Goal: Task Accomplishment & Management: Use online tool/utility

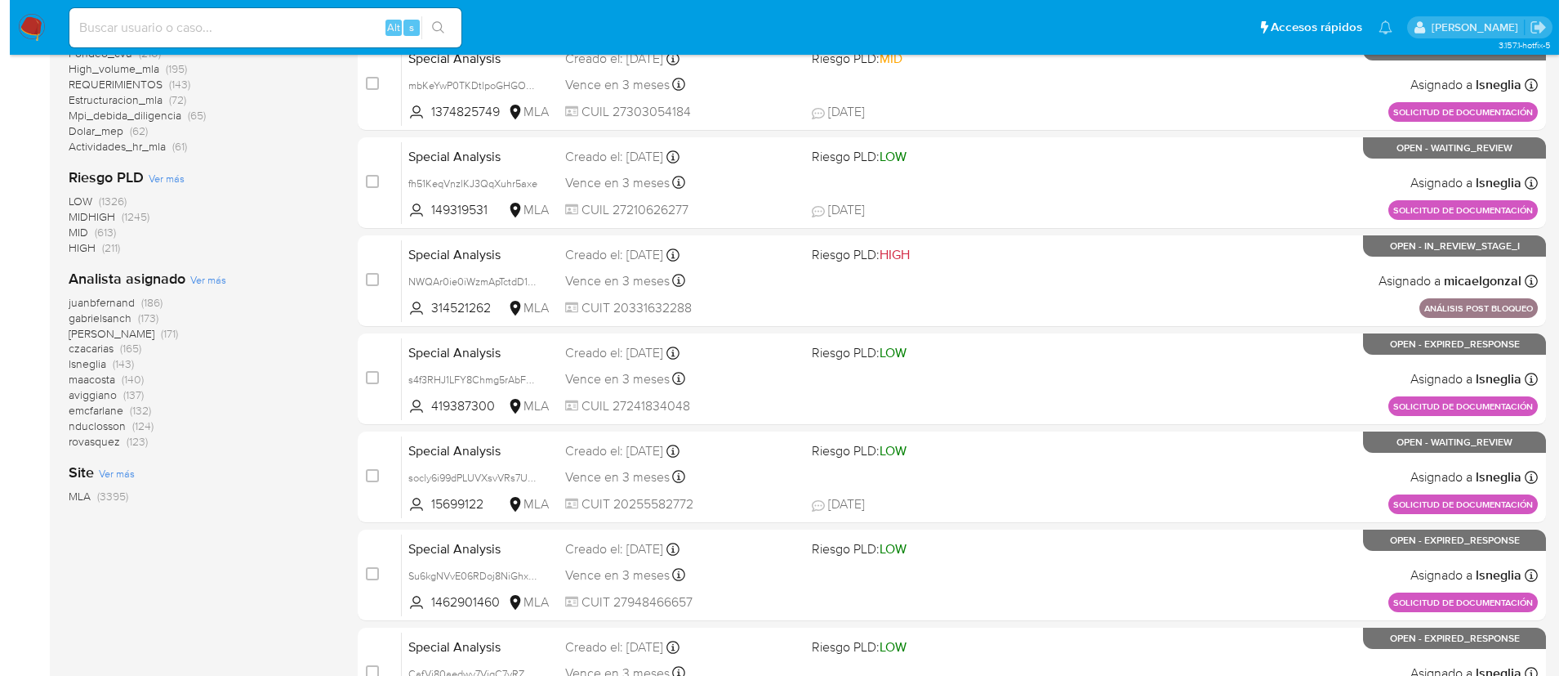
scroll to position [515, 0]
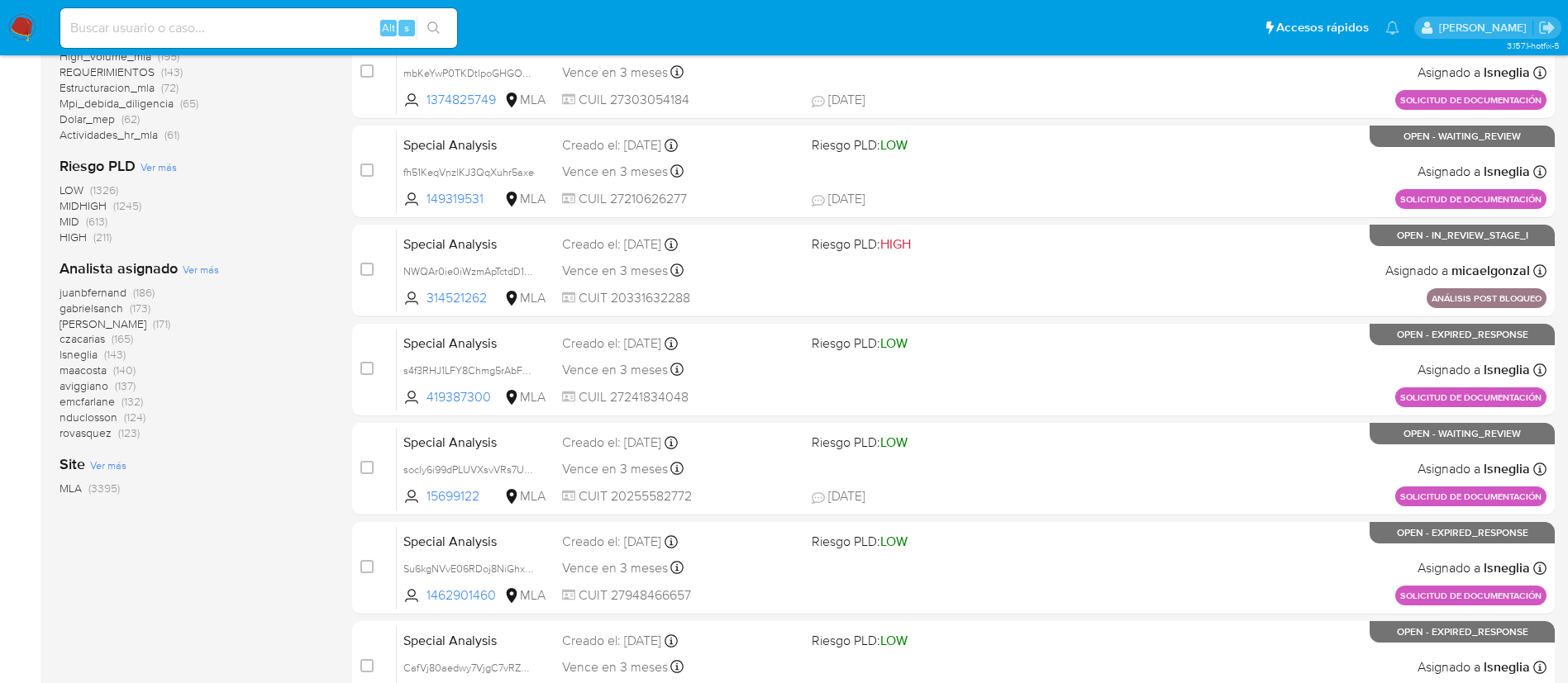
click at [209, 264] on span "Ver más" at bounding box center [200, 270] width 36 height 15
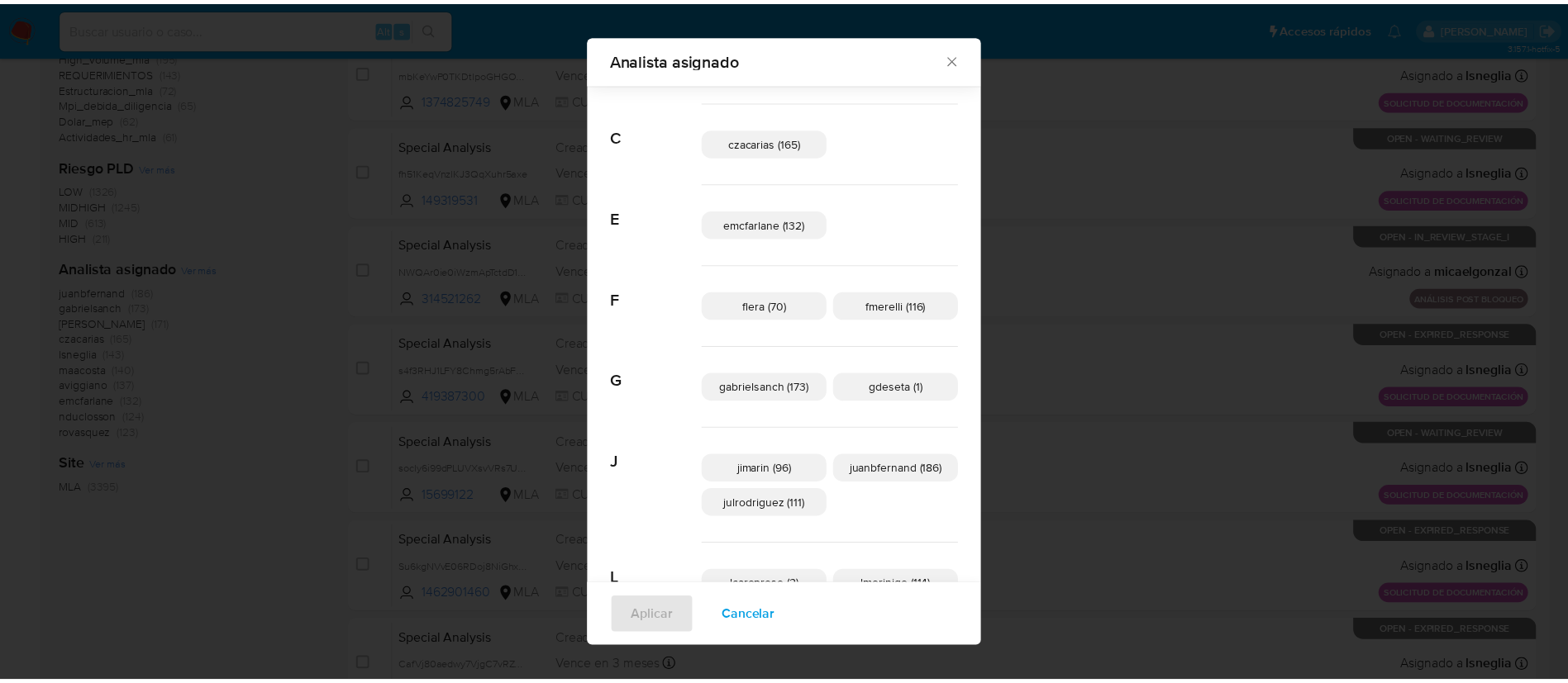
scroll to position [152, 0]
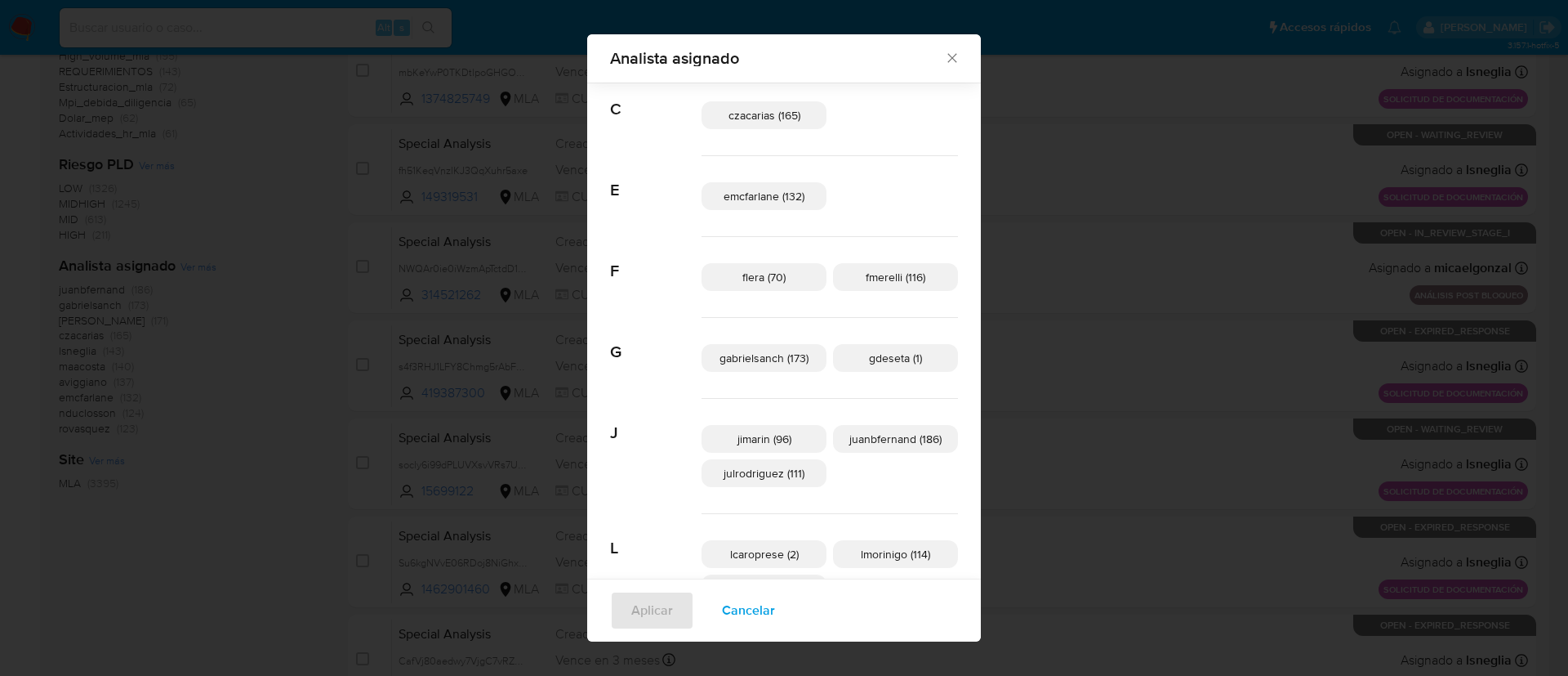
click at [349, 298] on div "Analista asignado Buscar A afaruolo (5) amedzovich (171) aviggiano (137) avilos…" at bounding box center [784, 338] width 1568 height 676
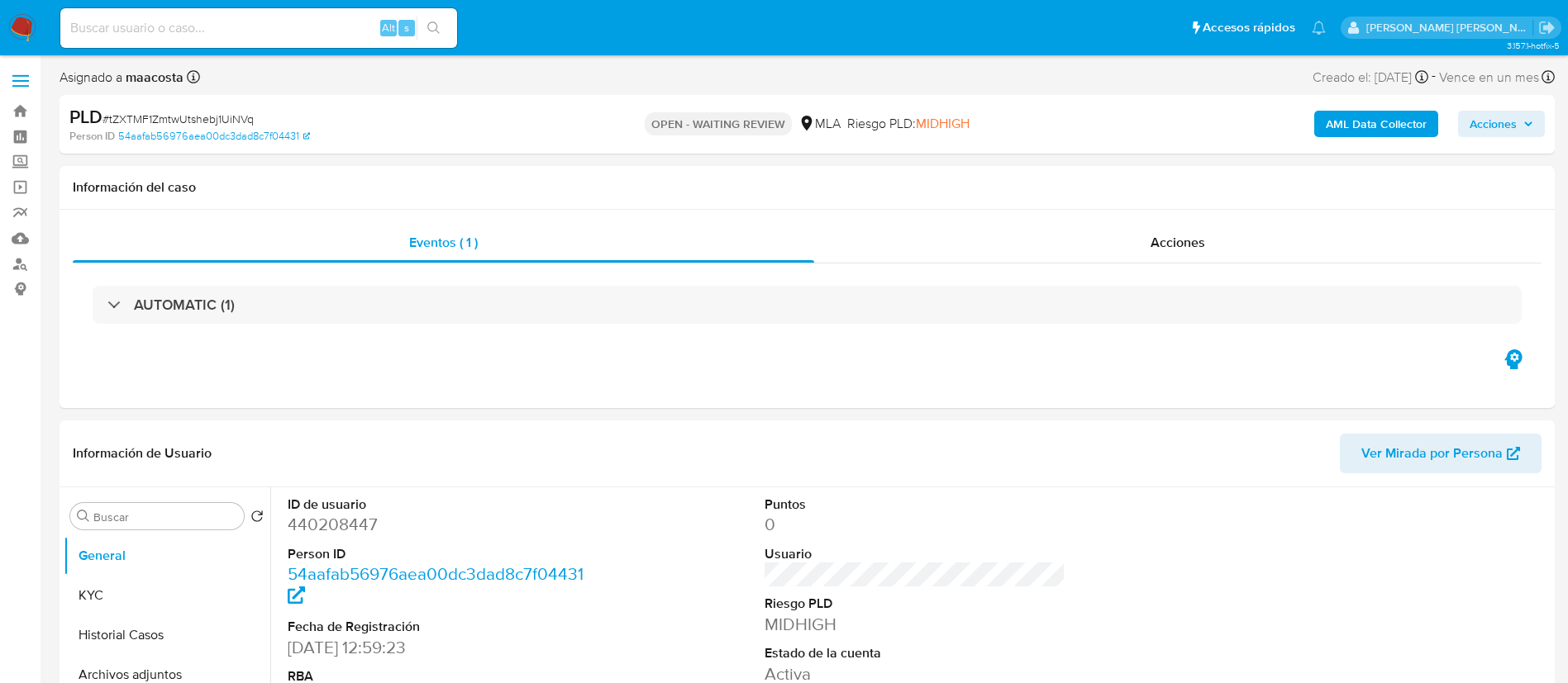
select select "10"
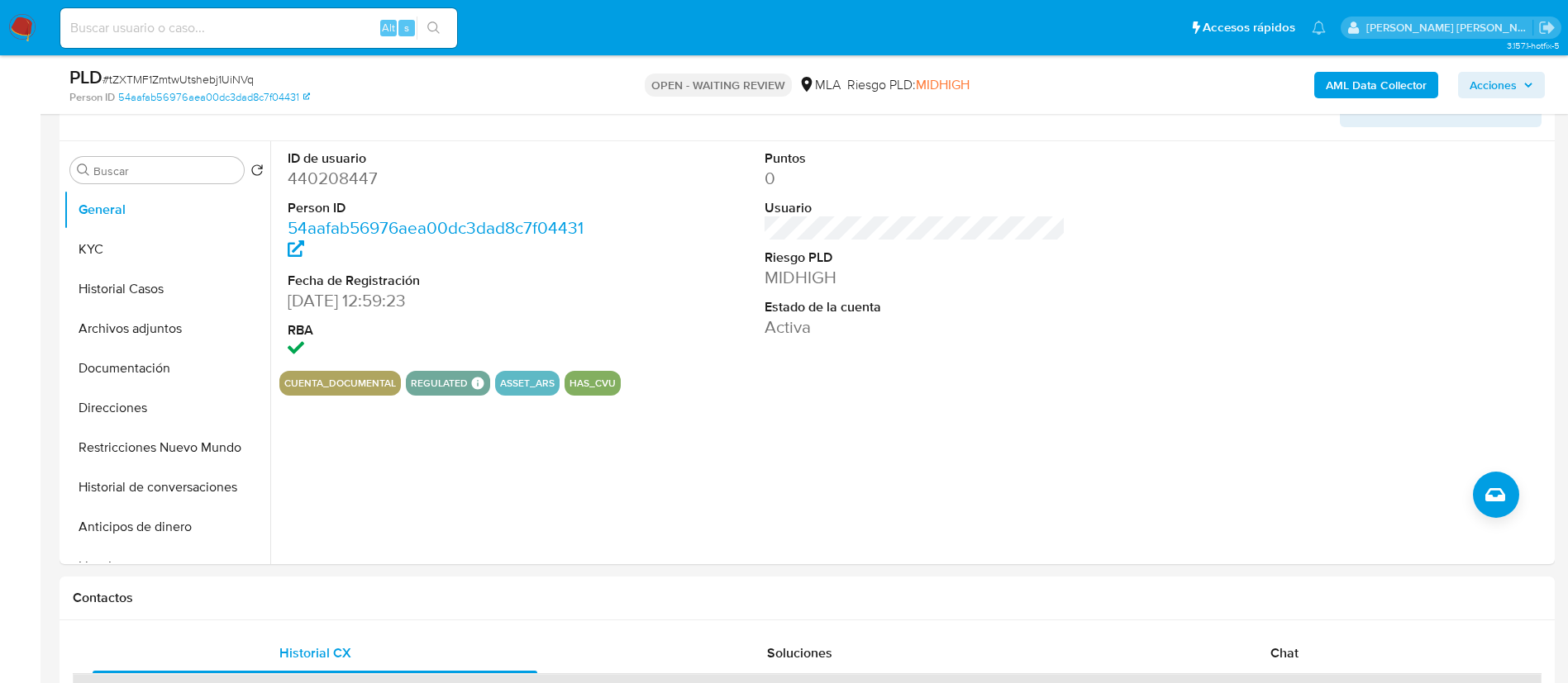
scroll to position [297, 0]
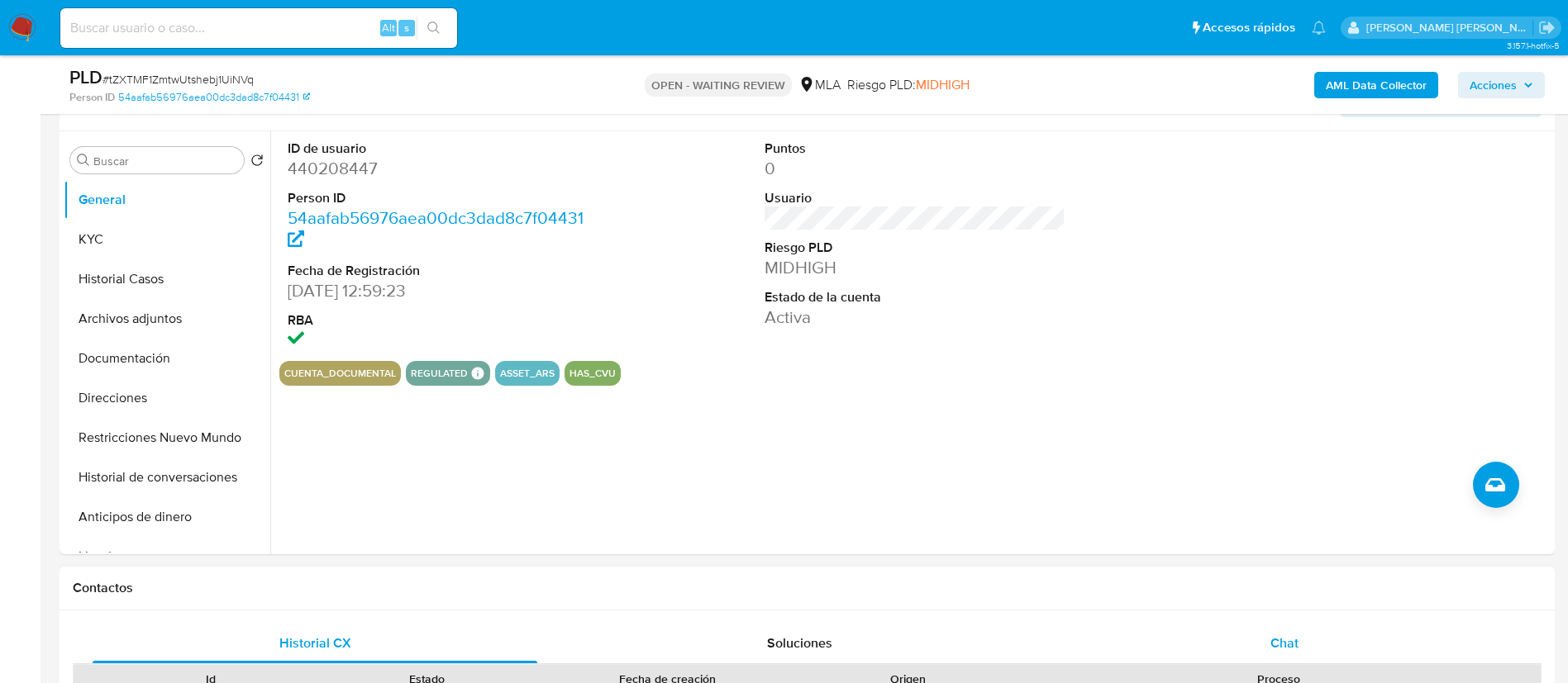
click at [1276, 650] on span "Chat" at bounding box center [1285, 643] width 28 height 19
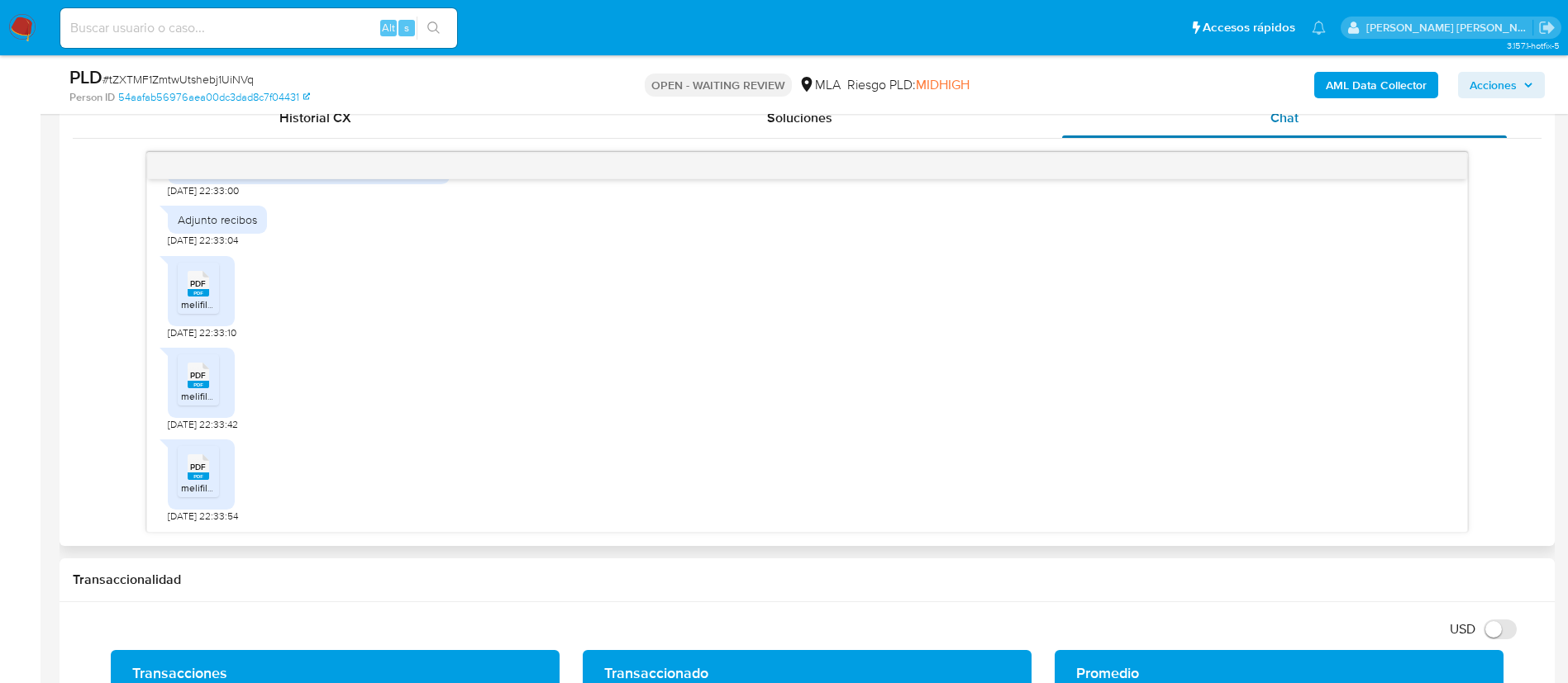
scroll to position [773, 0]
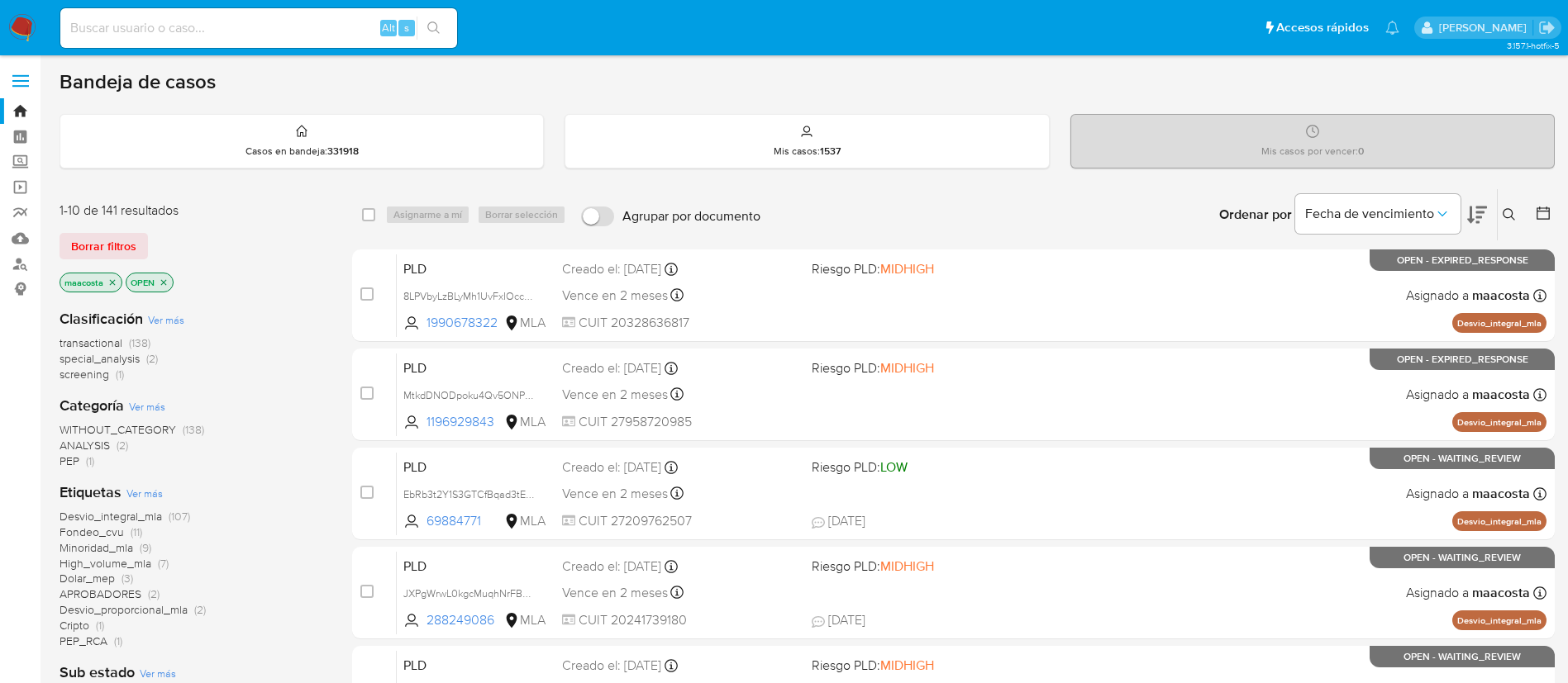
paste input "XN5BwEqsuVU0XD5BafKBV0XX"
click at [310, 28] on input at bounding box center [259, 28] width 397 height 22
type input "XN5BwEqsuVU0XD5BafKBV0XX"
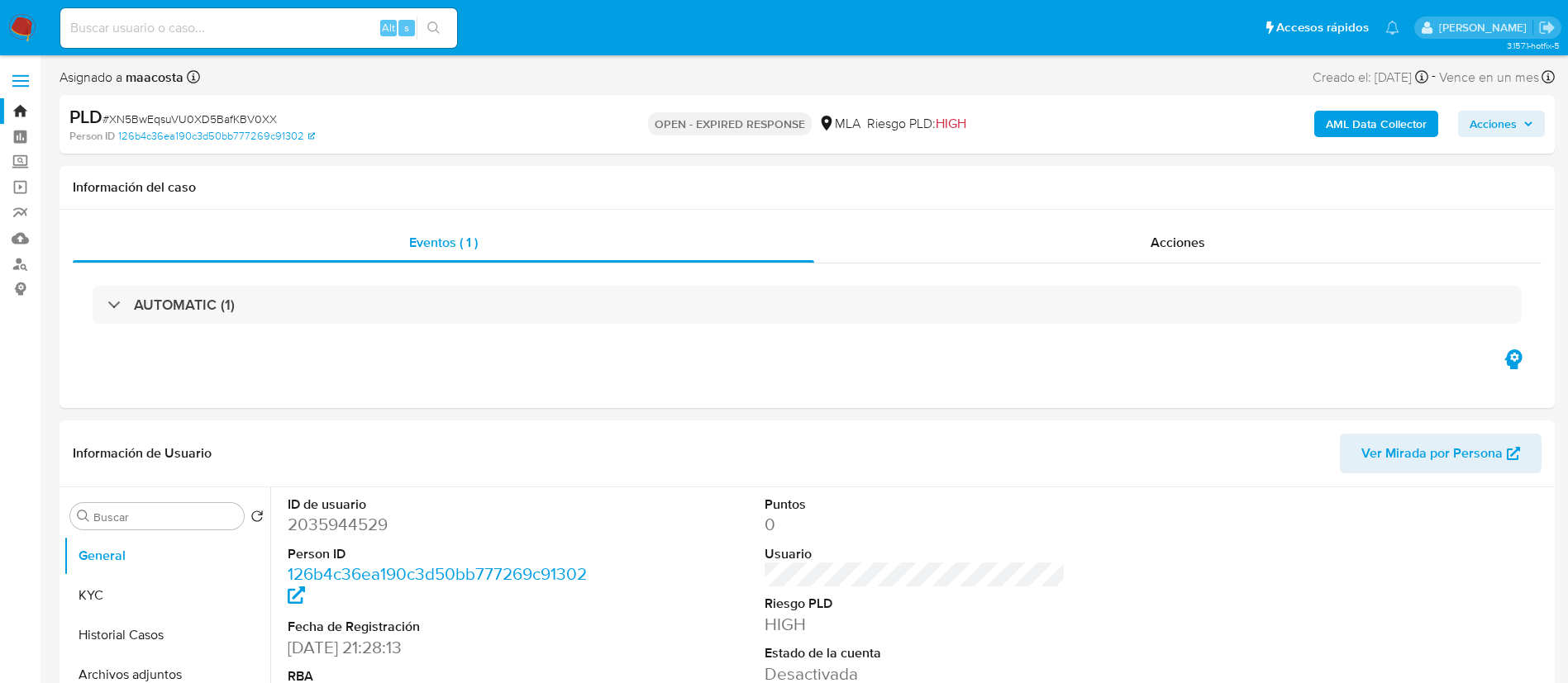
select select "10"
click at [1400, 127] on b "AML Data Collector" at bounding box center [1376, 124] width 101 height 27
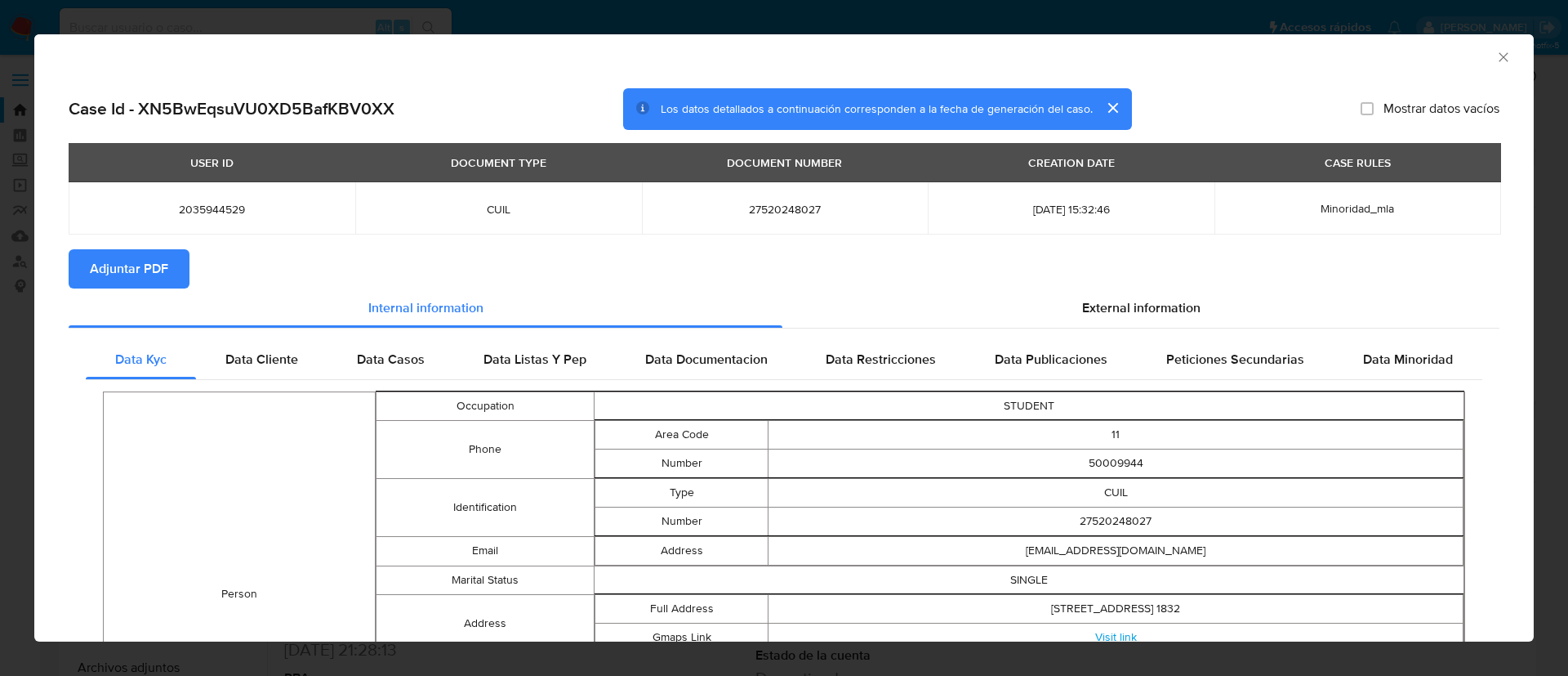
click at [119, 269] on span "Adjuntar PDF" at bounding box center [129, 268] width 79 height 36
click at [1496, 60] on icon "Cerrar ventana" at bounding box center [1504, 57] width 17 height 17
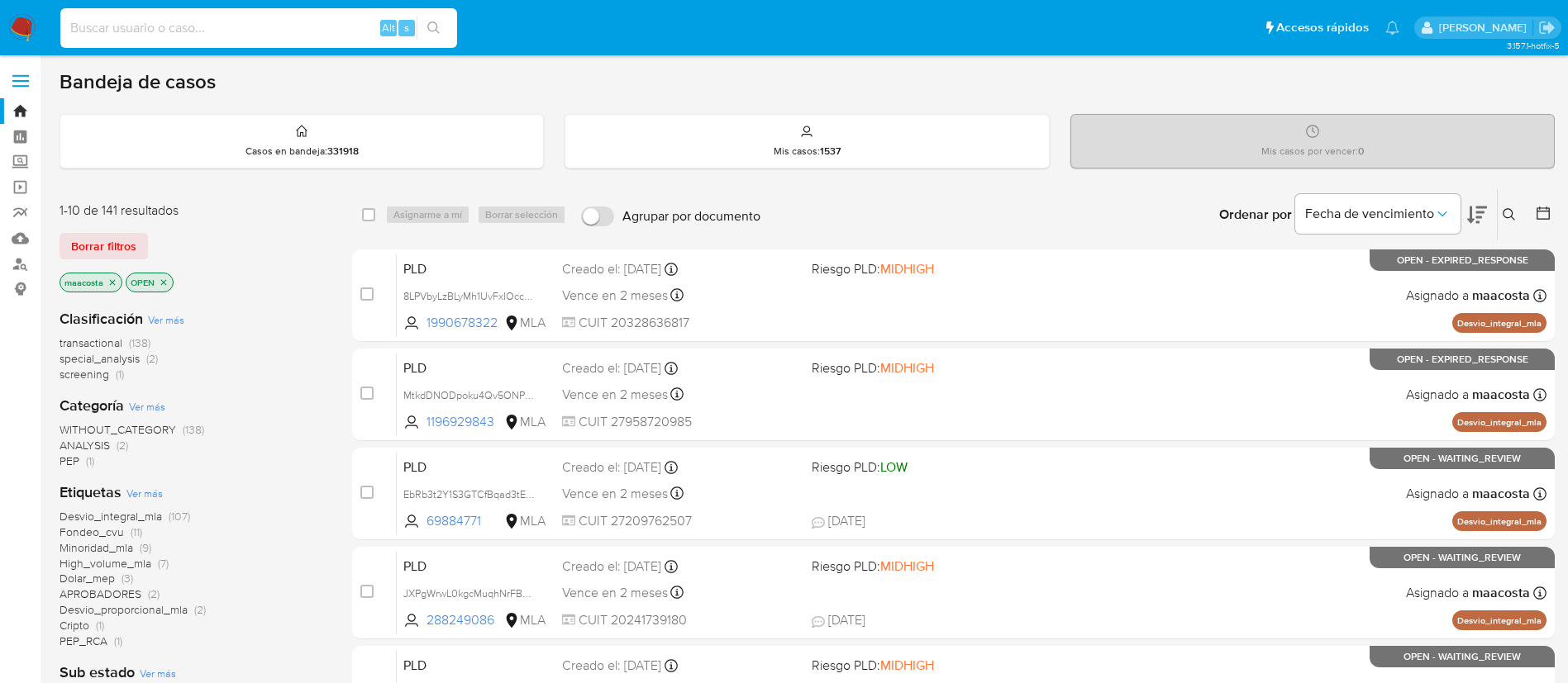
click at [310, 28] on input at bounding box center [259, 28] width 397 height 22
paste input "RISyo6SAZznbrfDgLpBum348"
type input "RISyo6SAZznbrfDgLpBum348"
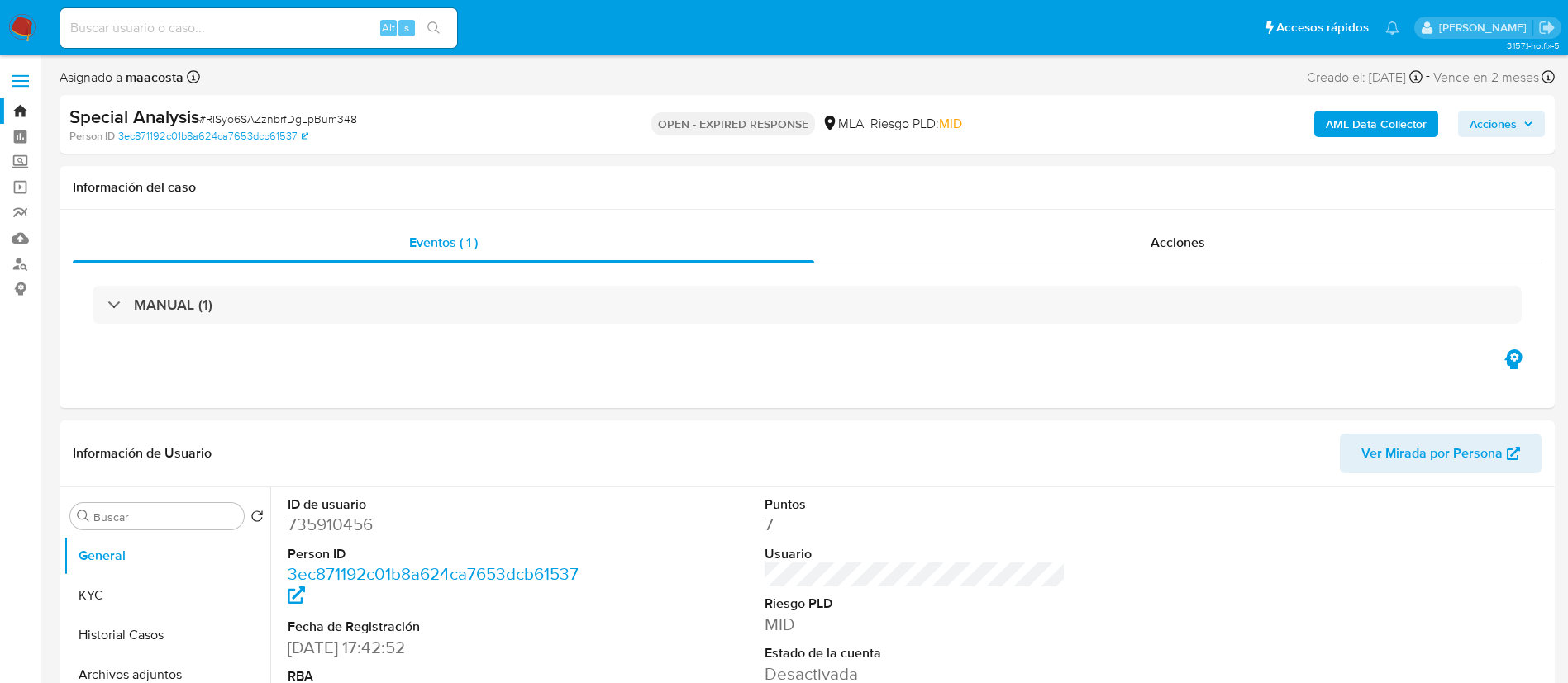
select select "10"
click at [1400, 127] on b "AML Data Collector" at bounding box center [1376, 124] width 101 height 27
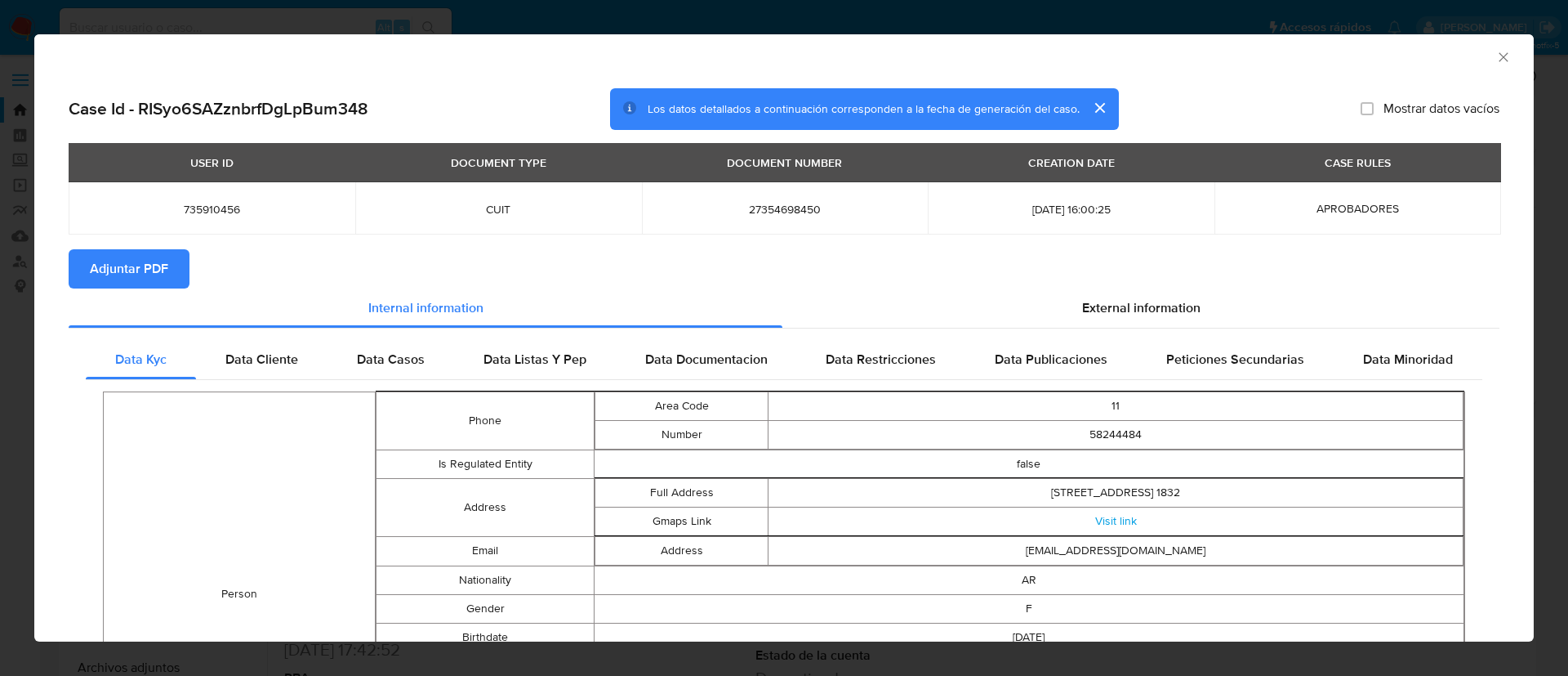
click at [119, 269] on span "Adjuntar PDF" at bounding box center [129, 268] width 79 height 36
click at [1496, 57] on icon "Cerrar ventana" at bounding box center [1504, 57] width 17 height 17
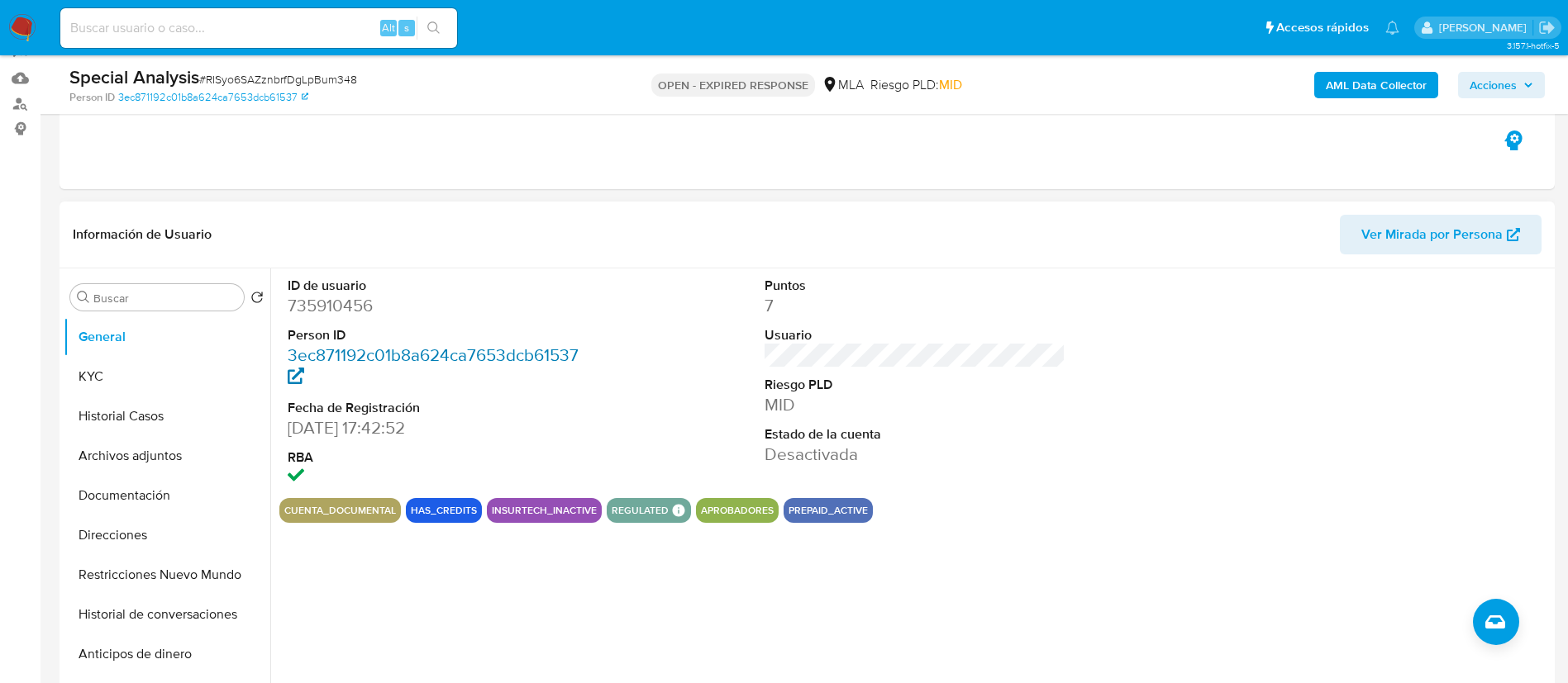
scroll to position [166, 0]
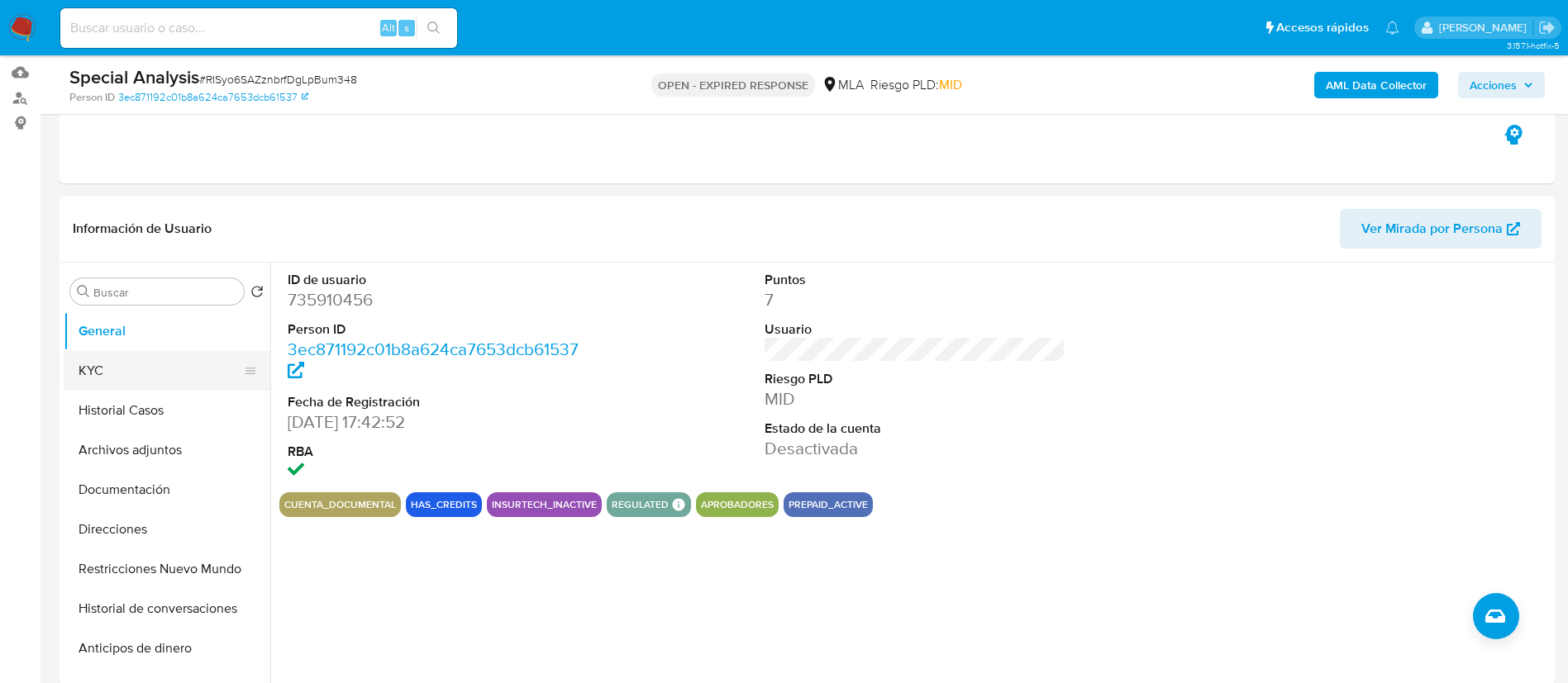
click at [134, 382] on button "KYC" at bounding box center [160, 370] width 193 height 39
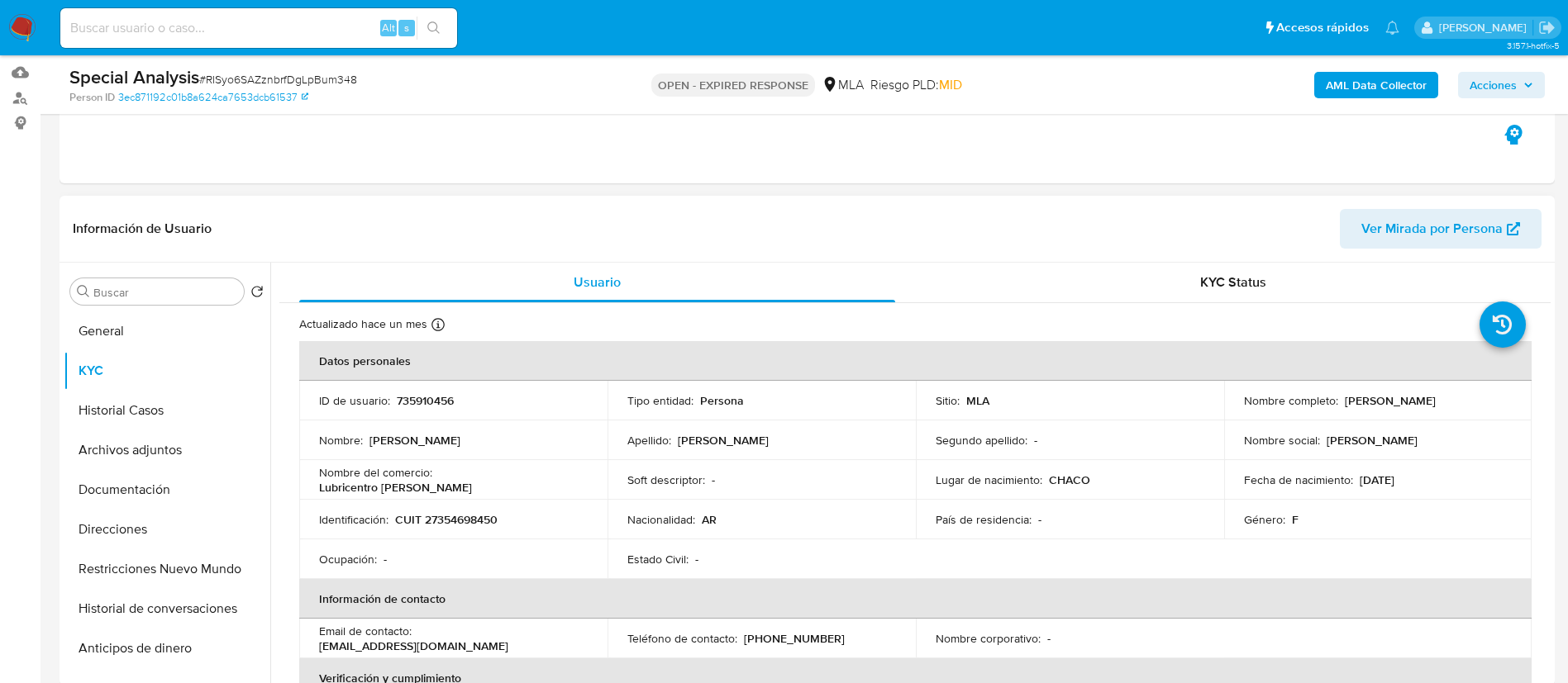
click at [419, 395] on p "735910456" at bounding box center [426, 401] width 57 height 15
copy p "735910456"
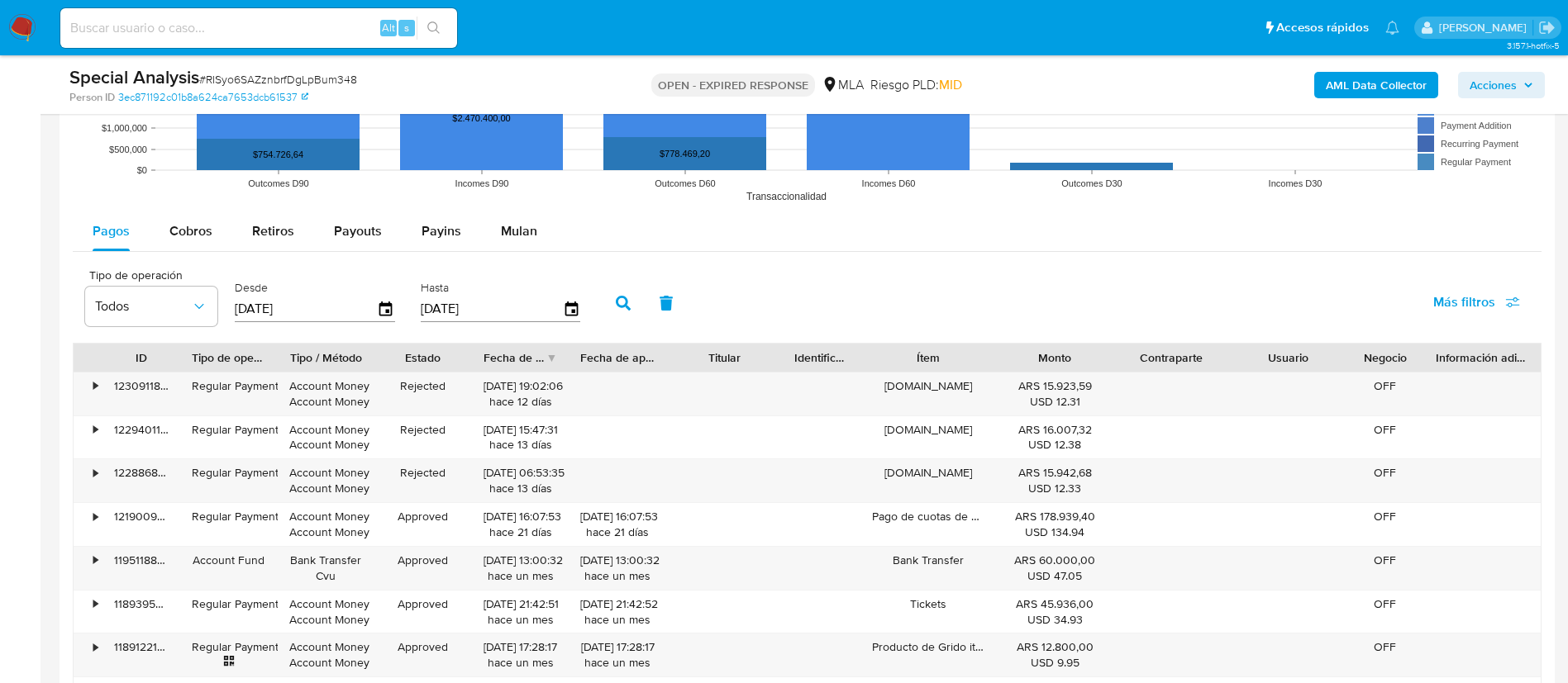
scroll to position [1684, 0]
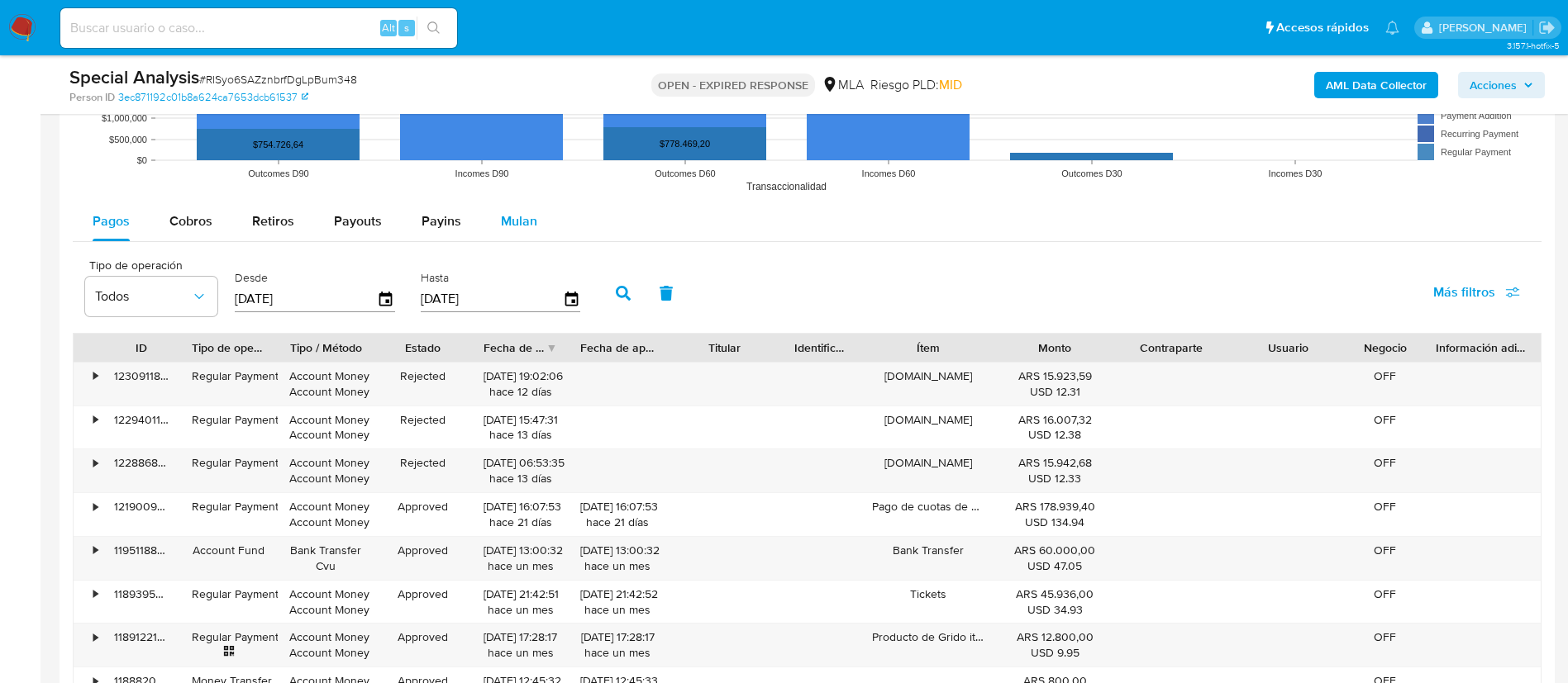
click at [512, 218] on span "Mulan" at bounding box center [518, 221] width 36 height 19
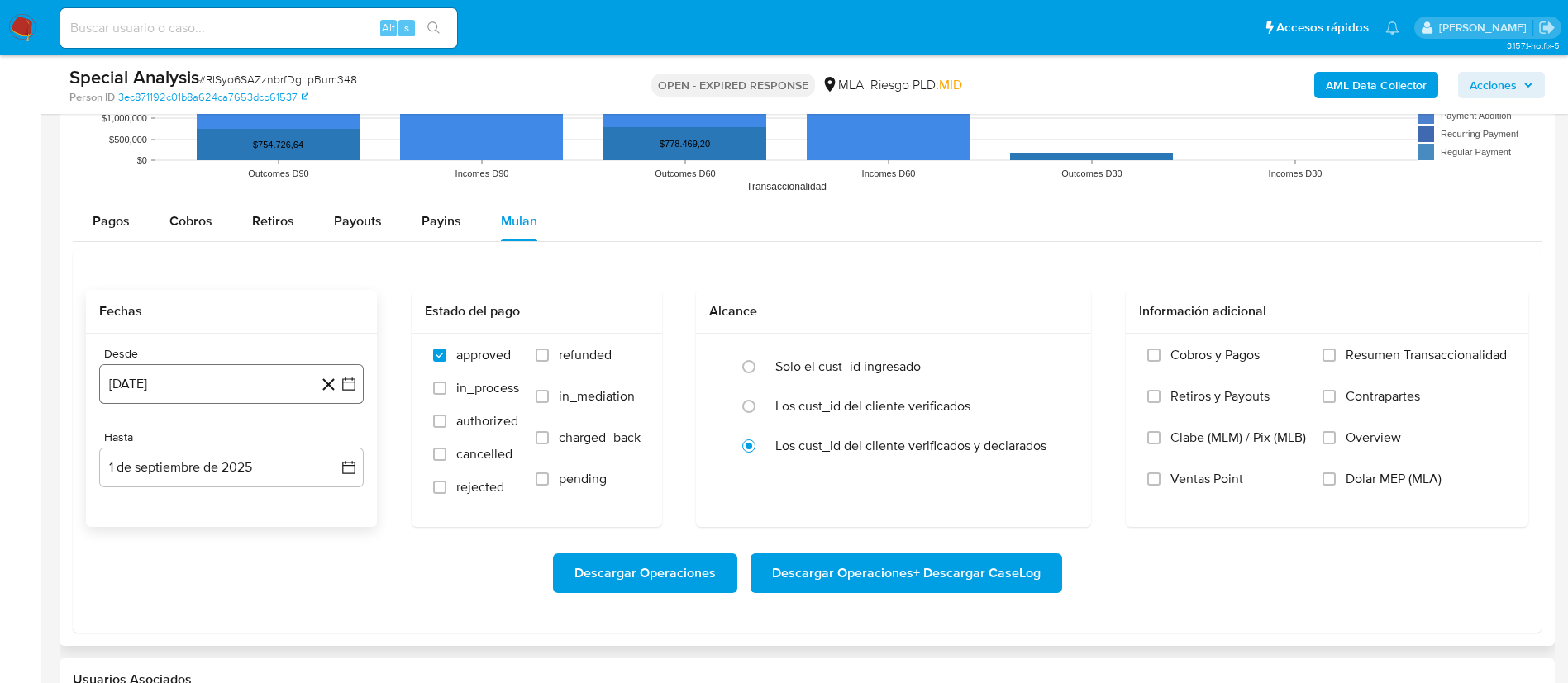
click at [351, 371] on button "1 de agosto de 2024" at bounding box center [231, 383] width 265 height 39
click at [268, 439] on icon "Seleccionar mes y año" at bounding box center [271, 444] width 13 height 13
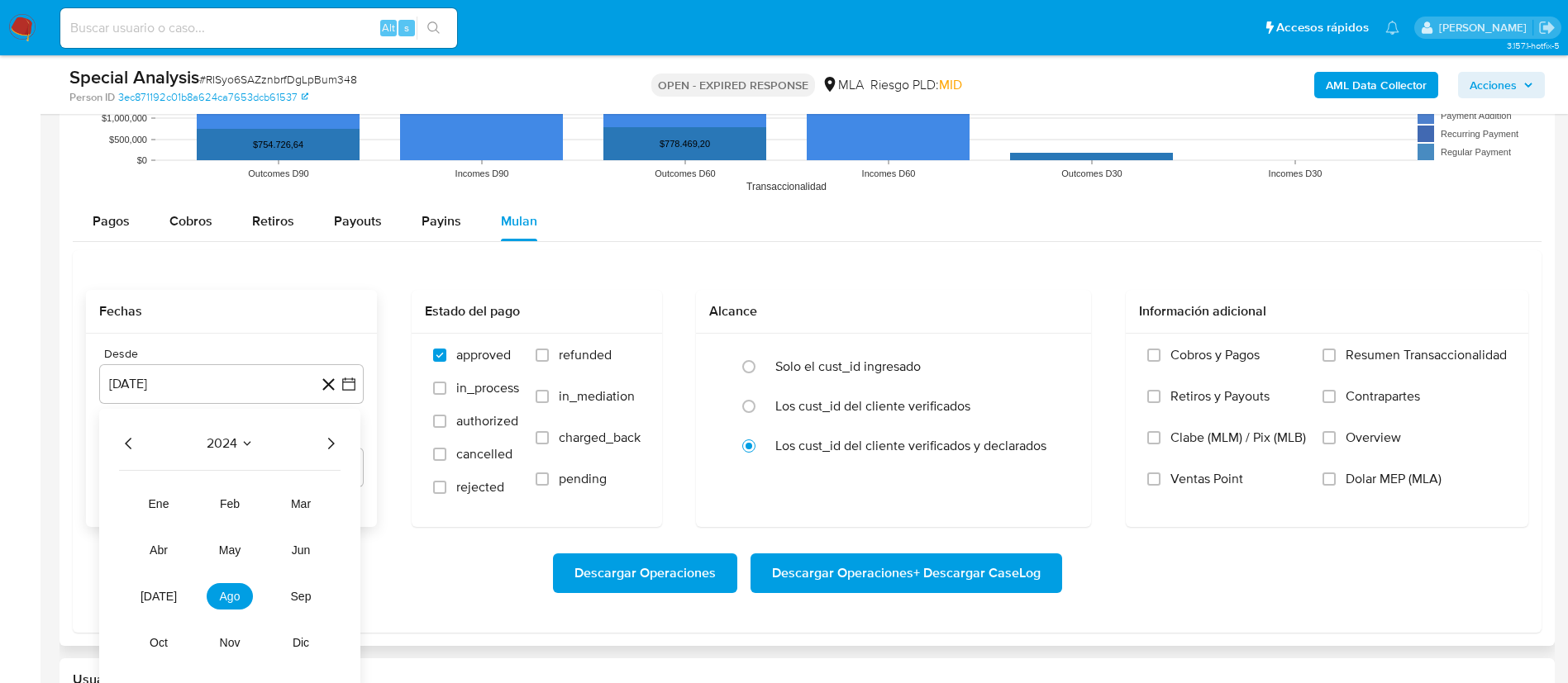
click at [331, 444] on icon "Año siguiente" at bounding box center [331, 444] width 20 height 20
click at [156, 548] on span "abr" at bounding box center [159, 550] width 18 height 13
click at [165, 498] on button "1" at bounding box center [166, 505] width 27 height 27
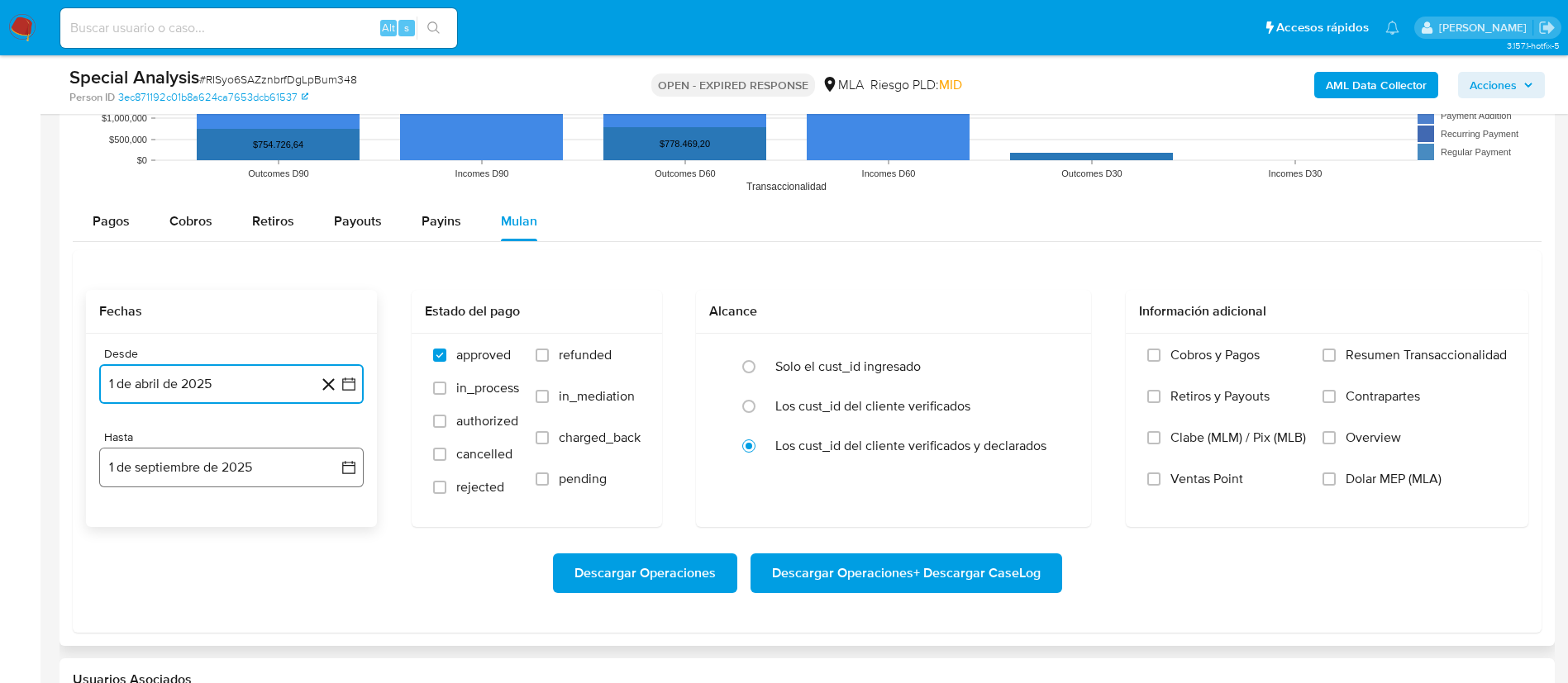
click at [342, 470] on icon "button" at bounding box center [349, 468] width 17 height 17
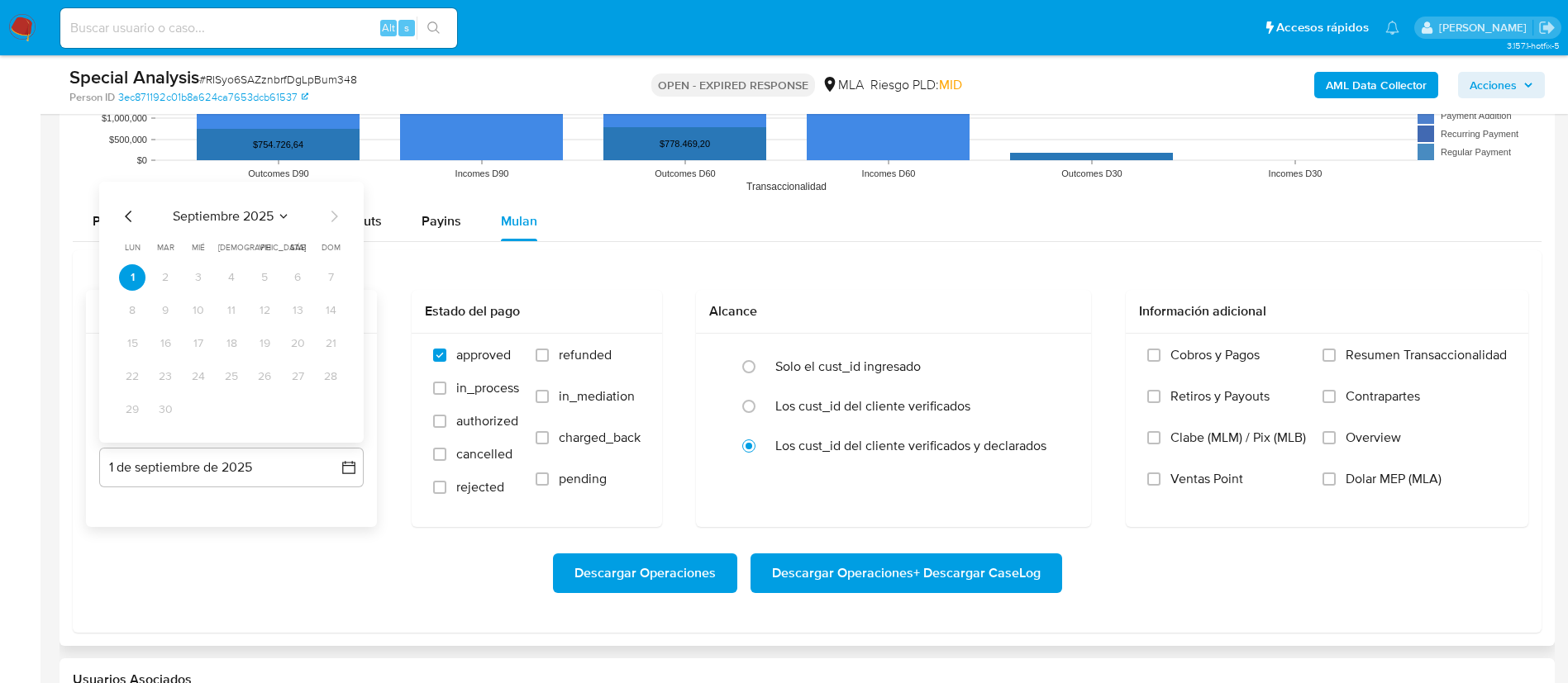
click at [124, 217] on icon "Mes anterior" at bounding box center [129, 217] width 20 height 20
click at [232, 424] on div "julio 2025 julio 2025 lun lunes mar martes mié miércoles jue jueves vie viernes…" at bounding box center [231, 312] width 265 height 261
click at [230, 413] on button "31" at bounding box center [231, 410] width 27 height 27
click at [1410, 483] on span "Dolar MEP (MLA)" at bounding box center [1393, 479] width 95 height 17
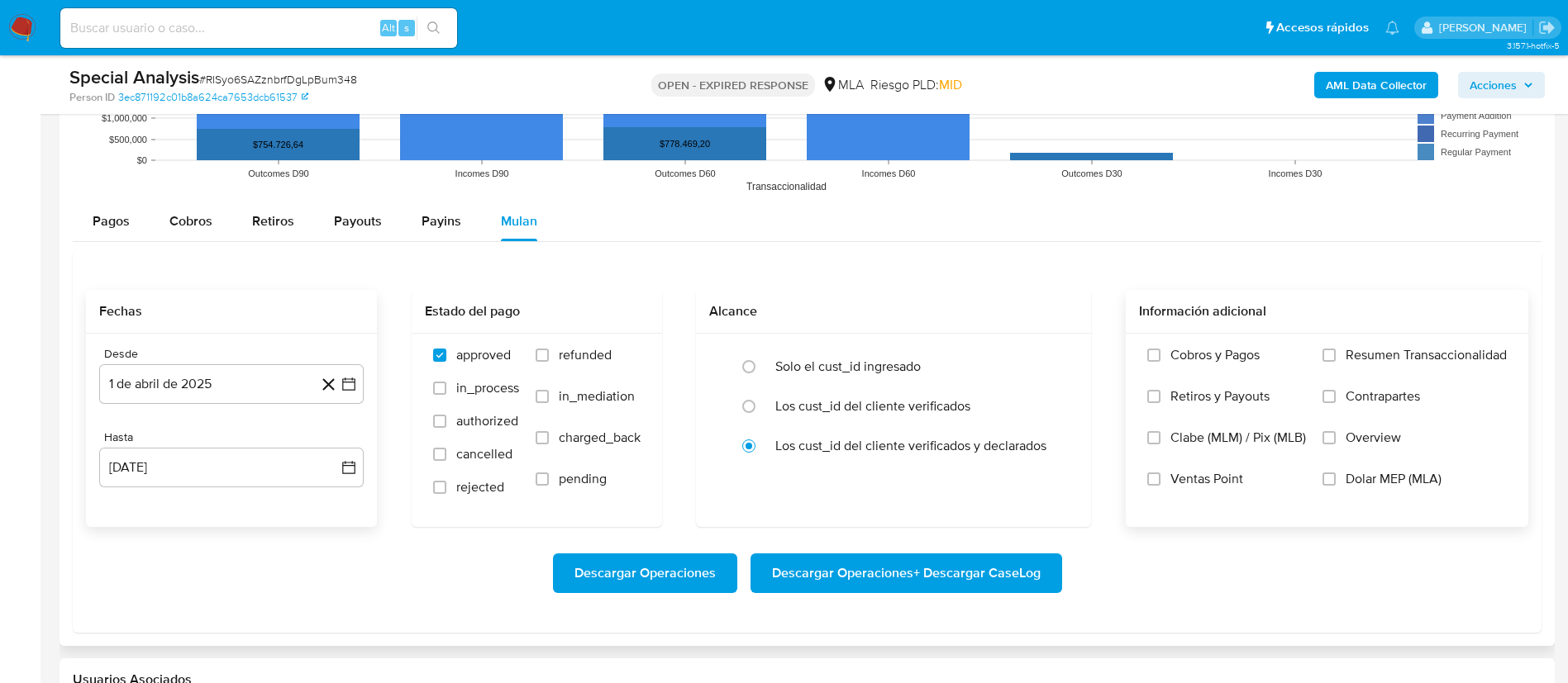
click at [1336, 483] on input "Dolar MEP (MLA)" at bounding box center [1329, 479] width 13 height 13
click at [868, 568] on span "Descargar Operaciones + Descargar CaseLog" at bounding box center [906, 573] width 269 height 36
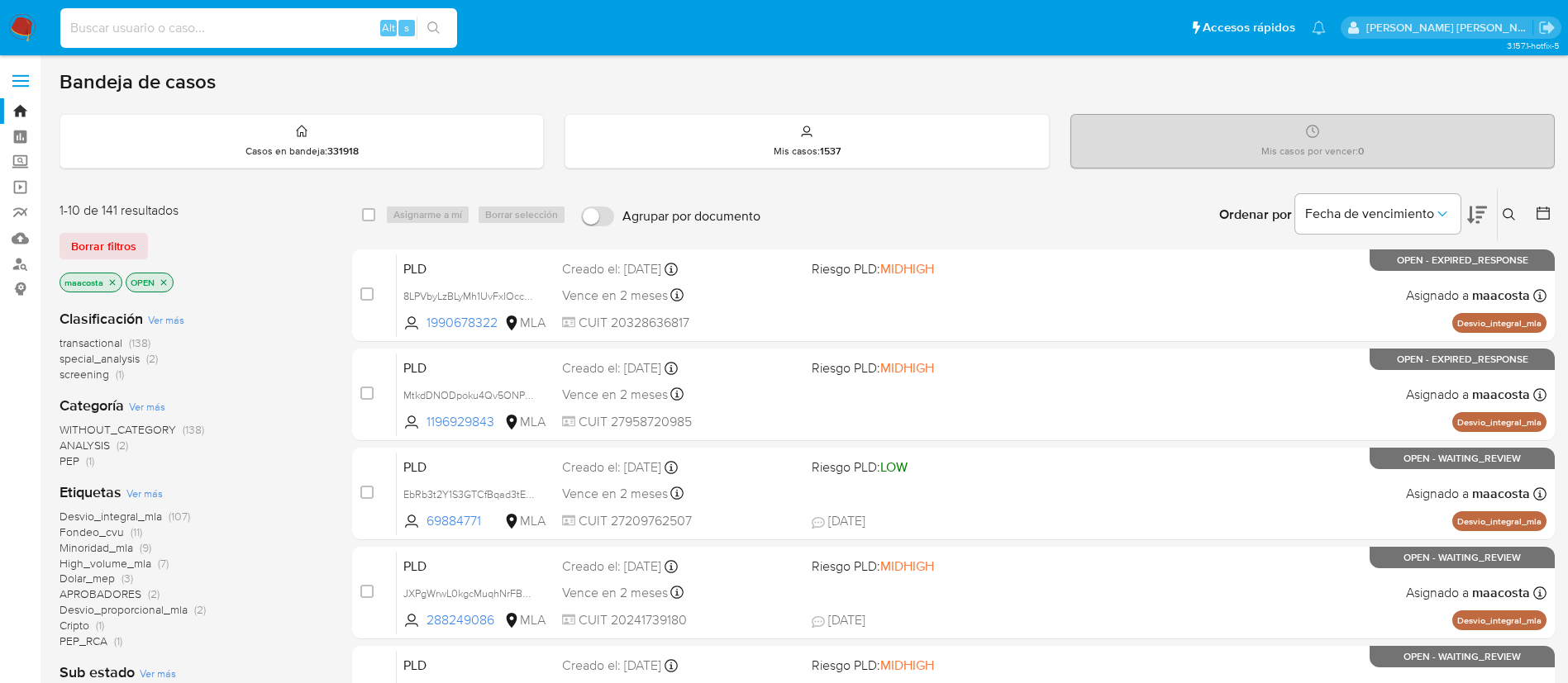
click at [310, 28] on input at bounding box center [259, 28] width 397 height 22
paste input "60ueJIPrrDYK13wqzRuffLll"
type input "60ueJIPrrDYK13wqzRuffLll"
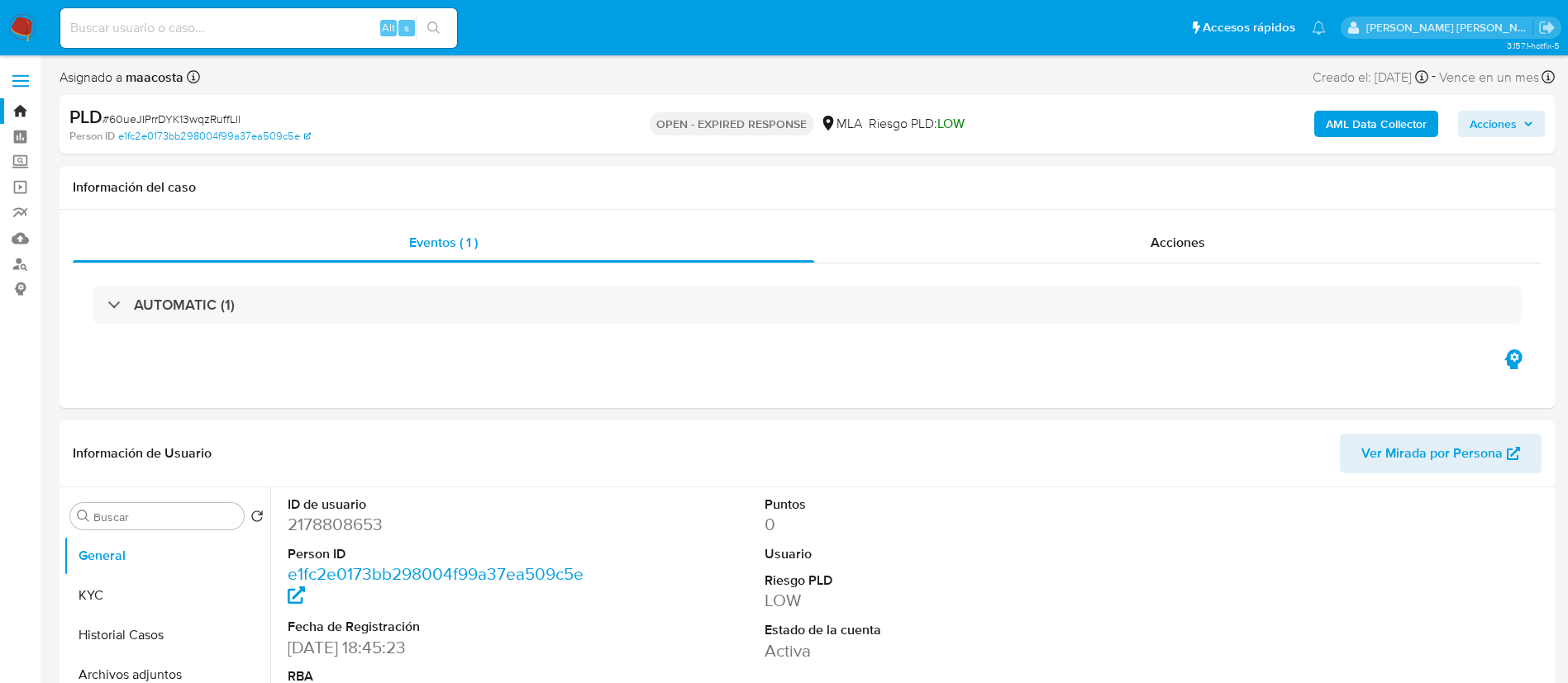
select select "10"
click at [1400, 127] on b "AML Data Collector" at bounding box center [1376, 124] width 101 height 27
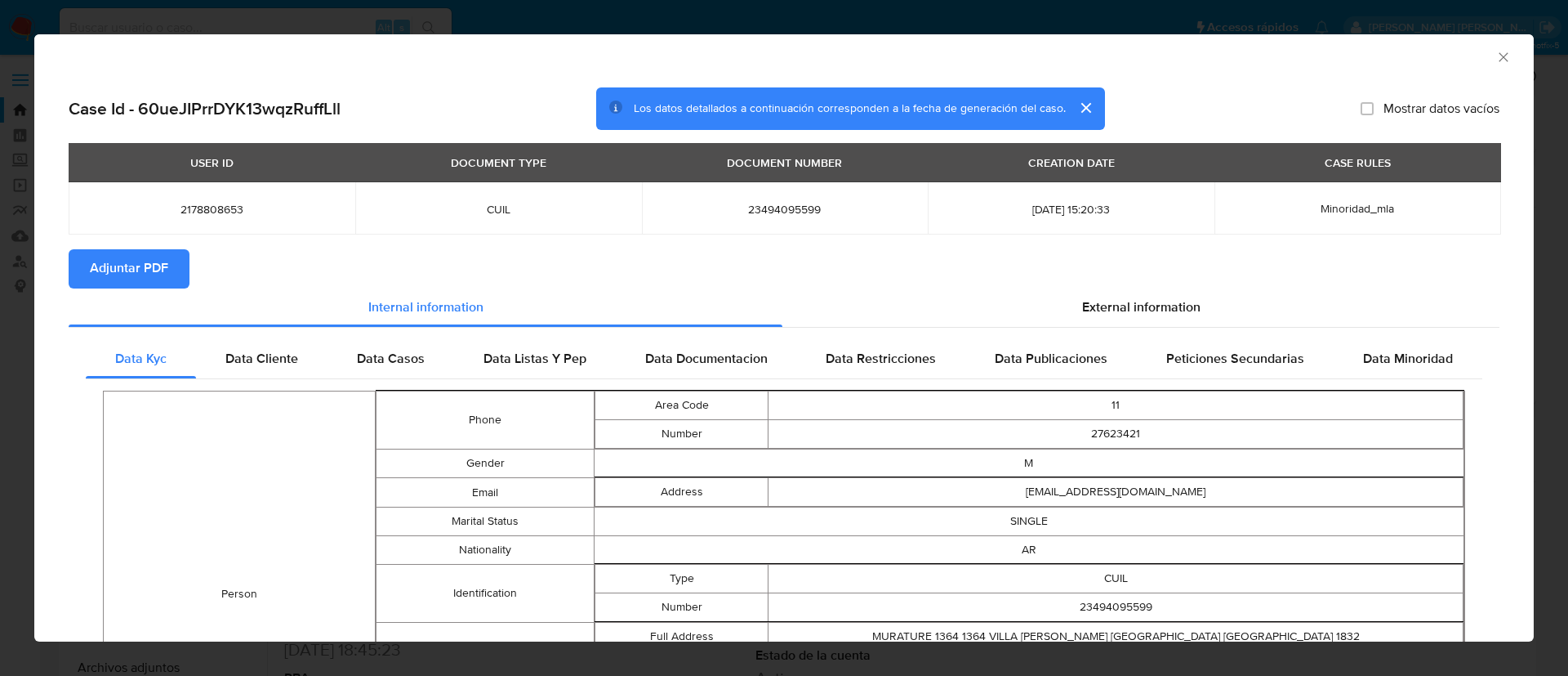
click at [125, 261] on span "Adjuntar PDF" at bounding box center [129, 268] width 79 height 36
click at [1496, 60] on icon "Cerrar ventana" at bounding box center [1504, 57] width 17 height 17
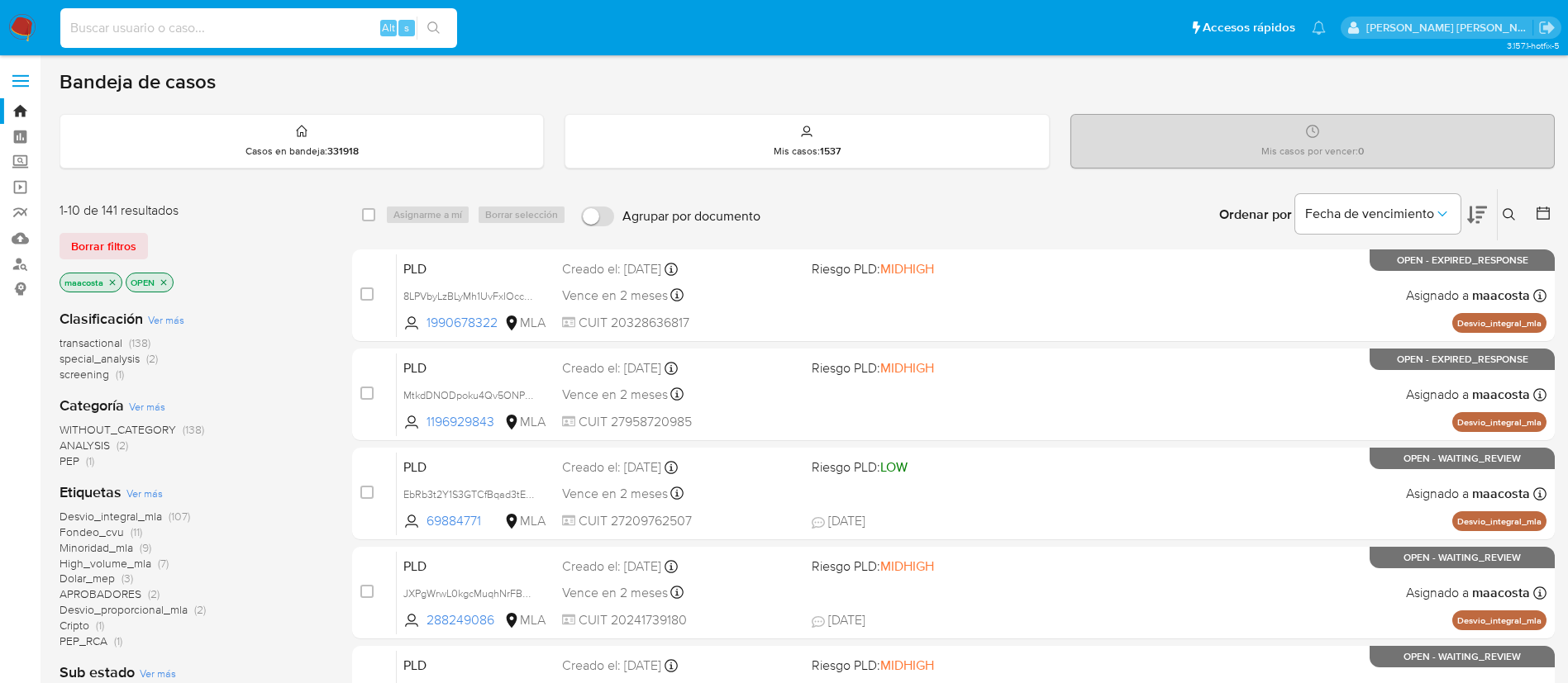
click at [310, 28] on input at bounding box center [259, 28] width 397 height 22
paste input "hrQyy6XOKIevBZFcIcyP16SV"
type input "hrQyy6XOKIevBZFcIcyP16SV"
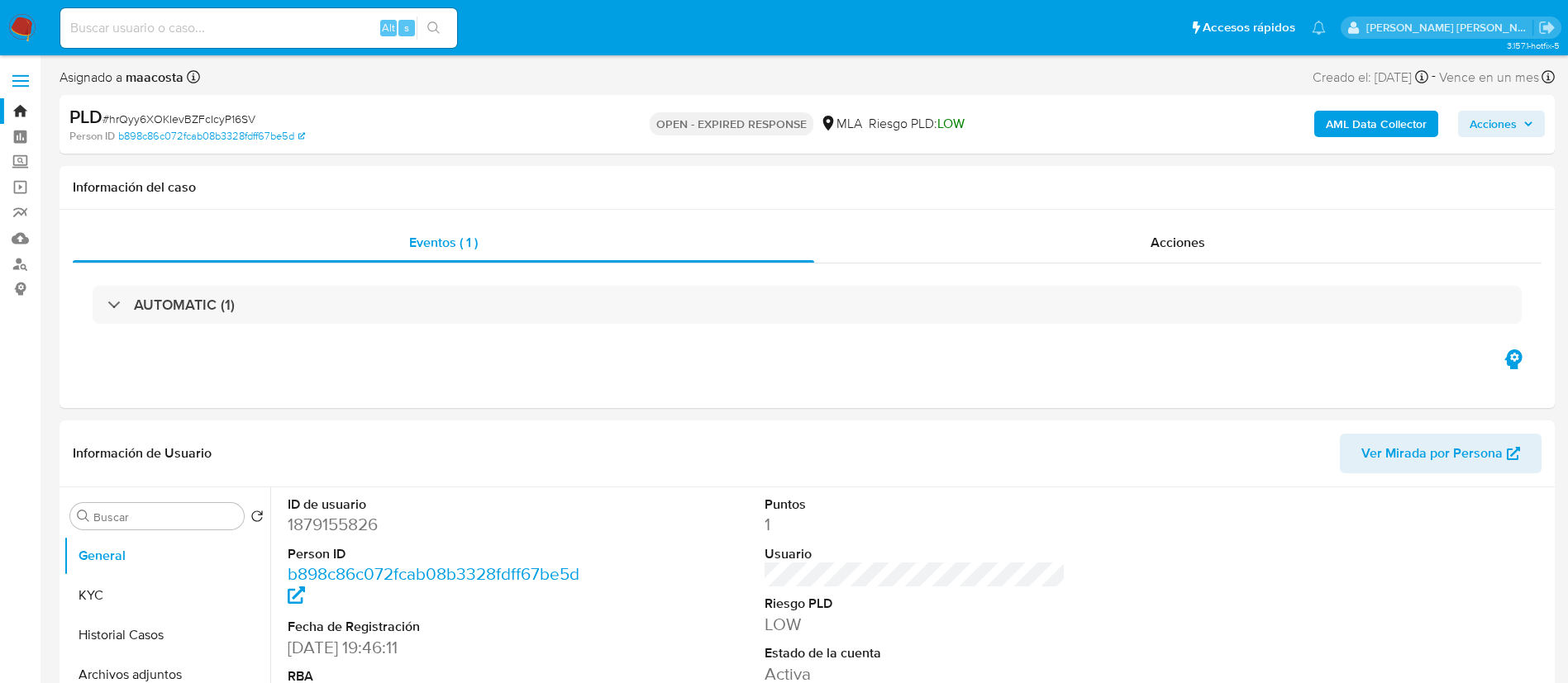
select select "10"
click at [1400, 126] on b "AML Data Collector" at bounding box center [1376, 124] width 101 height 27
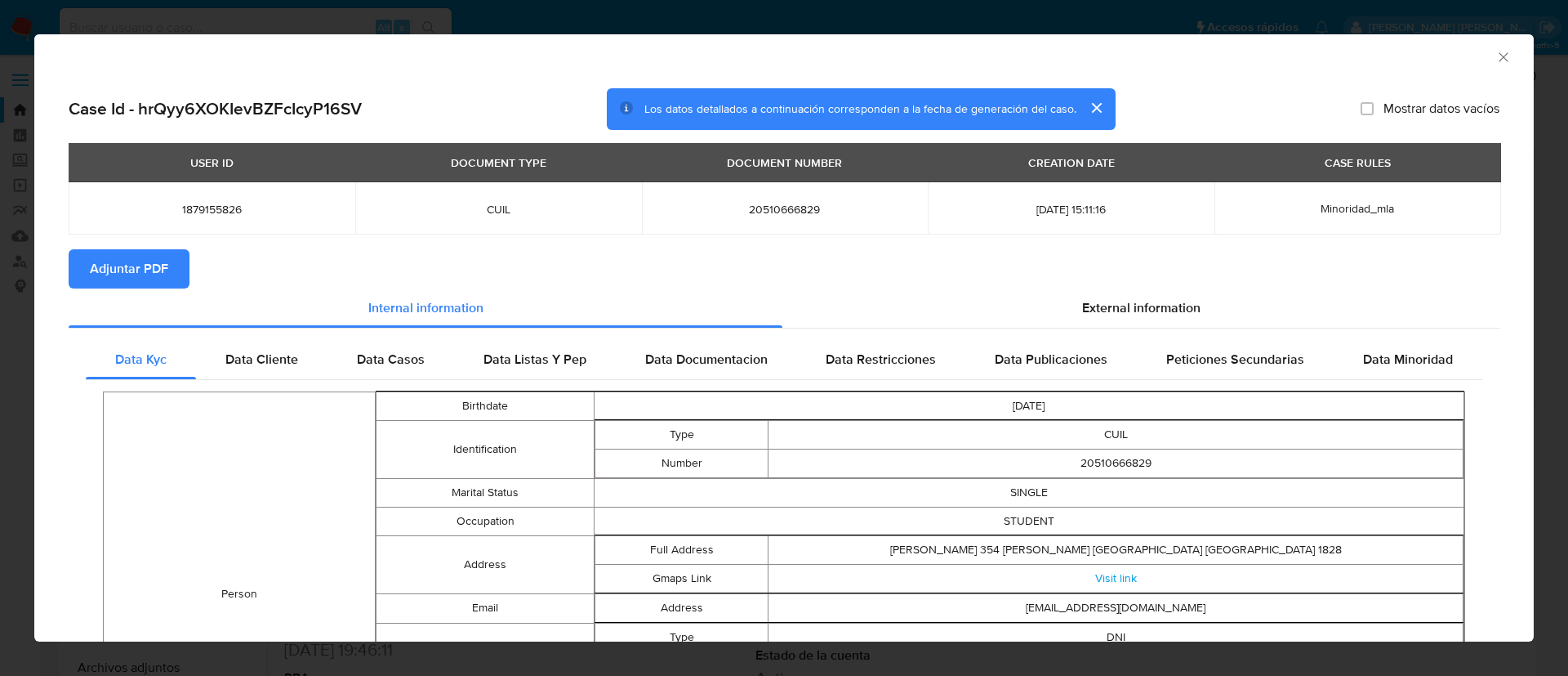
click at [132, 262] on span "Adjuntar PDF" at bounding box center [129, 268] width 79 height 36
click at [1496, 60] on icon "Cerrar ventana" at bounding box center [1504, 57] width 17 height 17
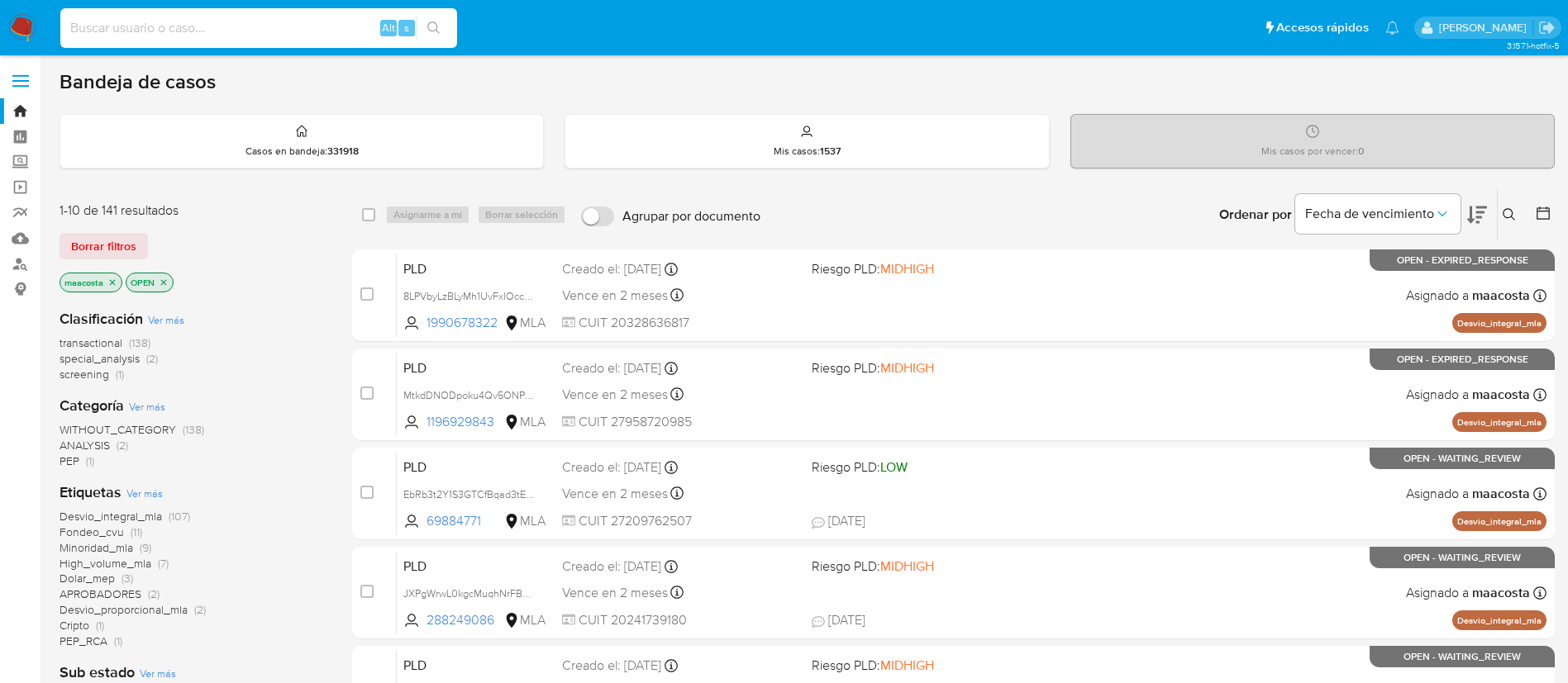
click at [310, 28] on input at bounding box center [259, 28] width 397 height 22
paste input "lAQqwgmQlabyhG1thdPRQ4ZS"
type input "lAQqwgmQlabyhG1thdPRQ4ZS"
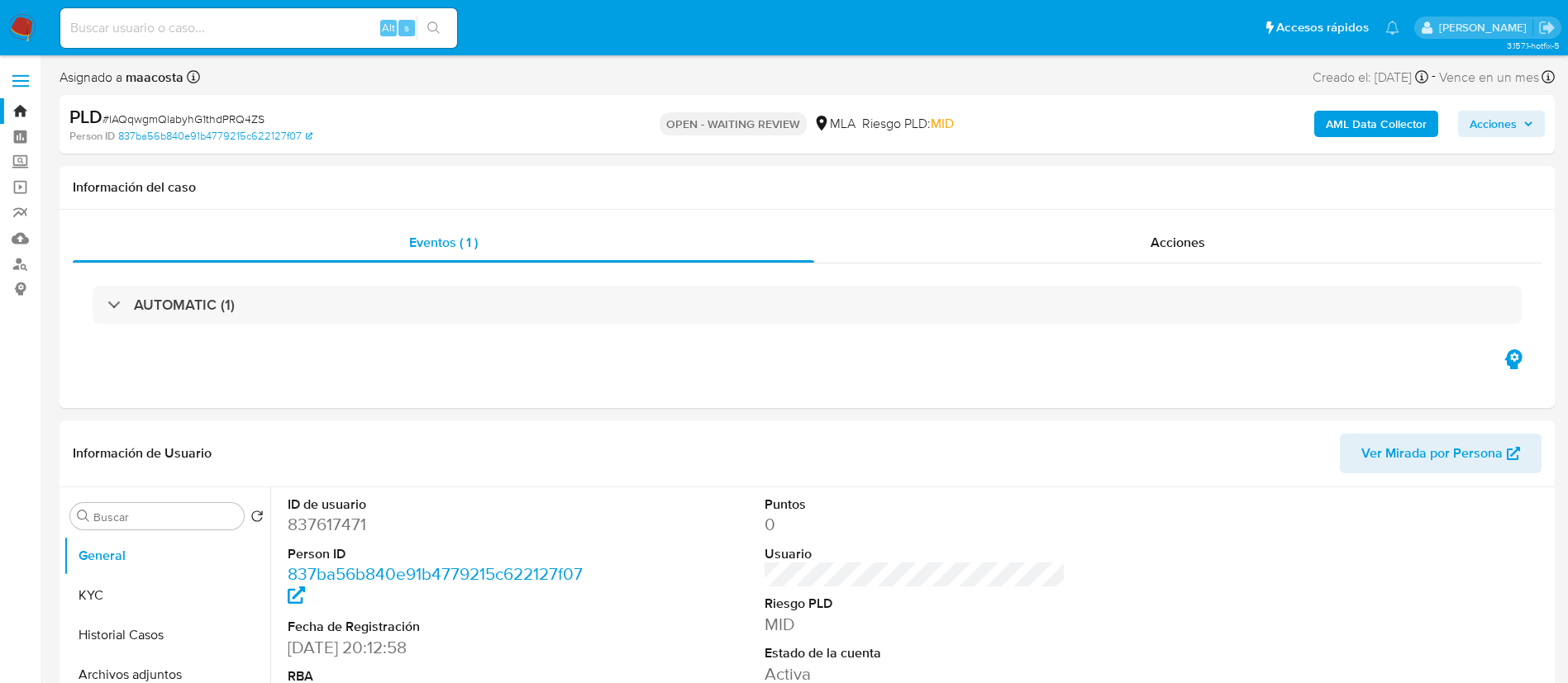
select select "10"
click at [1400, 126] on b "AML Data Collector" at bounding box center [1376, 124] width 101 height 27
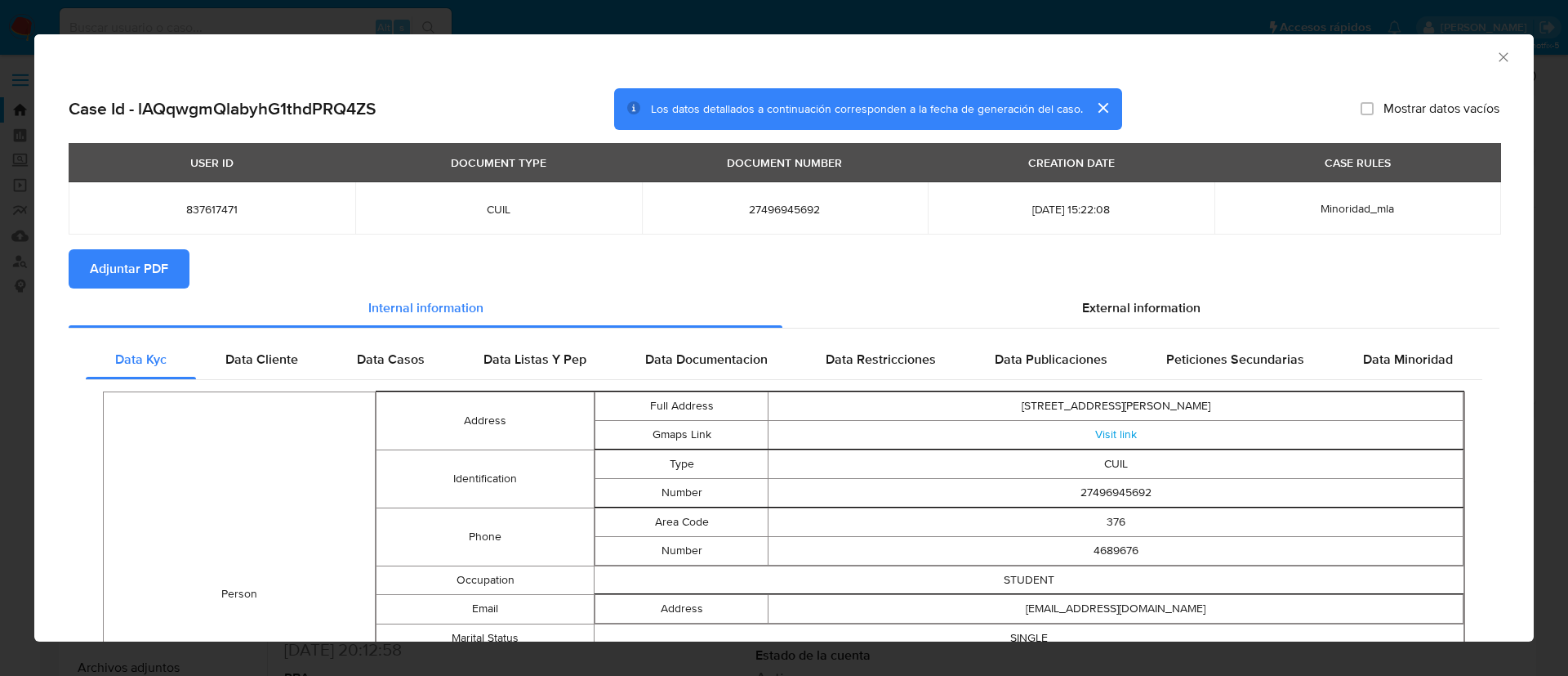
click at [125, 255] on span "Adjuntar PDF" at bounding box center [129, 268] width 79 height 36
click at [1496, 60] on icon "Cerrar ventana" at bounding box center [1504, 57] width 17 height 17
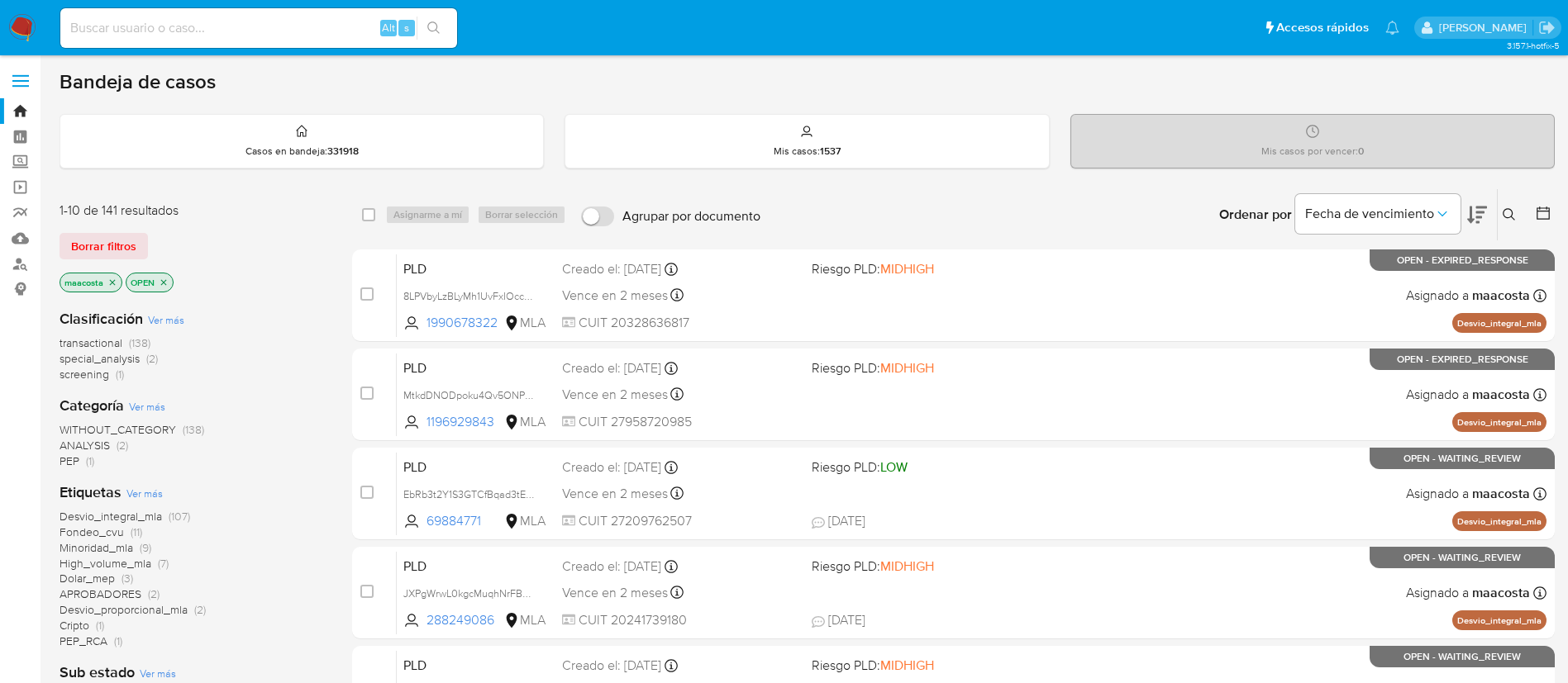
click at [310, 28] on input at bounding box center [259, 28] width 397 height 22
paste input "3ojg3n7F4kzR6VI1YYKKsYu7"
type input "3ojg3n7F4kzR6VI1YYKKsYu7"
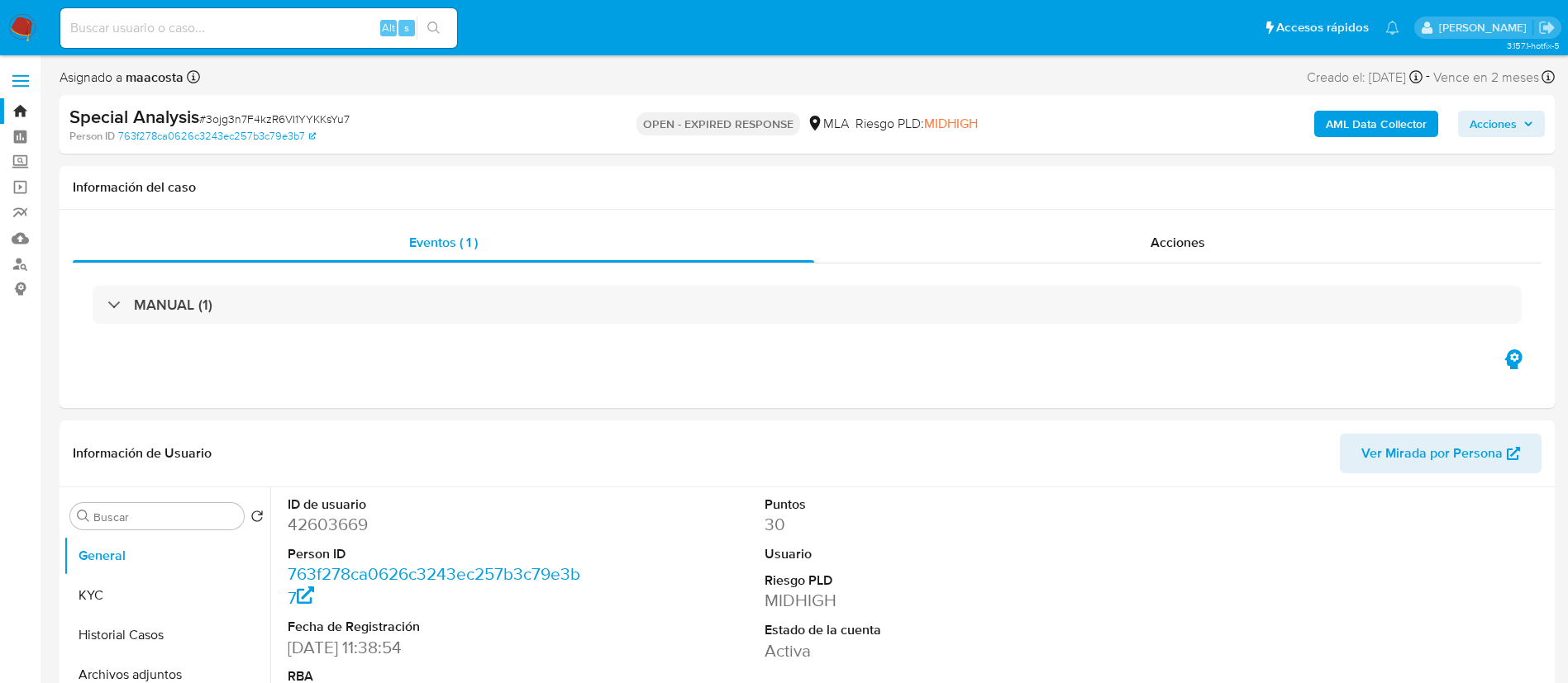
select select "10"
click at [1424, 126] on b "AML Data Collector" at bounding box center [1376, 124] width 101 height 27
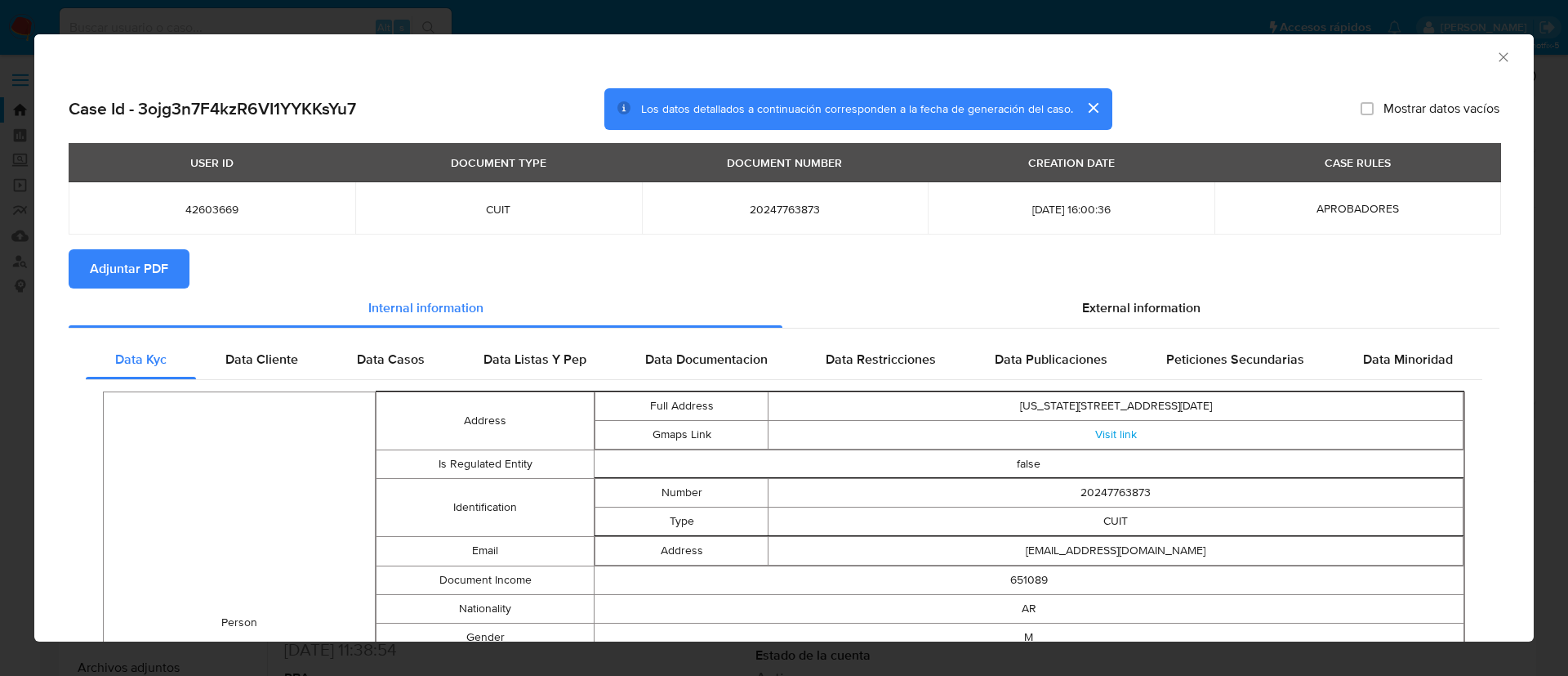
click at [132, 262] on span "Adjuntar PDF" at bounding box center [129, 268] width 79 height 36
click at [1496, 60] on icon "Cerrar ventana" at bounding box center [1504, 57] width 17 height 17
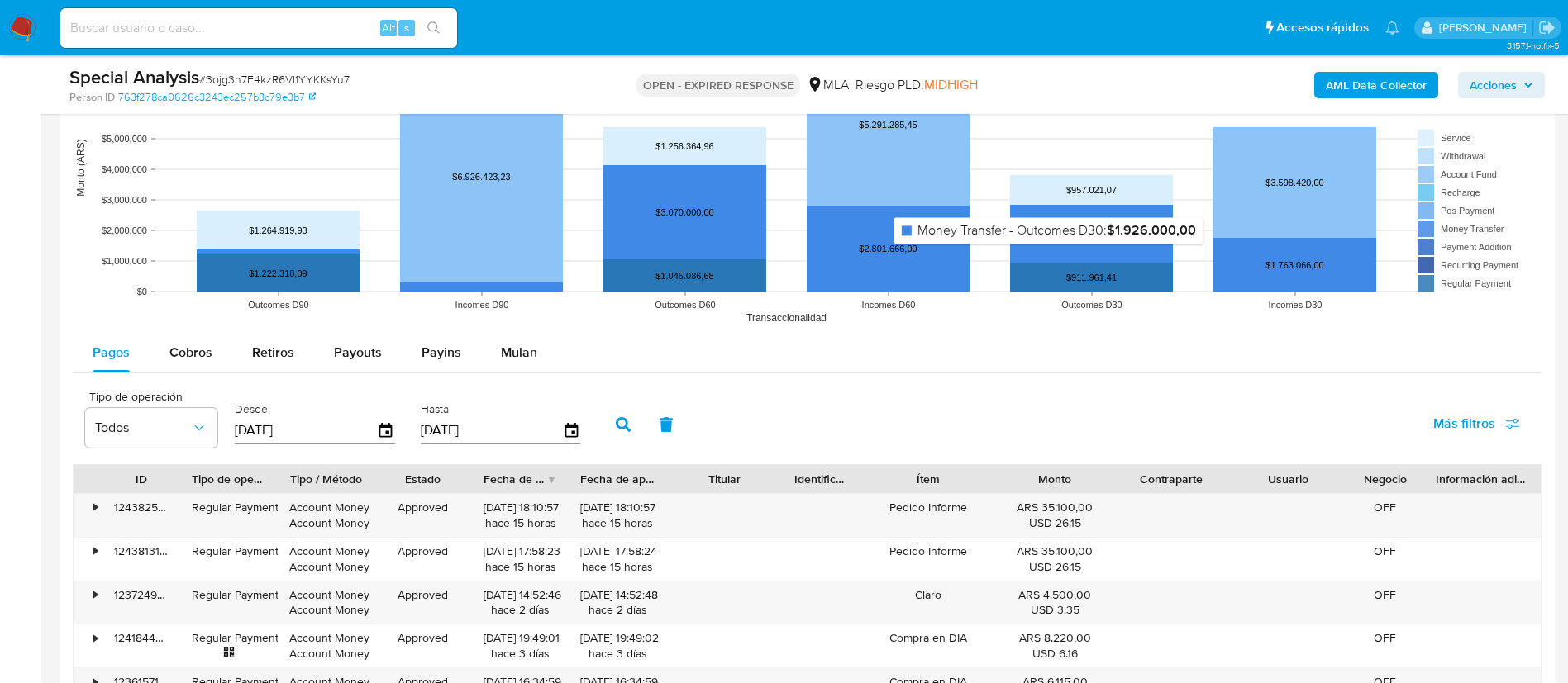
scroll to position [1499, 0]
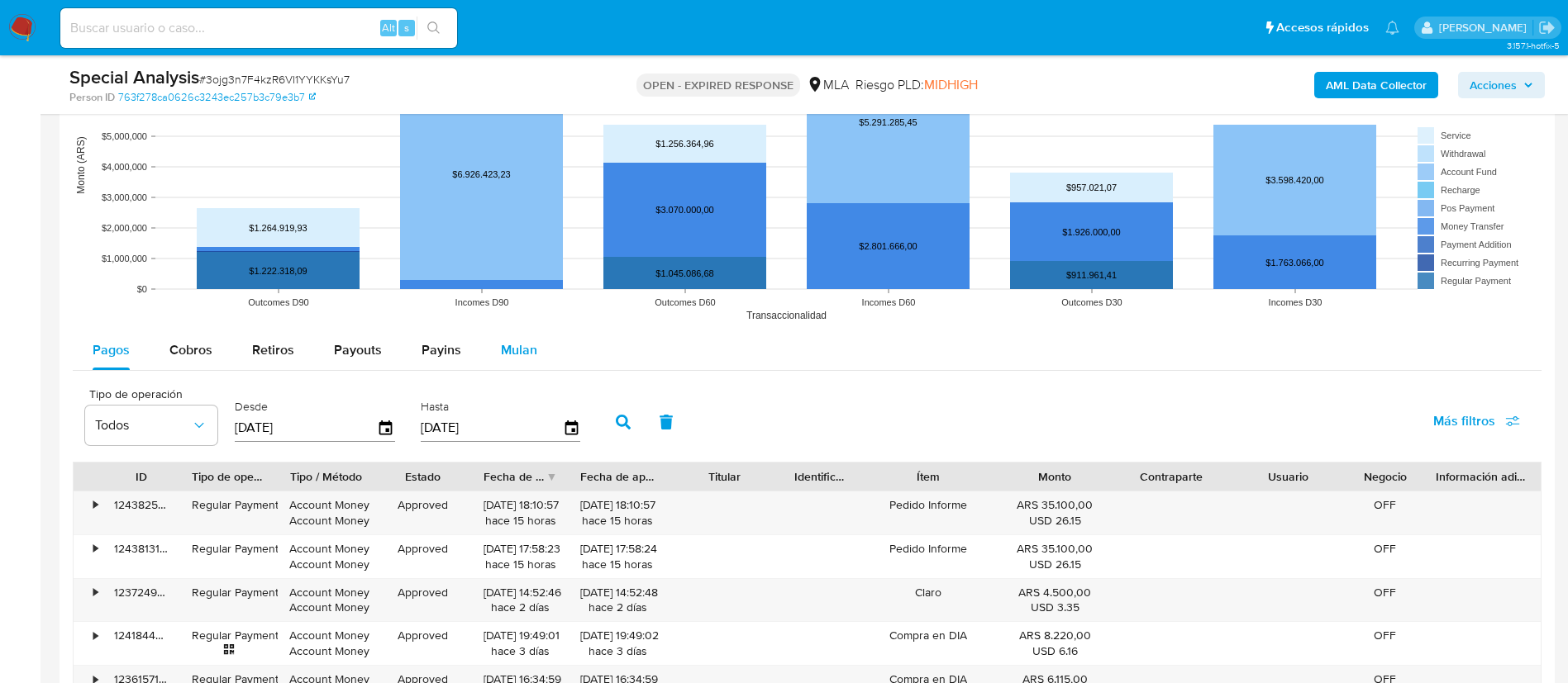
click at [507, 342] on span "Mulan" at bounding box center [518, 350] width 36 height 19
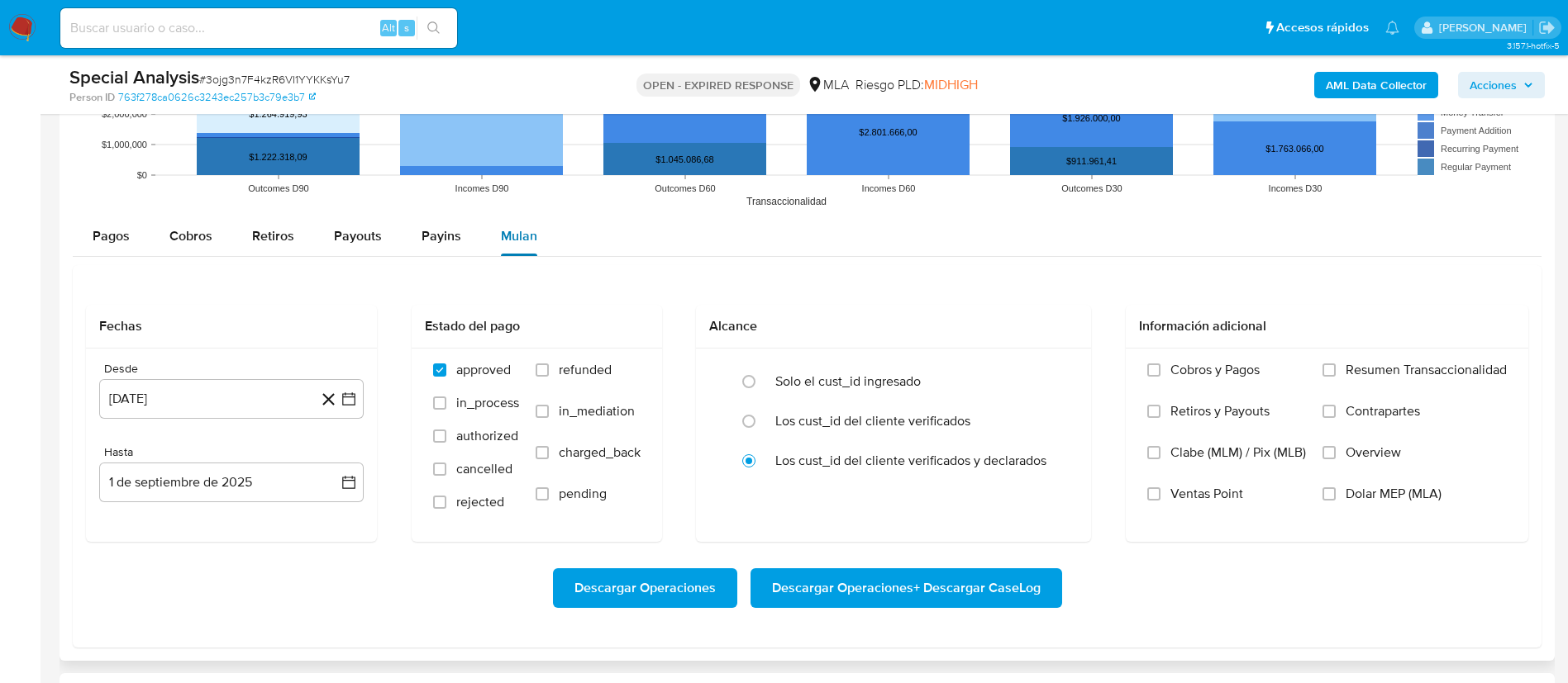
scroll to position [1628, 0]
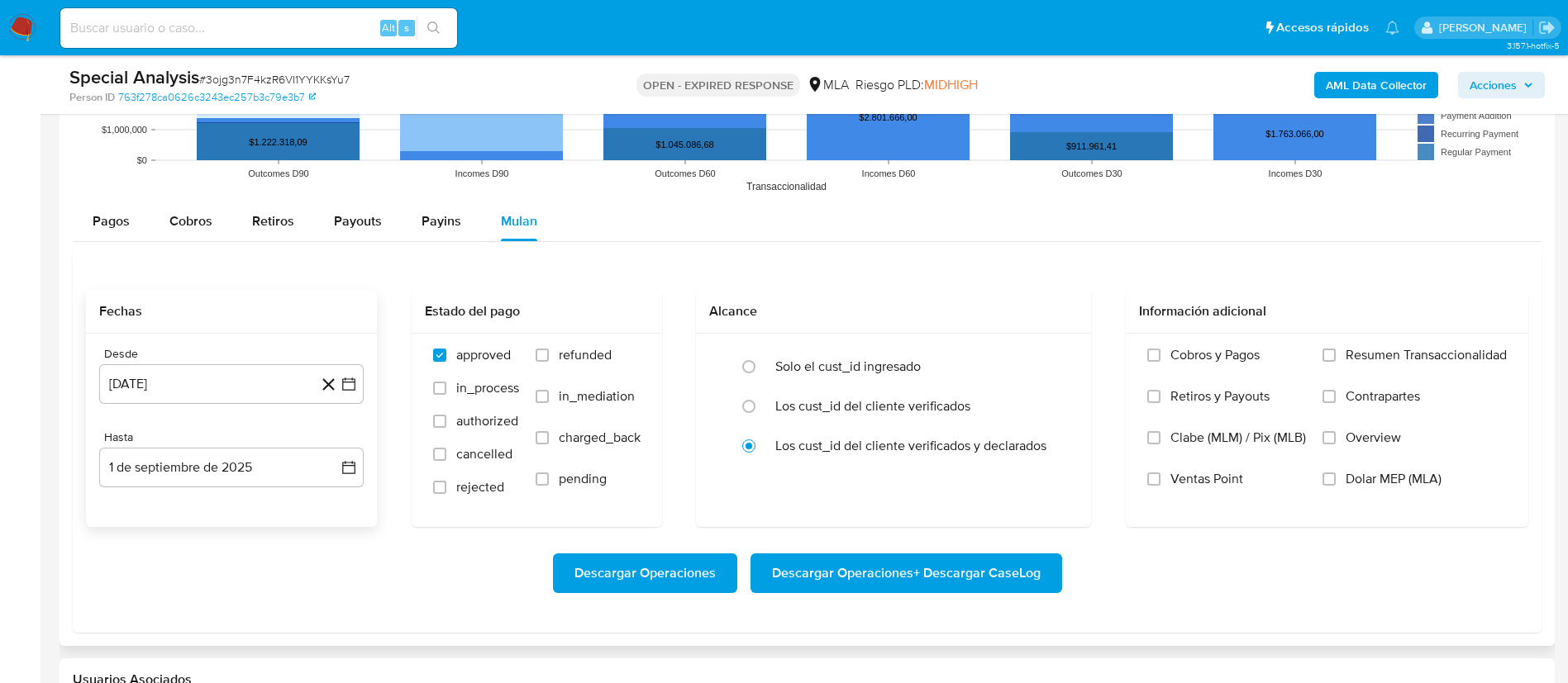
click at [338, 388] on icon at bounding box center [328, 384] width 21 height 21
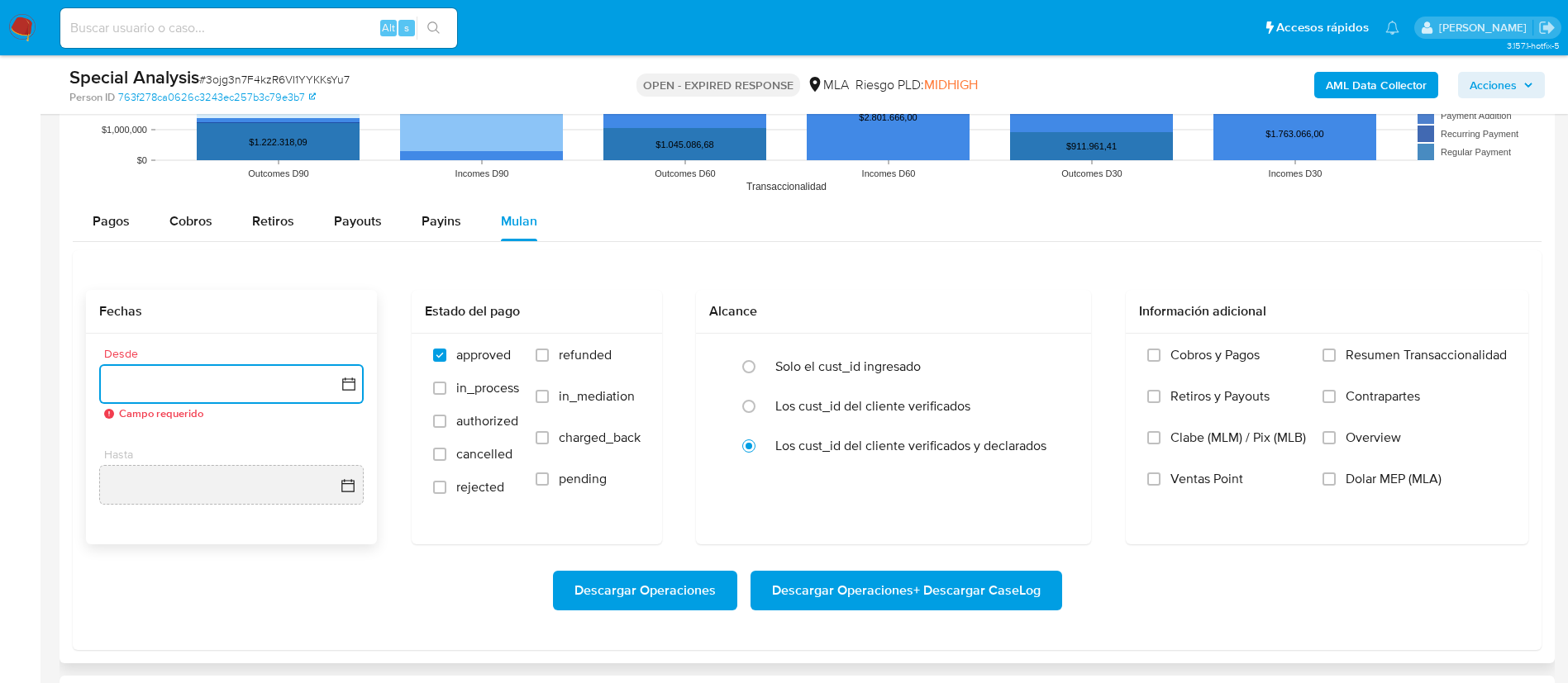
click at [345, 379] on icon "button" at bounding box center [348, 384] width 13 height 13
click at [276, 442] on icon "Seleccionar mes y año" at bounding box center [271, 444] width 13 height 13
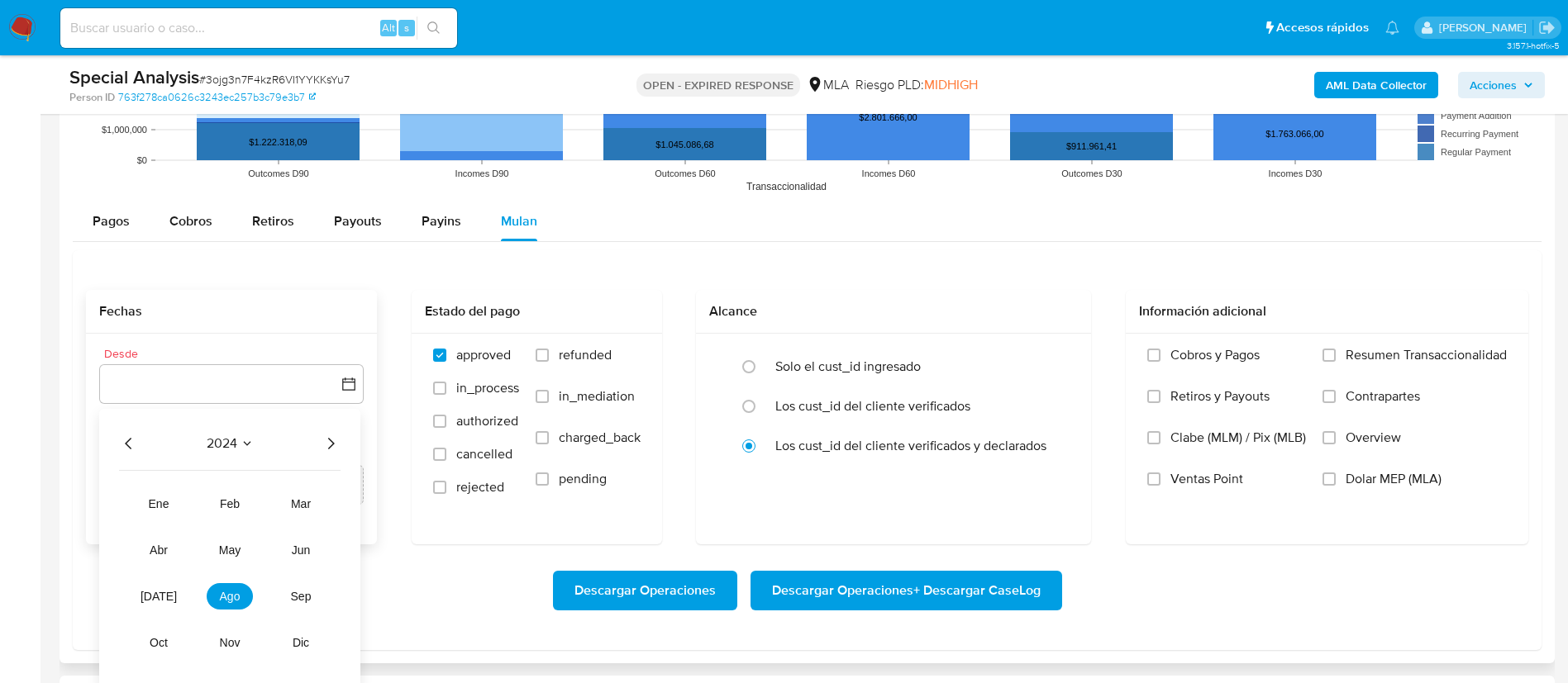
click at [329, 445] on icon "Año siguiente" at bounding box center [331, 444] width 20 height 20
click at [160, 547] on span "abr" at bounding box center [159, 550] width 18 height 13
click at [163, 499] on button "1" at bounding box center [166, 505] width 27 height 27
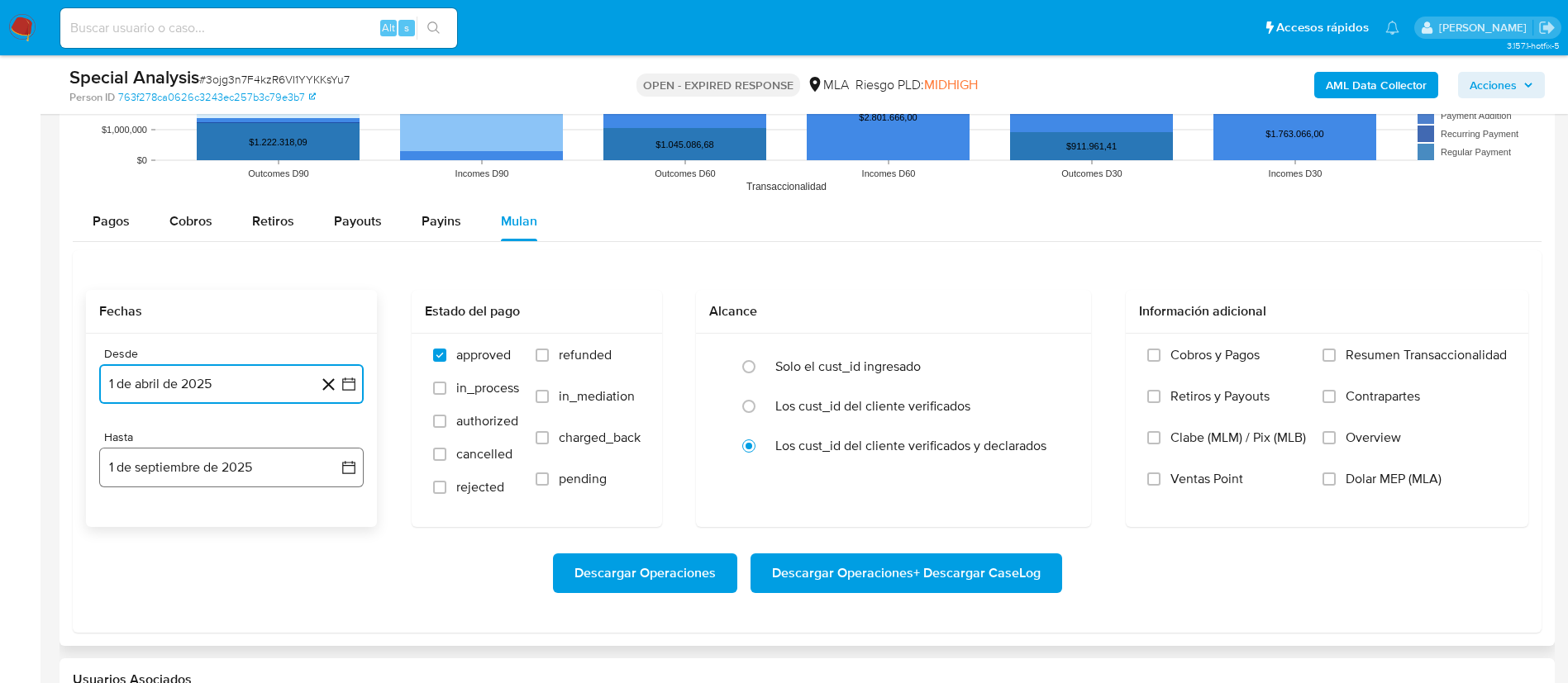
click at [234, 474] on button "1 de septiembre de 2025" at bounding box center [231, 467] width 265 height 39
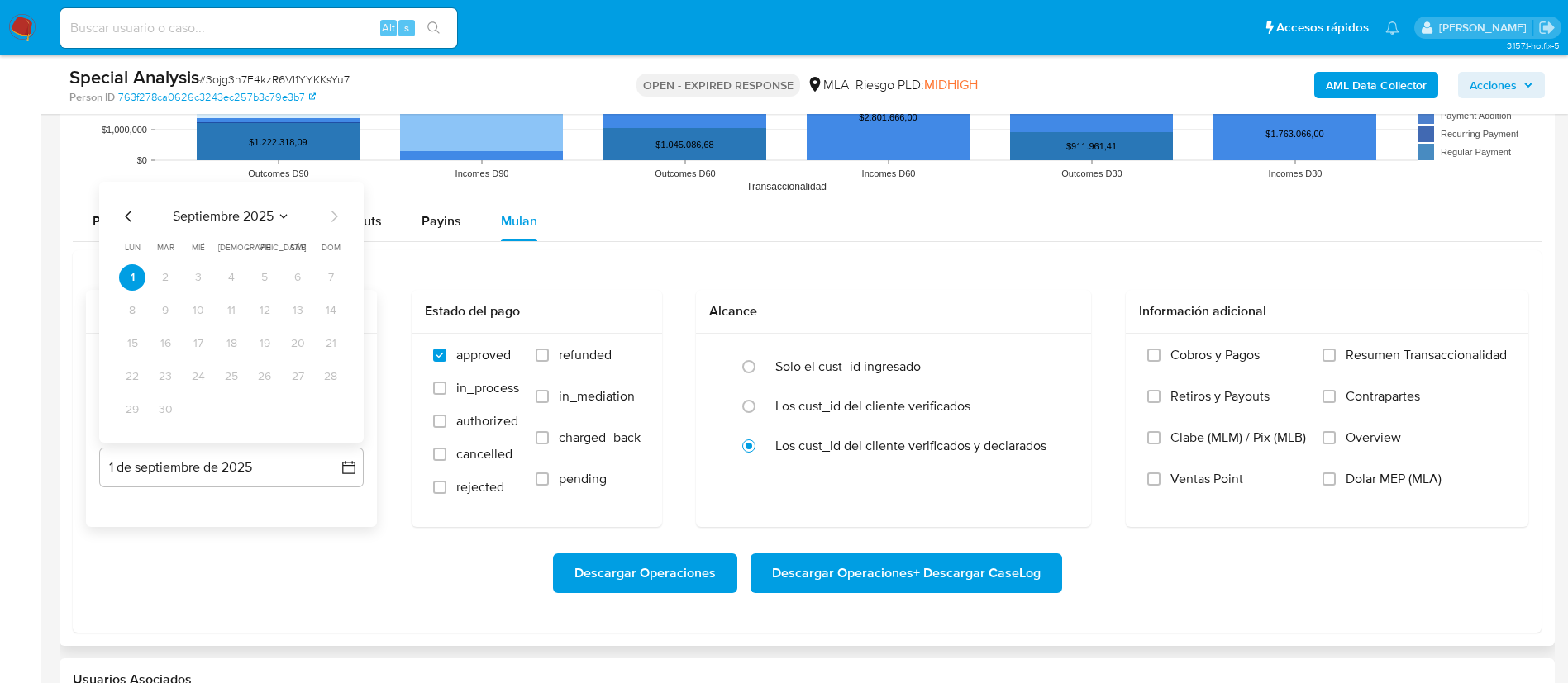
click at [131, 210] on icon "Mes anterior" at bounding box center [129, 217] width 20 height 20
click at [229, 405] on button "31" at bounding box center [231, 410] width 27 height 27
click at [1344, 470] on label "Dolar MEP (MLA)" at bounding box center [1415, 490] width 184 height 41
click at [1336, 472] on input "Dolar MEP (MLA)" at bounding box center [1329, 479] width 13 height 13
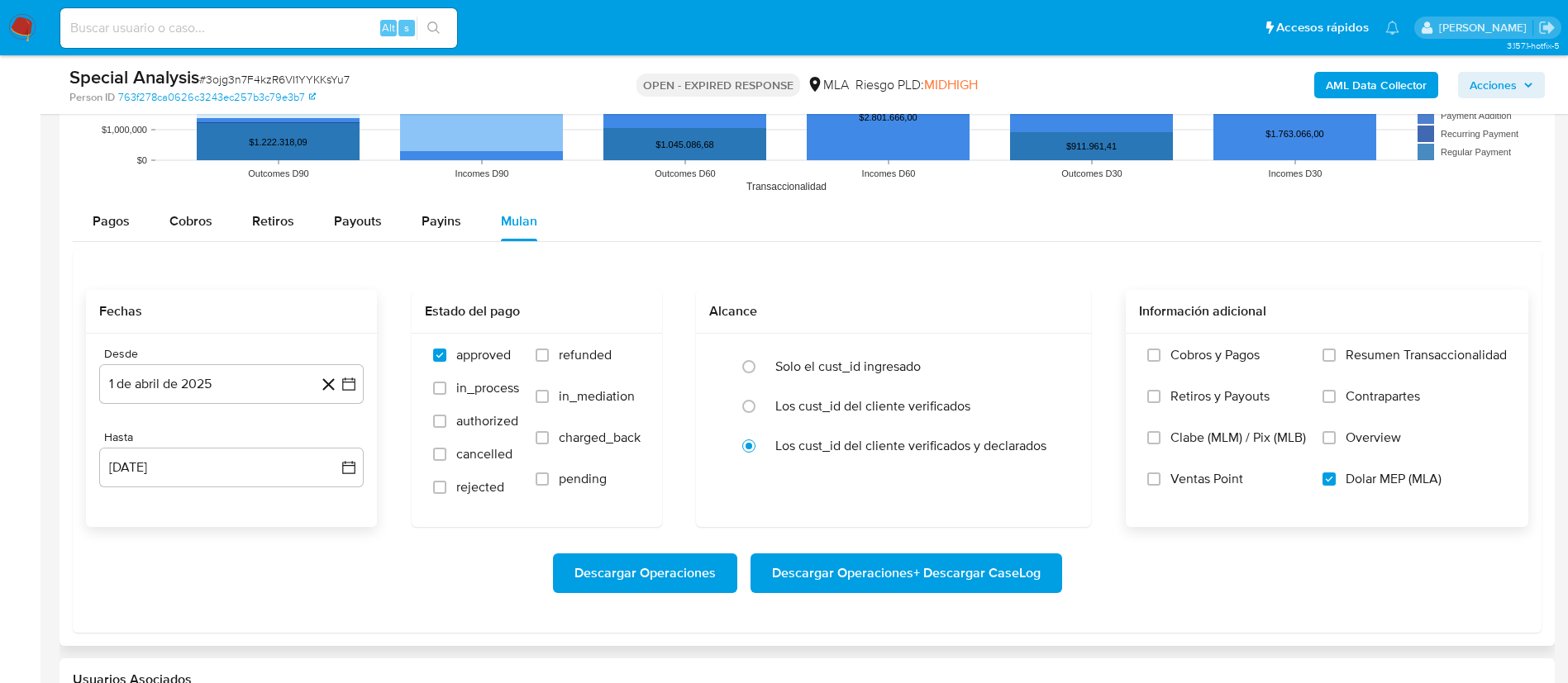
click at [921, 572] on span "Descargar Operaciones + Descargar CaseLog" at bounding box center [906, 573] width 269 height 36
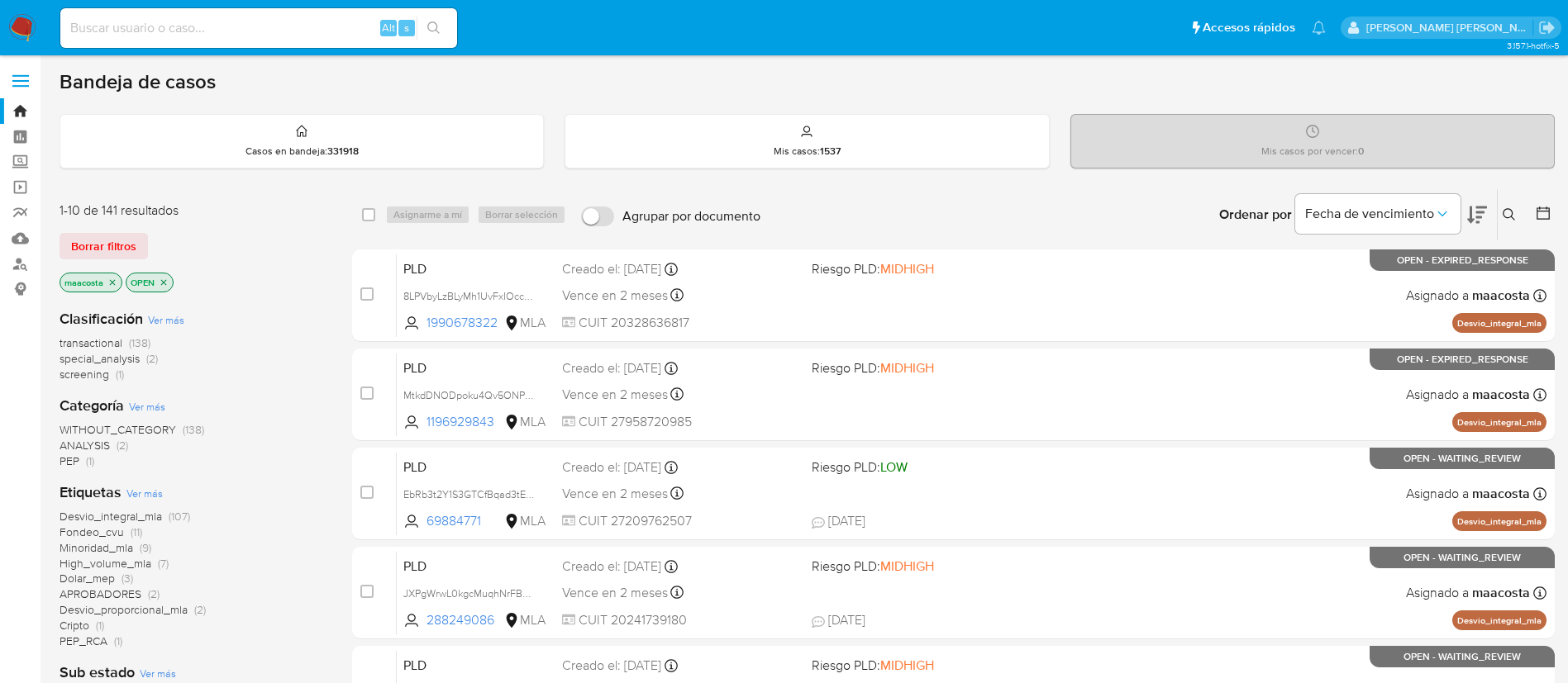
paste input "Wk8zu82jfESgxXY4ZfcrwKDK"
click at [342, 24] on input "Wk8zu82jfESgxXY4ZfcrwKDK" at bounding box center [259, 28] width 397 height 22
type input "Wk8zu82jfESgxXY4ZfcrwKDK"
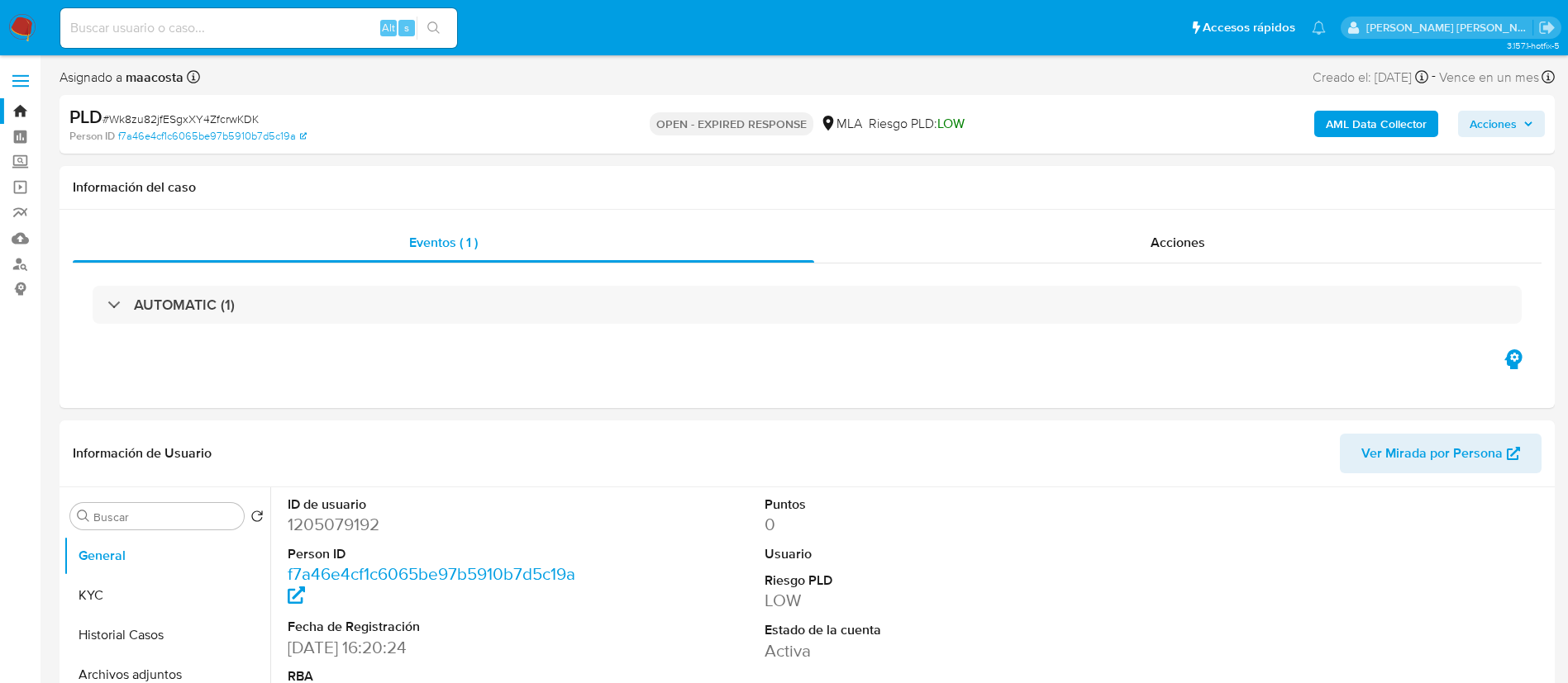
select select "10"
click at [1424, 126] on b "AML Data Collector" at bounding box center [1376, 124] width 101 height 27
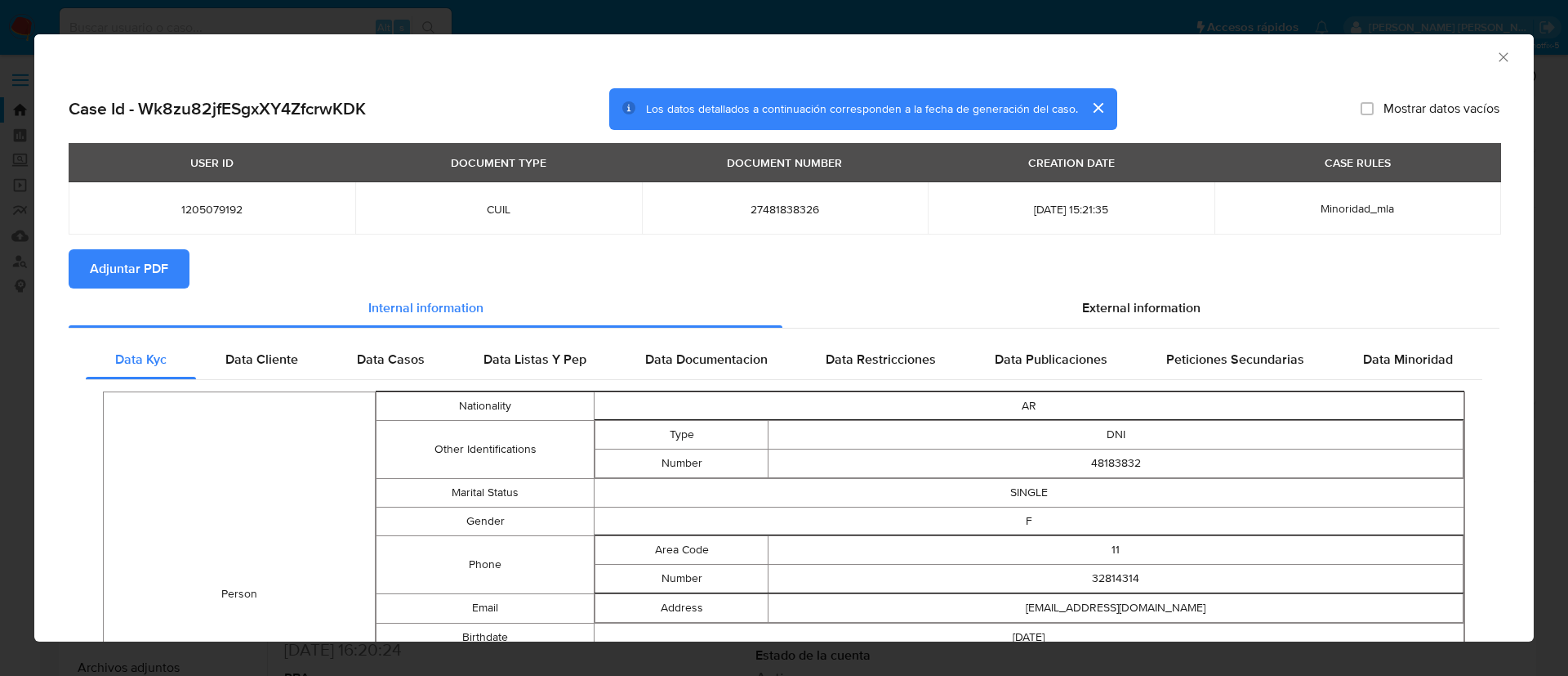
click at [132, 262] on span "Adjuntar PDF" at bounding box center [129, 268] width 79 height 36
click at [1496, 60] on icon "Cerrar ventana" at bounding box center [1504, 57] width 17 height 17
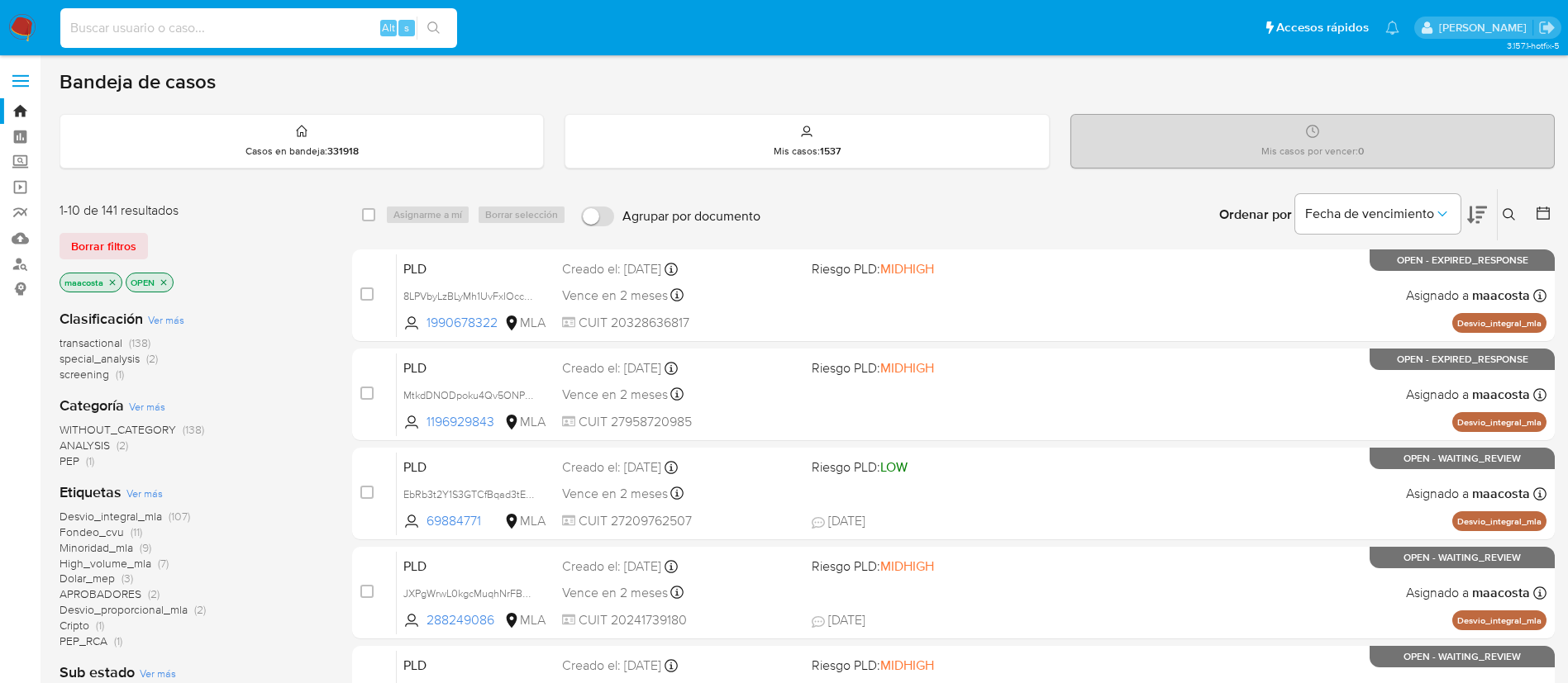
click at [310, 28] on input at bounding box center [259, 28] width 397 height 22
paste input "DQ3tBuHiYObtSU1YQXUrHAmX"
type input "DQ3tBuHiYObtSU1YQXUrHAmX"
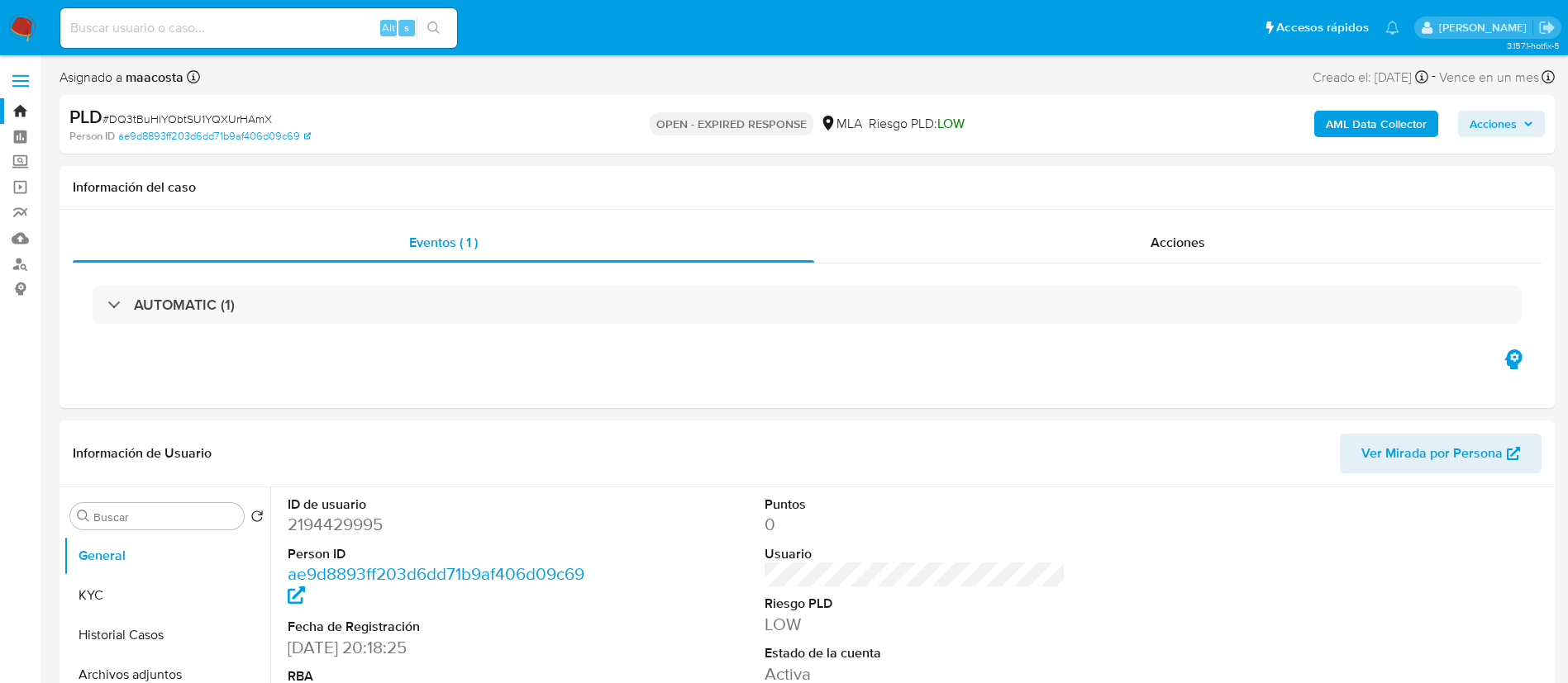
select select "10"
click at [1429, 130] on button "AML Data Collector" at bounding box center [1376, 124] width 124 height 27
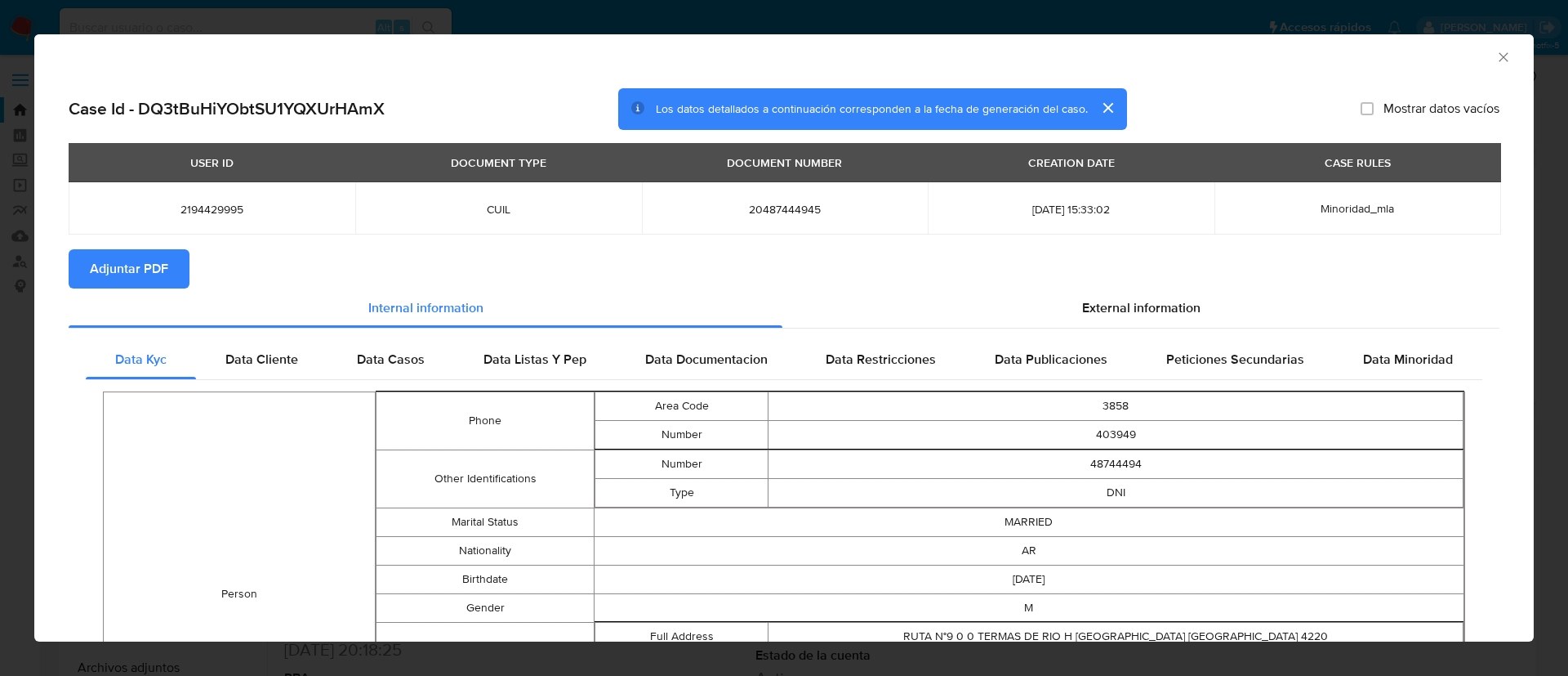
click at [132, 262] on span "Adjuntar PDF" at bounding box center [129, 268] width 79 height 36
click at [1496, 60] on icon "Cerrar ventana" at bounding box center [1504, 57] width 17 height 17
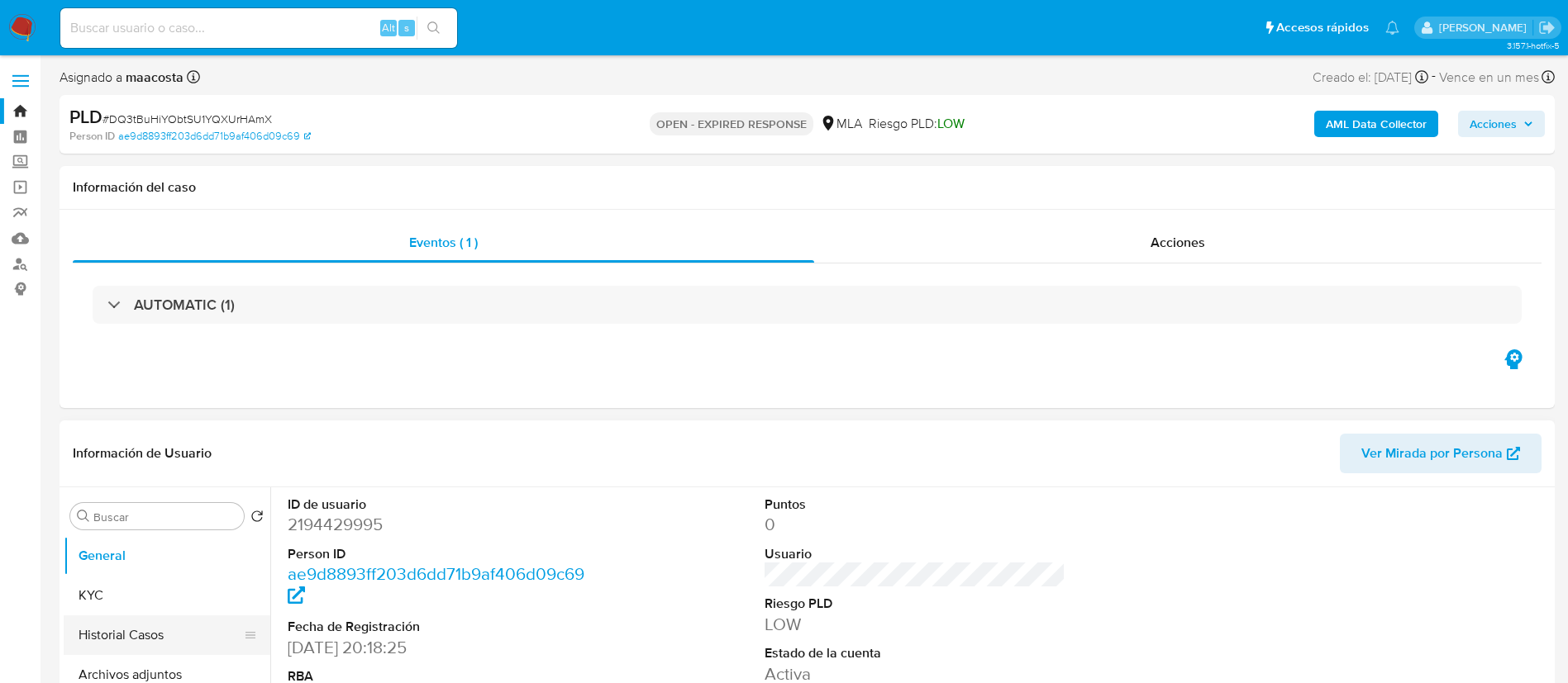
click at [179, 633] on button "Historial Casos" at bounding box center [160, 634] width 193 height 39
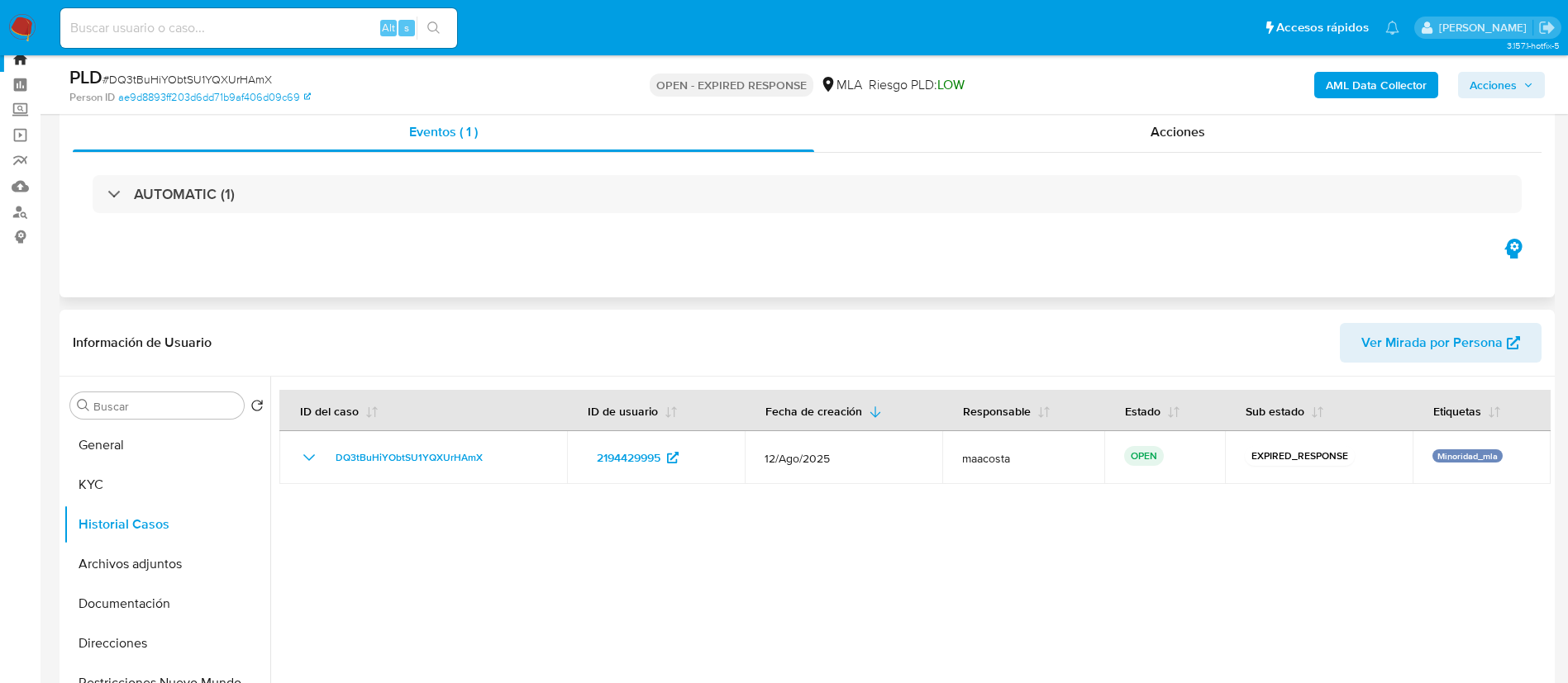
scroll to position [49, 0]
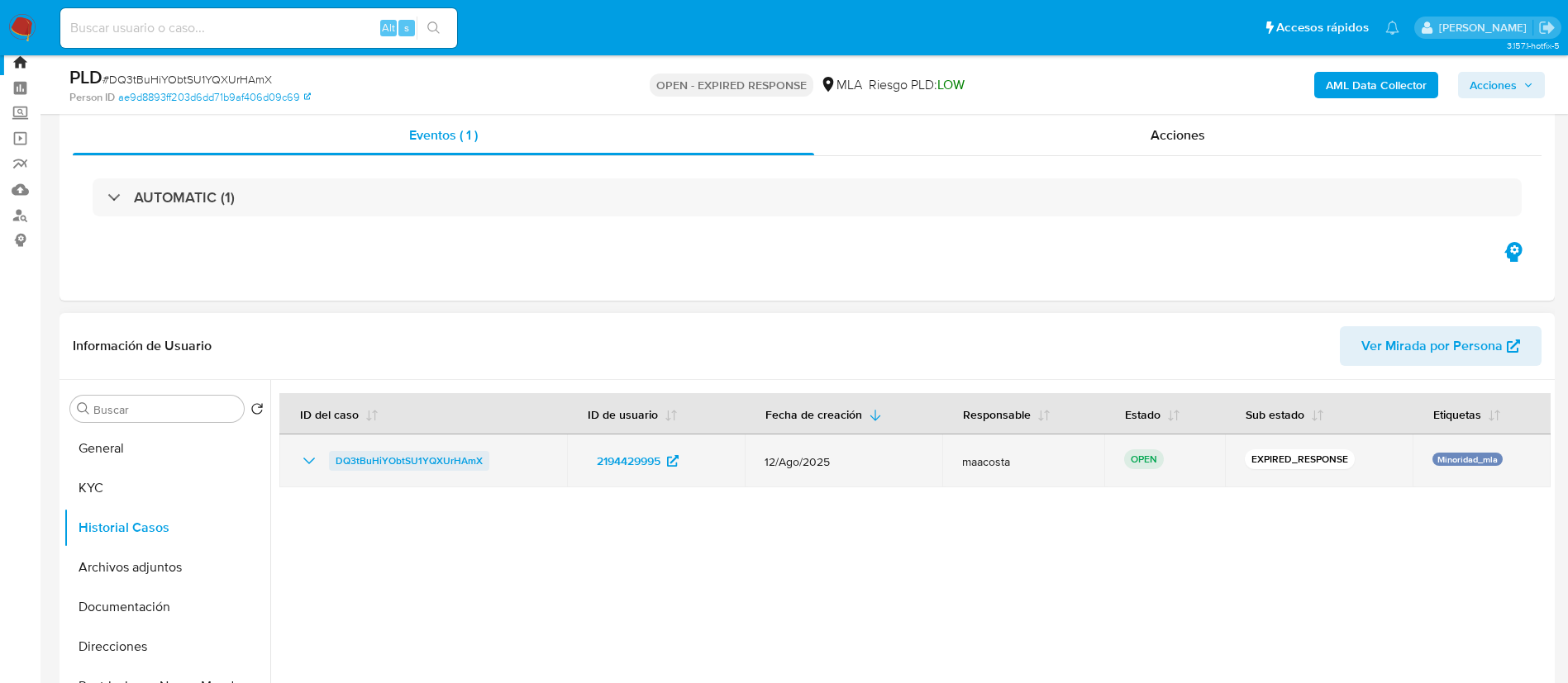
click at [475, 455] on span "DQ3tBuHiYObtSU1YQXUrHAmX" at bounding box center [410, 461] width 147 height 20
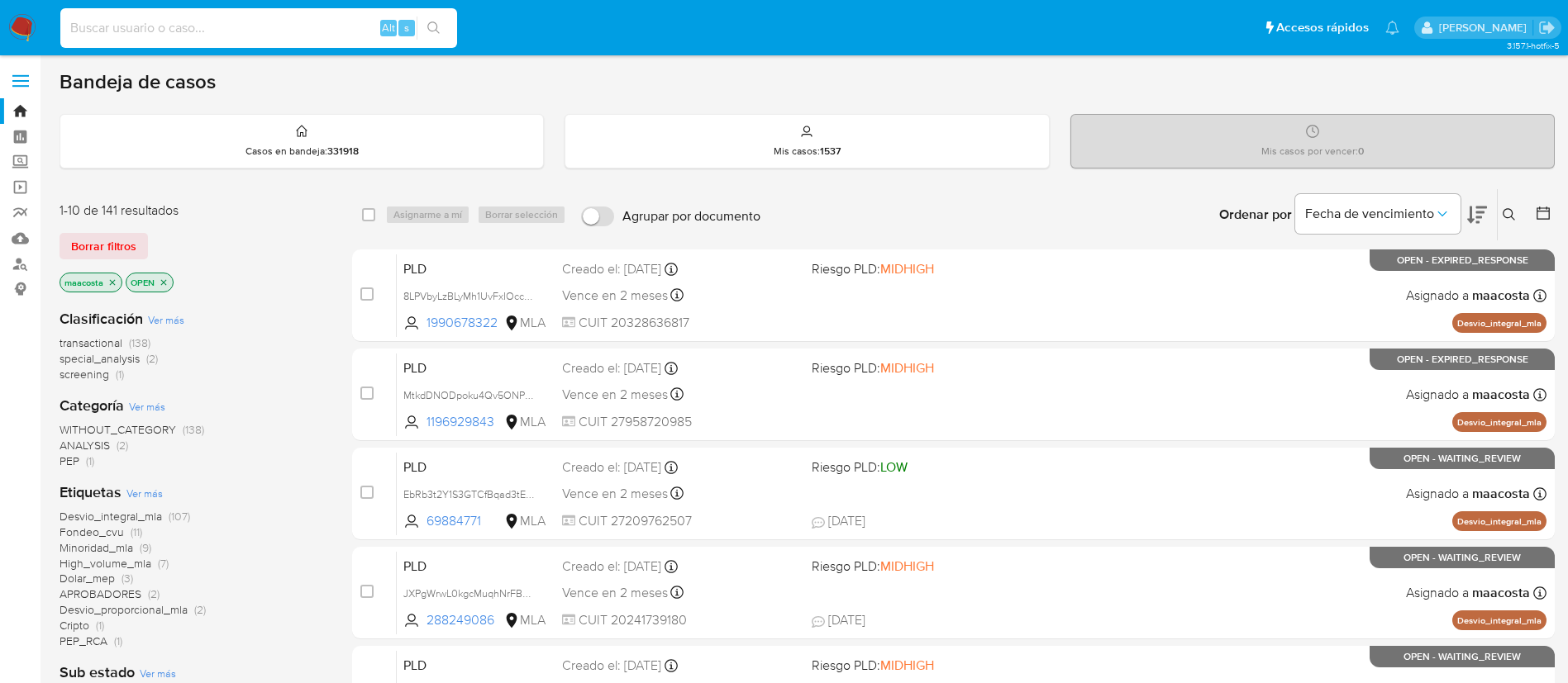
paste input "YC2EO5VoAQejmFxZ6O5PKE1d"
click at [327, 28] on input at bounding box center [259, 28] width 397 height 22
type input "YC2EO5VoAQejmFxZ6O5PKE1d"
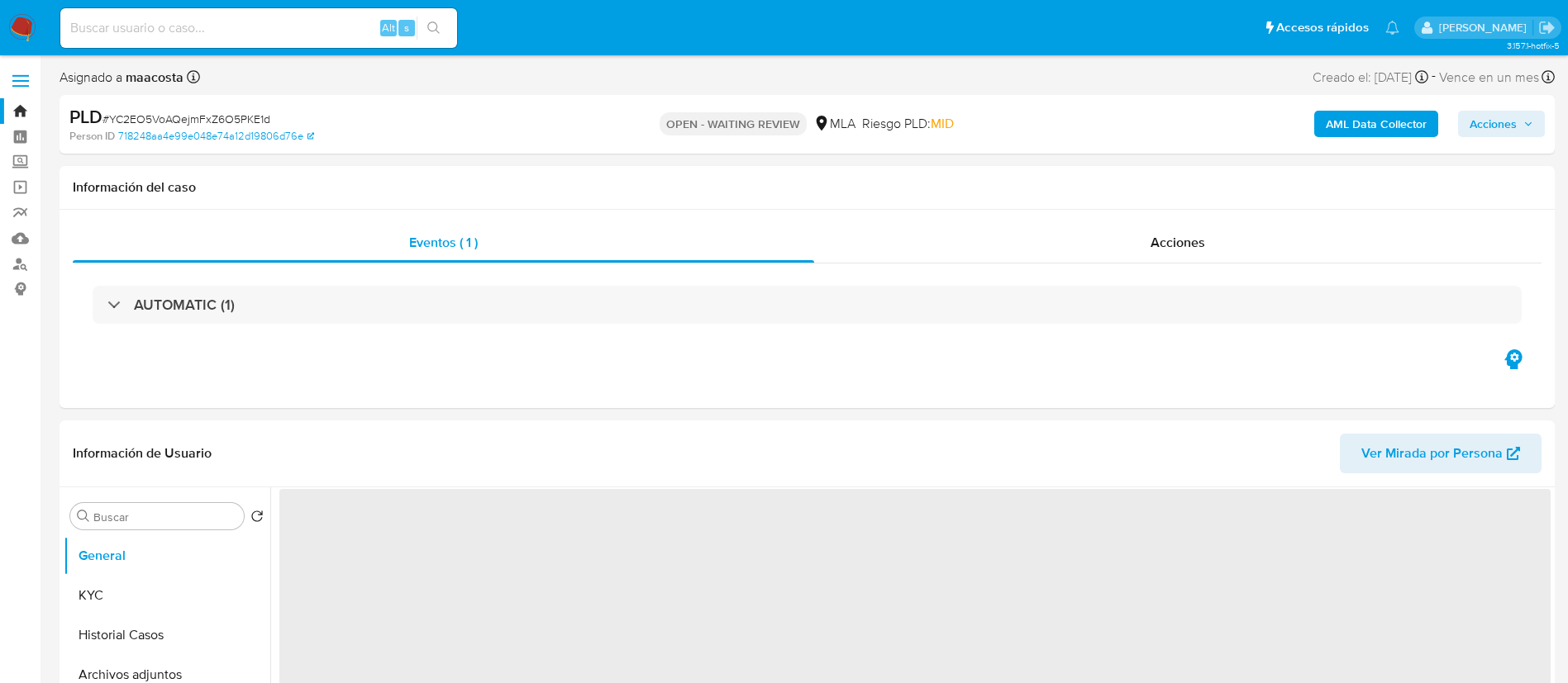
select select "10"
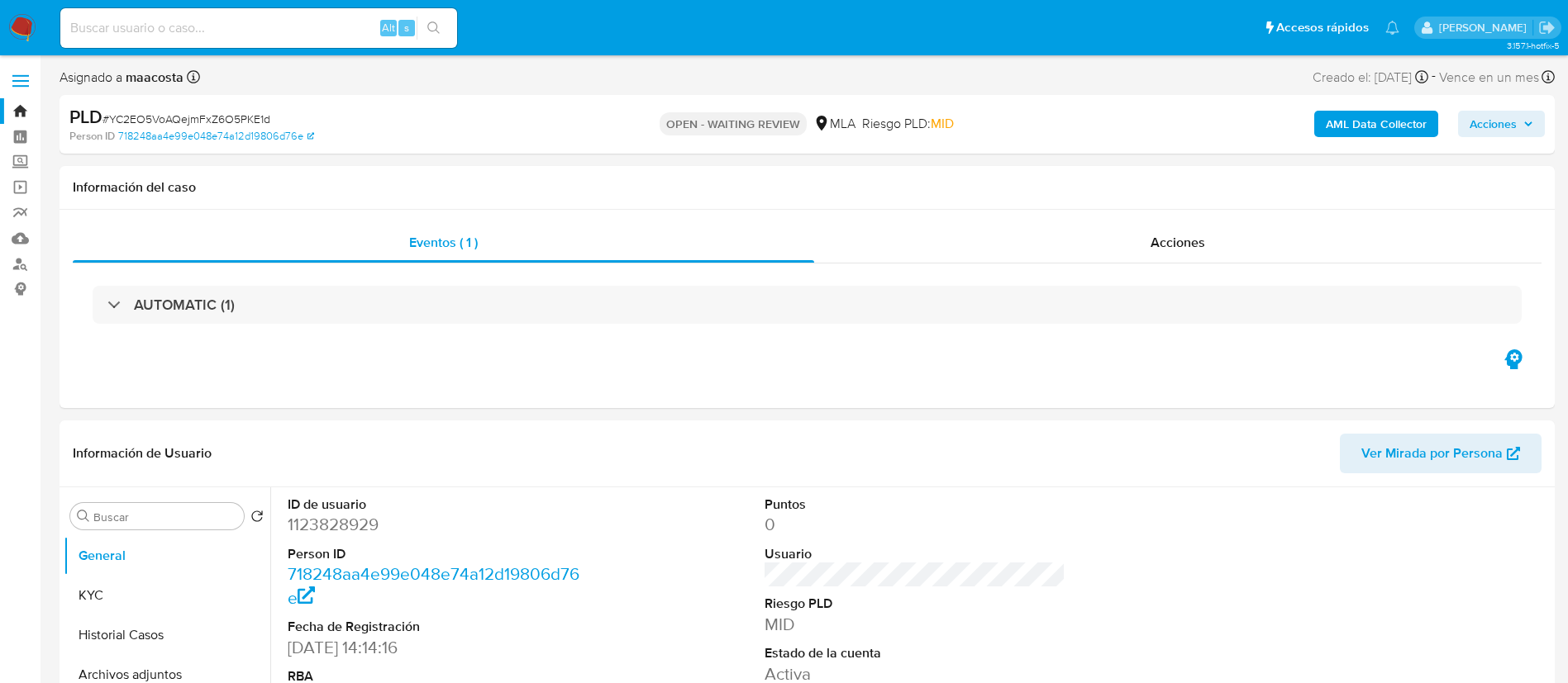
click at [1424, 126] on b "AML Data Collector" at bounding box center [1376, 124] width 101 height 27
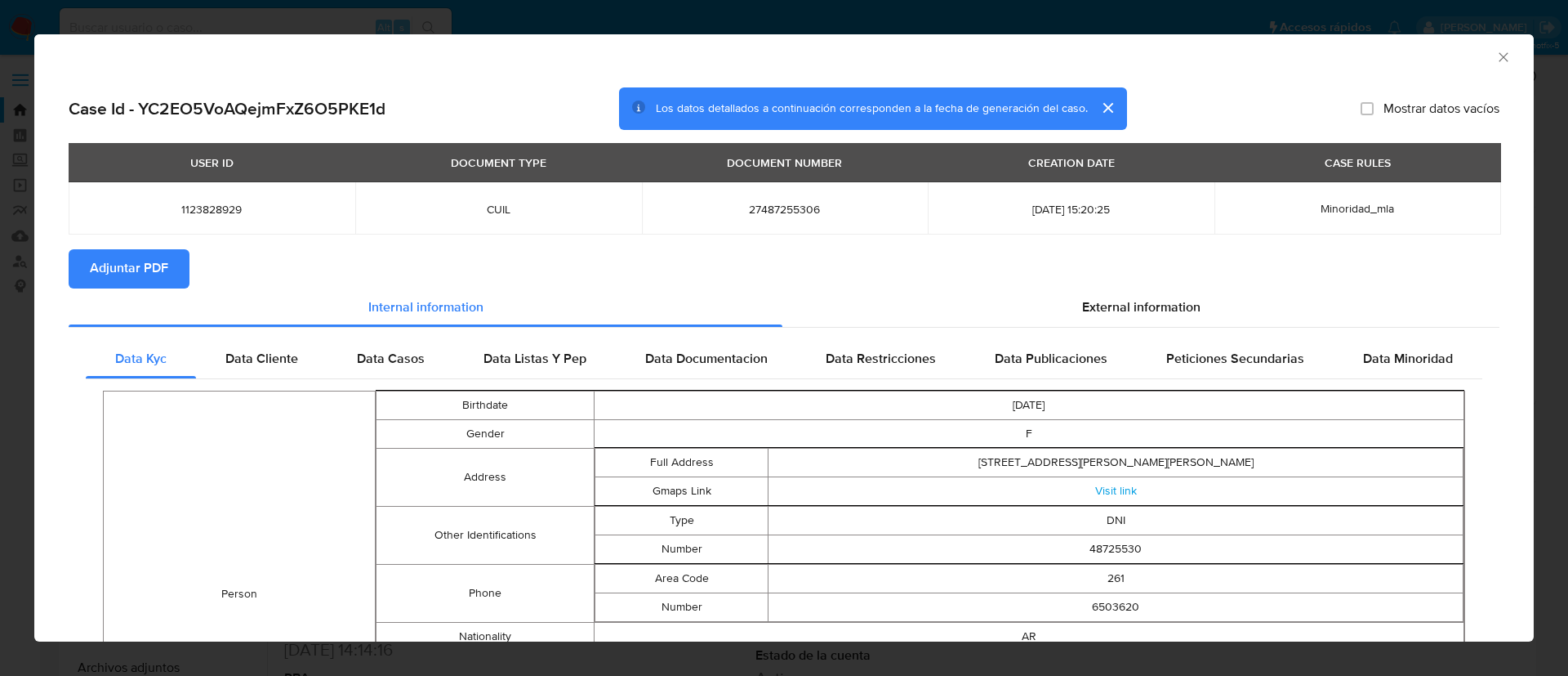
click at [132, 262] on span "Adjuntar PDF" at bounding box center [129, 268] width 79 height 36
click at [1496, 60] on icon "Cerrar ventana" at bounding box center [1504, 57] width 17 height 17
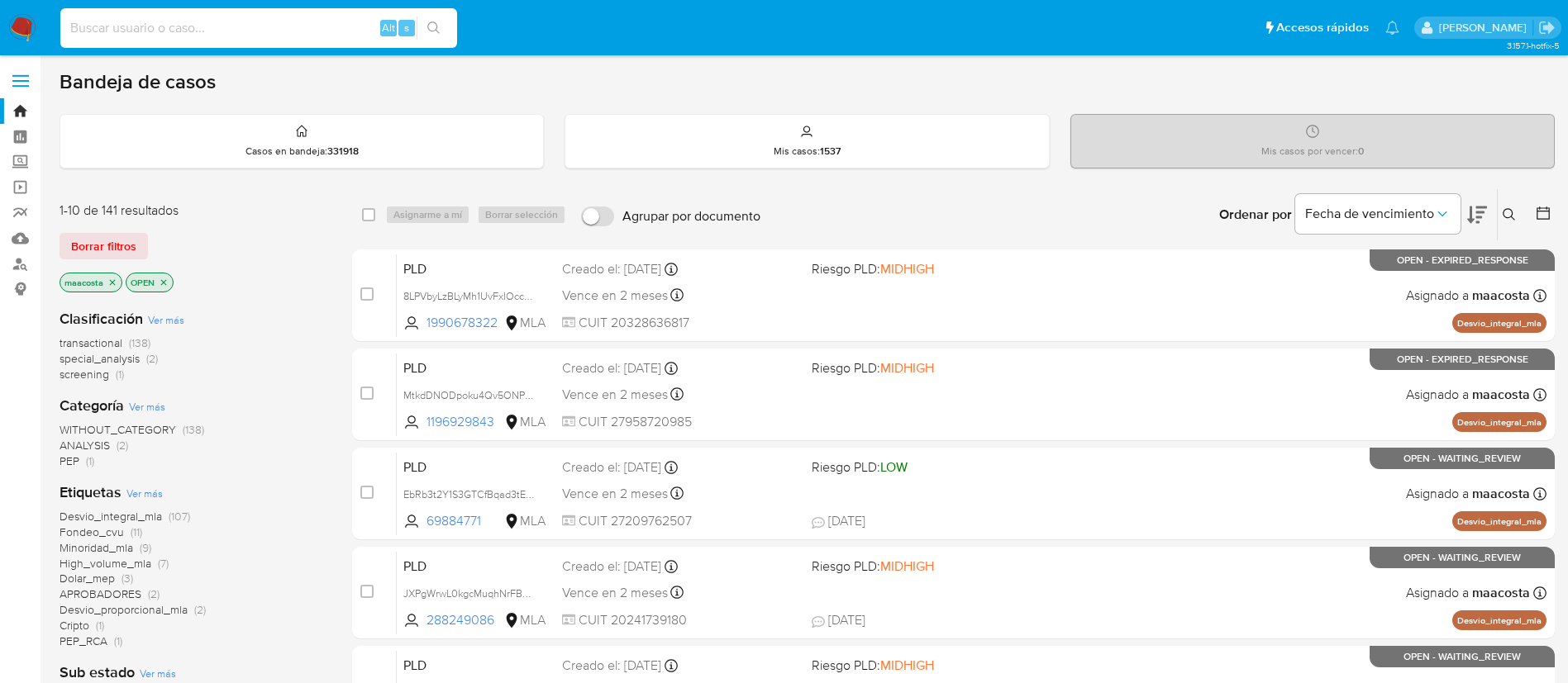
click at [280, 37] on input at bounding box center [259, 28] width 397 height 22
paste input "arAJkIihDG06B4ANynjAJ2u7"
type input "arAJkIihDG06B4ANynjAJ2u7"
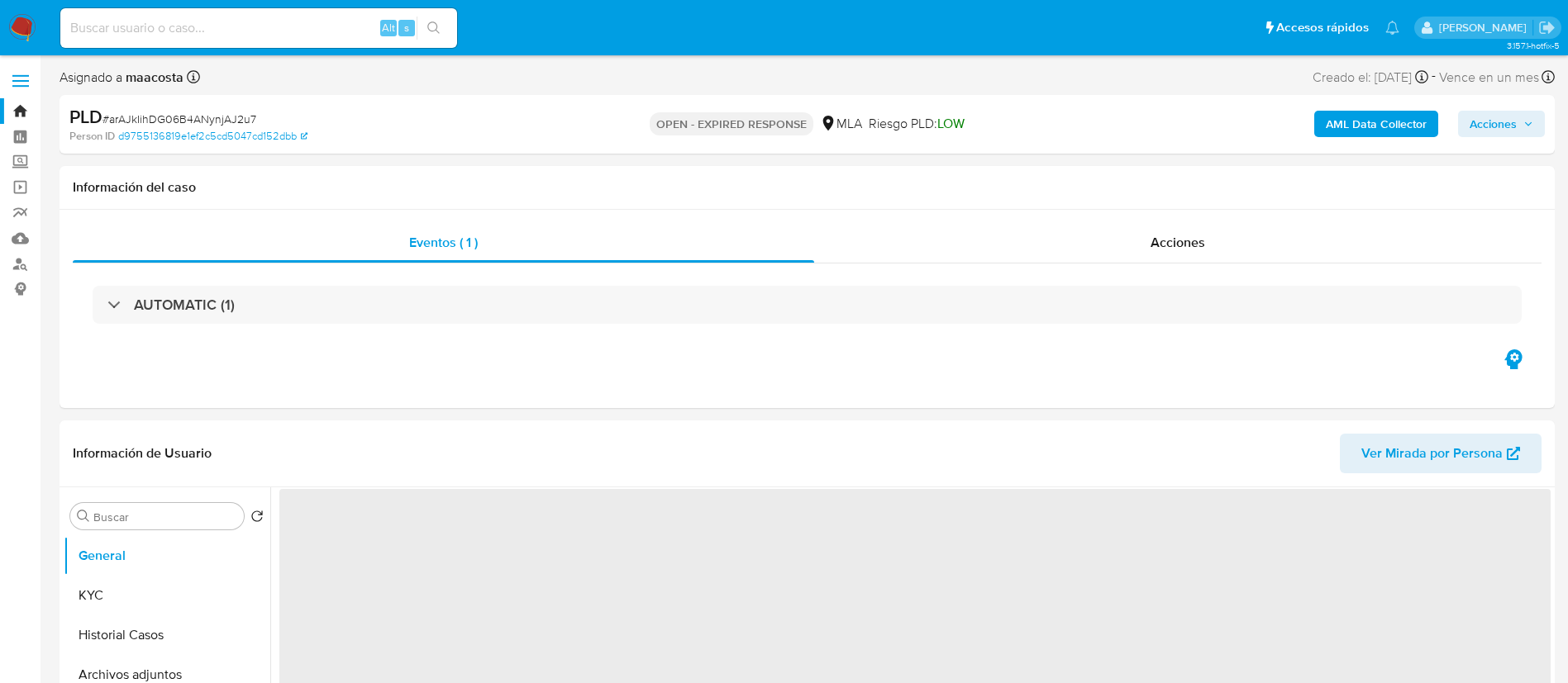
select select "10"
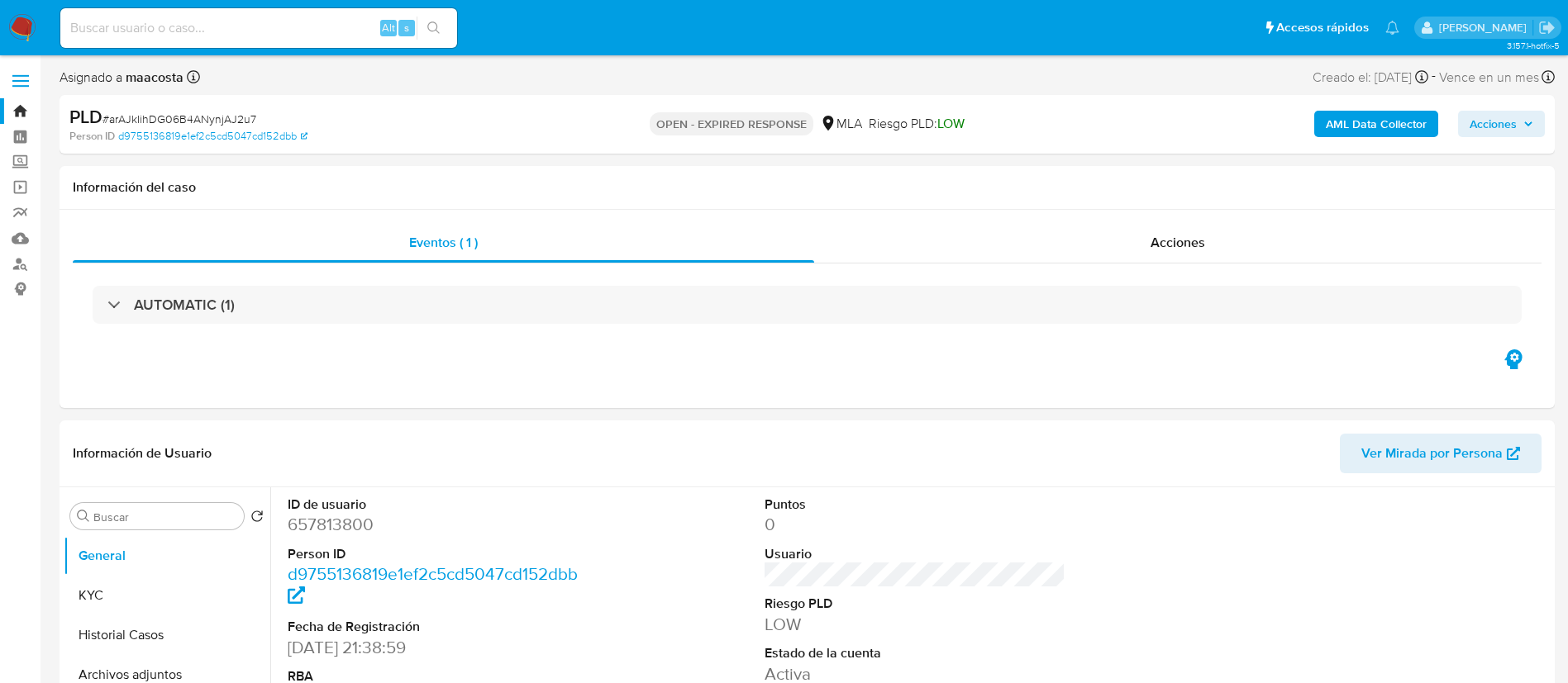
click at [1424, 126] on b "AML Data Collector" at bounding box center [1376, 124] width 101 height 27
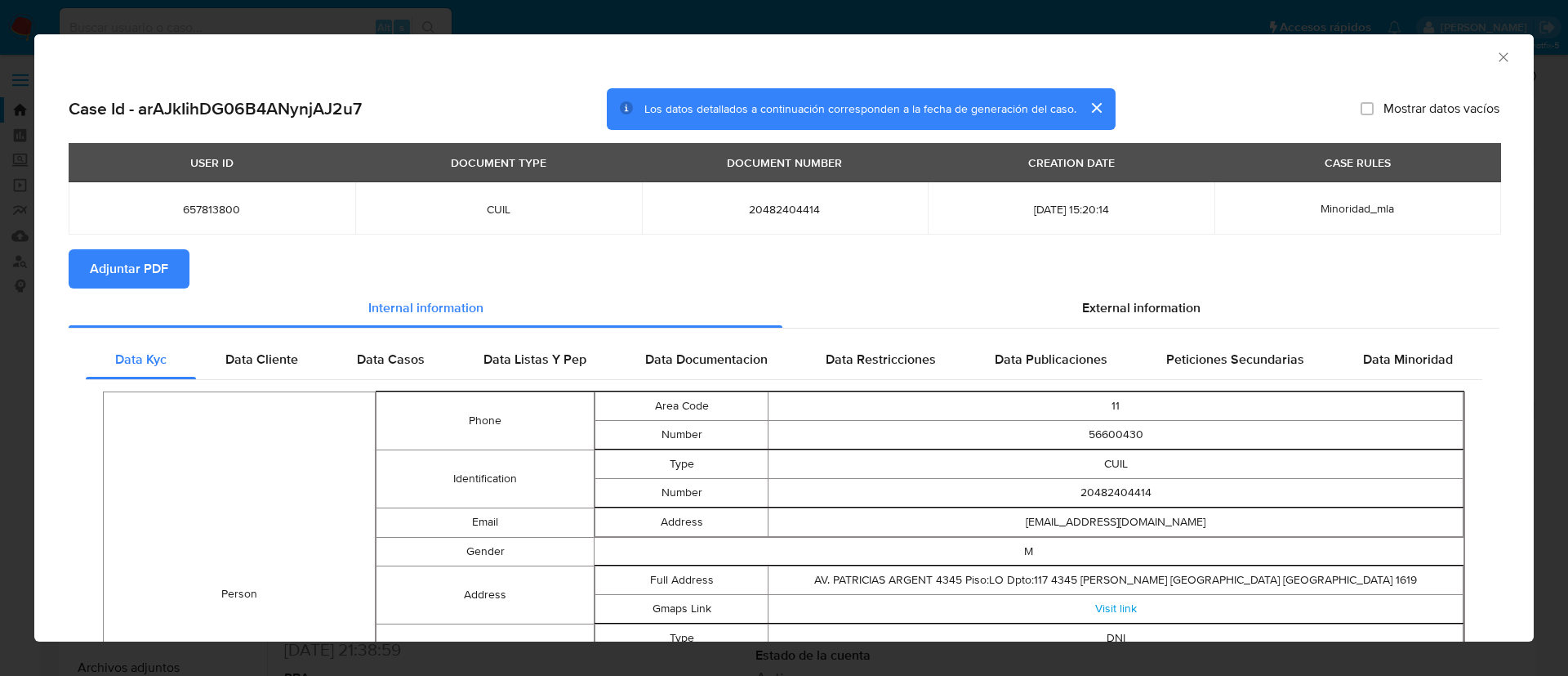
click at [137, 258] on span "Adjuntar PDF" at bounding box center [129, 268] width 79 height 36
click at [1496, 60] on icon "Cerrar ventana" at bounding box center [1504, 57] width 17 height 17
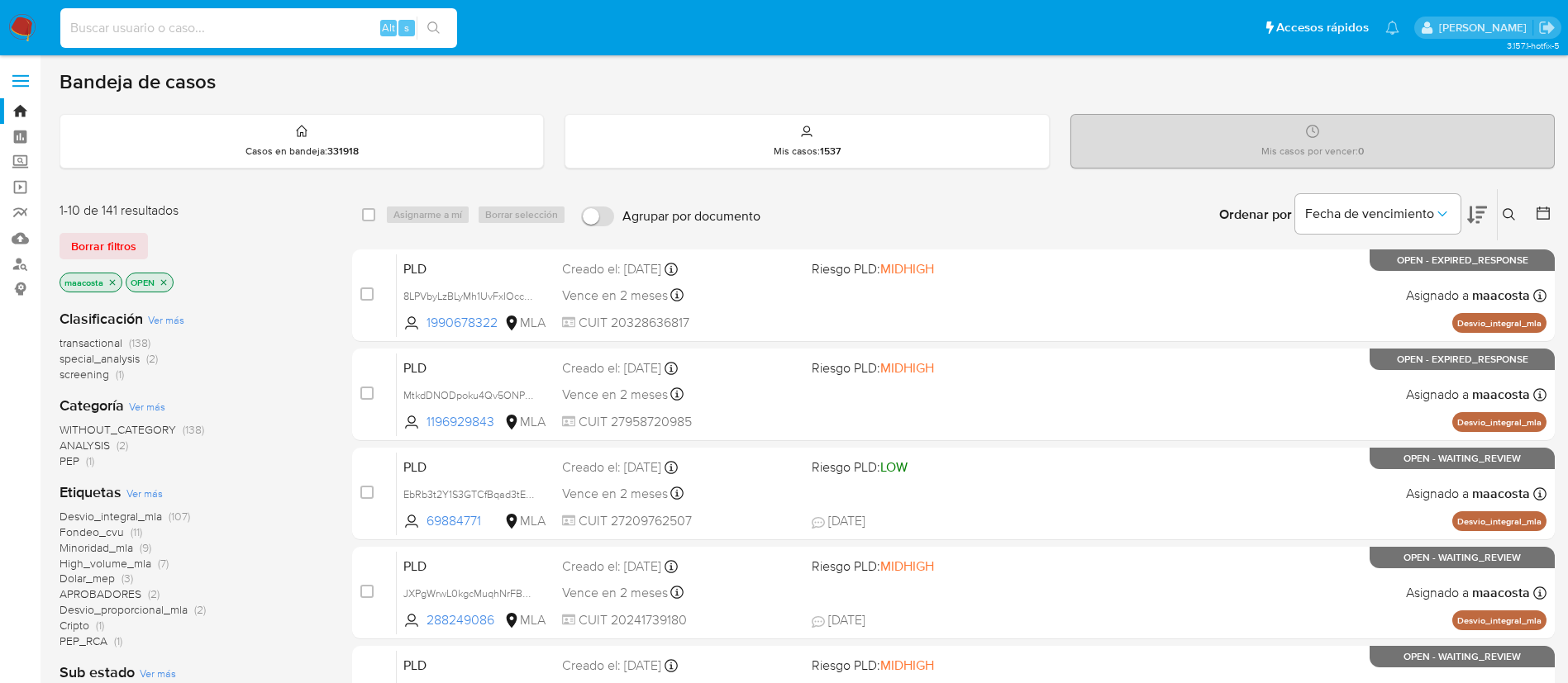
paste input "f5C8rTv8NUGTEtHDGpUdrfA1"
click at [307, 26] on input "f5C8rTv8NUGTEtHDGpUdrfA1" at bounding box center [259, 28] width 397 height 22
type input "f5C8rTv8NUGTEtHDGpUdrfA1"
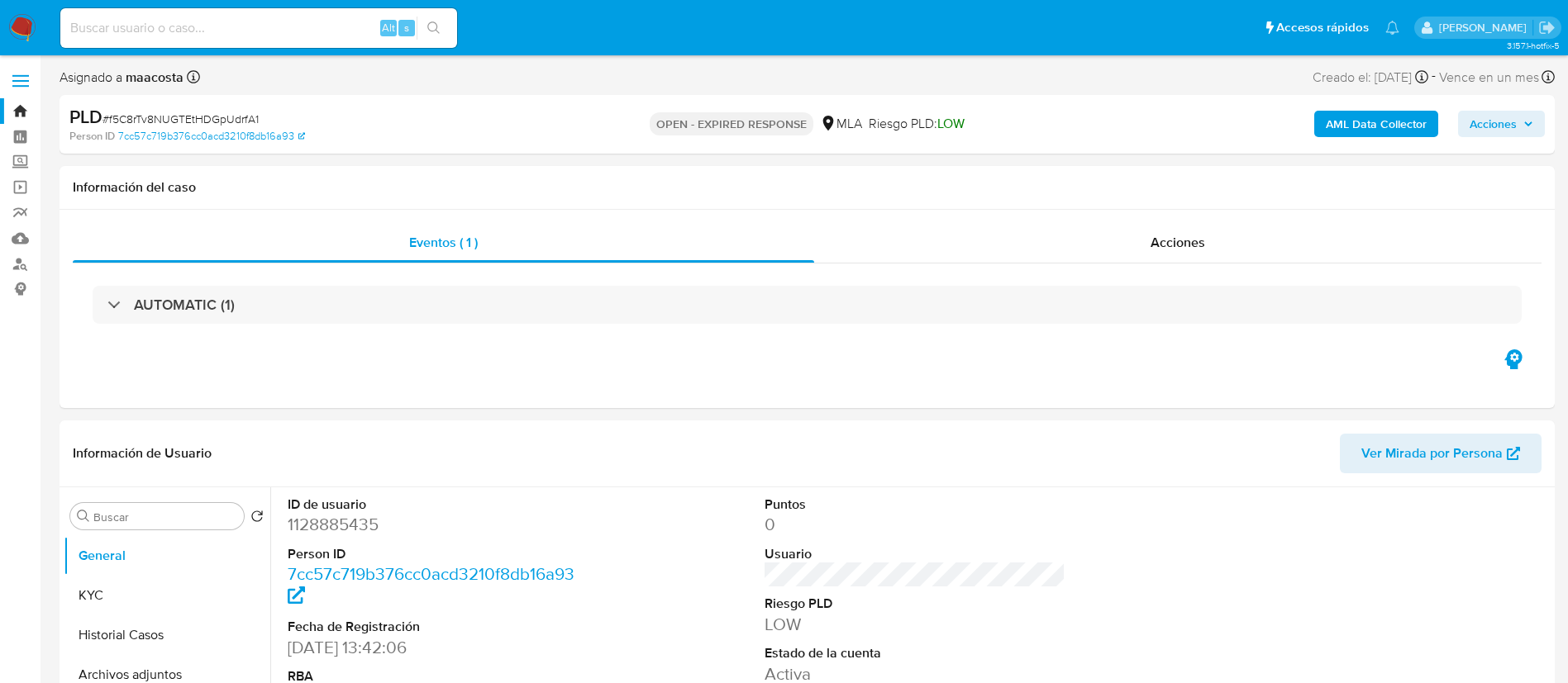
select select "10"
click at [1428, 124] on button "AML Data Collector" at bounding box center [1376, 124] width 124 height 27
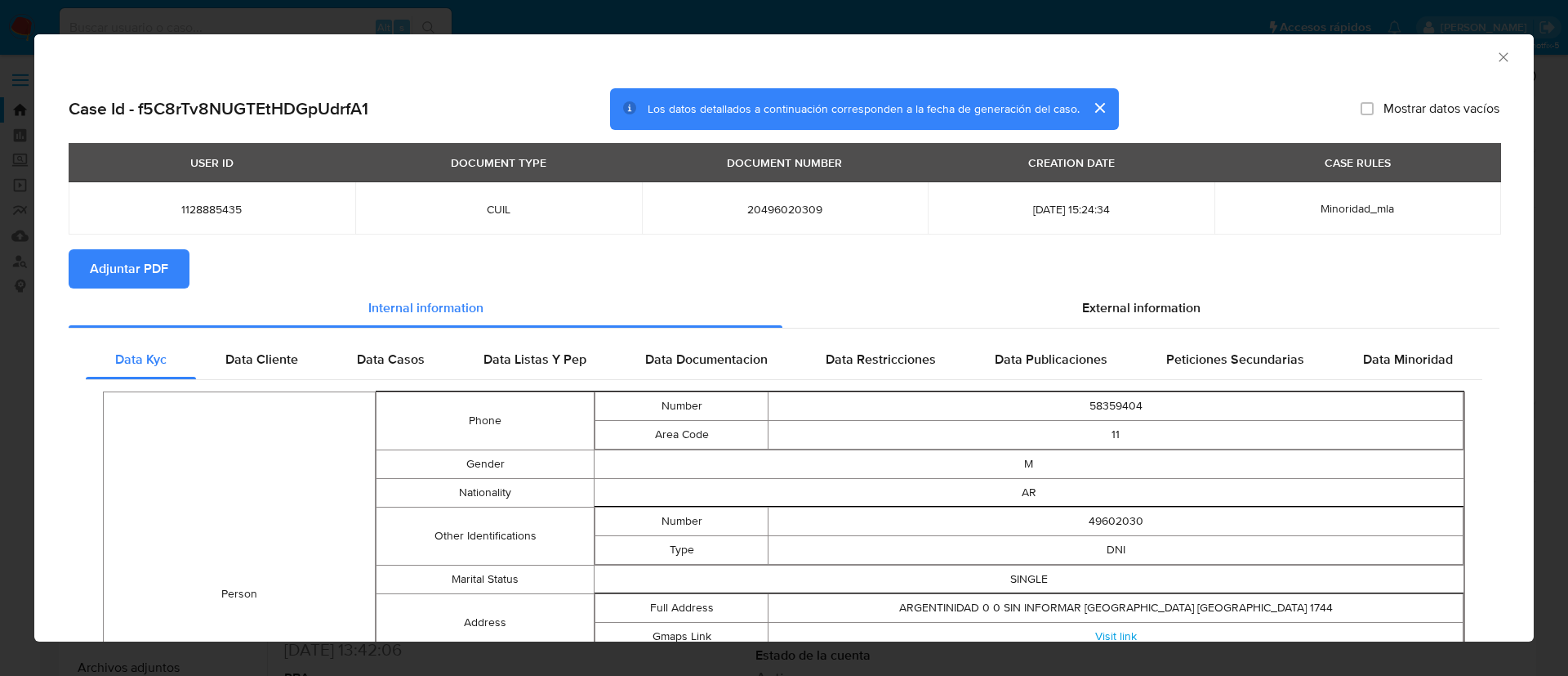
click at [137, 258] on span "Adjuntar PDF" at bounding box center [129, 268] width 79 height 36
click at [1496, 60] on icon "Cerrar ventana" at bounding box center [1504, 57] width 17 height 17
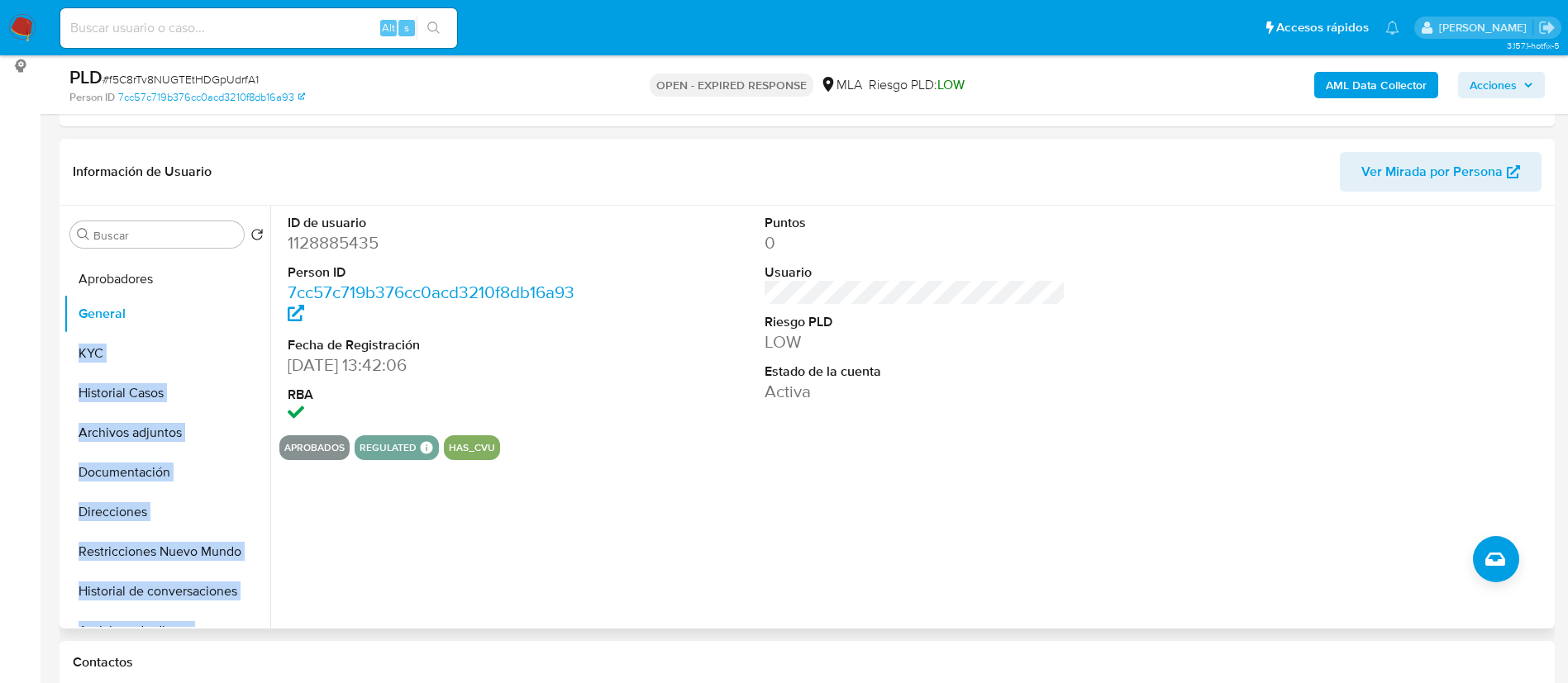
drag, startPoint x: 244, startPoint y: 609, endPoint x: 246, endPoint y: 280, distance: 329.0
click at [246, 280] on ul "General KYC Historial Casos Archivos adjuntos Documentación Direcciones Restric…" at bounding box center [167, 440] width 207 height 372
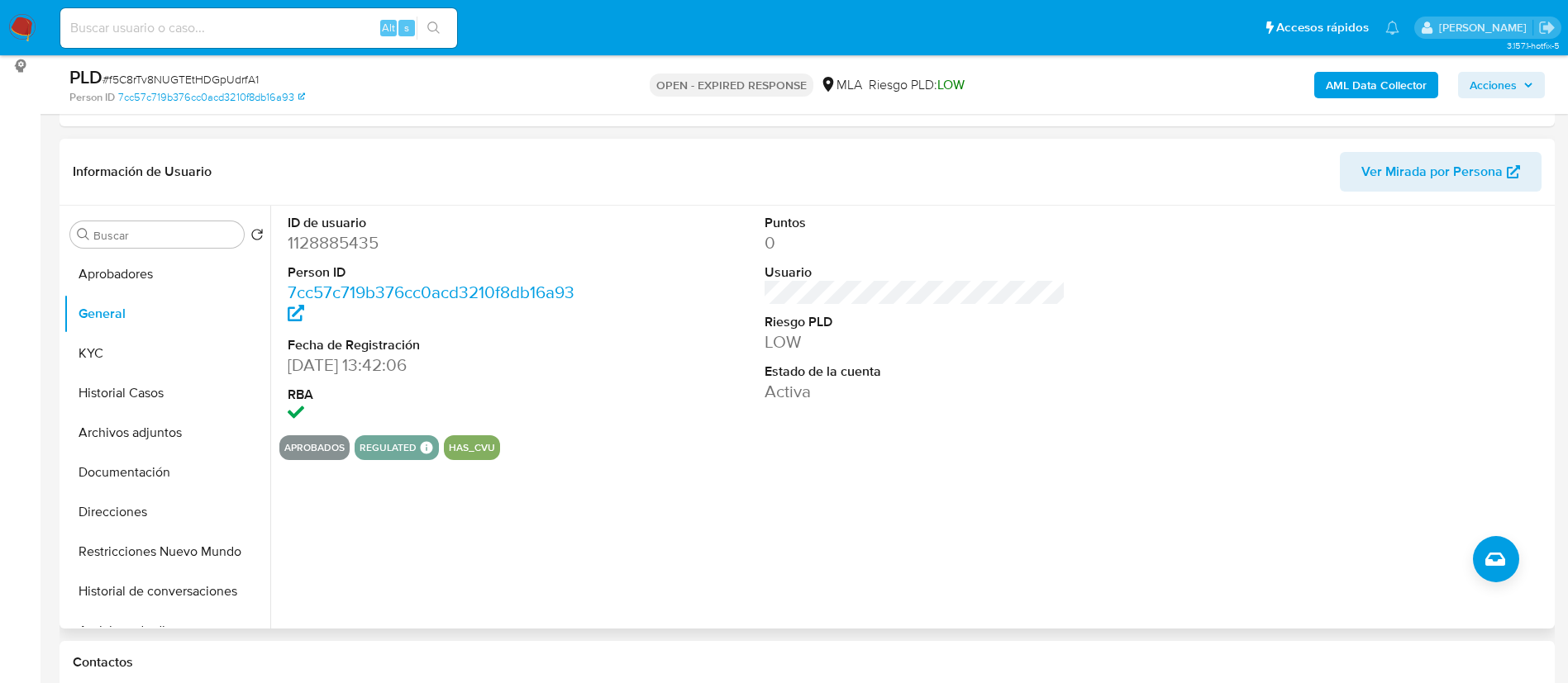
click at [482, 367] on dd "23/05/2022 13:42:06" at bounding box center [438, 365] width 302 height 23
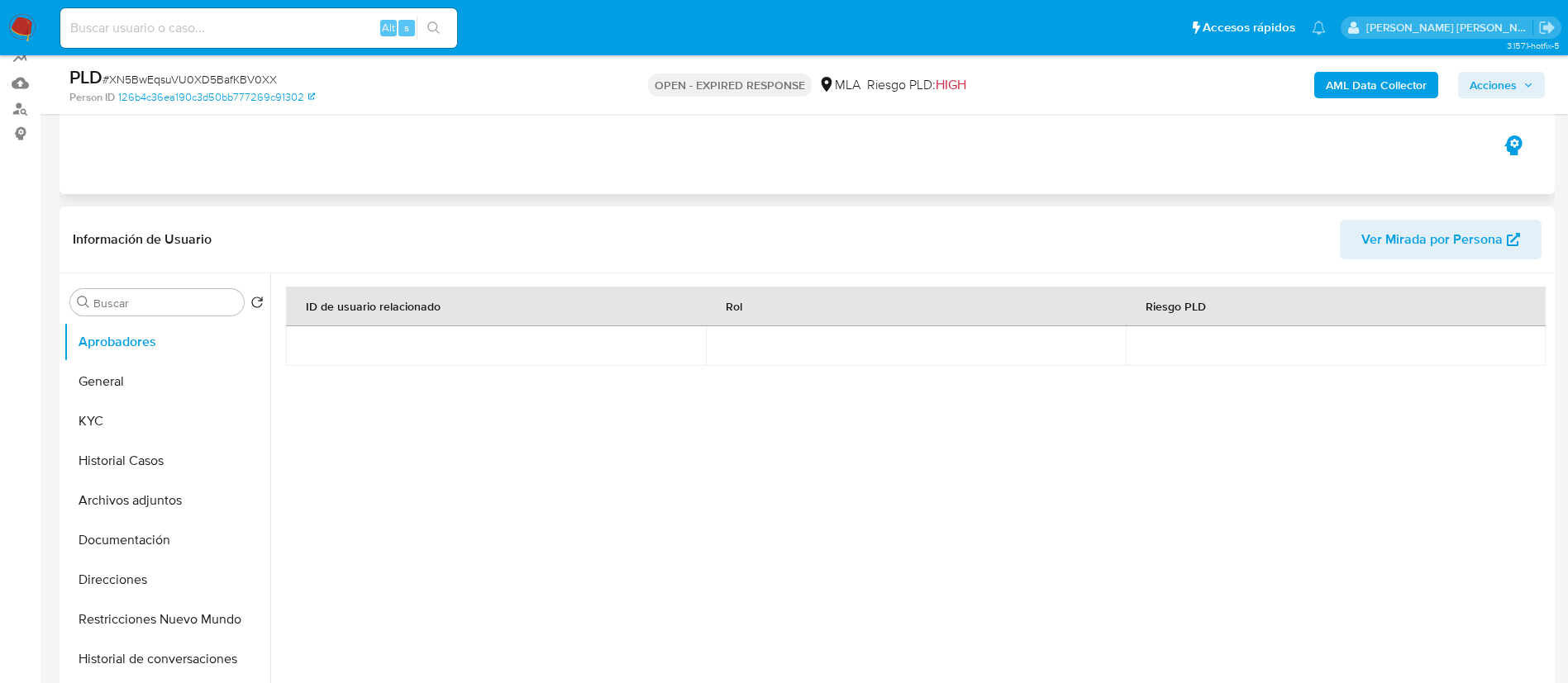
select select "10"
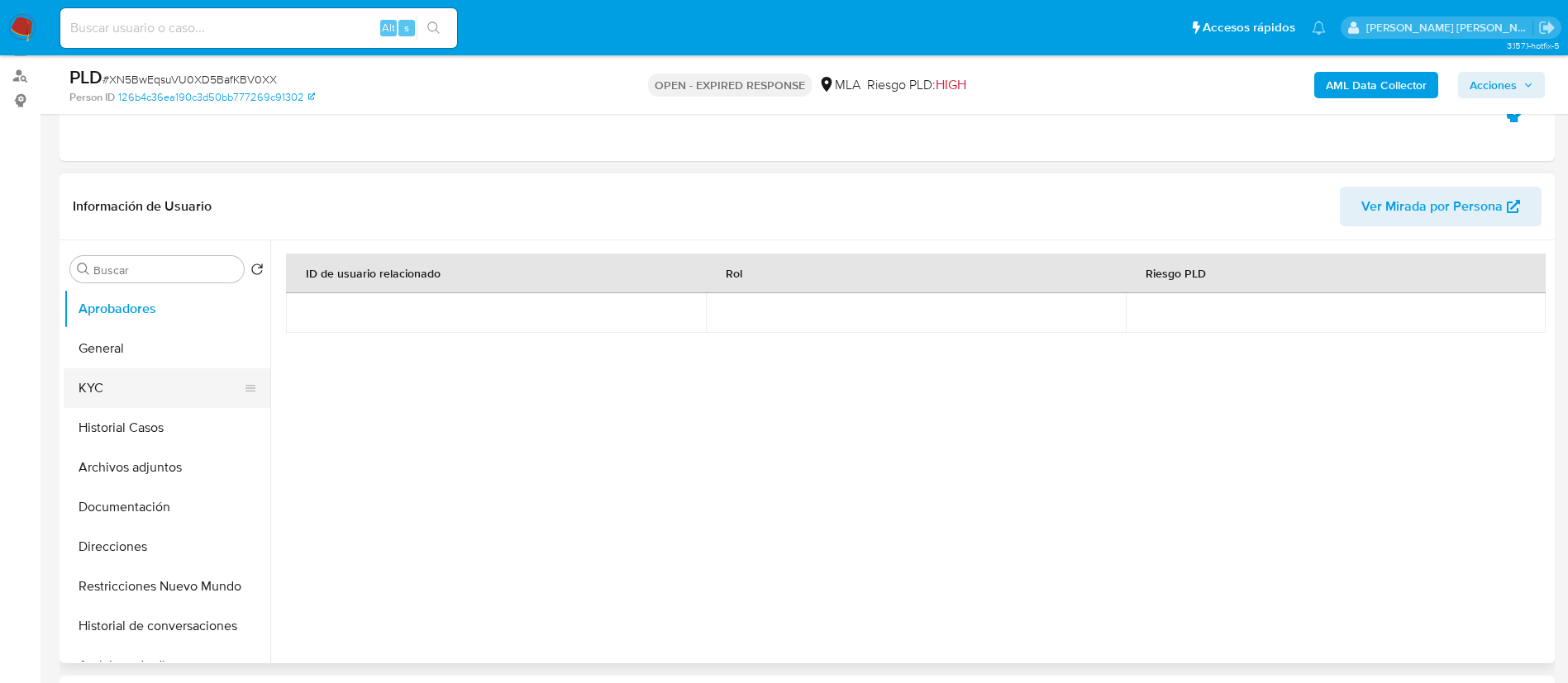
click at [116, 390] on button "KYC" at bounding box center [160, 388] width 193 height 39
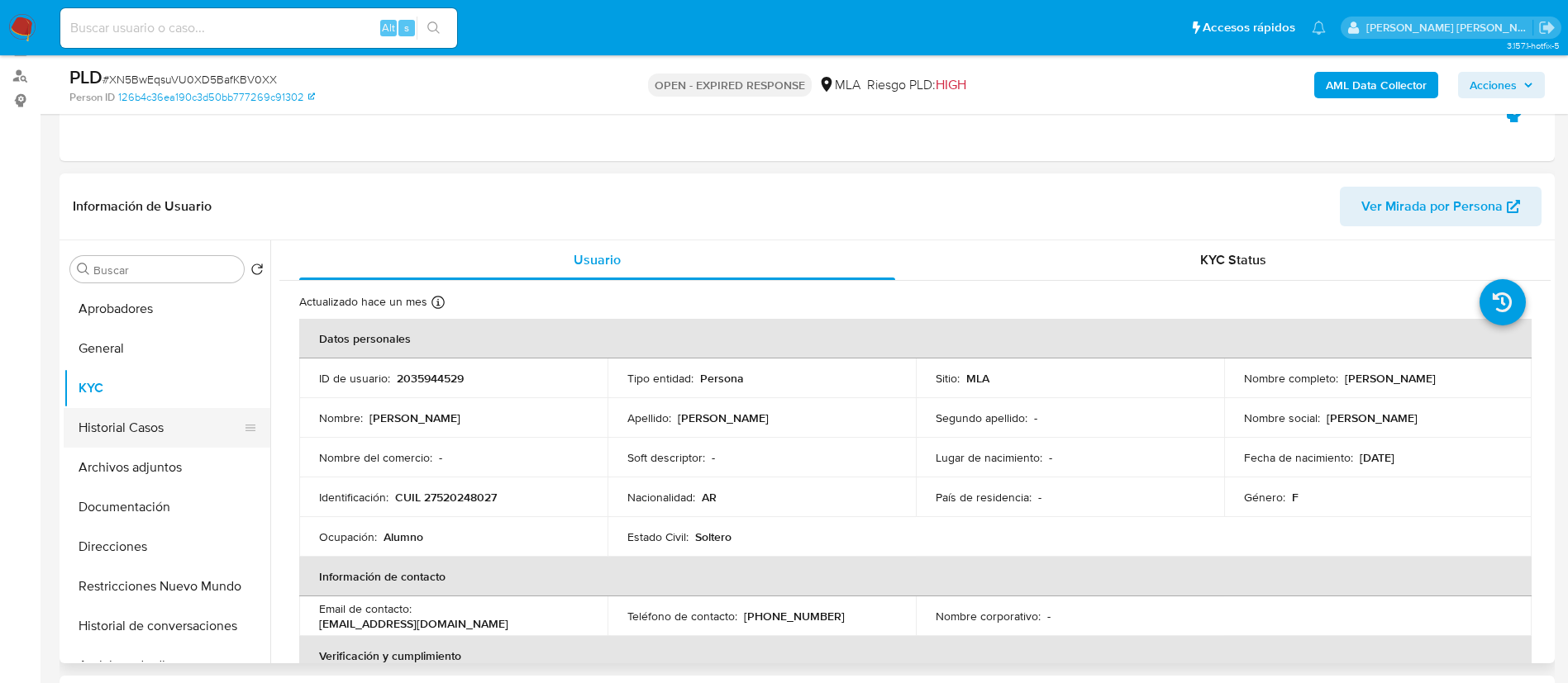
click at [128, 434] on button "Historial Casos" at bounding box center [160, 427] width 193 height 39
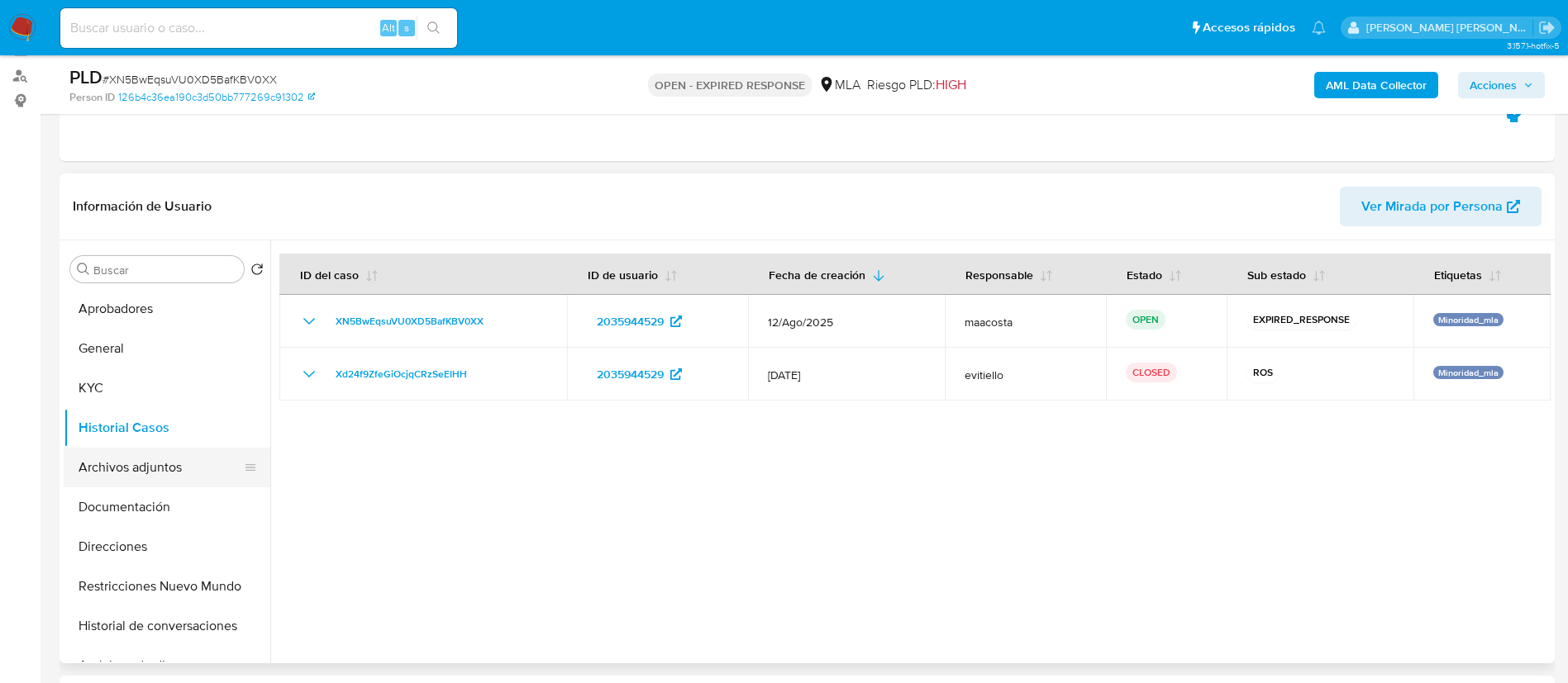
click at [142, 465] on button "Archivos adjuntos" at bounding box center [160, 467] width 193 height 39
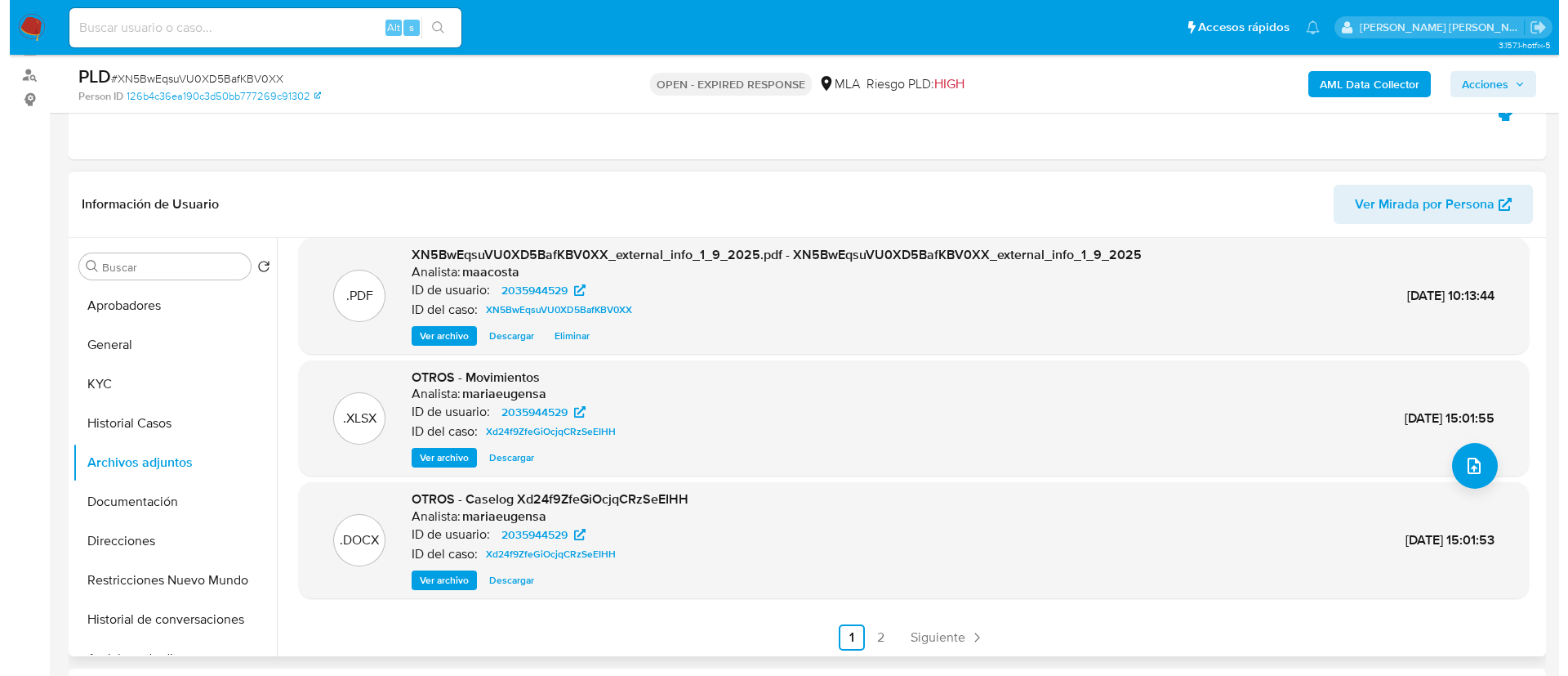
scroll to position [138, 0]
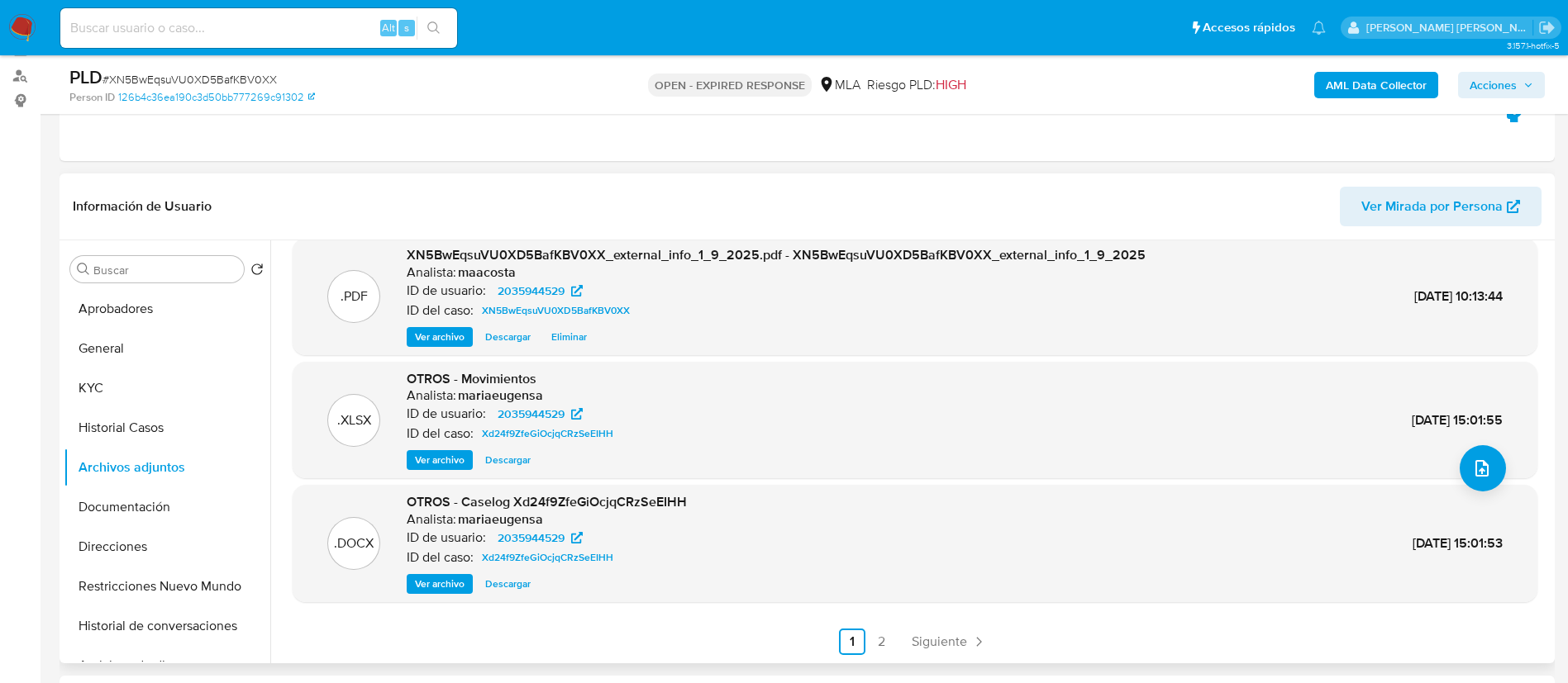
click at [430, 588] on span "Ver archivo" at bounding box center [439, 584] width 49 height 17
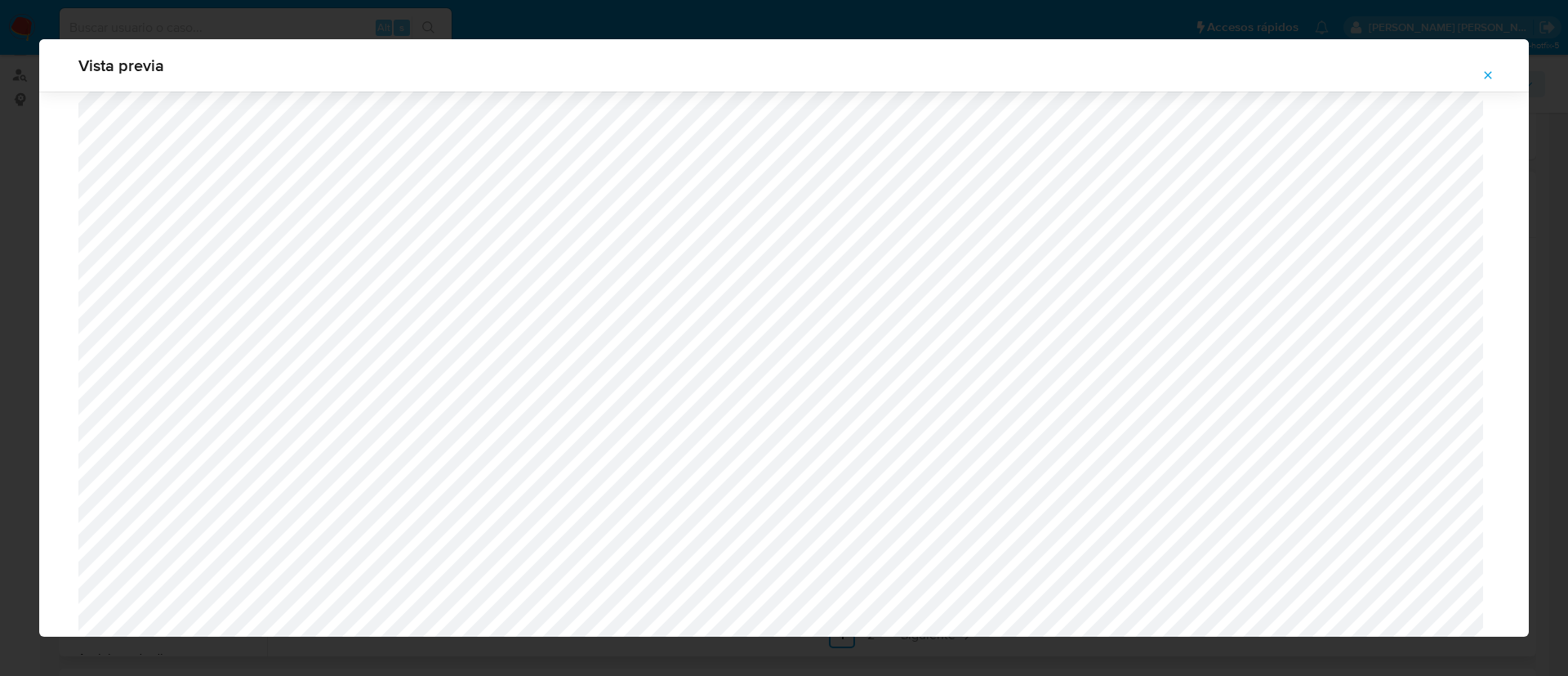
scroll to position [484, 0]
click at [1483, 79] on icon "Attachment preview" at bounding box center [1489, 75] width 13 height 13
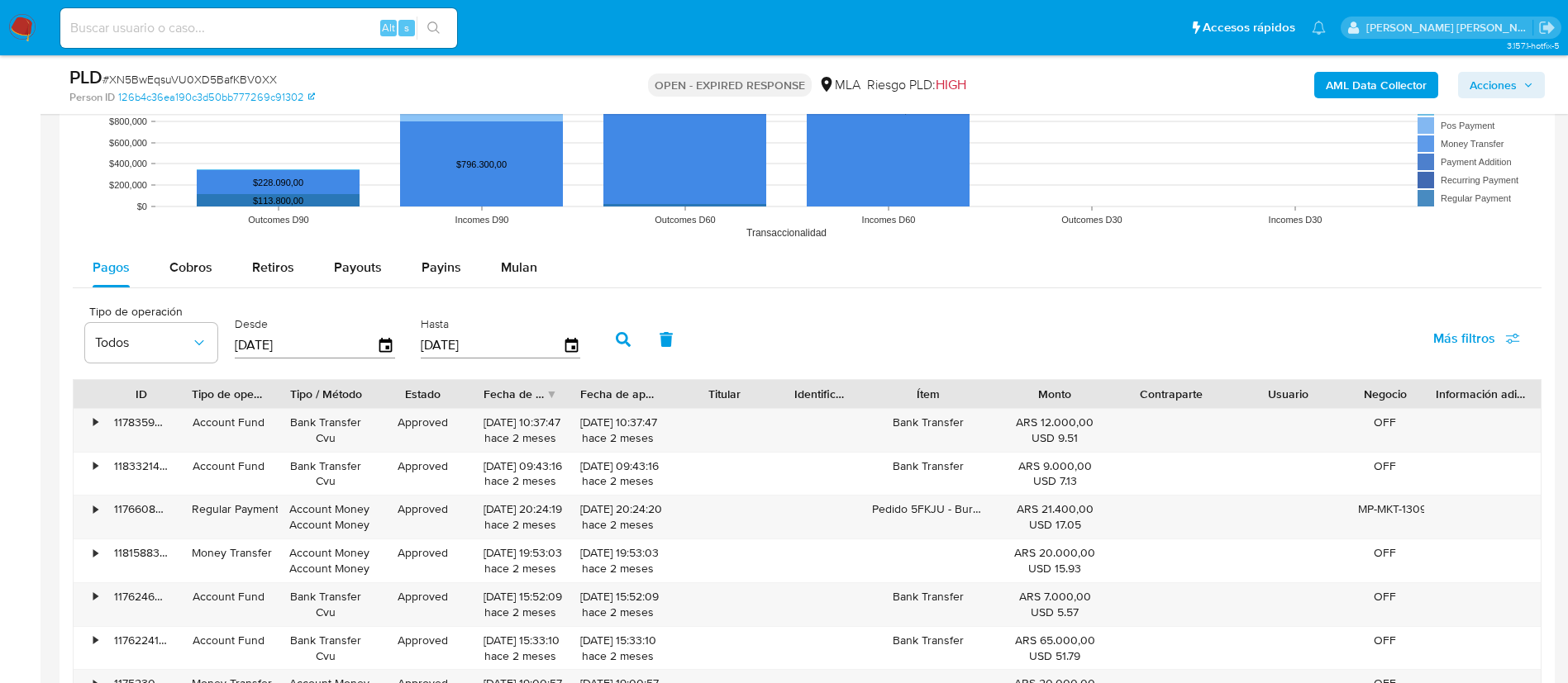
scroll to position [1646, 0]
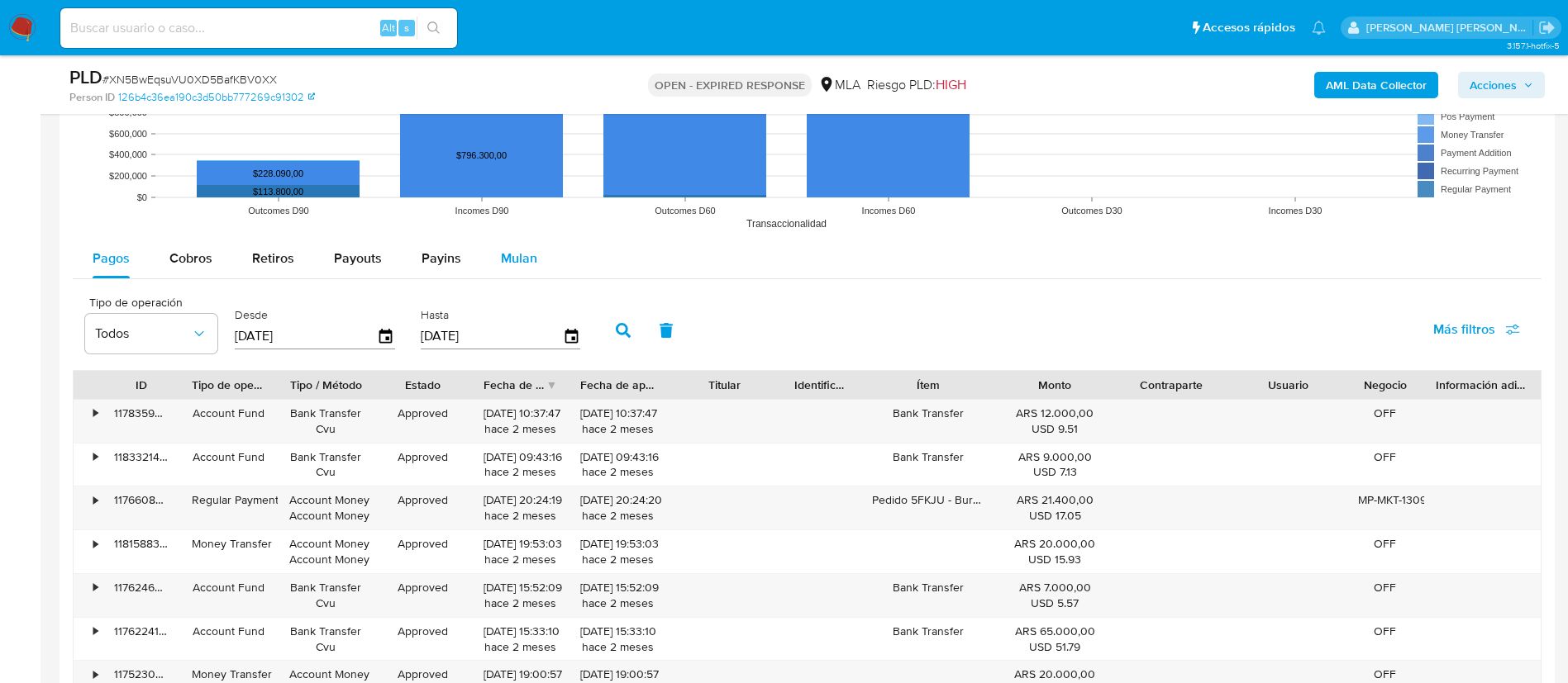
click at [523, 252] on span "Mulan" at bounding box center [518, 258] width 36 height 19
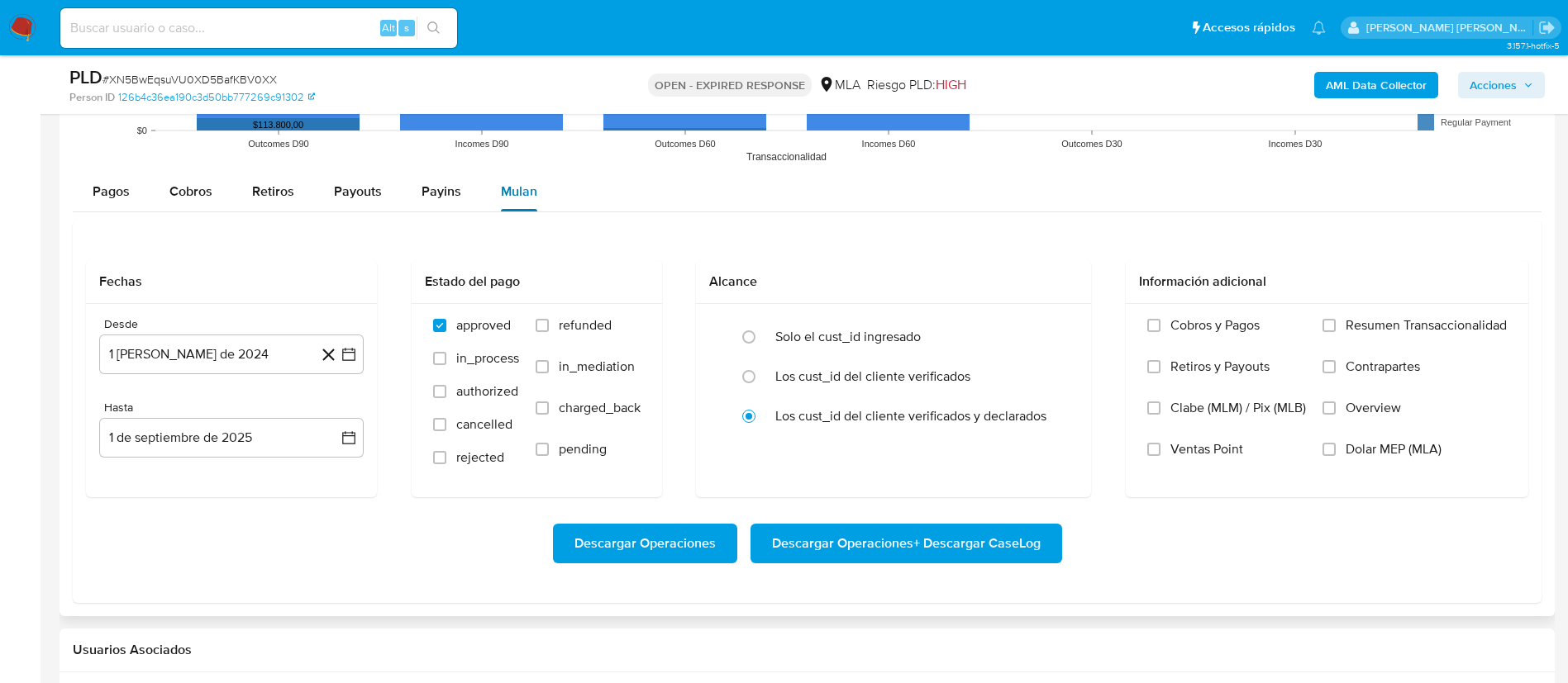
scroll to position [1718, 0]
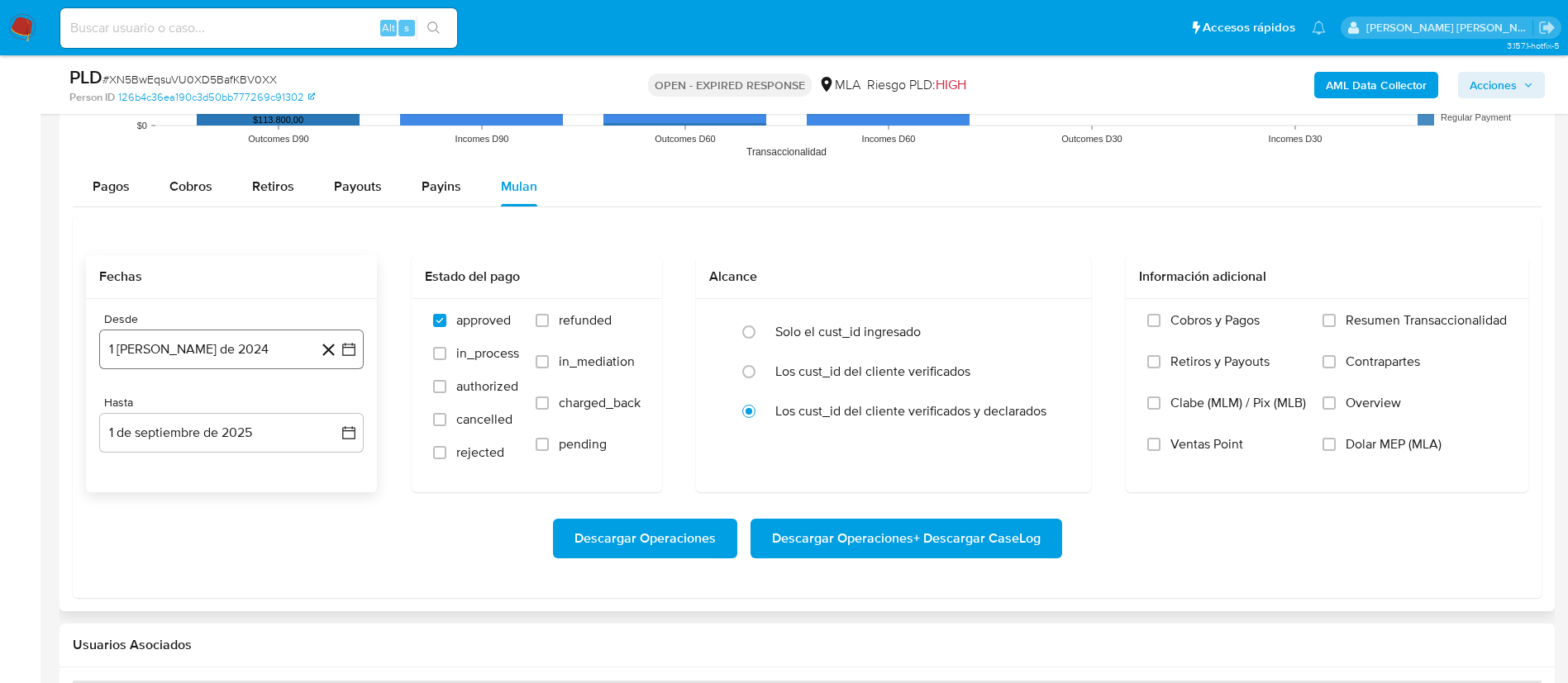
click at [350, 352] on icon "button" at bounding box center [349, 350] width 17 height 17
click at [268, 403] on icon "Seleccionar mes y año" at bounding box center [271, 409] width 13 height 13
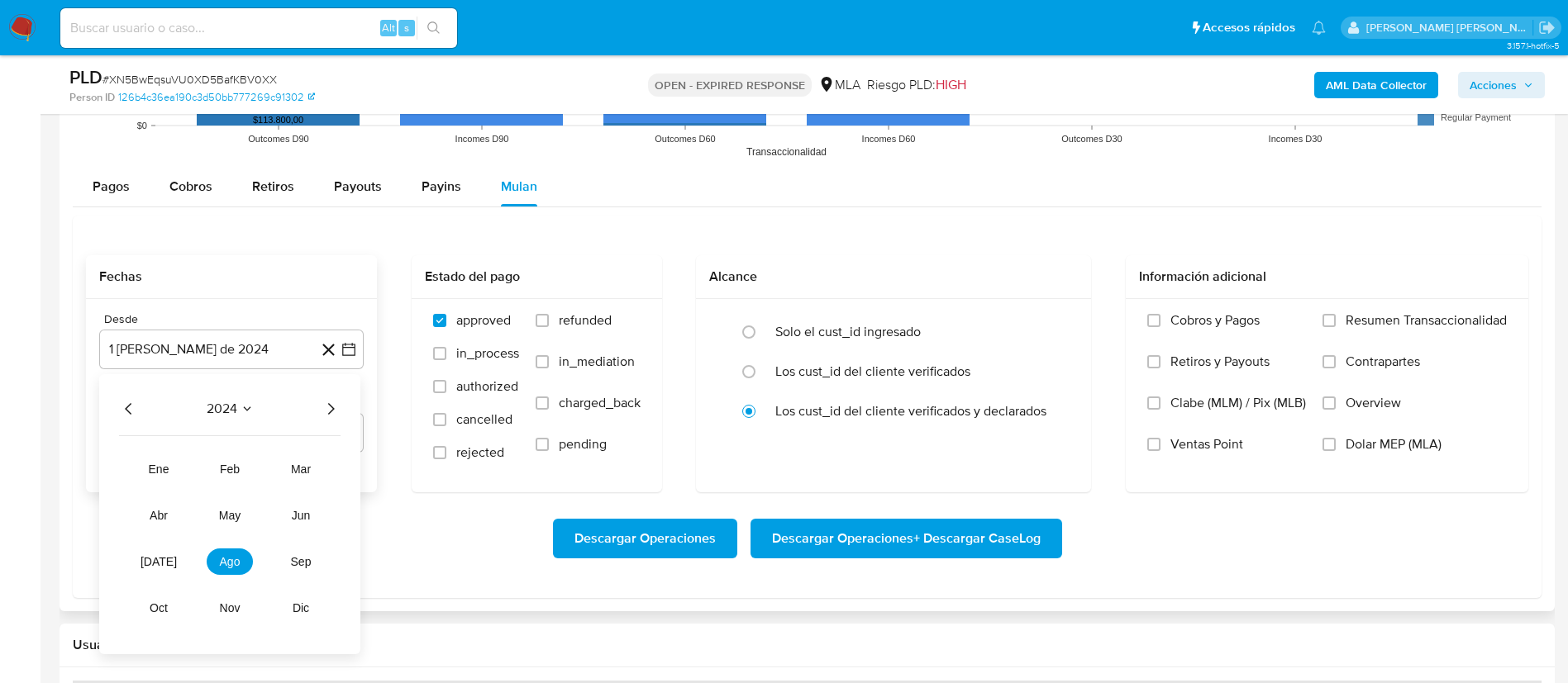
click at [341, 402] on div "2024 2024 ene feb mar abr may jun jul ago sep oct nov dic" at bounding box center [230, 514] width 261 height 280
click at [331, 408] on icon "Año siguiente" at bounding box center [331, 409] width 20 height 20
click at [306, 522] on button "jun" at bounding box center [301, 516] width 46 height 27
click at [327, 462] on button "1" at bounding box center [331, 470] width 27 height 27
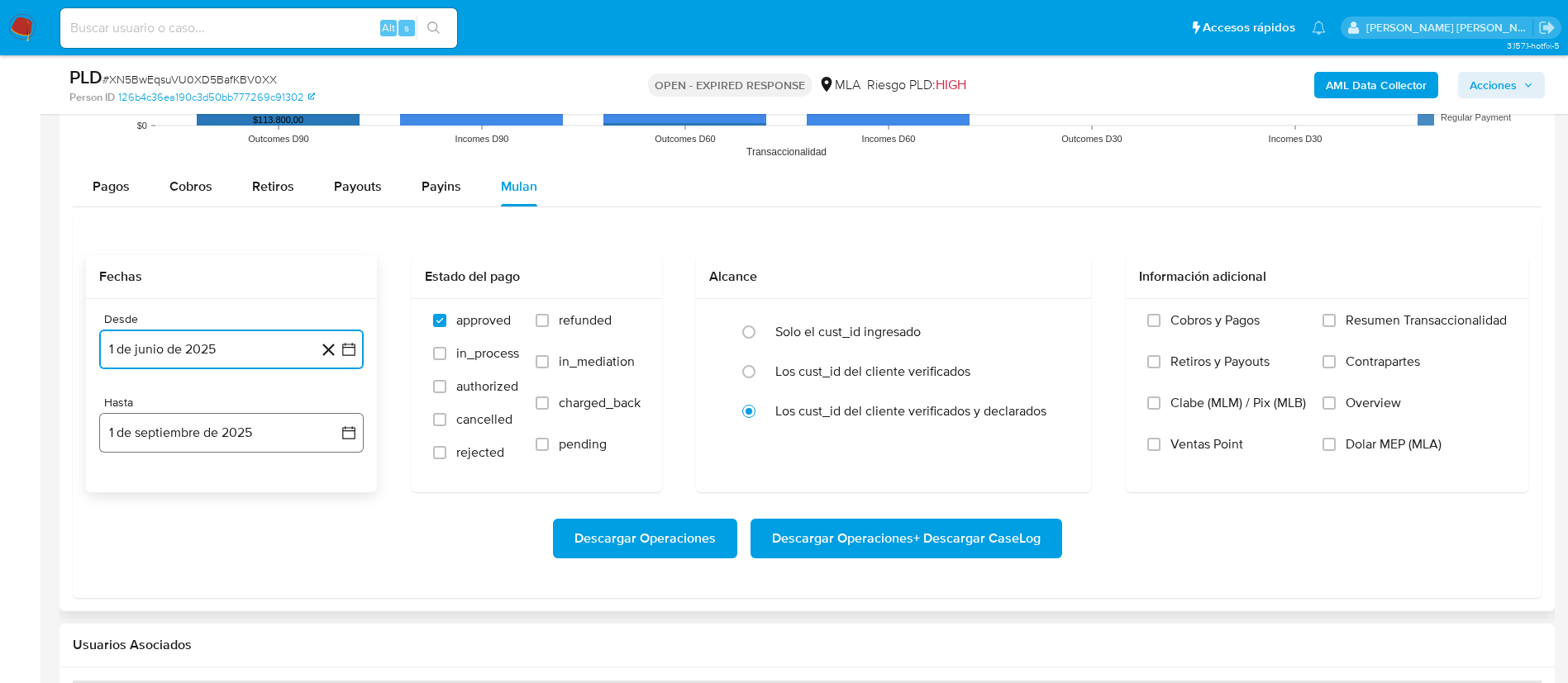
click at [353, 434] on icon "button" at bounding box center [349, 433] width 17 height 17
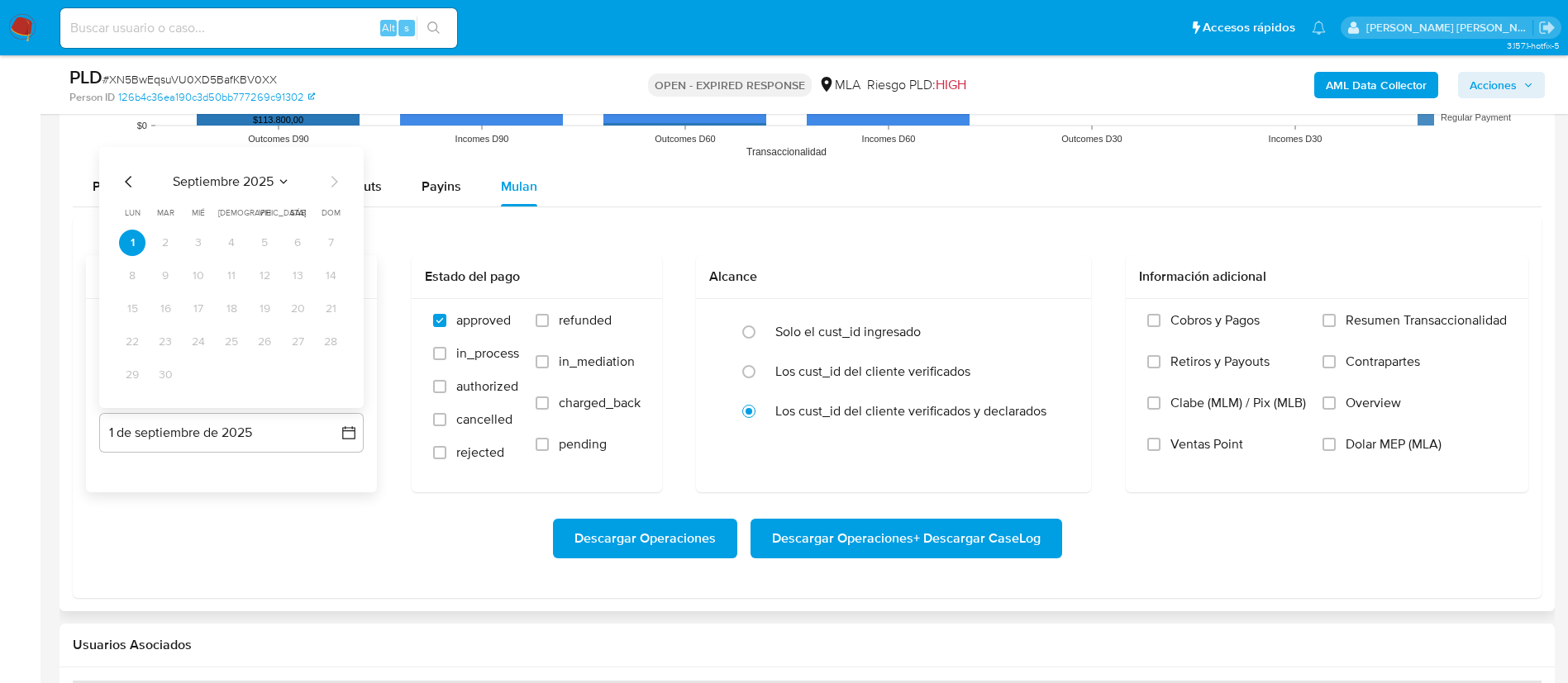
click at [136, 178] on icon "Mes anterior" at bounding box center [129, 182] width 20 height 20
click at [235, 376] on button "31" at bounding box center [231, 375] width 27 height 27
click at [1360, 439] on span "Dolar MEP (MLA)" at bounding box center [1393, 444] width 95 height 17
click at [1336, 439] on input "Dolar MEP (MLA)" at bounding box center [1329, 444] width 13 height 13
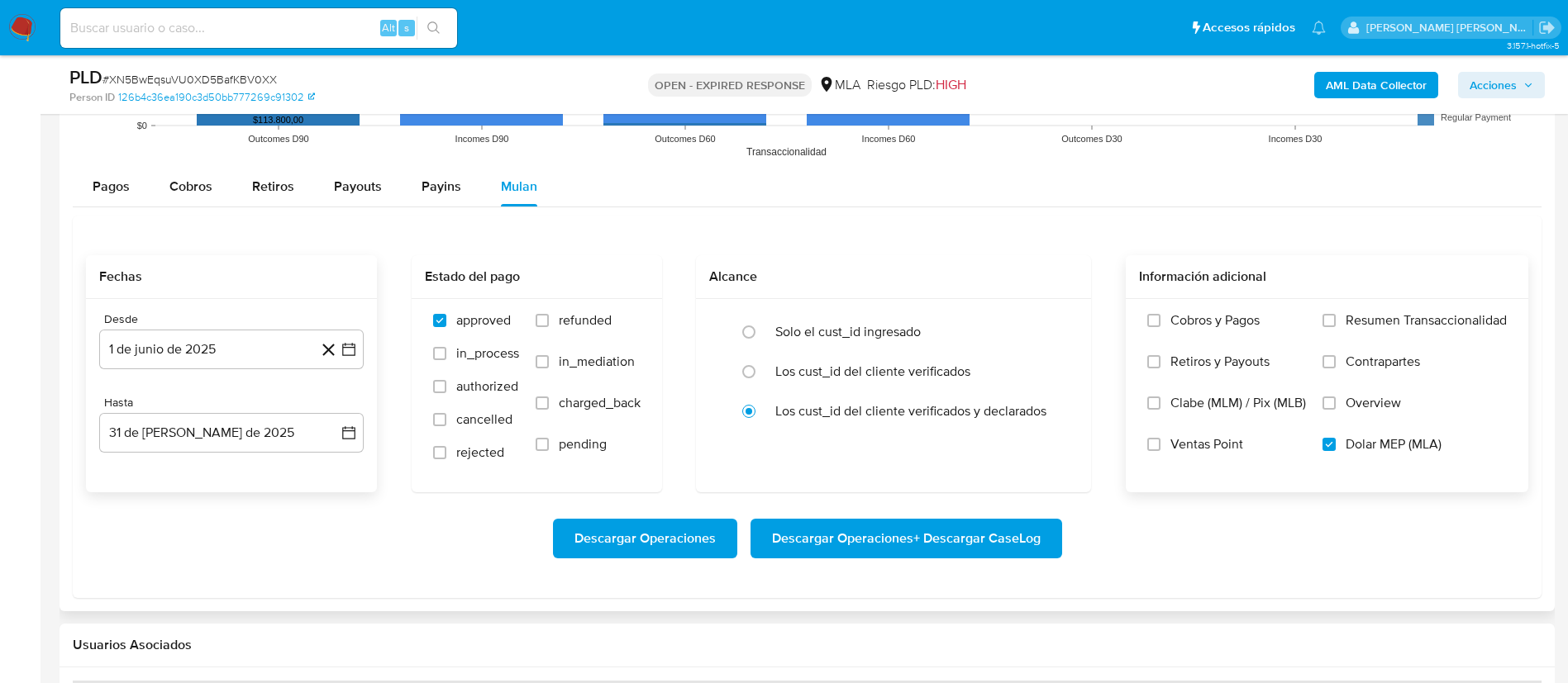
click at [1000, 522] on span "Descargar Operaciones + Descargar CaseLog" at bounding box center [906, 538] width 269 height 36
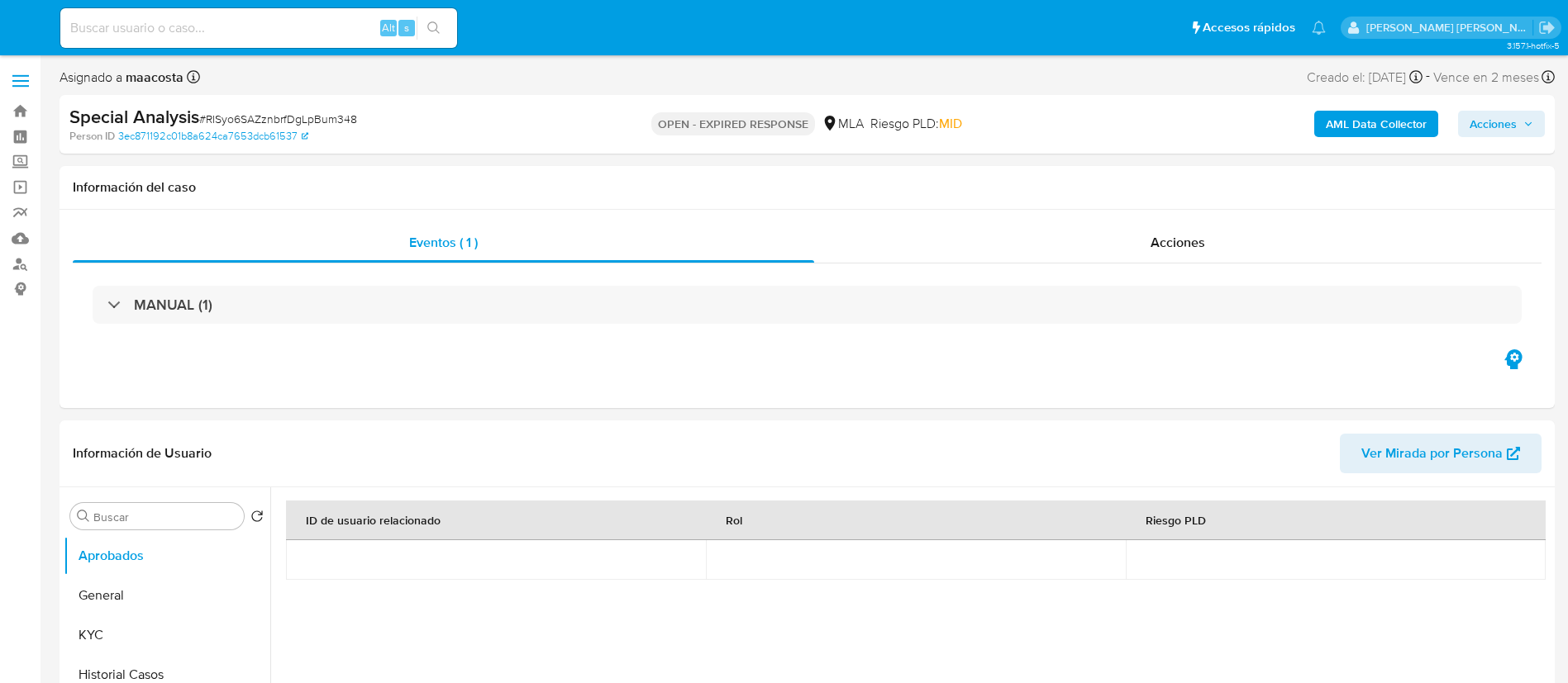
select select "10"
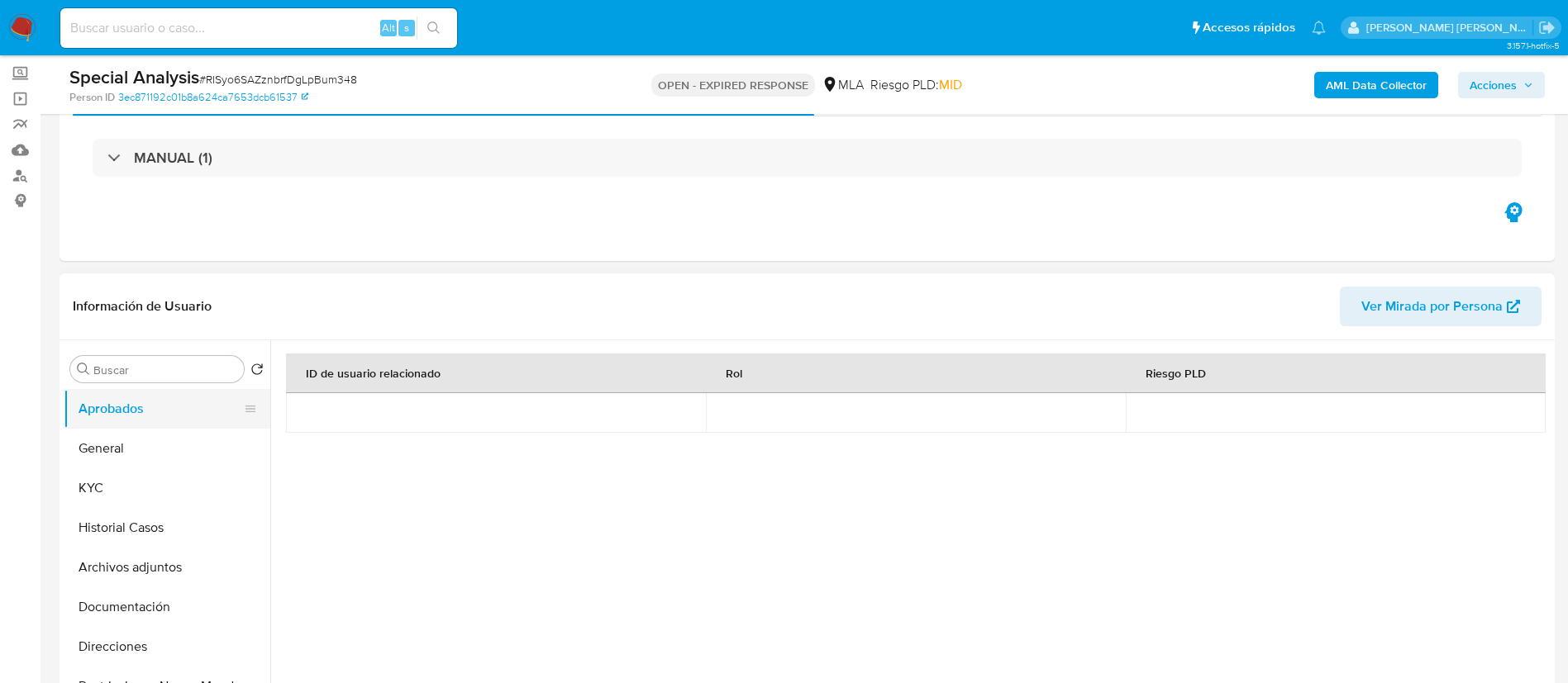
scroll to position [90, 0]
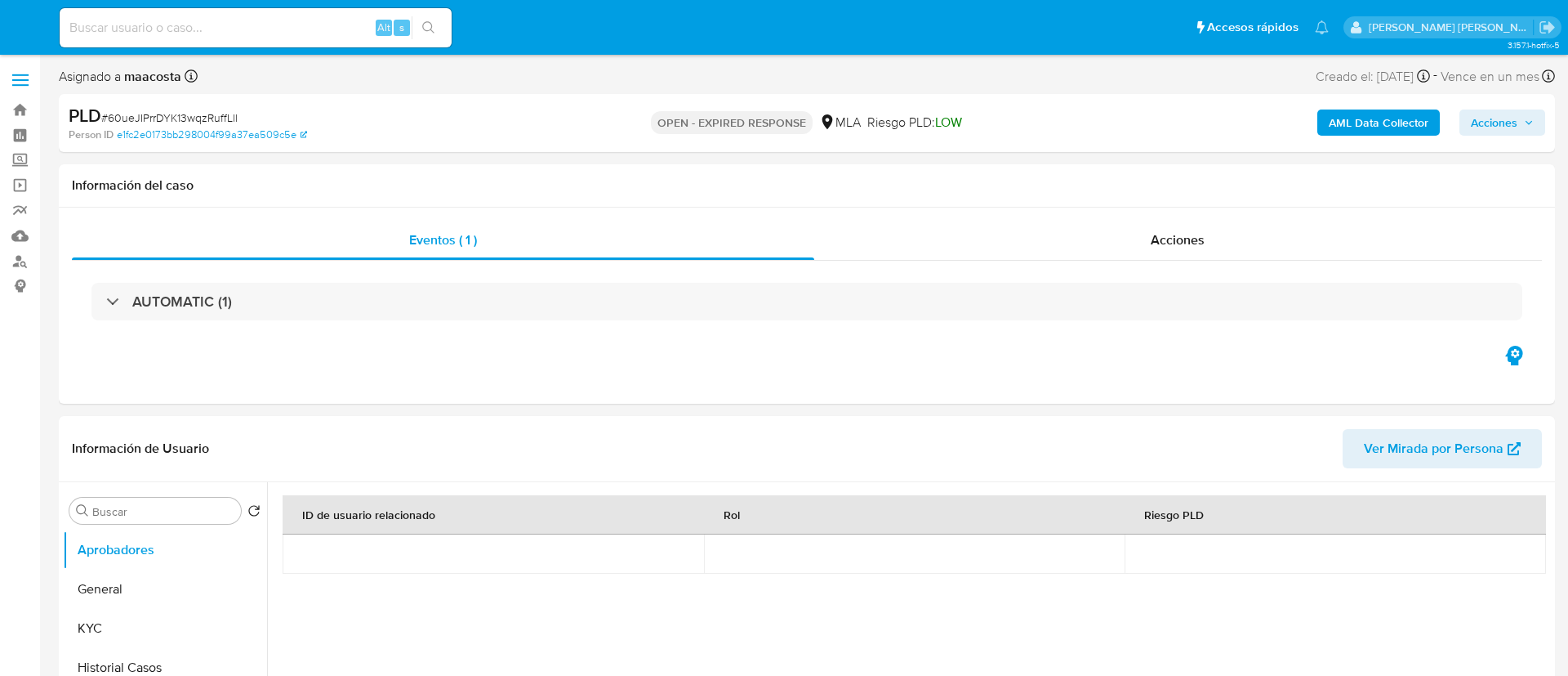
select select "10"
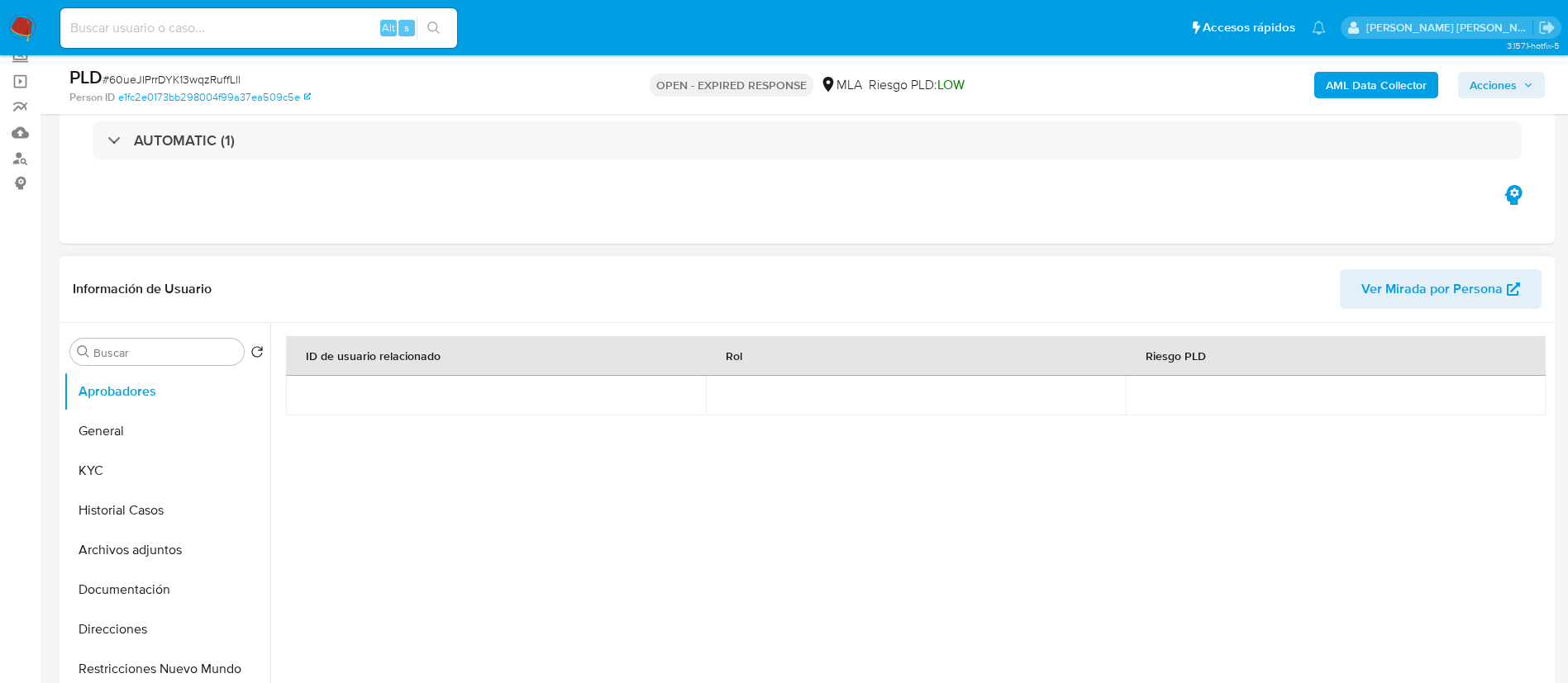
scroll to position [106, 0]
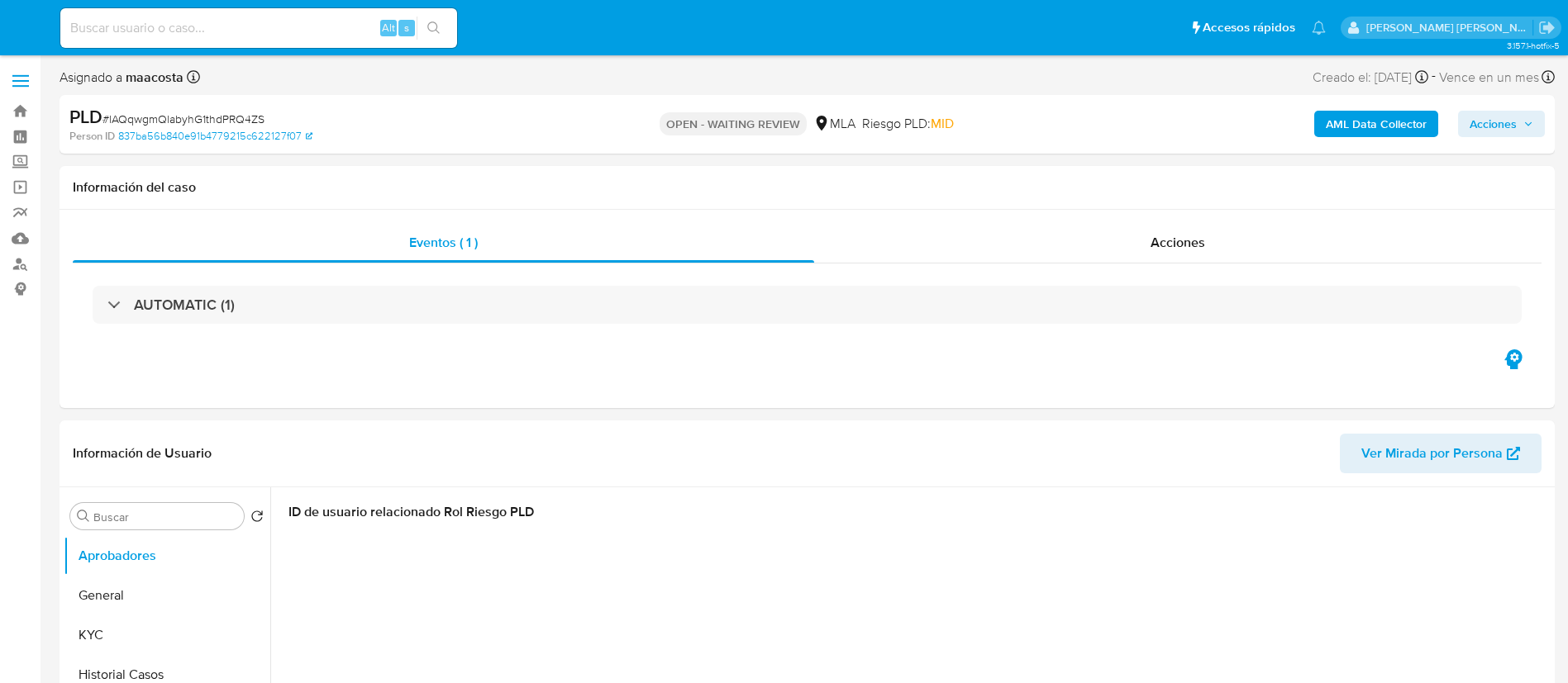
select select "10"
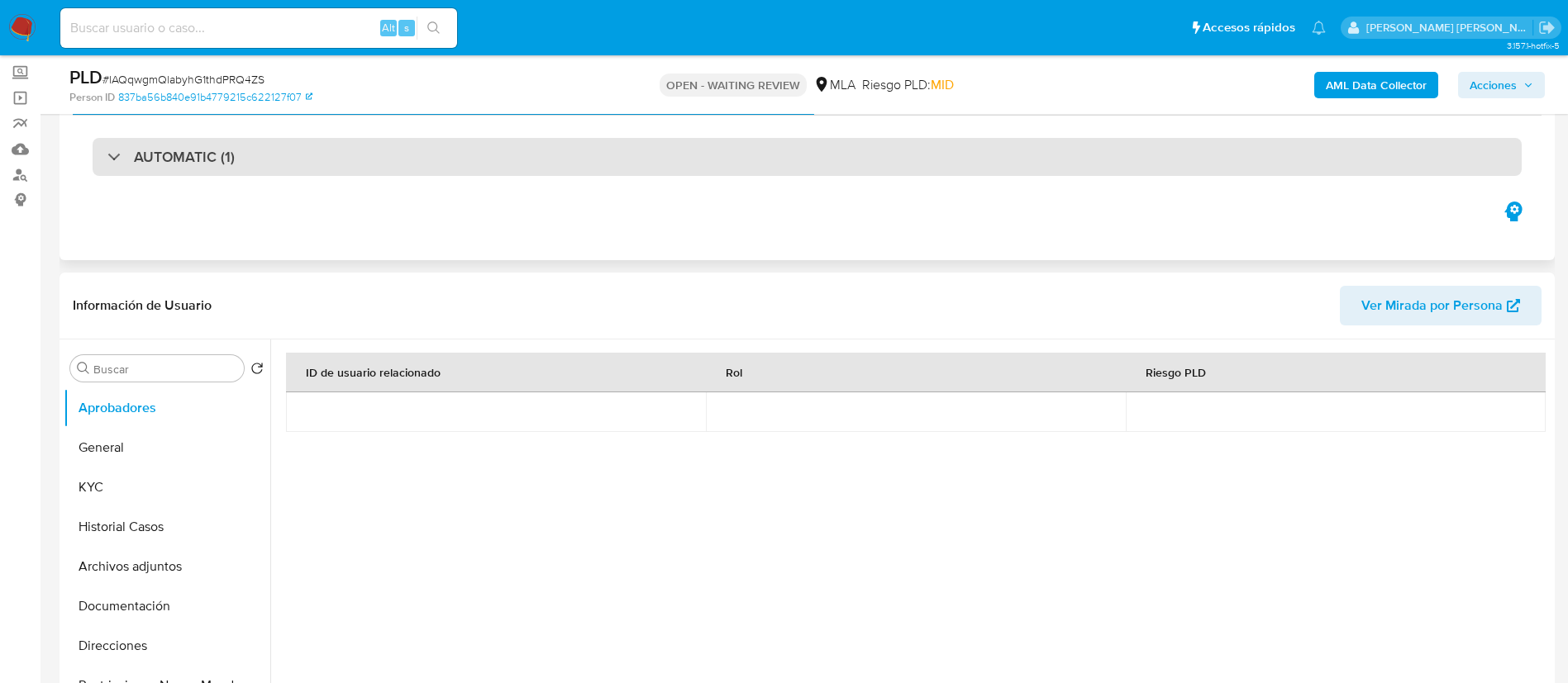
scroll to position [96, 0]
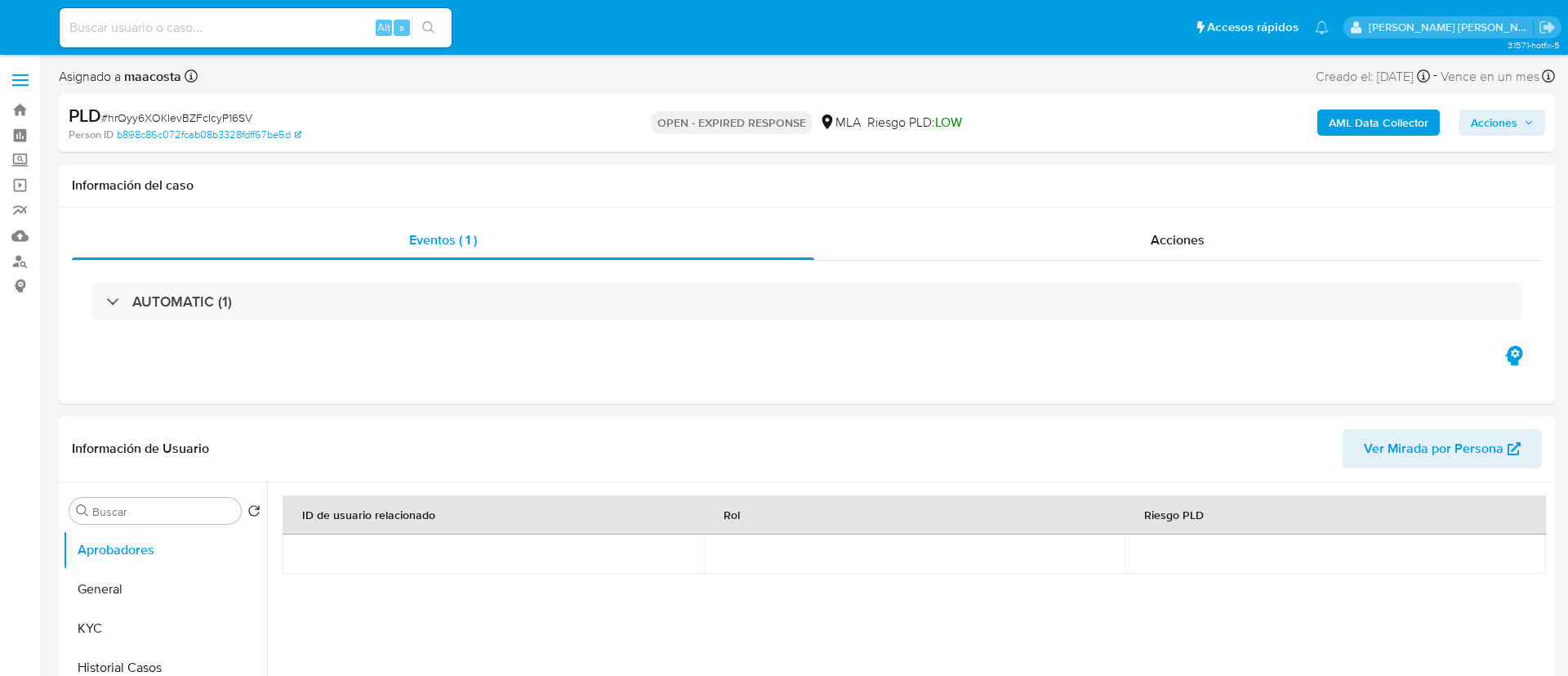
select select "10"
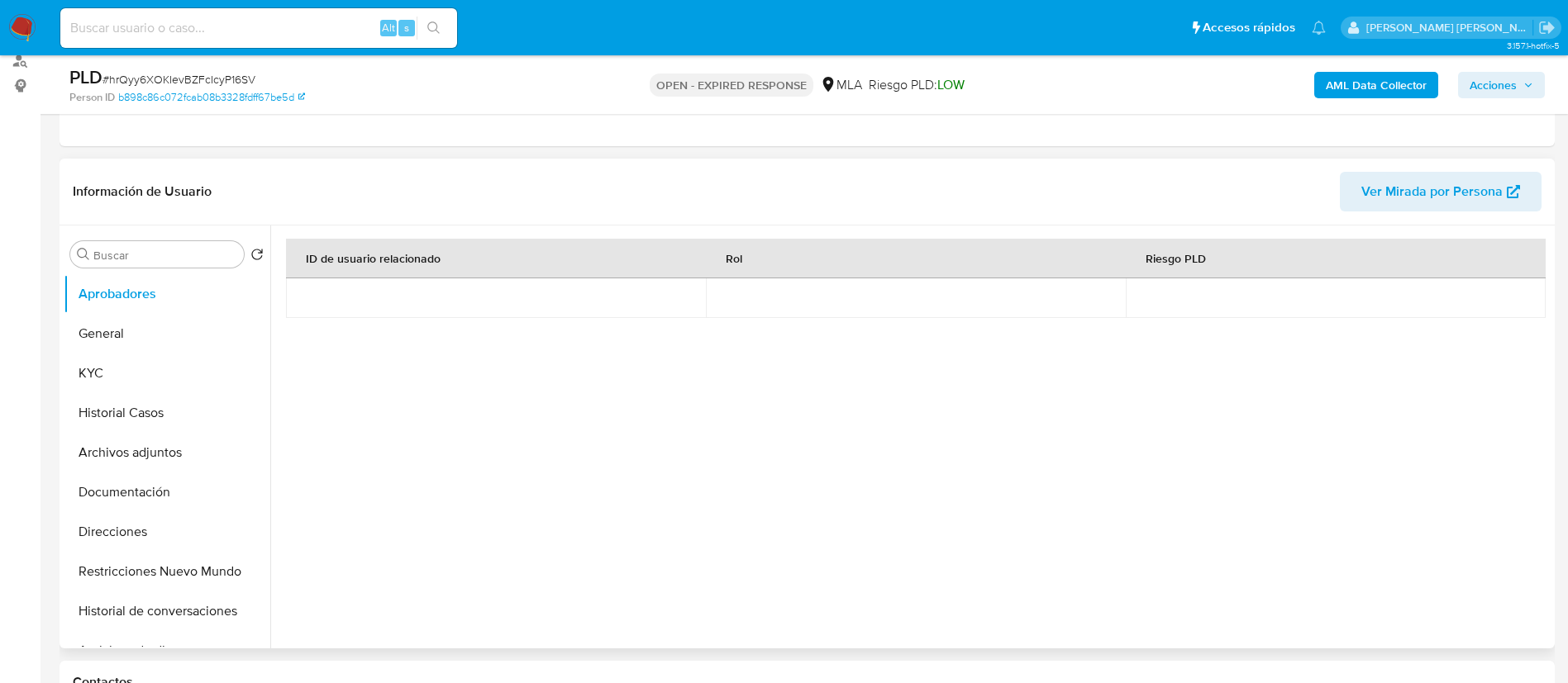
scroll to position [205, 0]
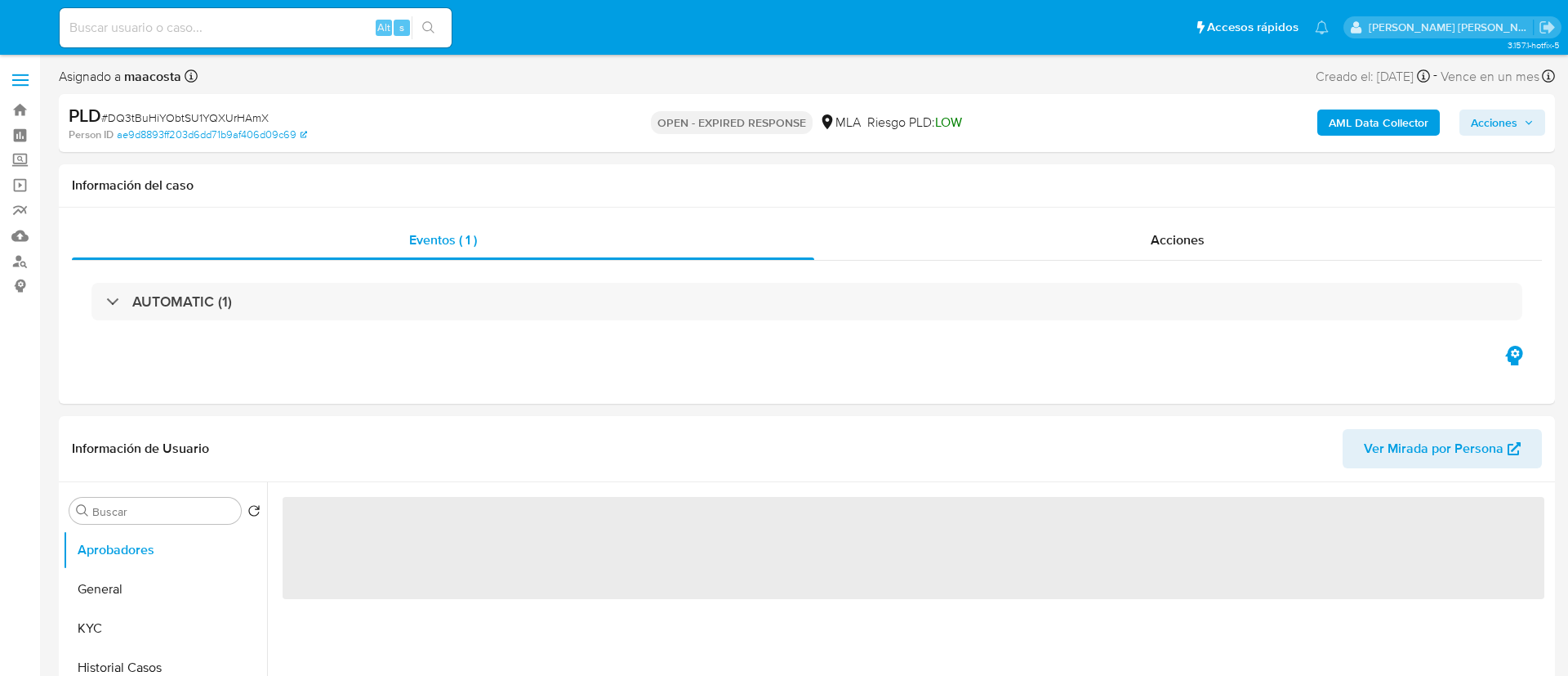
select select "10"
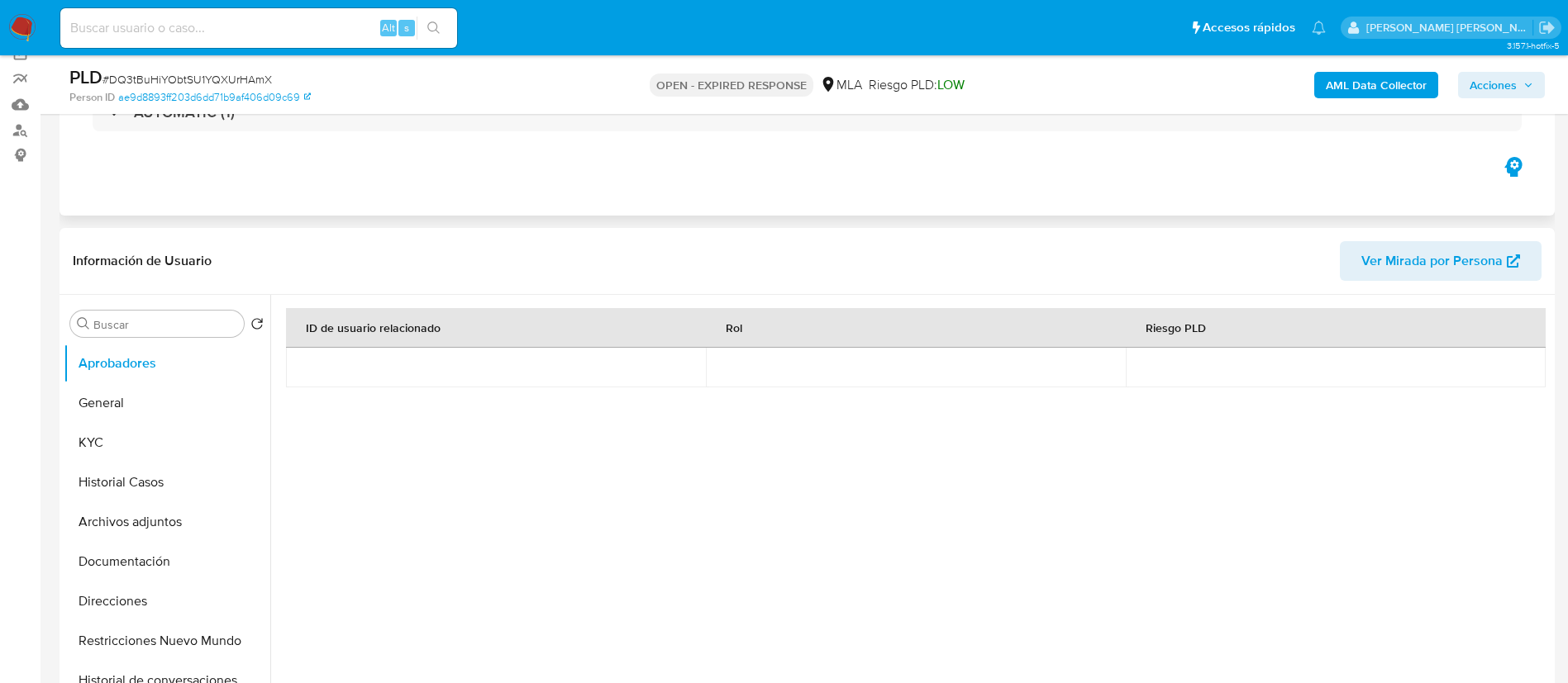
scroll to position [136, 0]
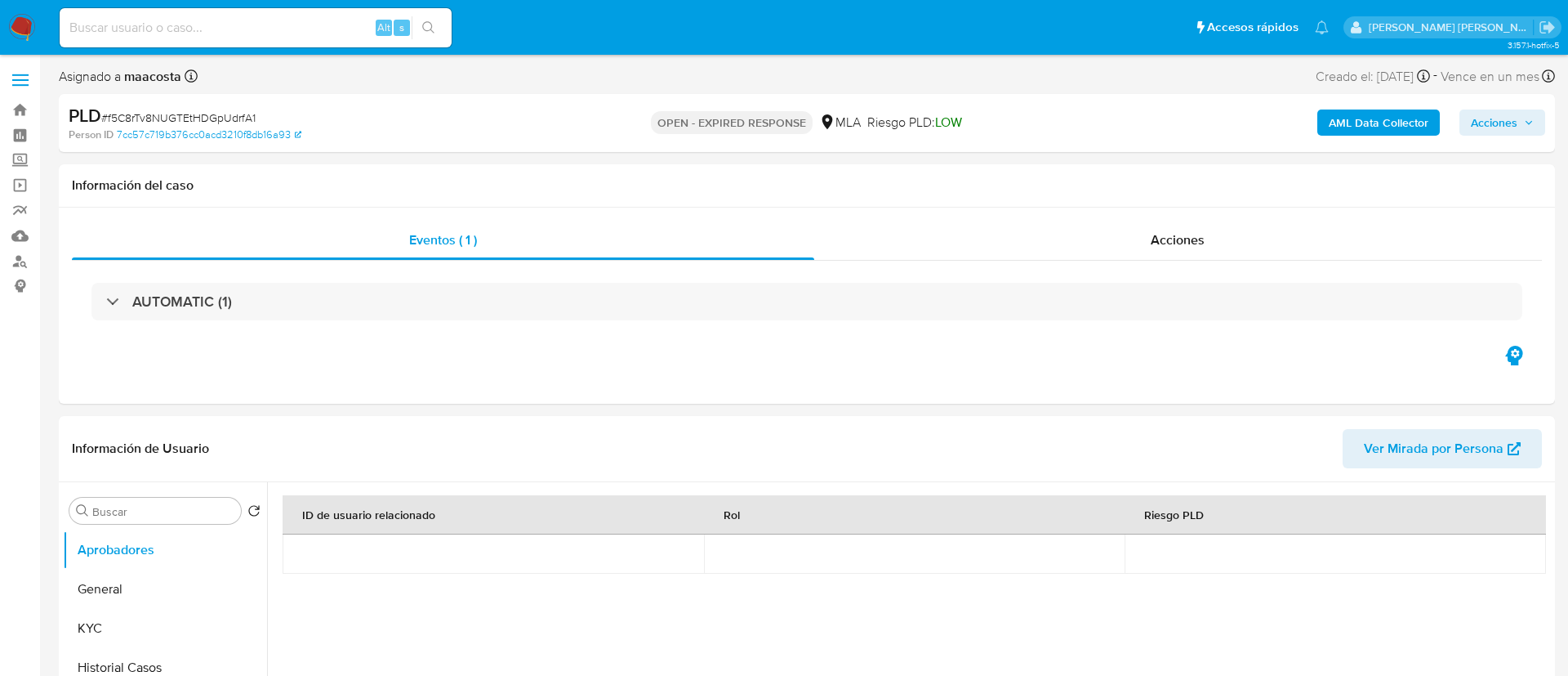
select select "10"
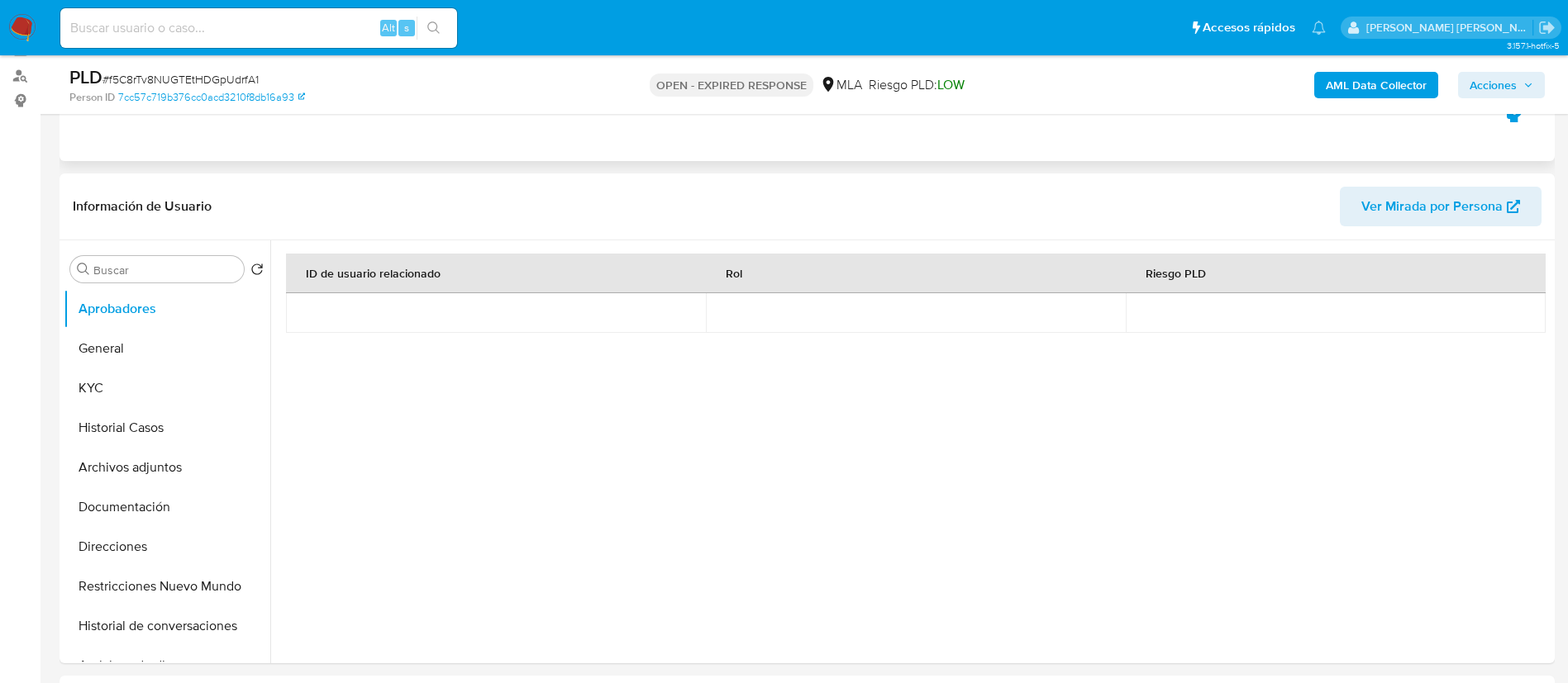
scroll to position [191, 0]
click at [125, 381] on button "KYC" at bounding box center [160, 385] width 193 height 39
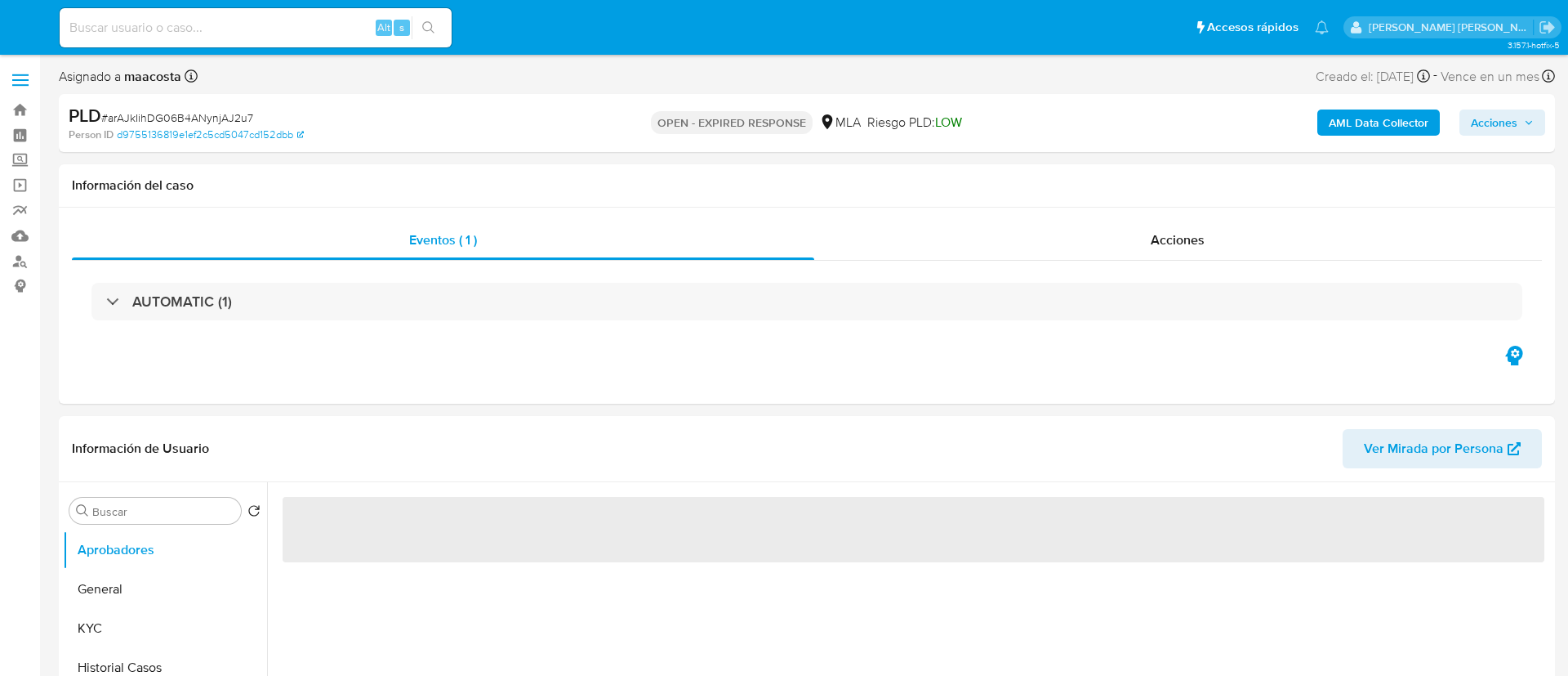
select select "10"
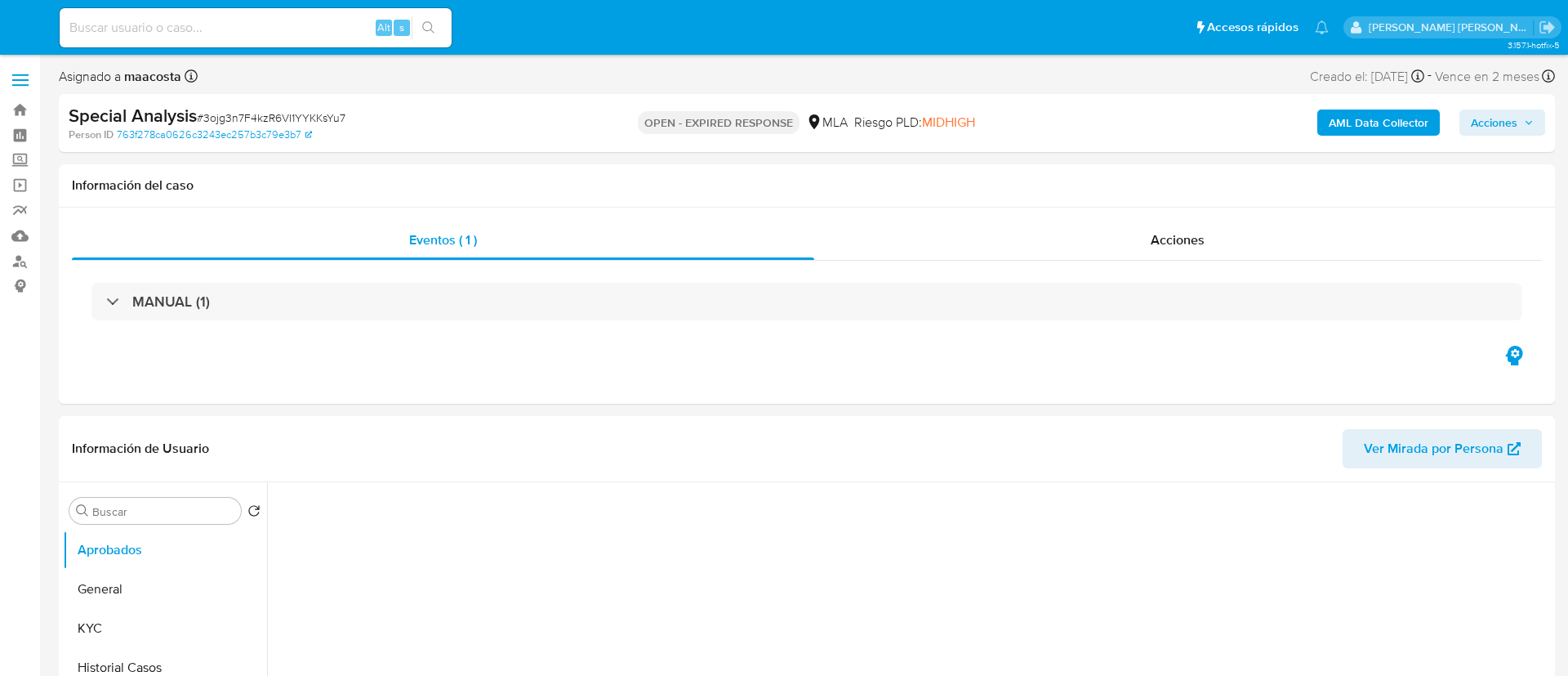
select select "10"
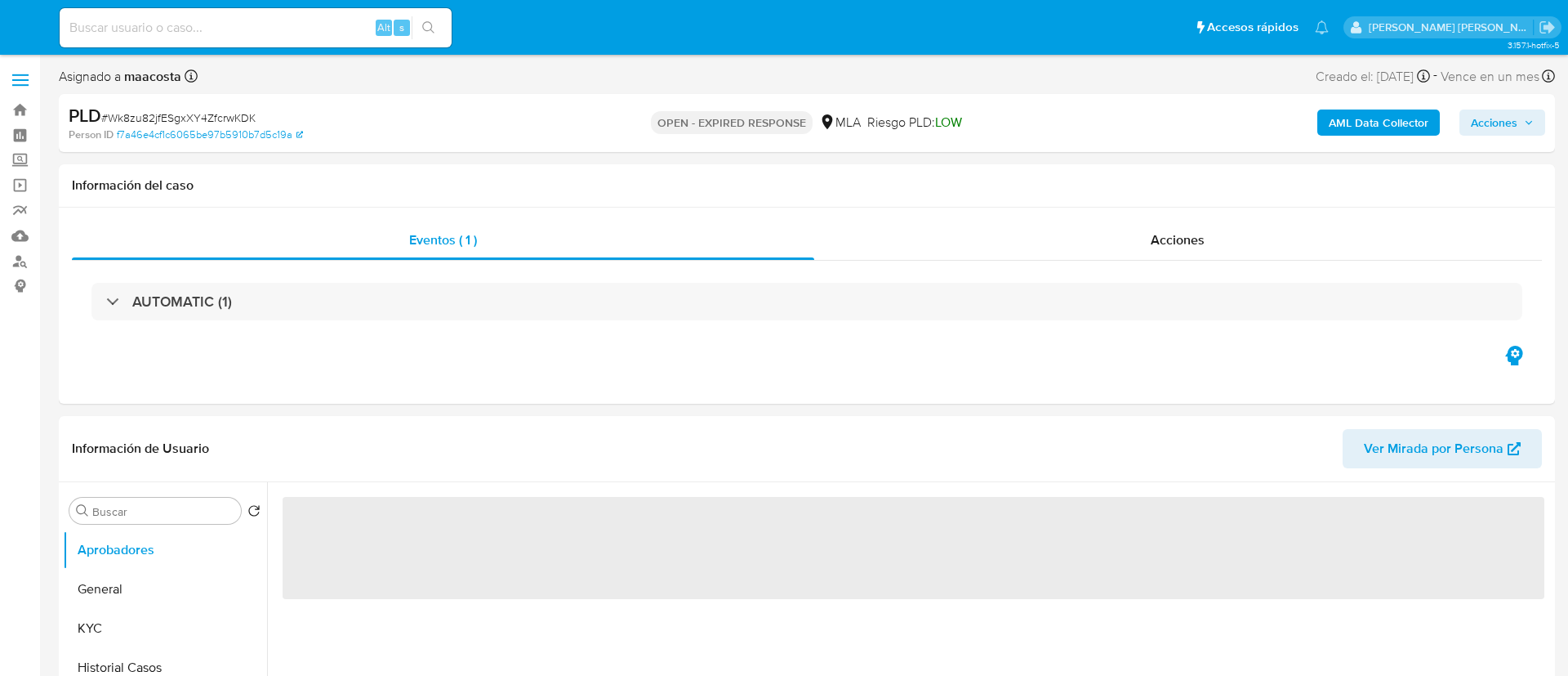
select select "10"
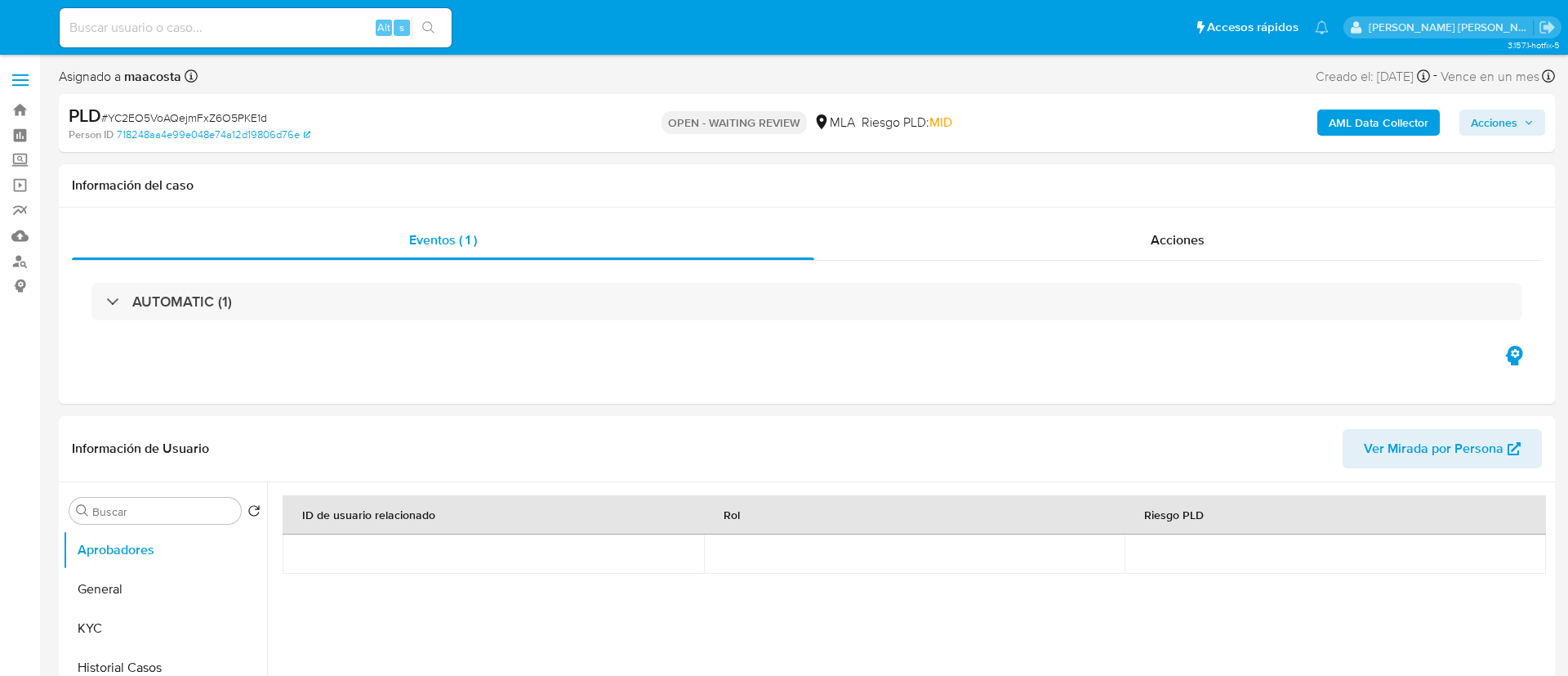
select select "10"
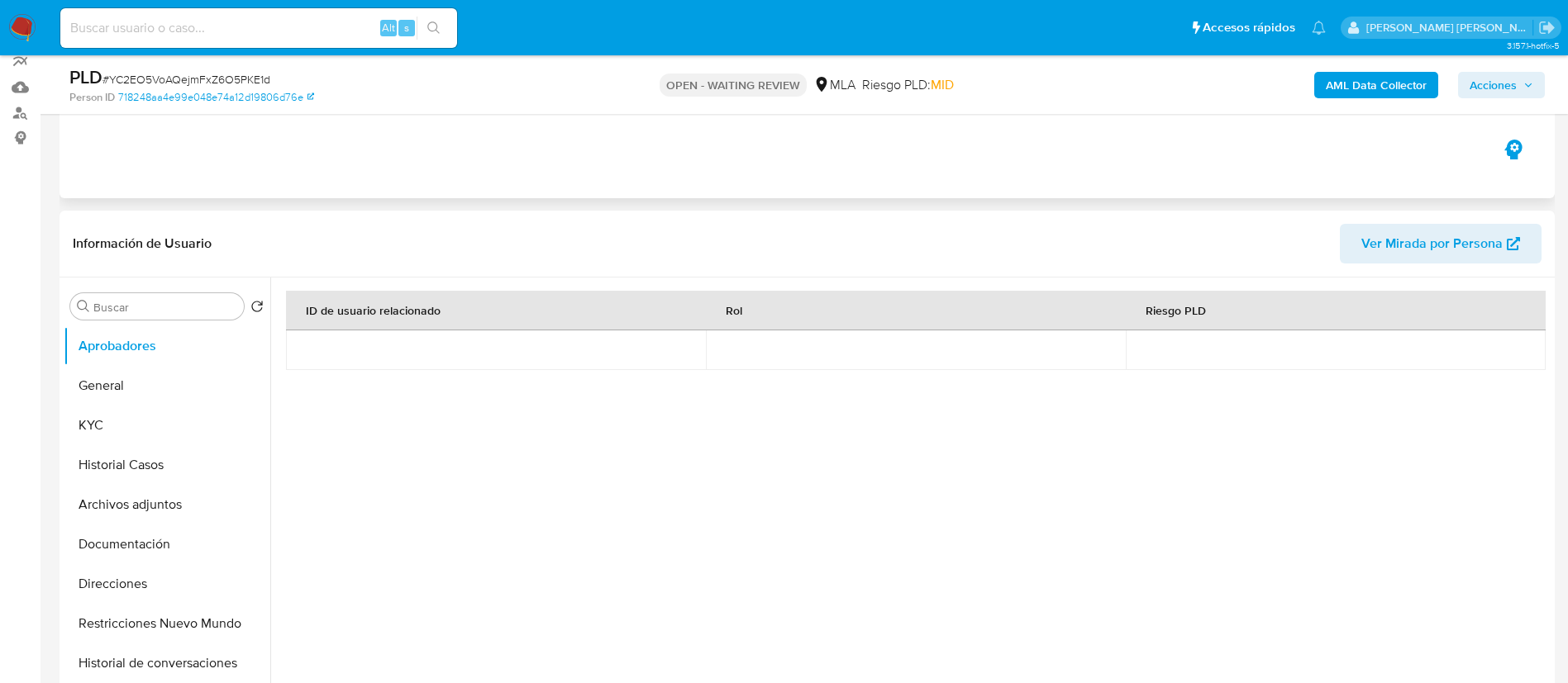
scroll to position [154, 0]
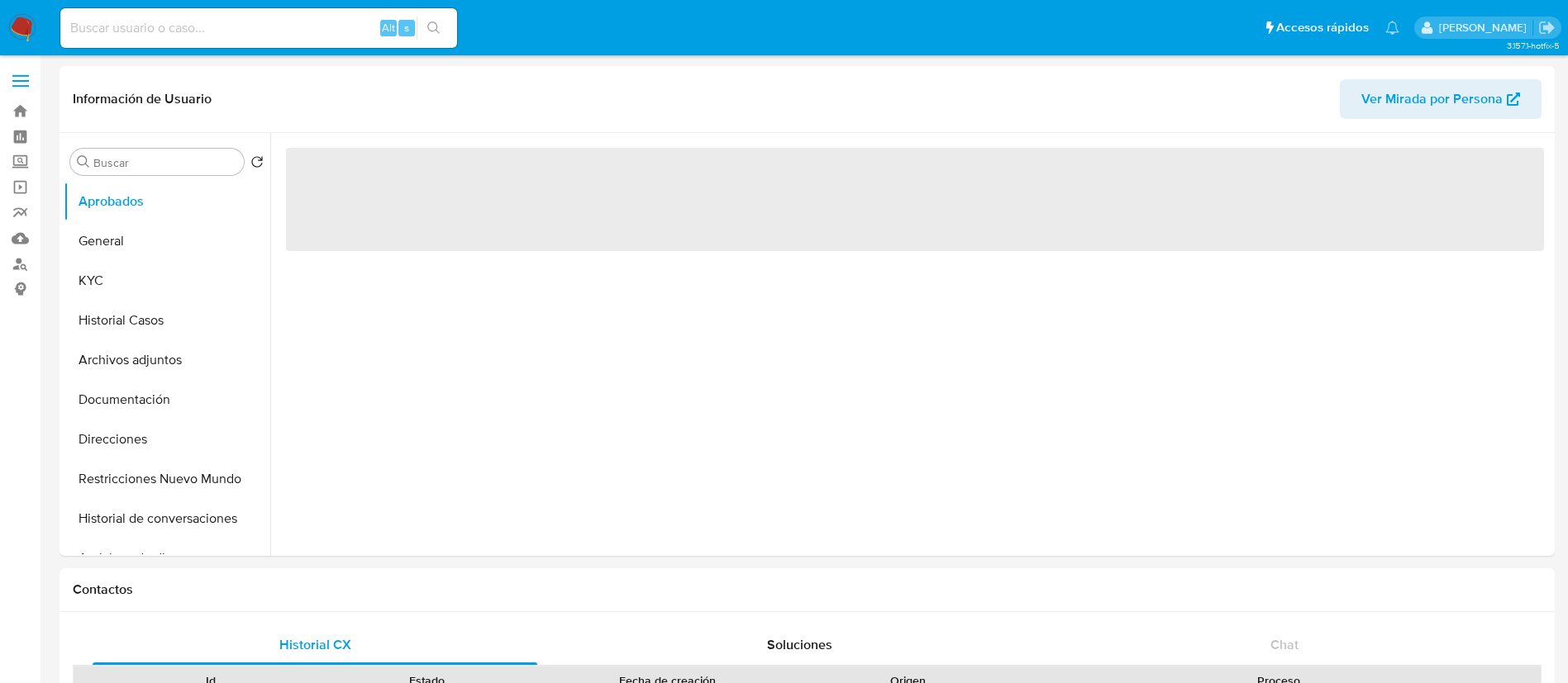
select select "10"
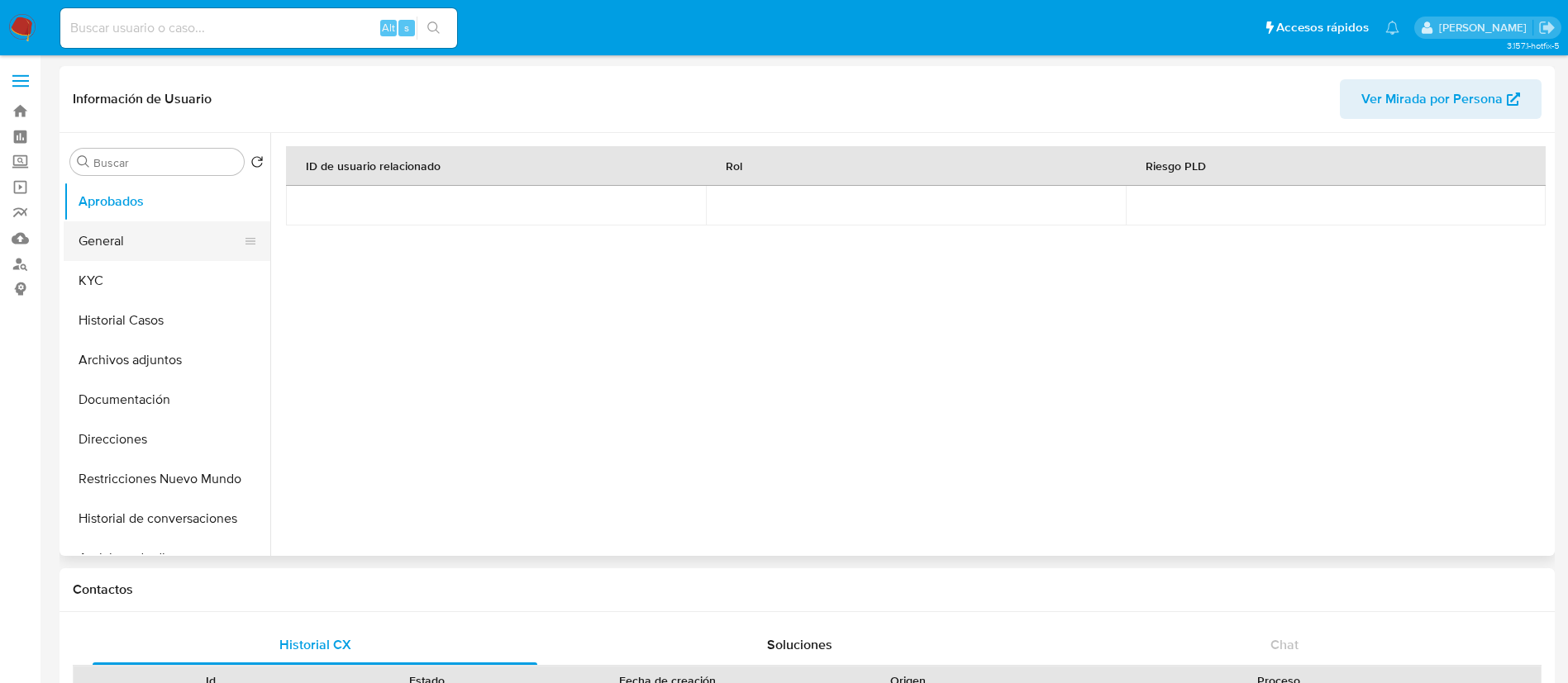
drag, startPoint x: 235, startPoint y: 198, endPoint x: 237, endPoint y: 254, distance: 56.0
click at [237, 254] on ul "Aprobados General KYC Historial Casos Archivos adjuntos Documentación Direccion…" at bounding box center [167, 367] width 207 height 372
drag, startPoint x: 239, startPoint y: 200, endPoint x: 246, endPoint y: 276, distance: 76.3
click at [146, 237] on button "KYC" at bounding box center [160, 240] width 193 height 39
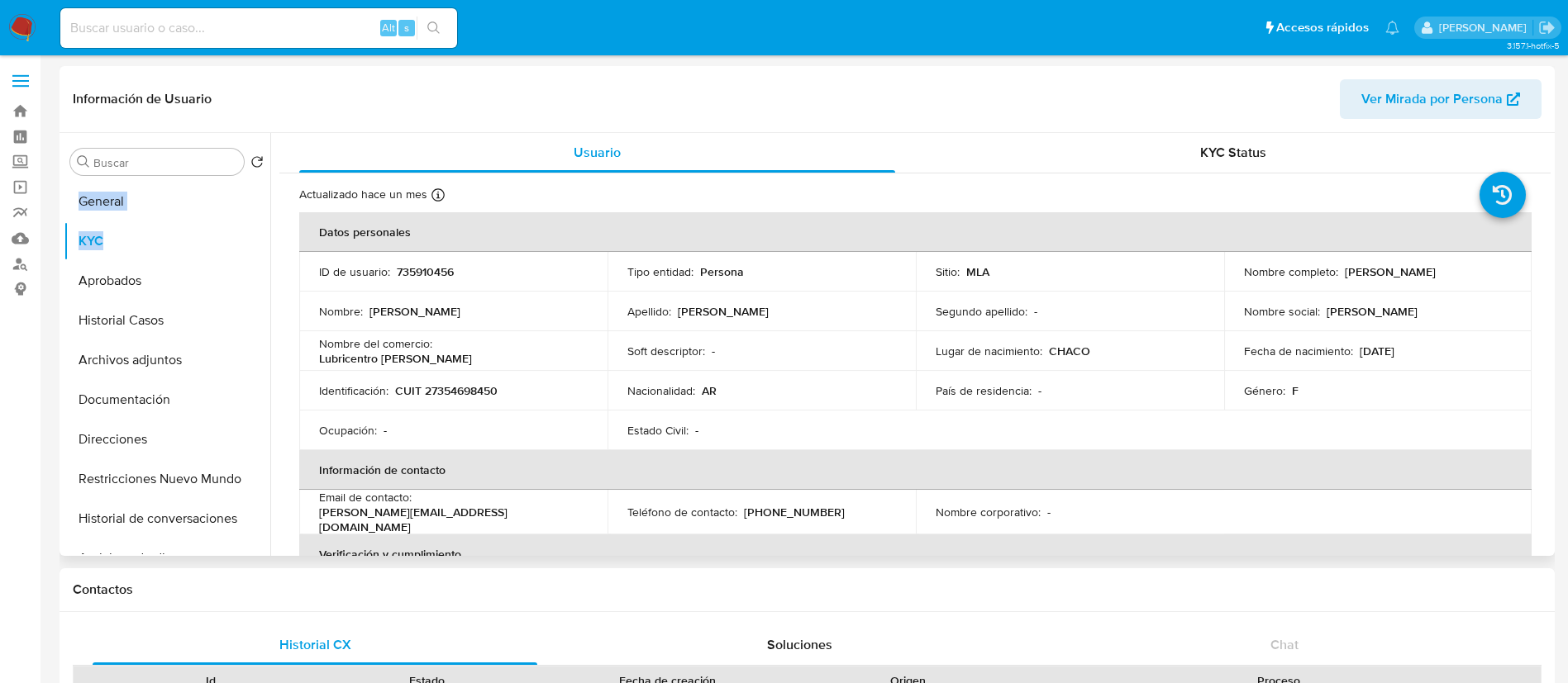
drag, startPoint x: 1340, startPoint y: 273, endPoint x: 1470, endPoint y: 272, distance: 130.0
click at [1470, 272] on div "Nombre completo : Yamila Lorena Gonzalez" at bounding box center [1378, 272] width 269 height 15
copy p "Yamila Lorena Gonzalez"
drag, startPoint x: 392, startPoint y: 391, endPoint x: 503, endPoint y: 389, distance: 111.0
click at [503, 389] on div "Identificación : CUIT 27354698450" at bounding box center [453, 391] width 269 height 15
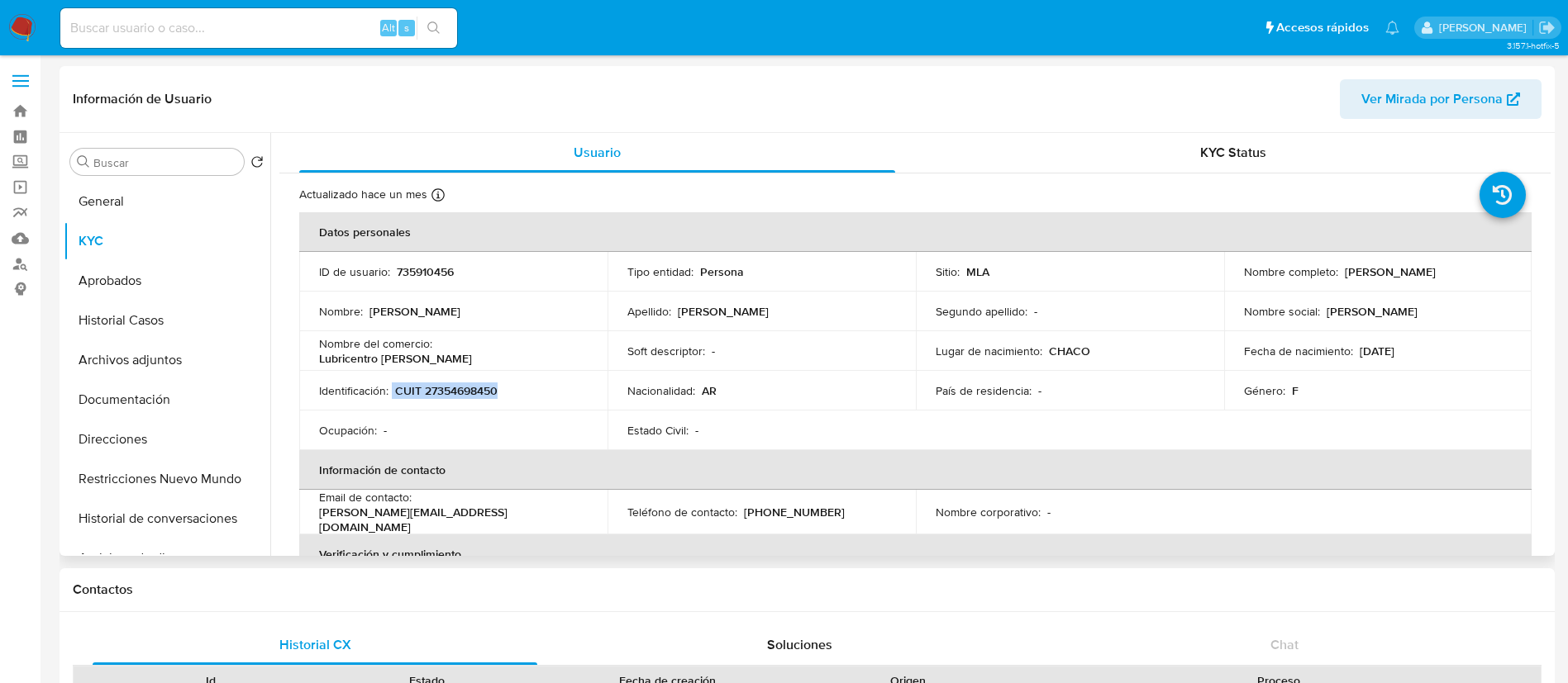
copy div "CUIT 27354698450"
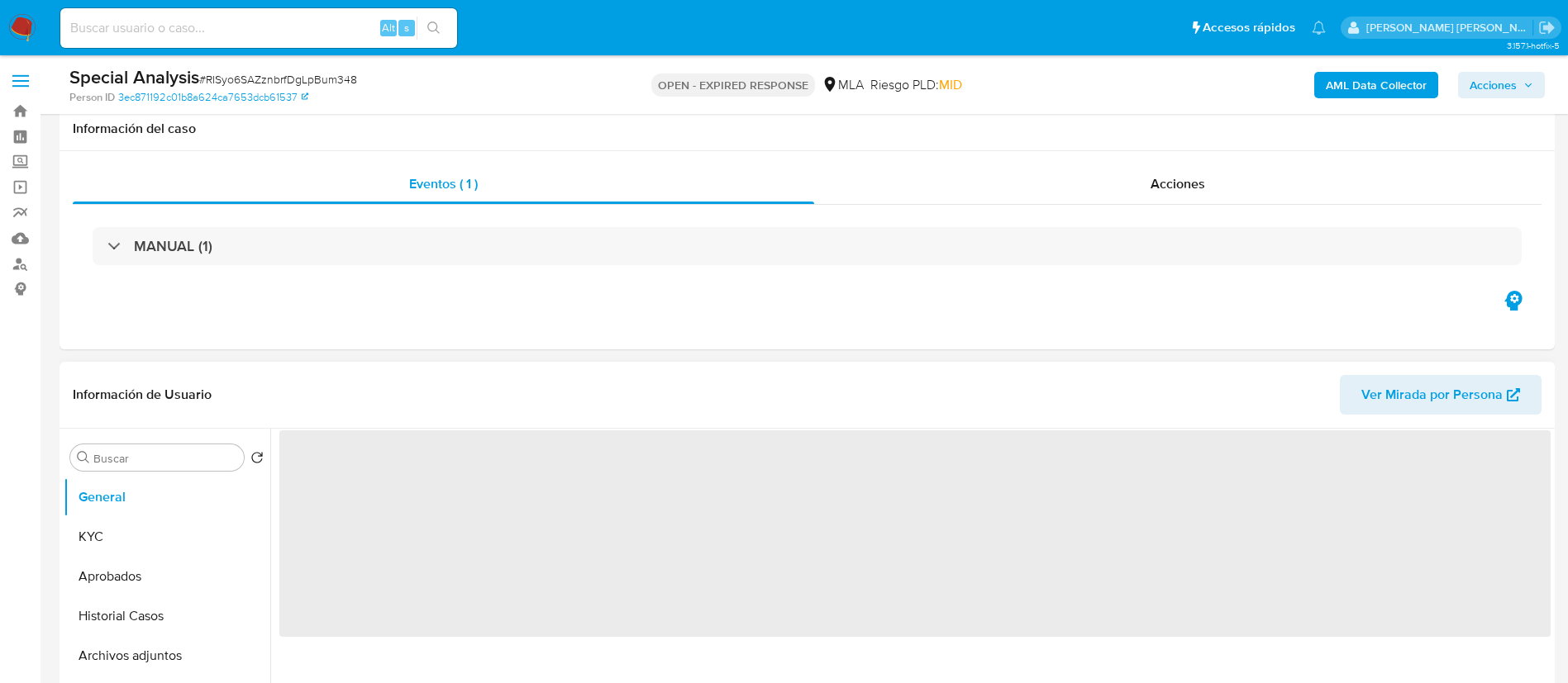
scroll to position [109, 0]
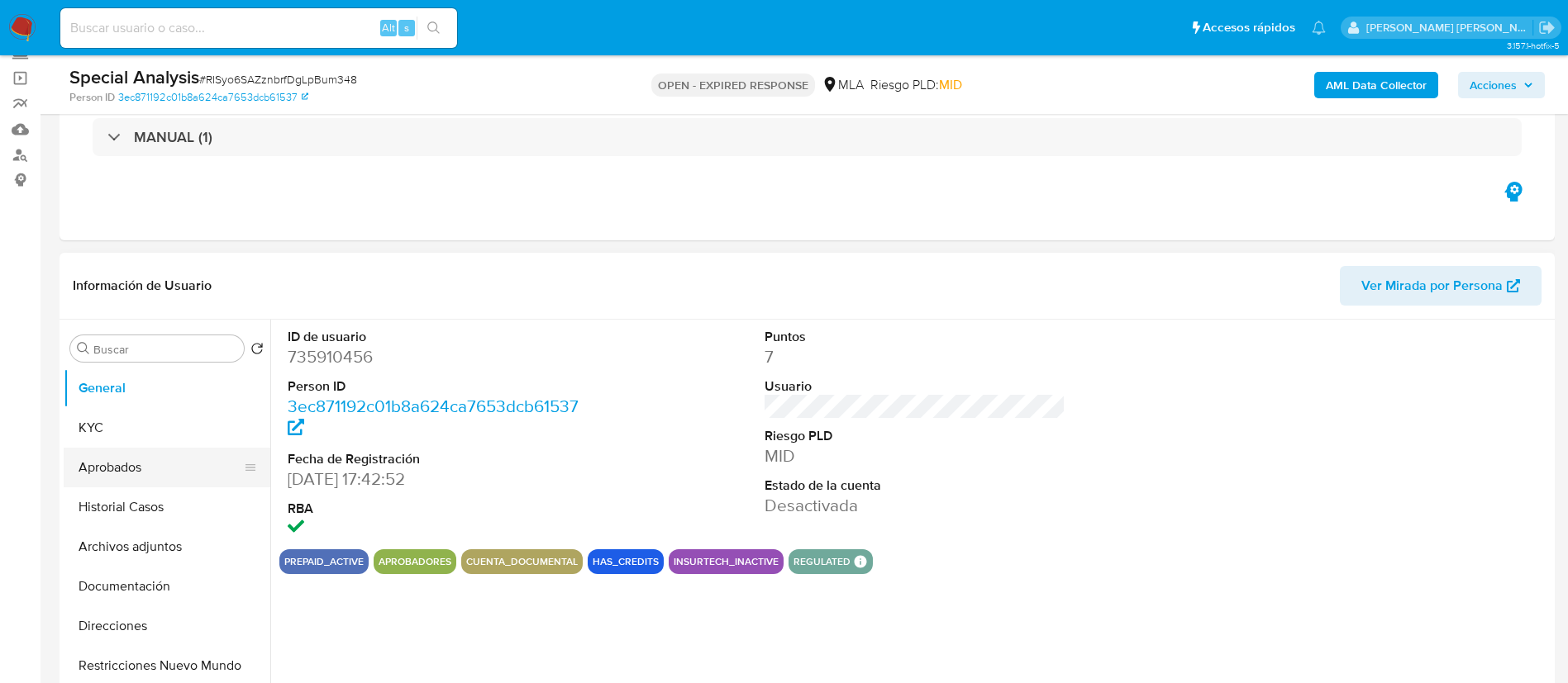
click at [129, 473] on button "Aprobados" at bounding box center [160, 467] width 193 height 39
select select "10"
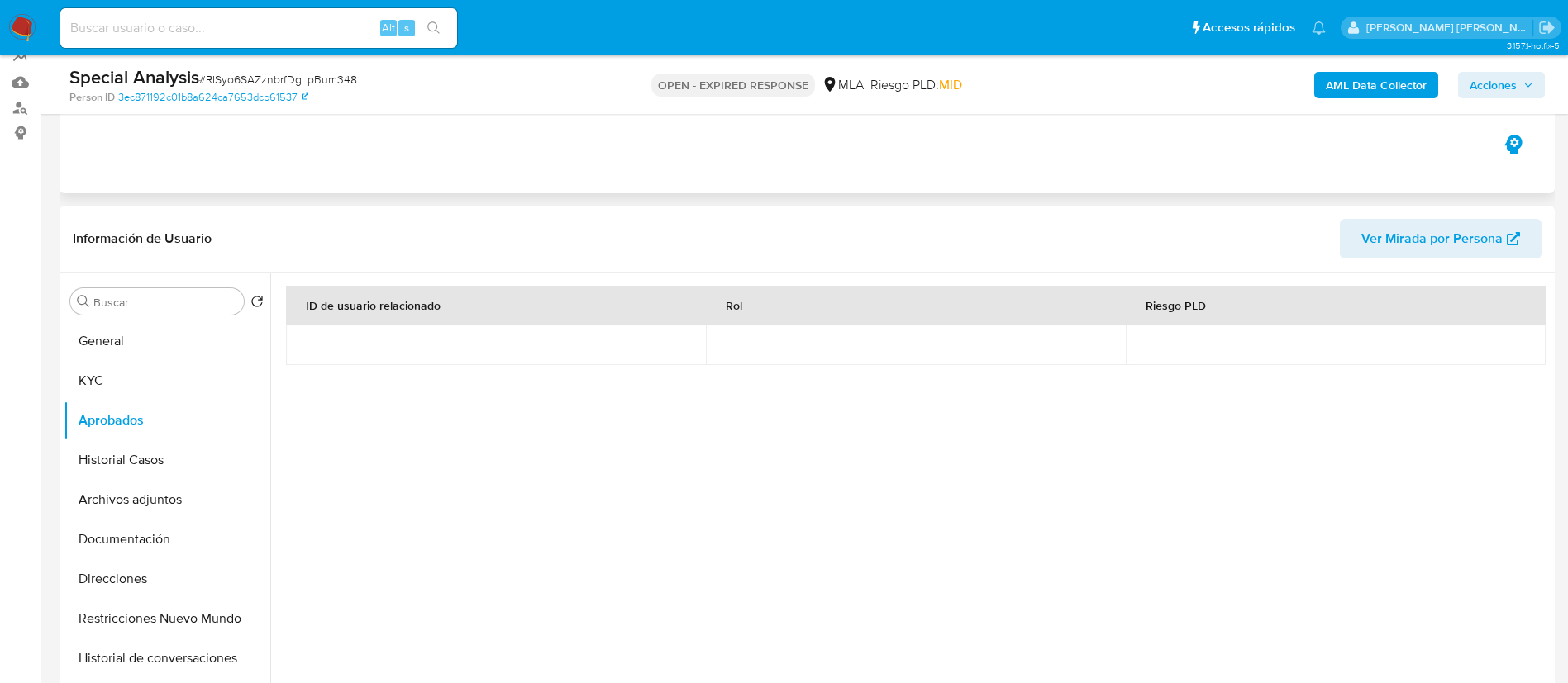
scroll to position [162, 0]
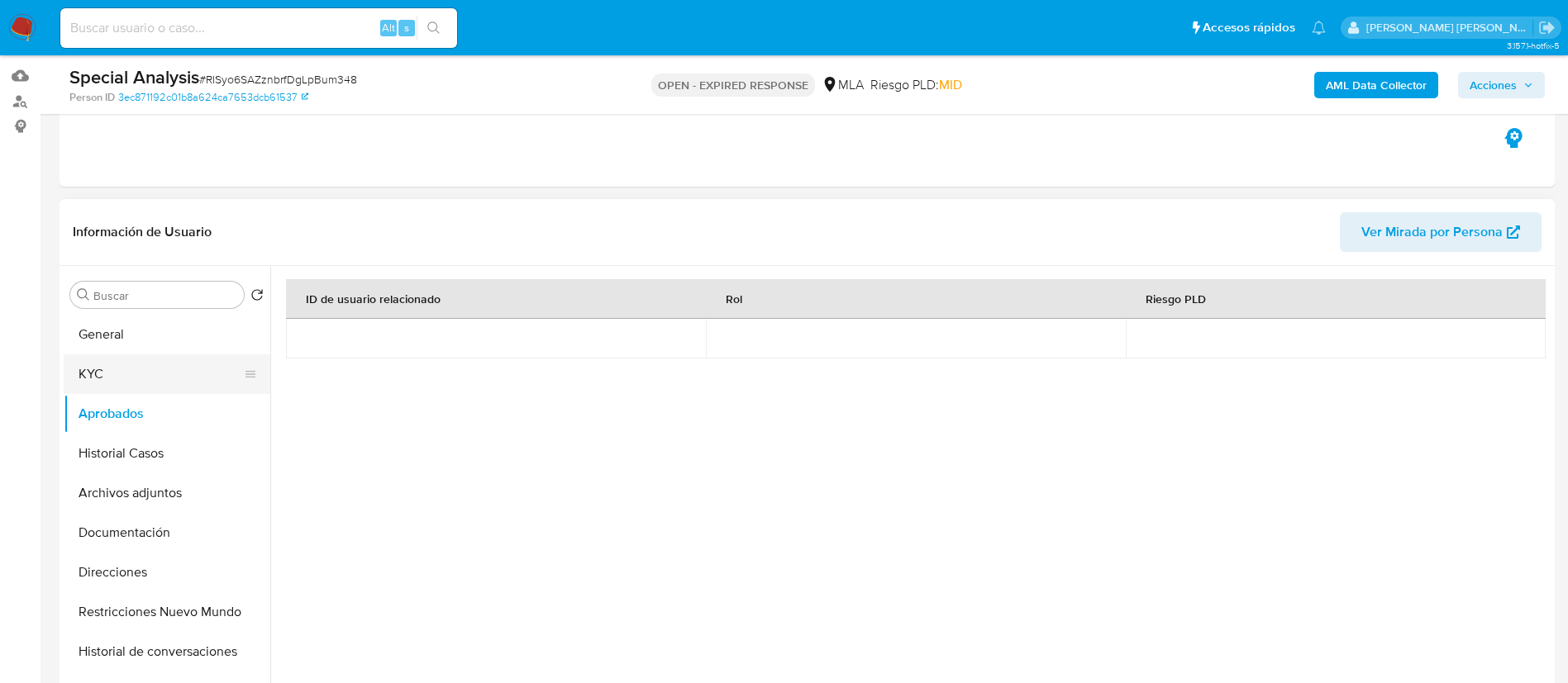
click at [135, 372] on button "KYC" at bounding box center [160, 373] width 193 height 39
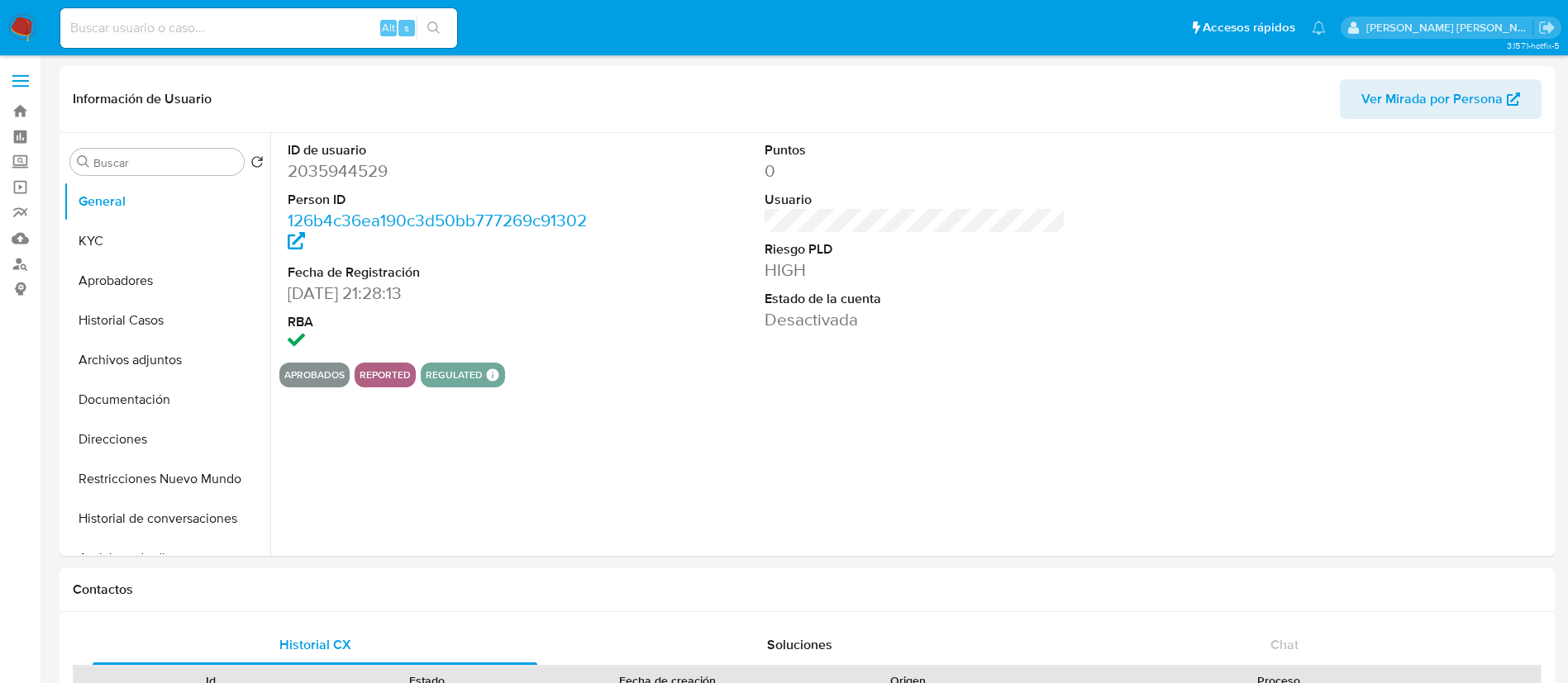
select select "10"
click at [133, 244] on button "KYC" at bounding box center [160, 240] width 193 height 39
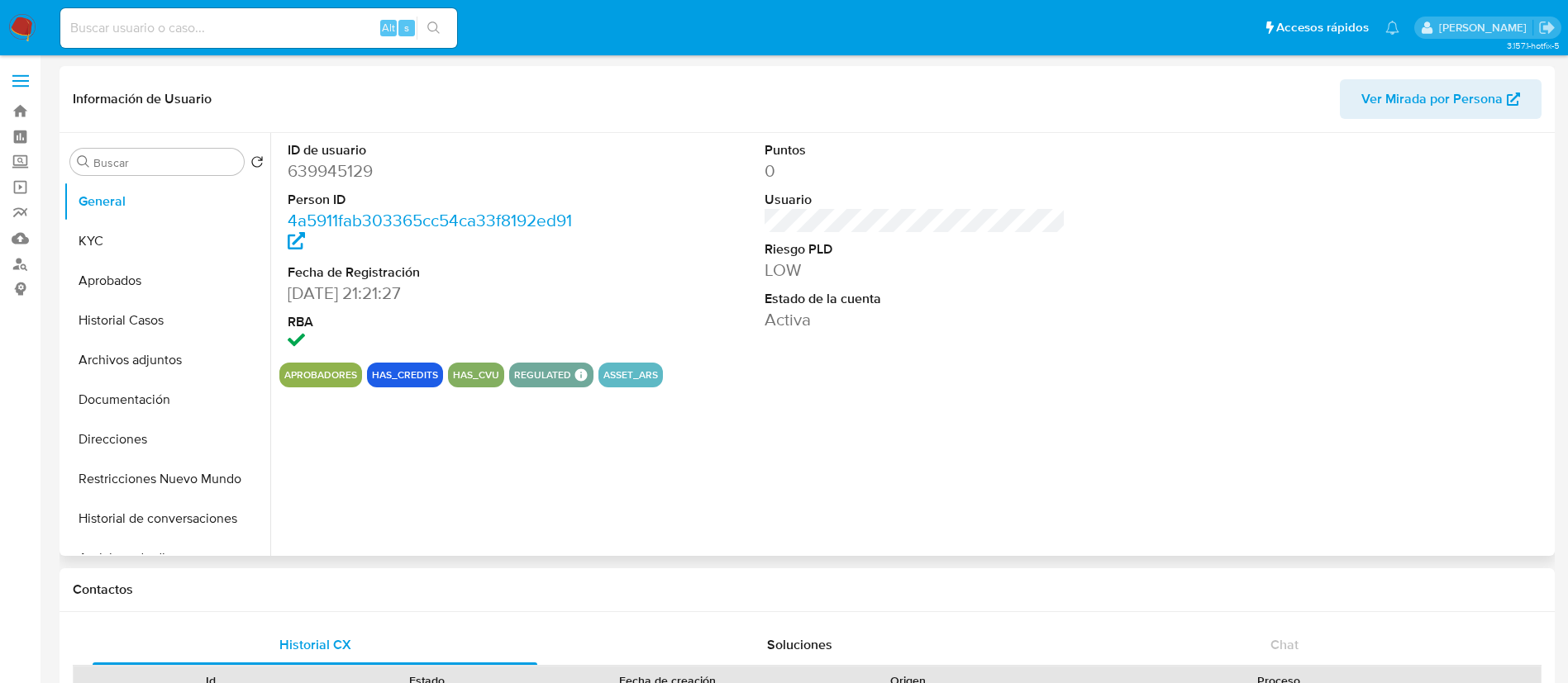
select select "10"
click at [103, 229] on button "KYC" at bounding box center [160, 240] width 193 height 39
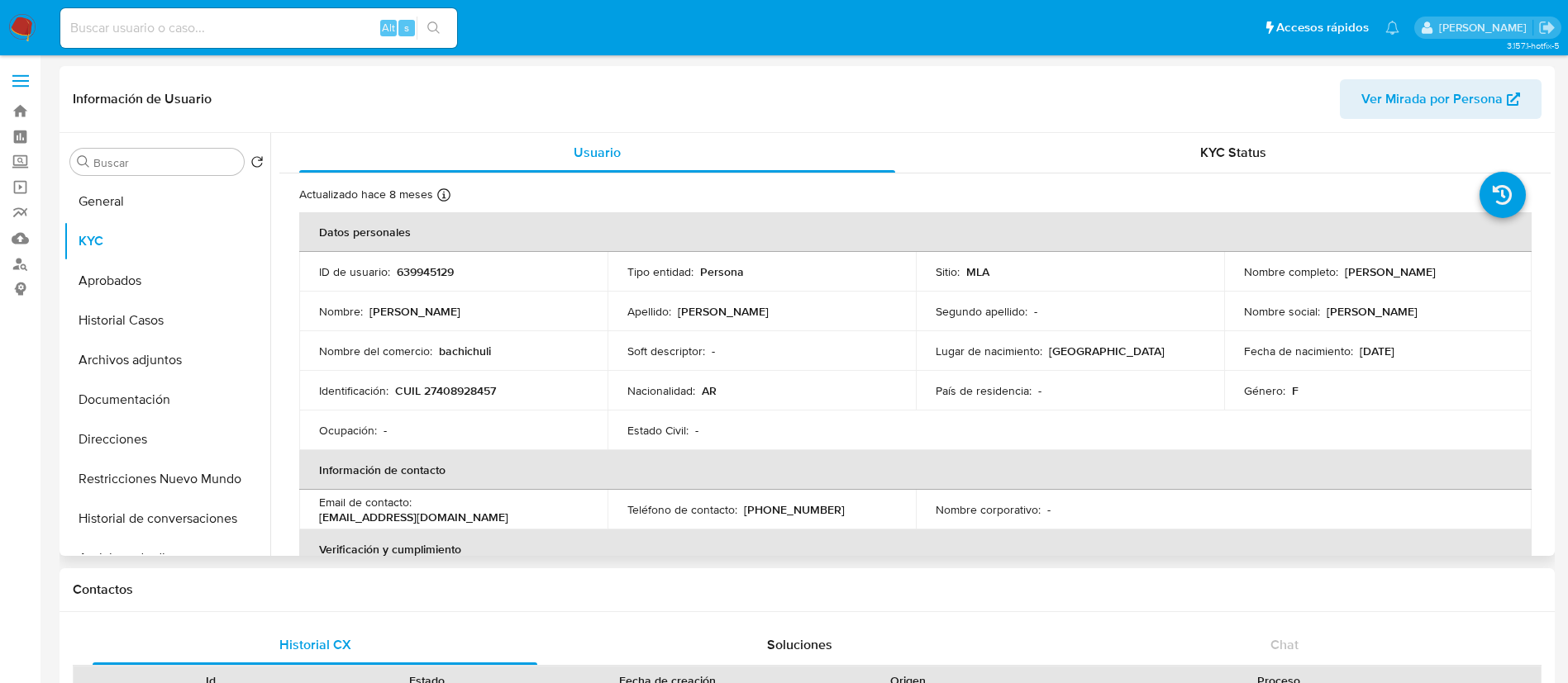
drag, startPoint x: 1338, startPoint y: 272, endPoint x: 1462, endPoint y: 281, distance: 124.3
click at [1462, 281] on td "Nombre completo : Veronica Analia Ibarra" at bounding box center [1378, 271] width 308 height 39
copy p "Veronica Analia Ibarra"
drag, startPoint x: 398, startPoint y: 388, endPoint x: 523, endPoint y: 382, distance: 125.1
click at [523, 382] on td "Identificación : CUIL 27408928457" at bounding box center [453, 390] width 308 height 39
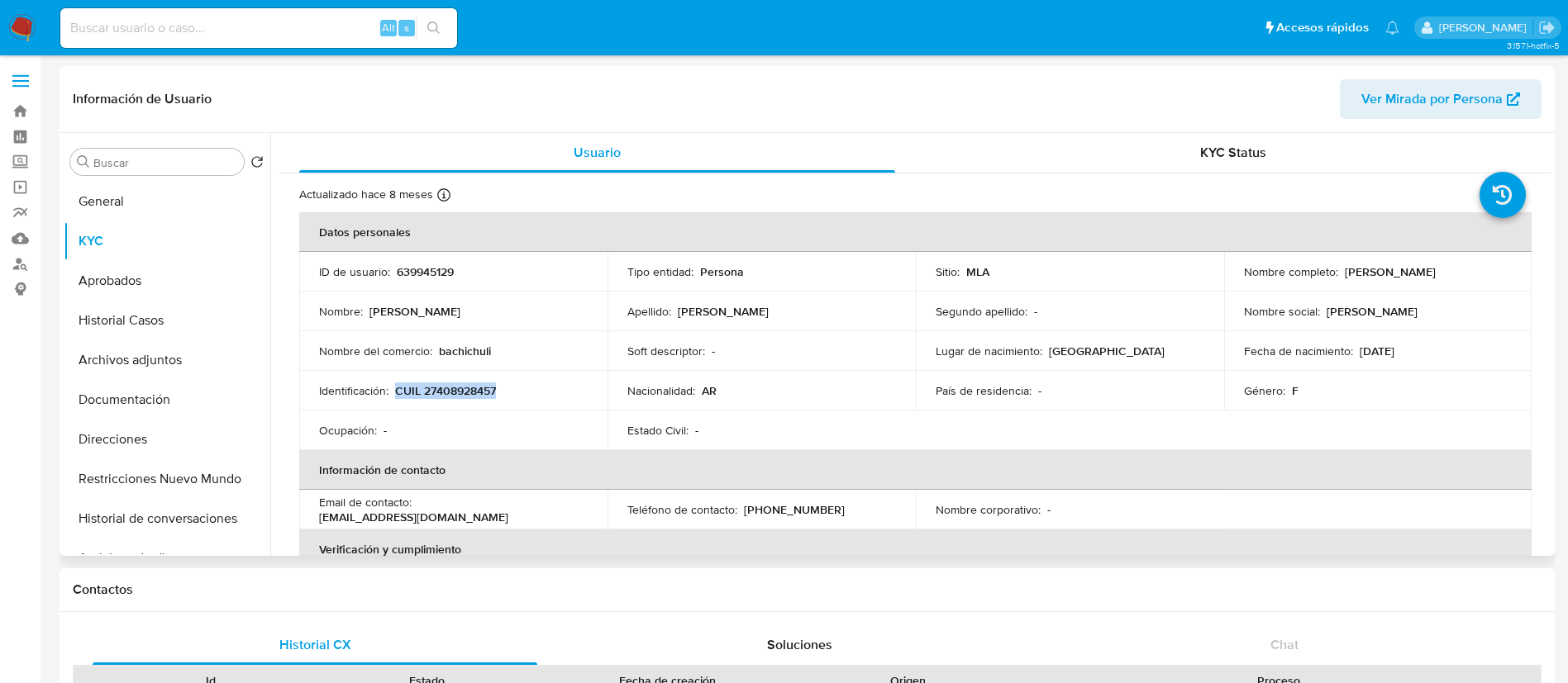
copy p "CUIL 27408928457"
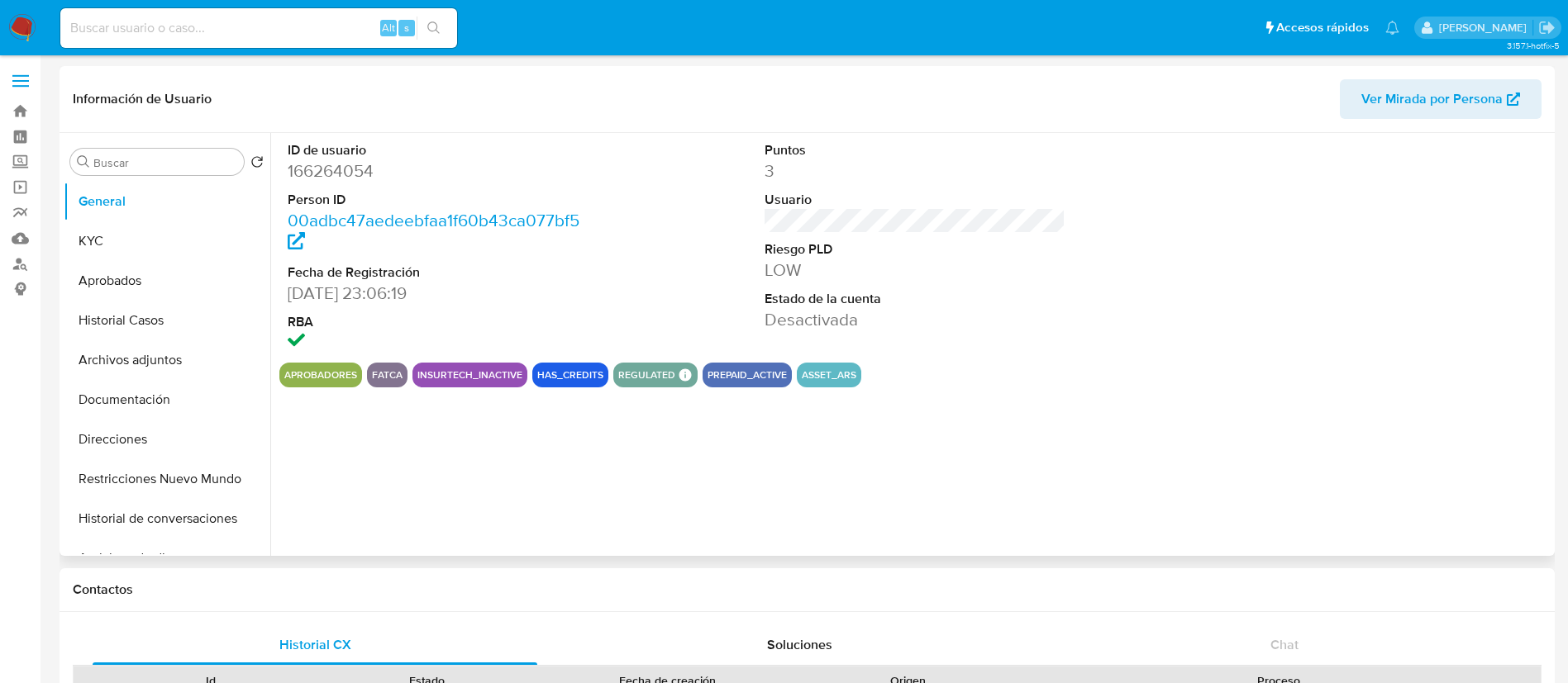
click at [63, 233] on div "Buscar Volver al orden por defecto General KYC Aprobados Historial Casos Archiv…" at bounding box center [807, 344] width 1495 height 423
select select "10"
click at [121, 241] on button "KYC" at bounding box center [160, 240] width 193 height 39
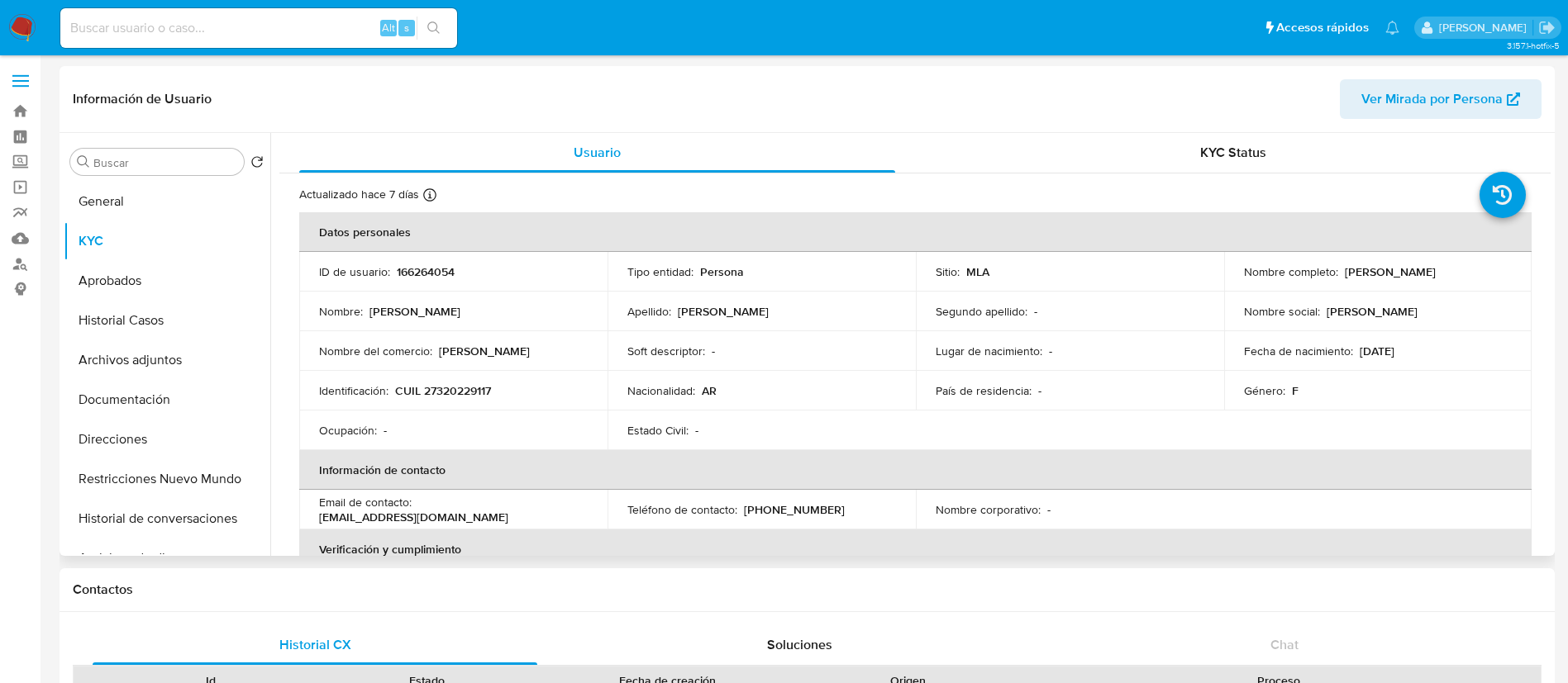
drag, startPoint x: 1336, startPoint y: 272, endPoint x: 1459, endPoint y: 282, distance: 123.4
click at [1459, 282] on td "Nombre completo : Natalia Romina Duarte" at bounding box center [1378, 271] width 308 height 39
copy div "Natalia Romina Duarte"
drag, startPoint x: 395, startPoint y: 390, endPoint x: 542, endPoint y: 373, distance: 148.0
click at [542, 373] on td "Identificación : CUIL 27320229117" at bounding box center [453, 390] width 308 height 39
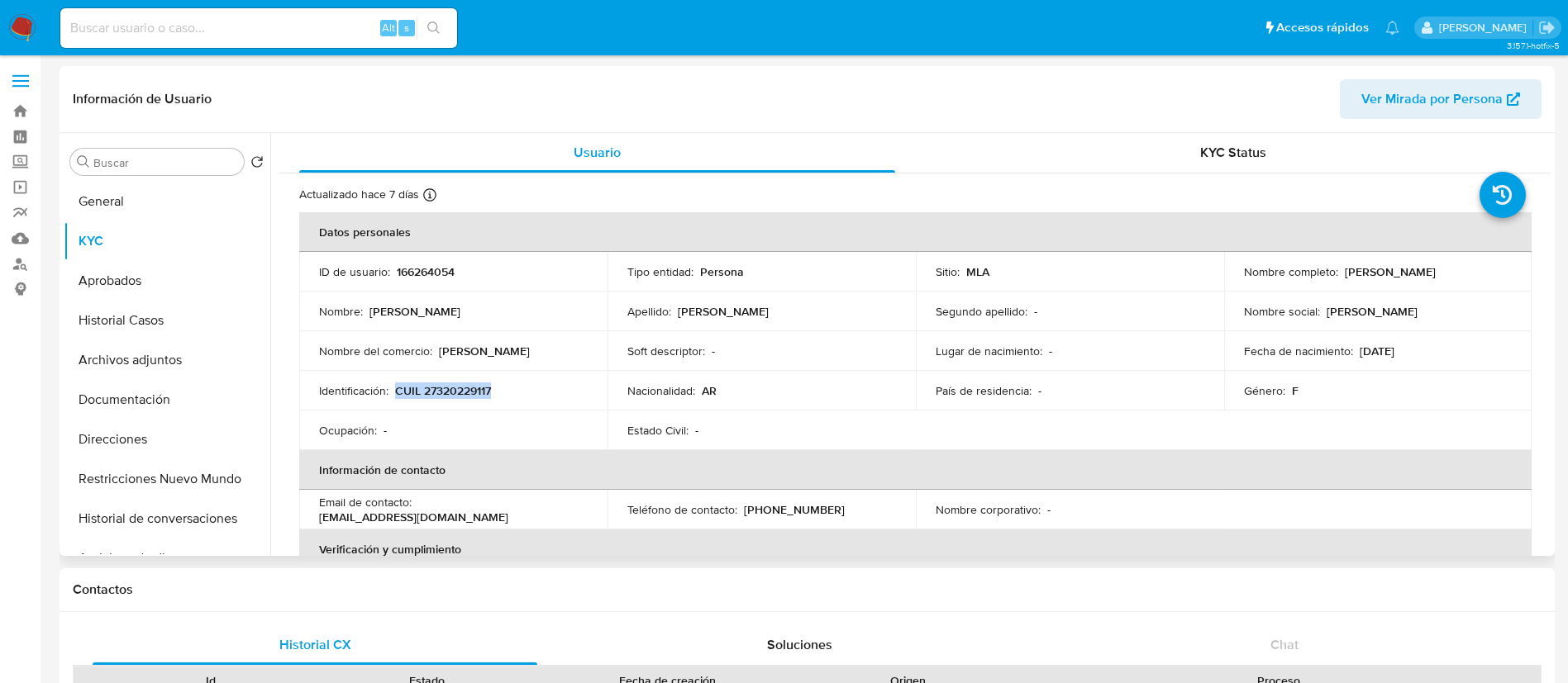
copy p "CUIL 27320229117"
drag, startPoint x: 1338, startPoint y: 275, endPoint x: 1462, endPoint y: 283, distance: 124.3
click at [1462, 283] on td "Nombre completo : Natalia Romina Duarte" at bounding box center [1378, 271] width 308 height 39
copy p "Natalia Romina Duarte"
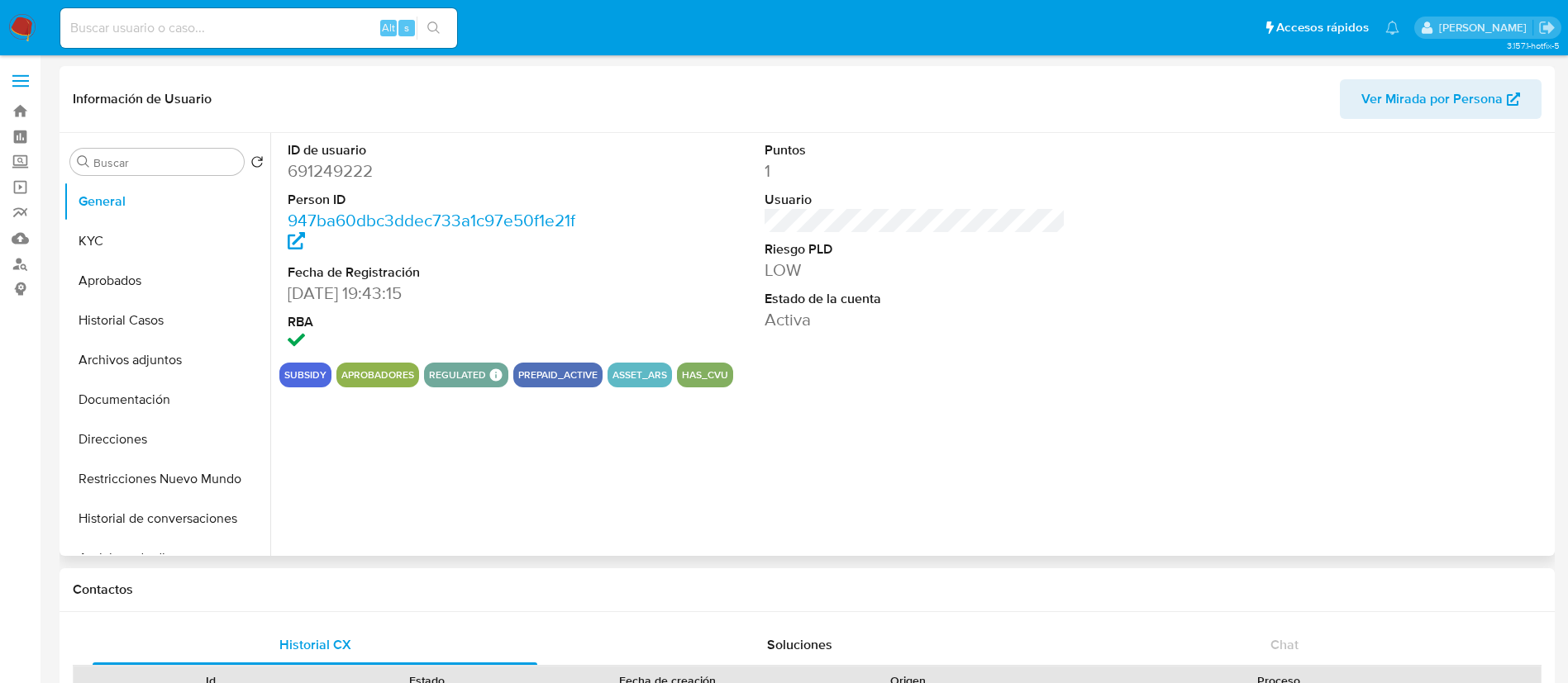
select select "10"
click at [103, 235] on button "KYC" at bounding box center [160, 240] width 193 height 39
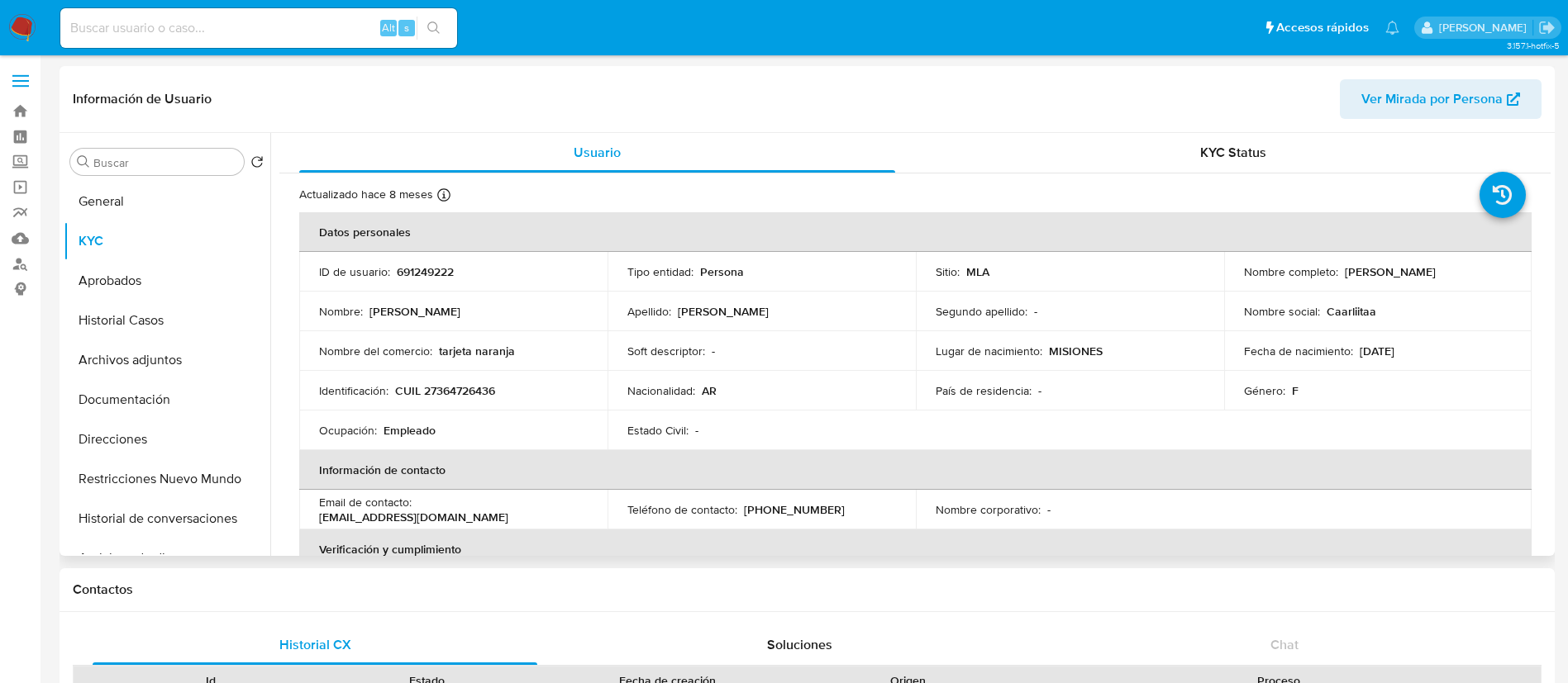
drag, startPoint x: 1339, startPoint y: 275, endPoint x: 1498, endPoint y: 275, distance: 159.0
click at [1498, 275] on div "Nombre completo : Carla Agustina Noemi Benitez" at bounding box center [1378, 272] width 269 height 15
copy p "Carla Agustina Noemi Benitez"
drag, startPoint x: 394, startPoint y: 391, endPoint x: 503, endPoint y: 386, distance: 109.1
click at [503, 386] on div "Identificación : CUIL 27364726436" at bounding box center [453, 391] width 269 height 15
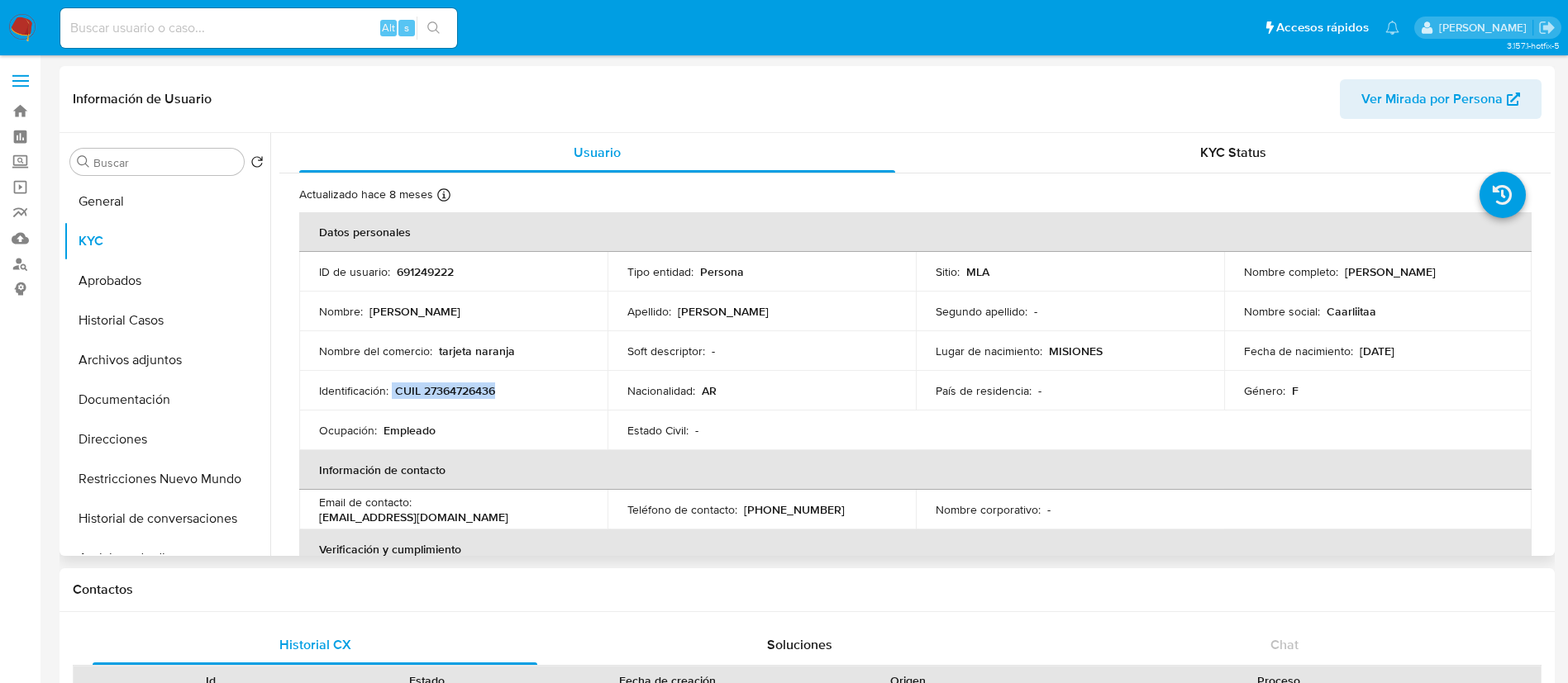
copy div "CUIL 27364726436"
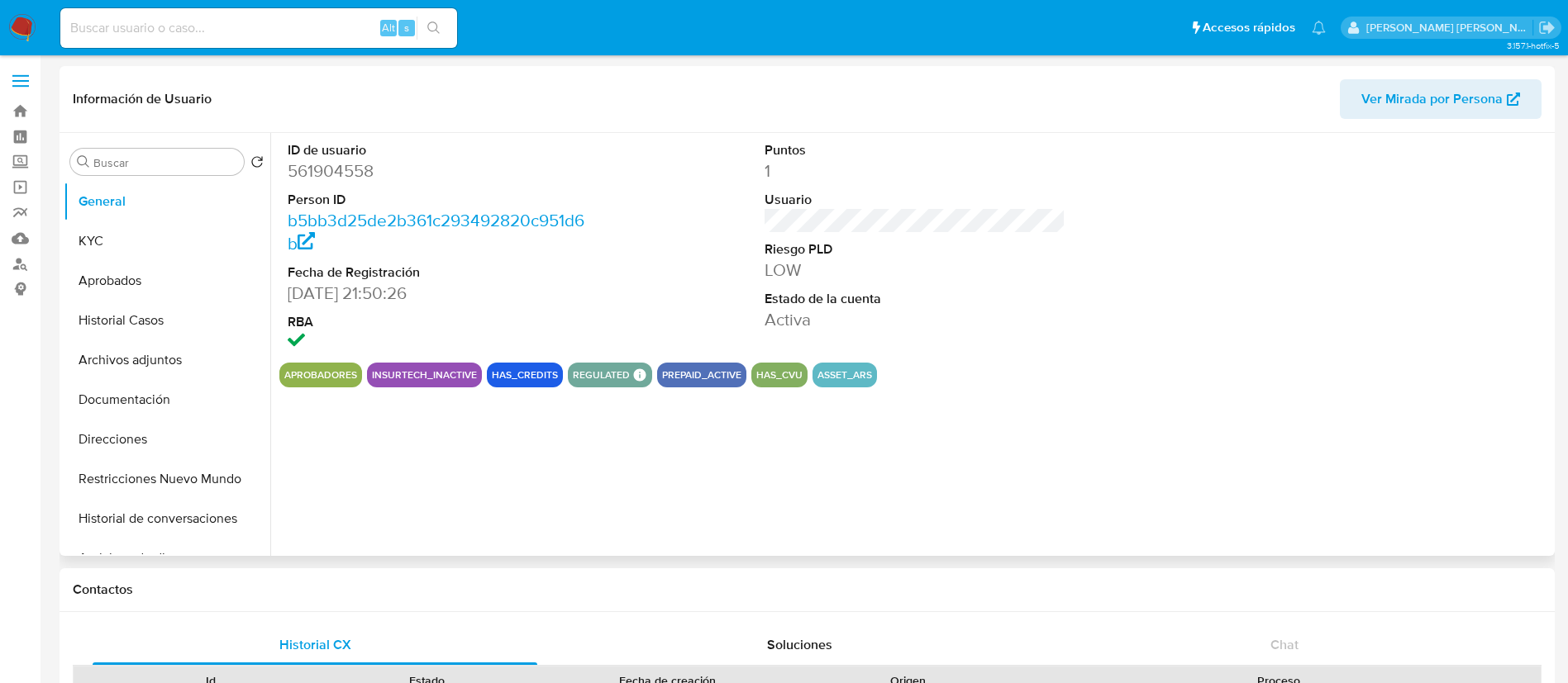
select select "10"
click at [142, 238] on button "KYC" at bounding box center [160, 240] width 193 height 39
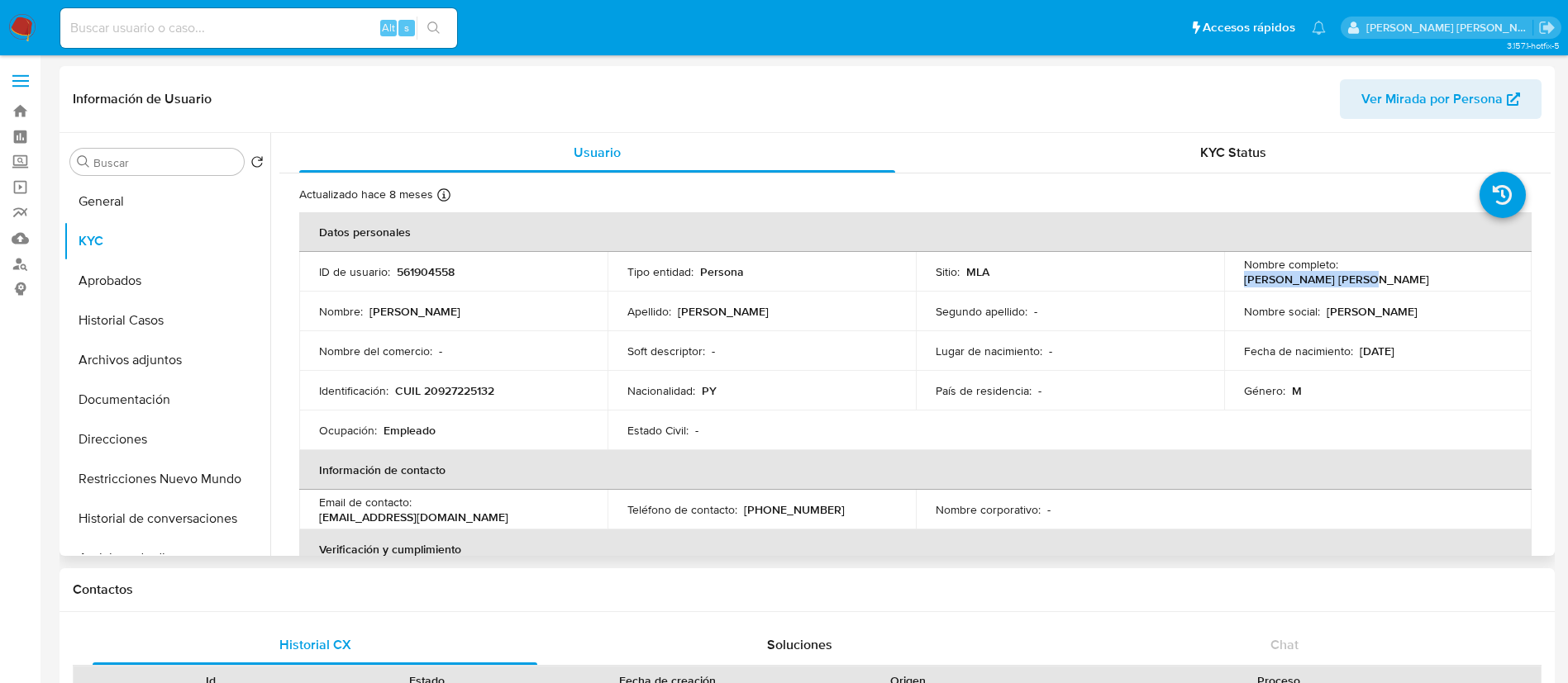
drag, startPoint x: 1338, startPoint y: 272, endPoint x: 1455, endPoint y: 271, distance: 117.0
click at [1455, 271] on div "Nombre completo : Marcelo Baez Garcete" at bounding box center [1378, 272] width 269 height 30
copy p "Marcelo Baez Garcete"
drag, startPoint x: 395, startPoint y: 394, endPoint x: 503, endPoint y: 390, distance: 108.1
click at [503, 390] on div "Identificación : CUIL 20927225132" at bounding box center [453, 391] width 269 height 15
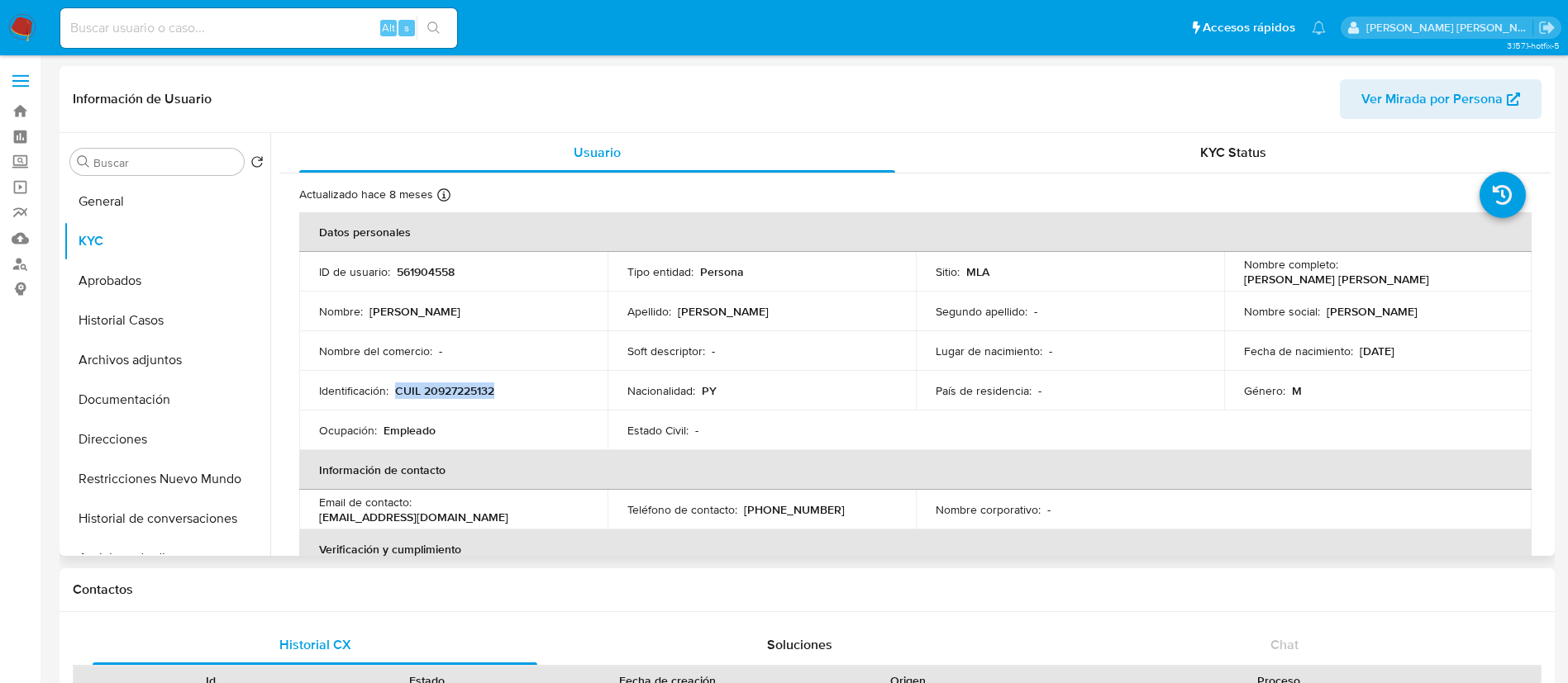
copy p "CUIL 20927225132"
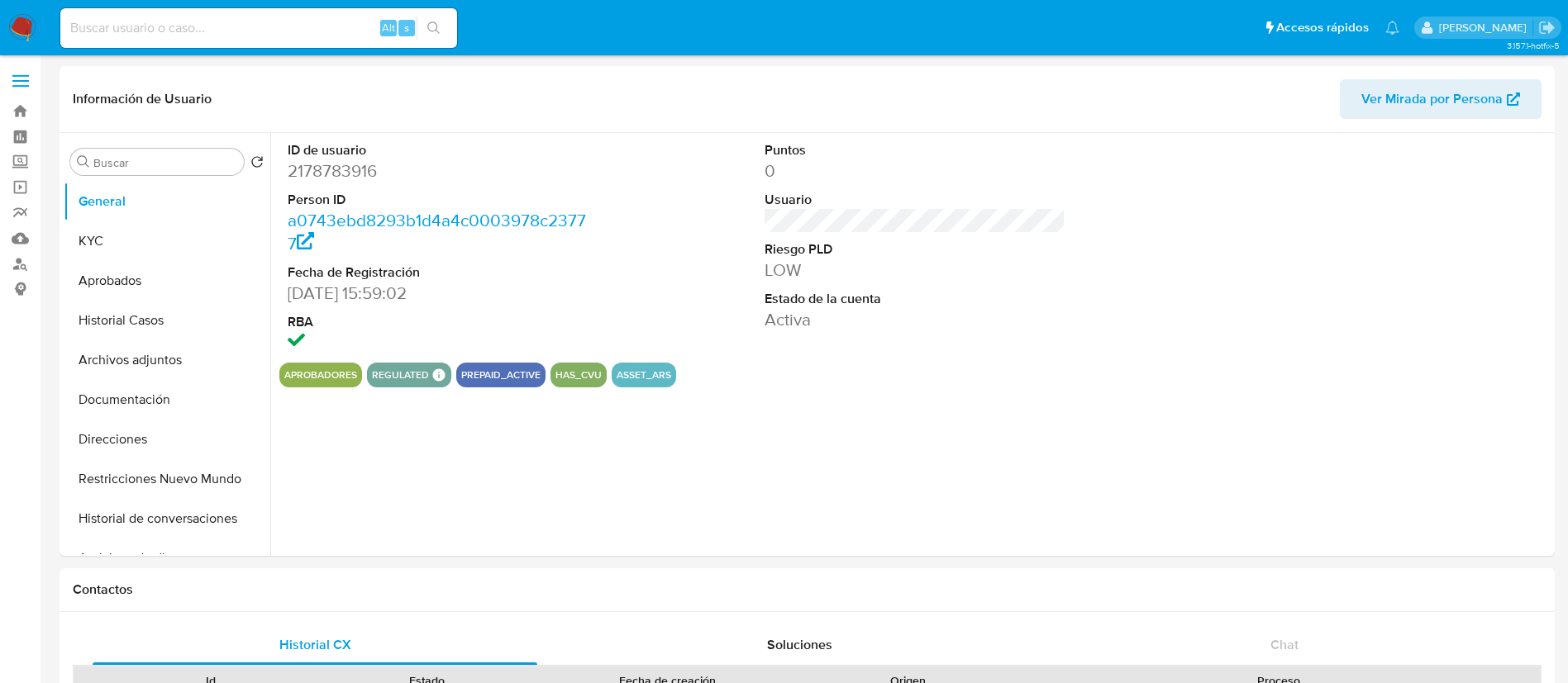
select select "10"
click at [103, 249] on button "KYC" at bounding box center [160, 240] width 193 height 39
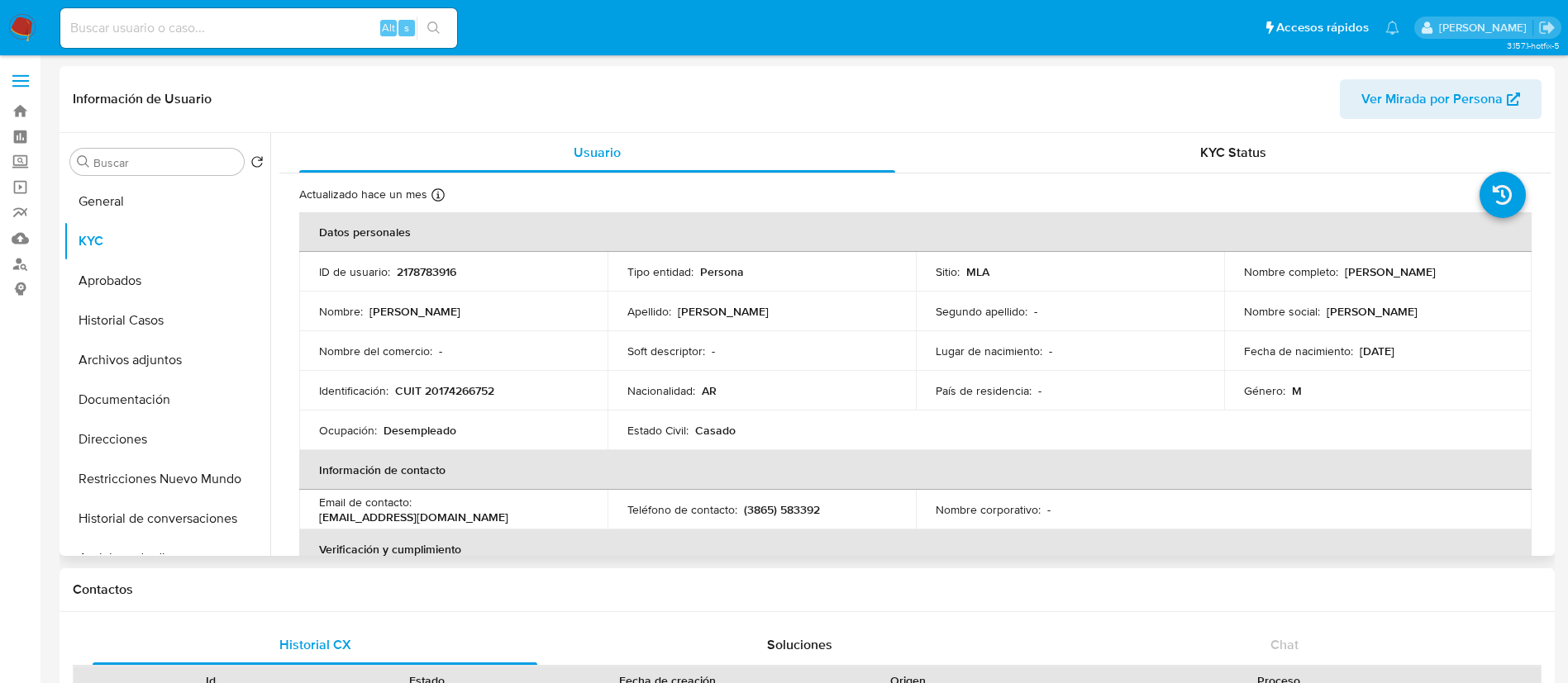
drag, startPoint x: 1333, startPoint y: 272, endPoint x: 1473, endPoint y: 279, distance: 140.2
click at [1473, 279] on div "Nombre completo : Carlos Vicente Rodriguez" at bounding box center [1378, 272] width 269 height 15
copy div "Carlos Vicente Rodriguez"
drag, startPoint x: 394, startPoint y: 393, endPoint x: 518, endPoint y: 379, distance: 124.8
click at [518, 379] on td "Identificación : CUIT 20174266752" at bounding box center [453, 390] width 308 height 39
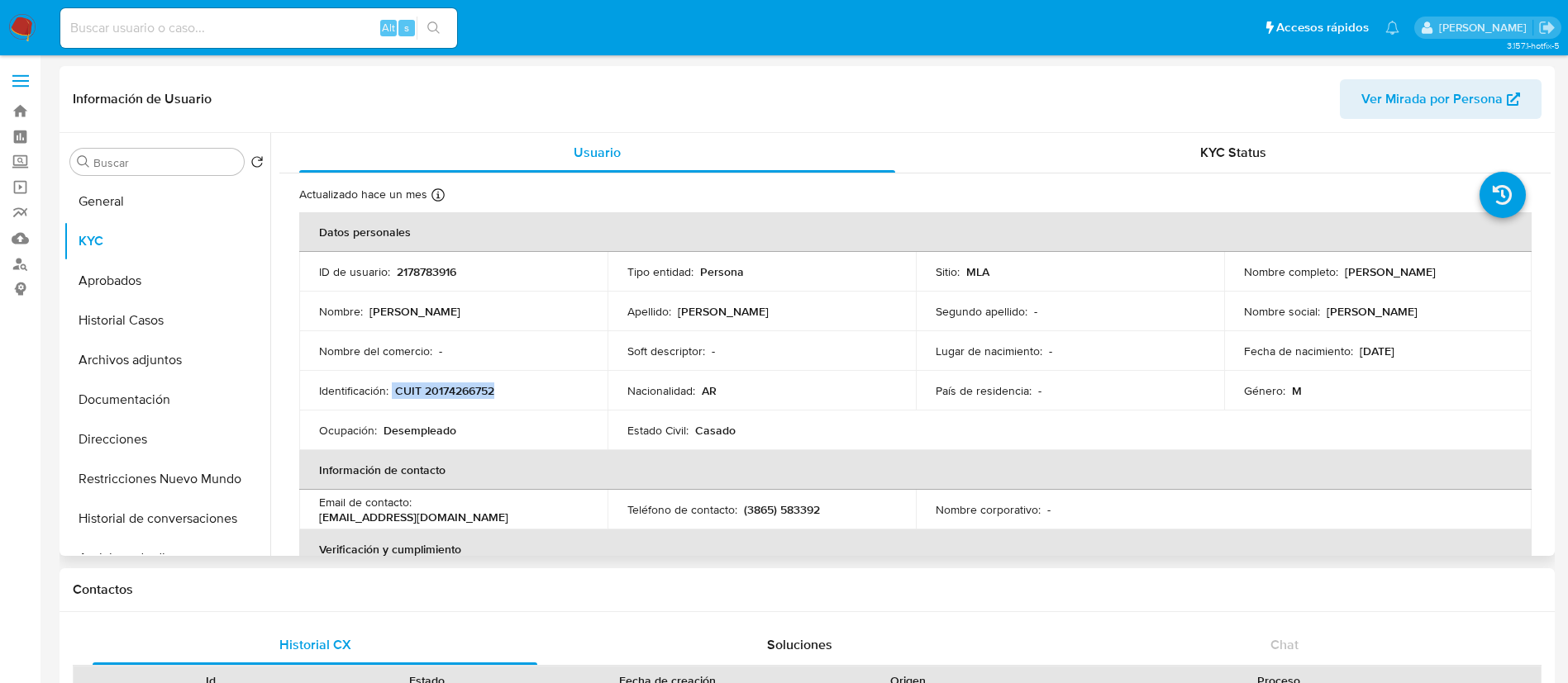
copy div "CUIT 20174266752"
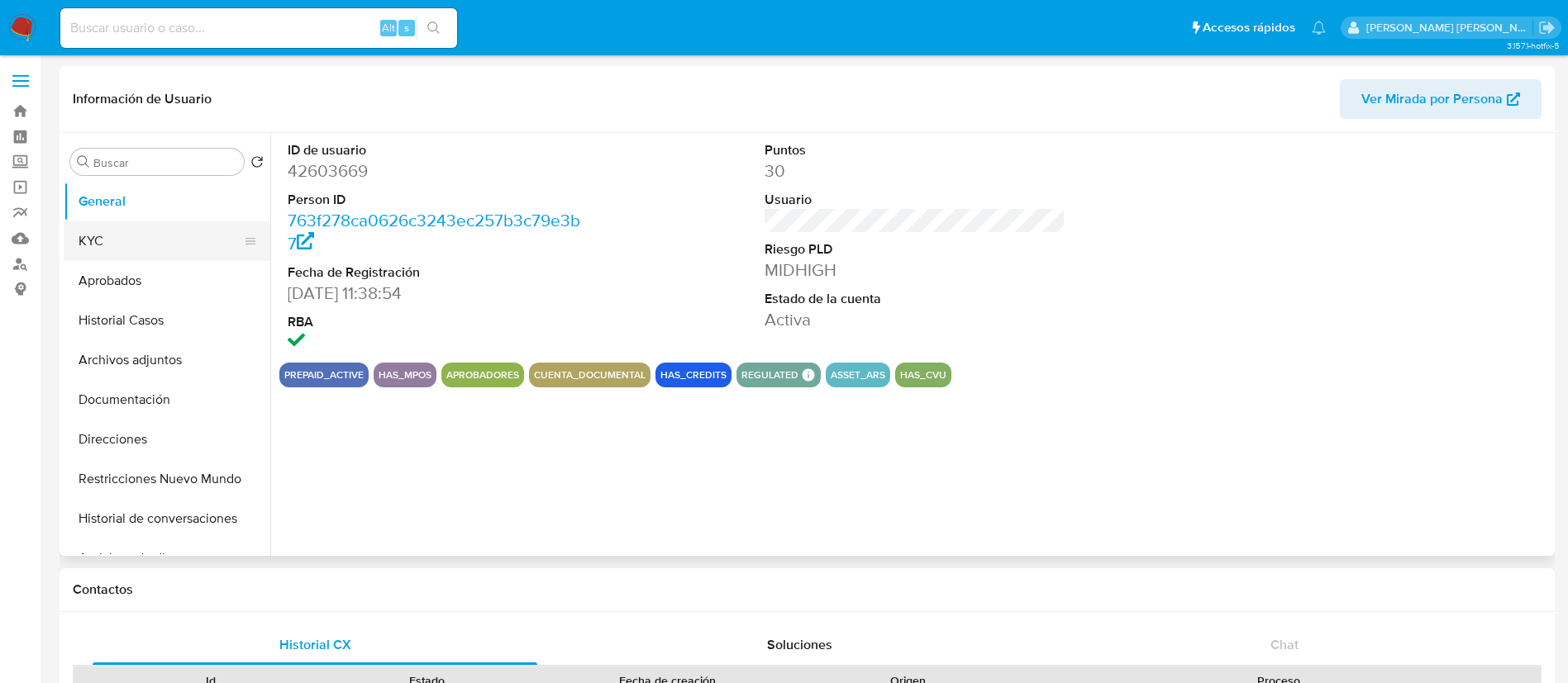
select select "10"
click at [82, 247] on button "KYC" at bounding box center [160, 240] width 193 height 39
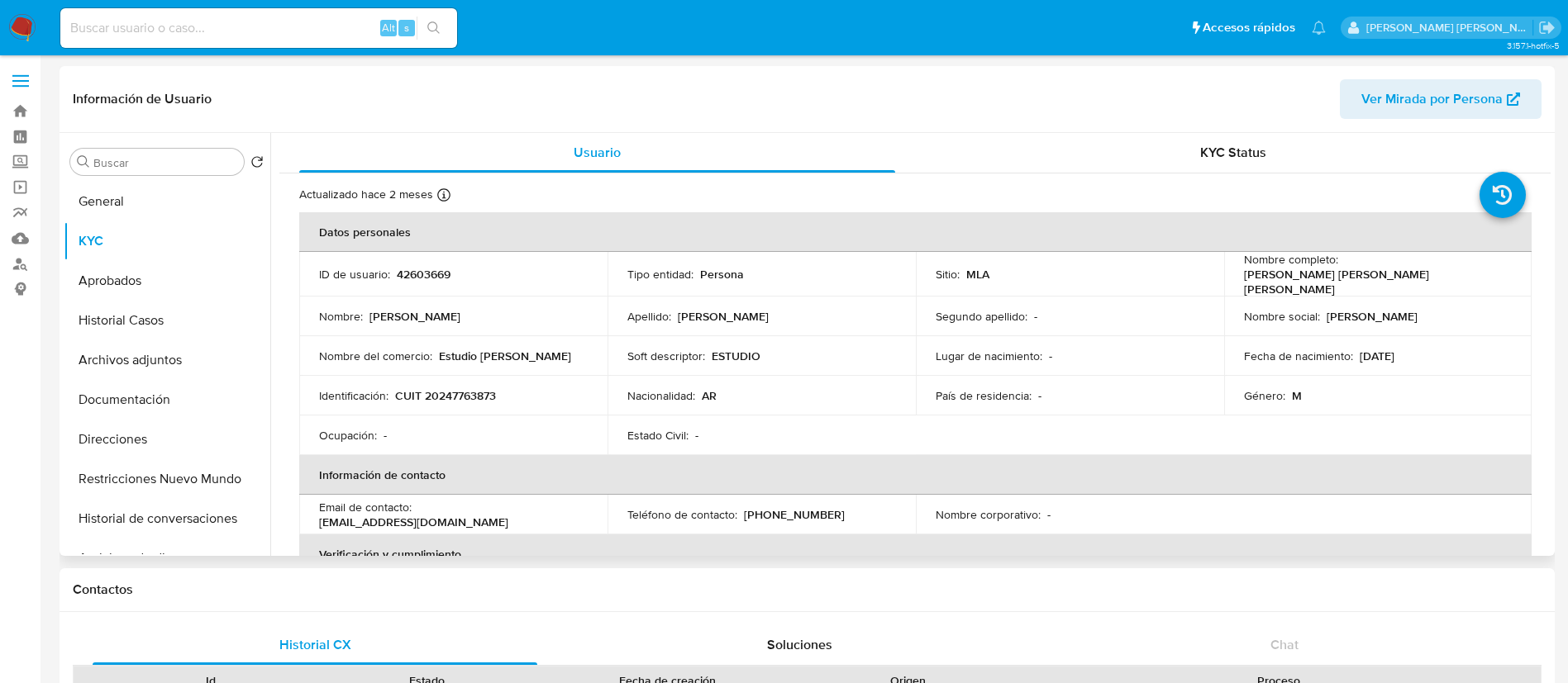
click at [1244, 280] on p "Gustavo Daniel Gonzalez Berte" at bounding box center [1375, 282] width 262 height 30
drag, startPoint x: 1239, startPoint y: 277, endPoint x: 1402, endPoint y: 277, distance: 163.0
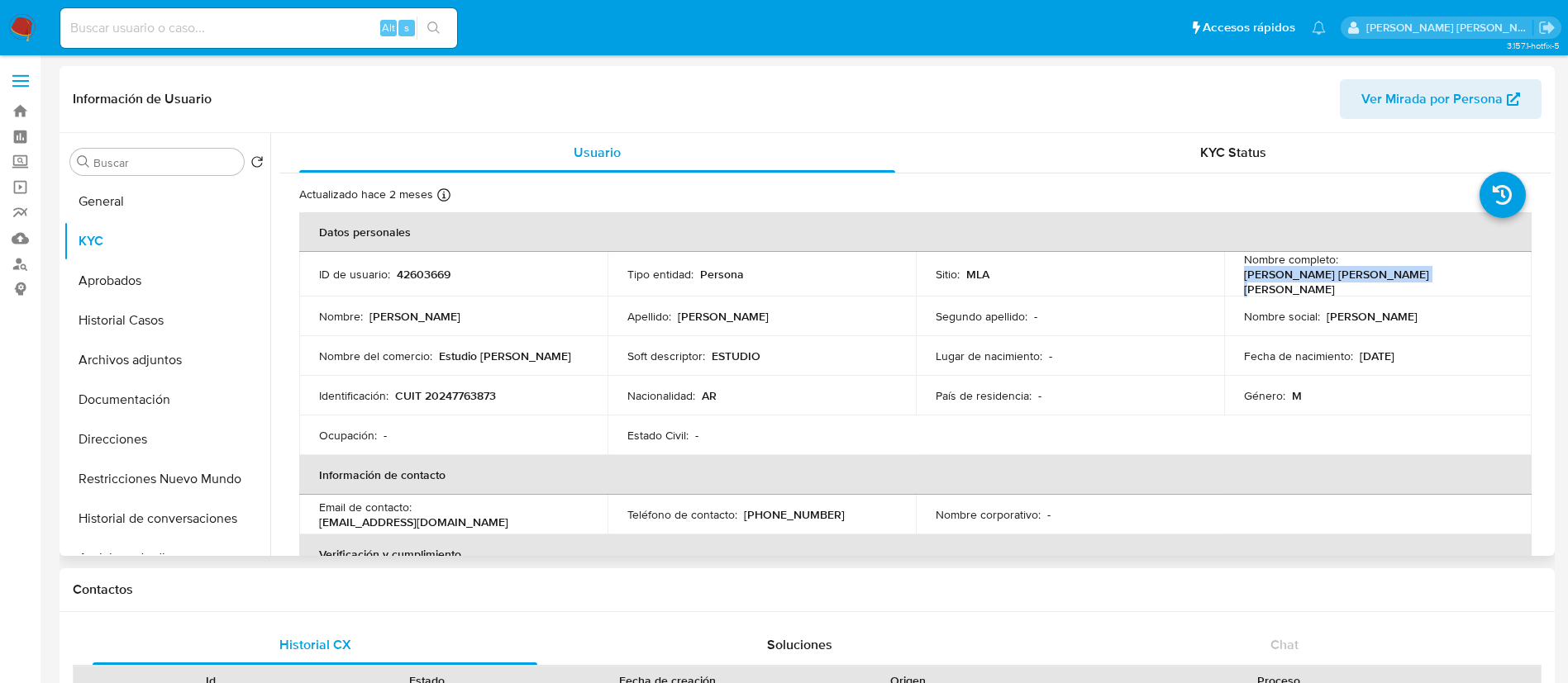
click at [1402, 277] on div "Nombre completo : Gustavo Daniel Gonzalez Berte" at bounding box center [1378, 274] width 269 height 44
copy p "Gustavo Daniel Gonzalez Berte"
drag, startPoint x: 396, startPoint y: 391, endPoint x: 500, endPoint y: 393, distance: 104.0
click at [500, 393] on div "Identificación : CUIT 20247763873" at bounding box center [453, 396] width 269 height 15
copy p "CUIT 20247763873"
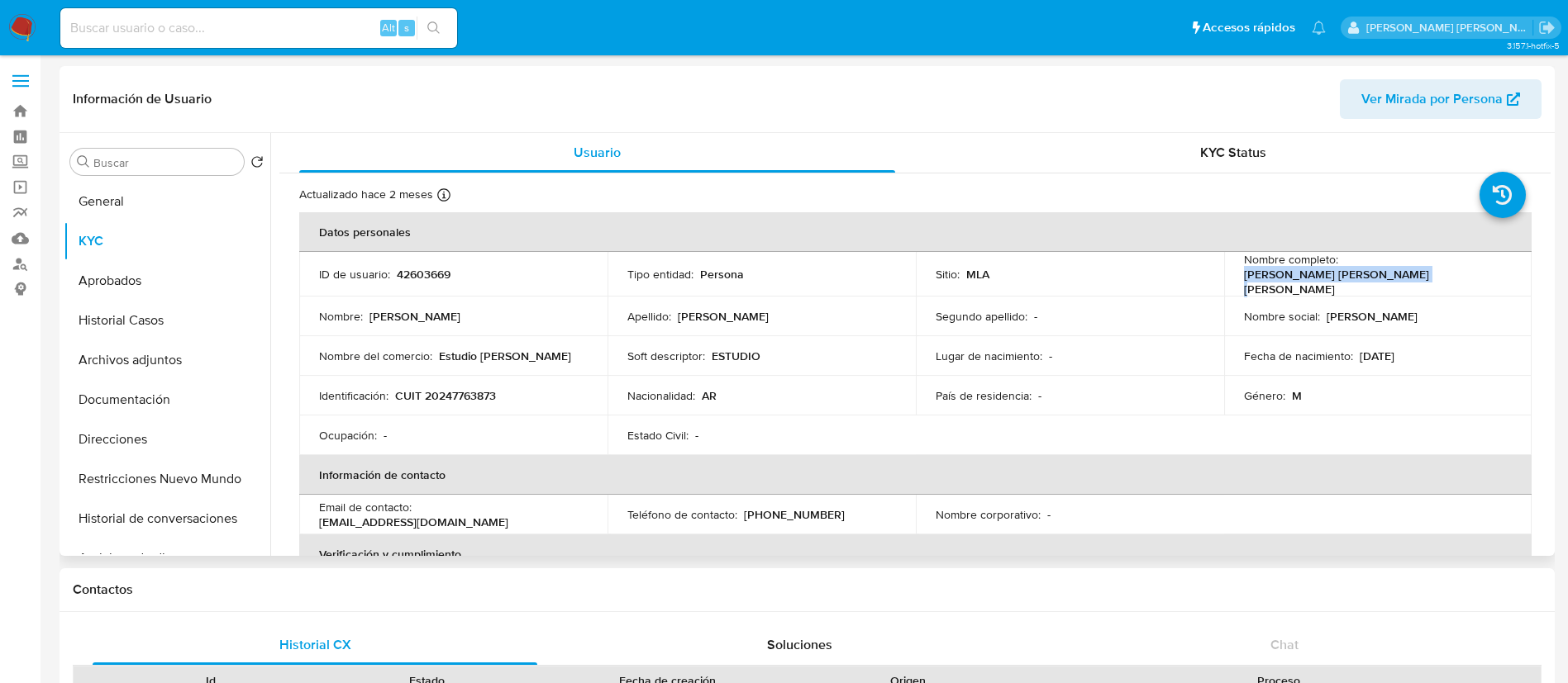
drag, startPoint x: 1239, startPoint y: 280, endPoint x: 1406, endPoint y: 280, distance: 167.0
click at [1406, 280] on div "Nombre completo : Gustavo Daniel Gonzalez Berte" at bounding box center [1378, 274] width 269 height 44
copy p "Gustavo Daniel Gonzalez Berte"
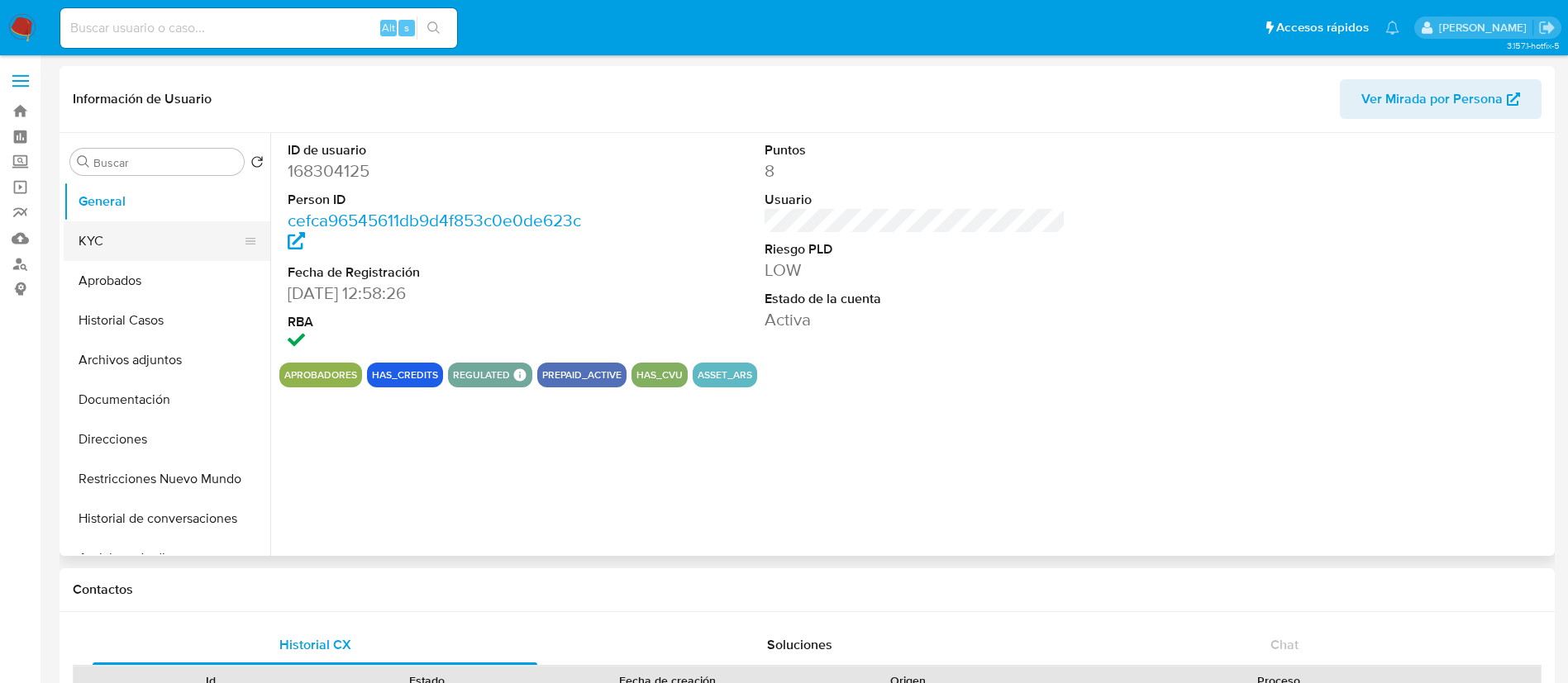
select select "10"
click at [172, 242] on button "KYC" at bounding box center [160, 240] width 193 height 39
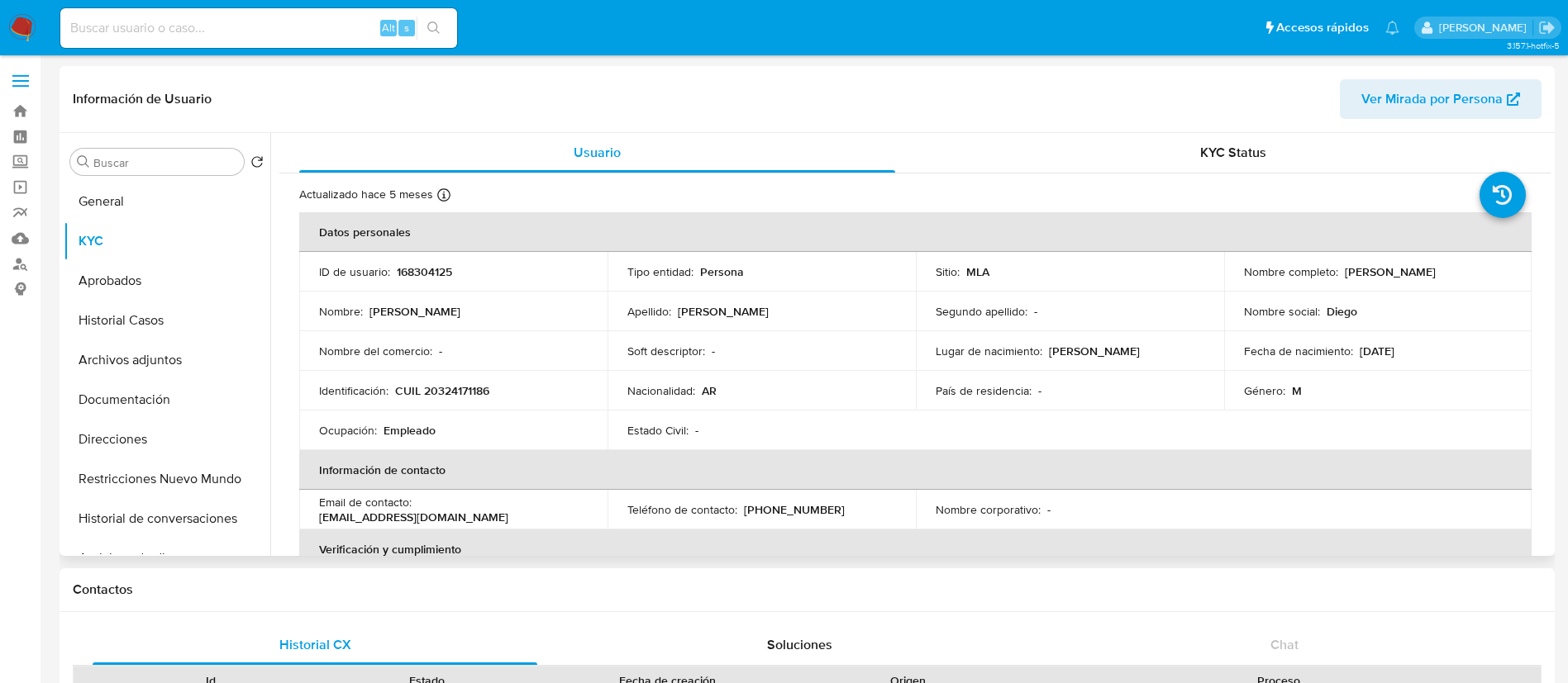
drag, startPoint x: 1339, startPoint y: 271, endPoint x: 1478, endPoint y: 278, distance: 139.2
click at [1478, 278] on div "Nombre completo : [PERSON_NAME]" at bounding box center [1378, 272] width 269 height 15
copy p "[PERSON_NAME]"
drag, startPoint x: 395, startPoint y: 388, endPoint x: 498, endPoint y: 388, distance: 103.0
click at [498, 388] on div "Identificación : CUIL 20324171186" at bounding box center [453, 391] width 269 height 15
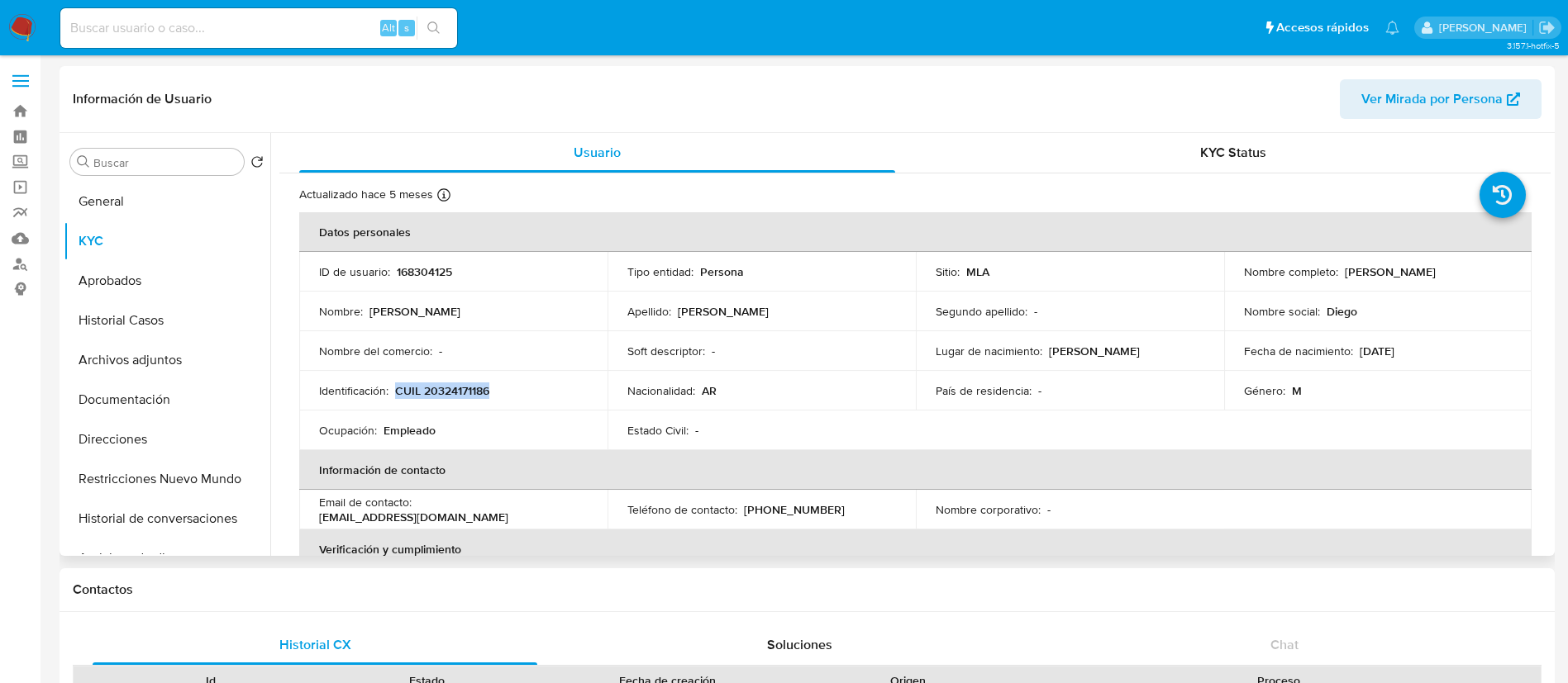
copy p "CUIL 20324171186"
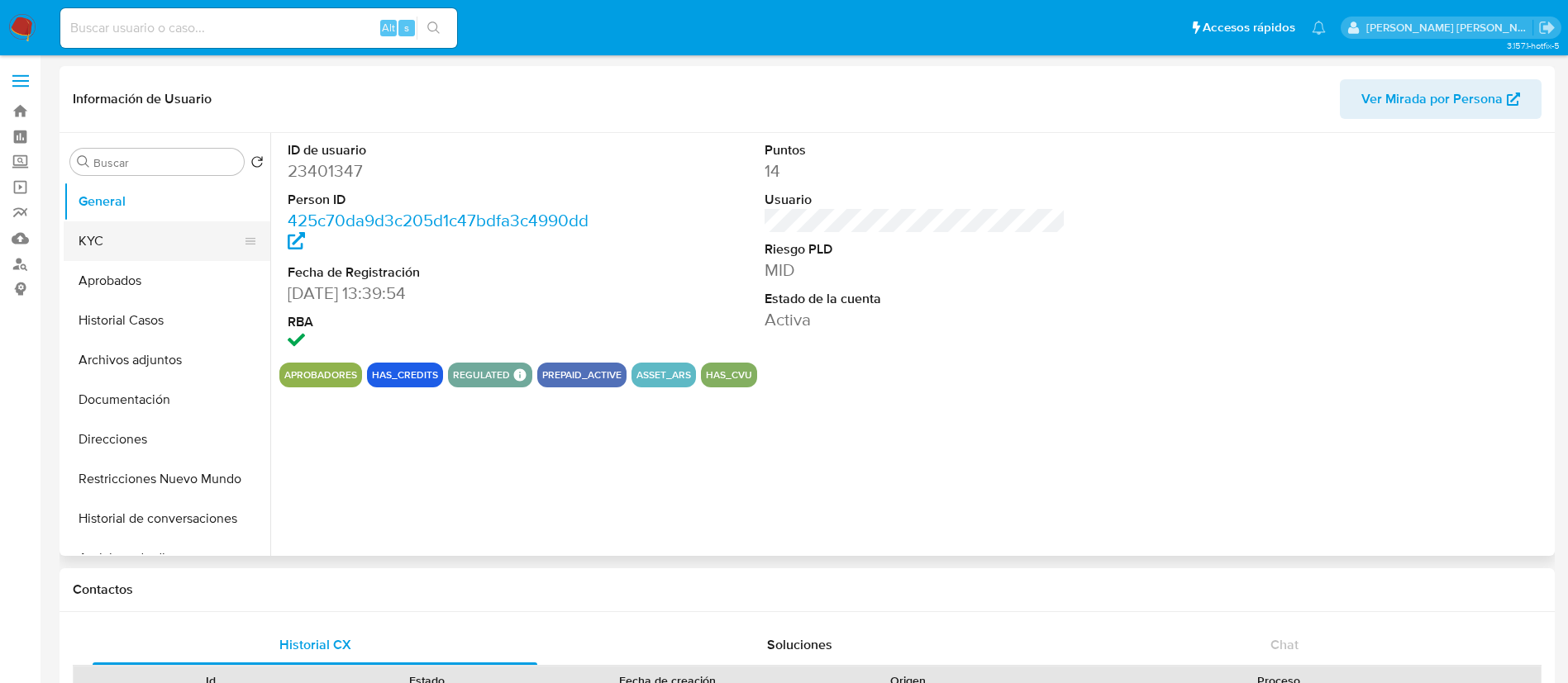
click at [160, 249] on button "KYC" at bounding box center [160, 240] width 193 height 39
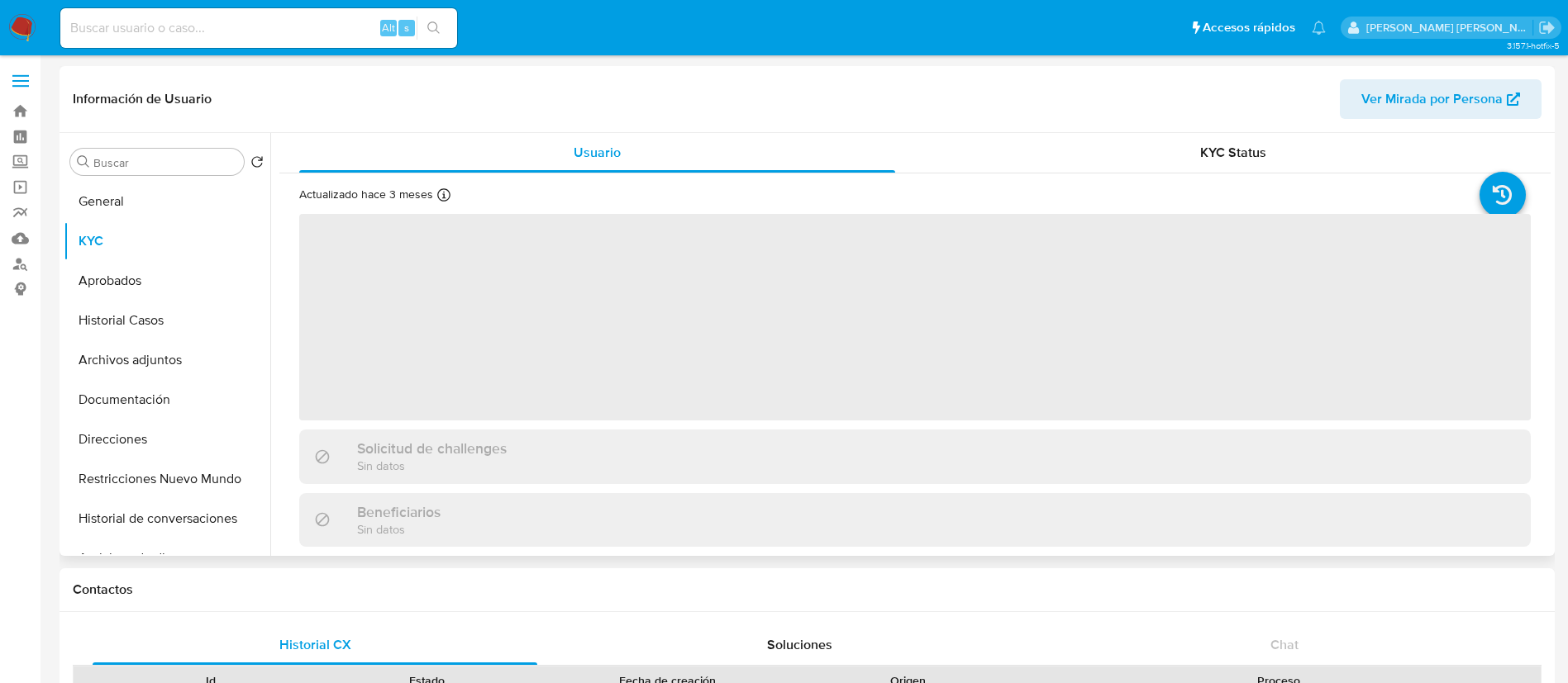
select select "10"
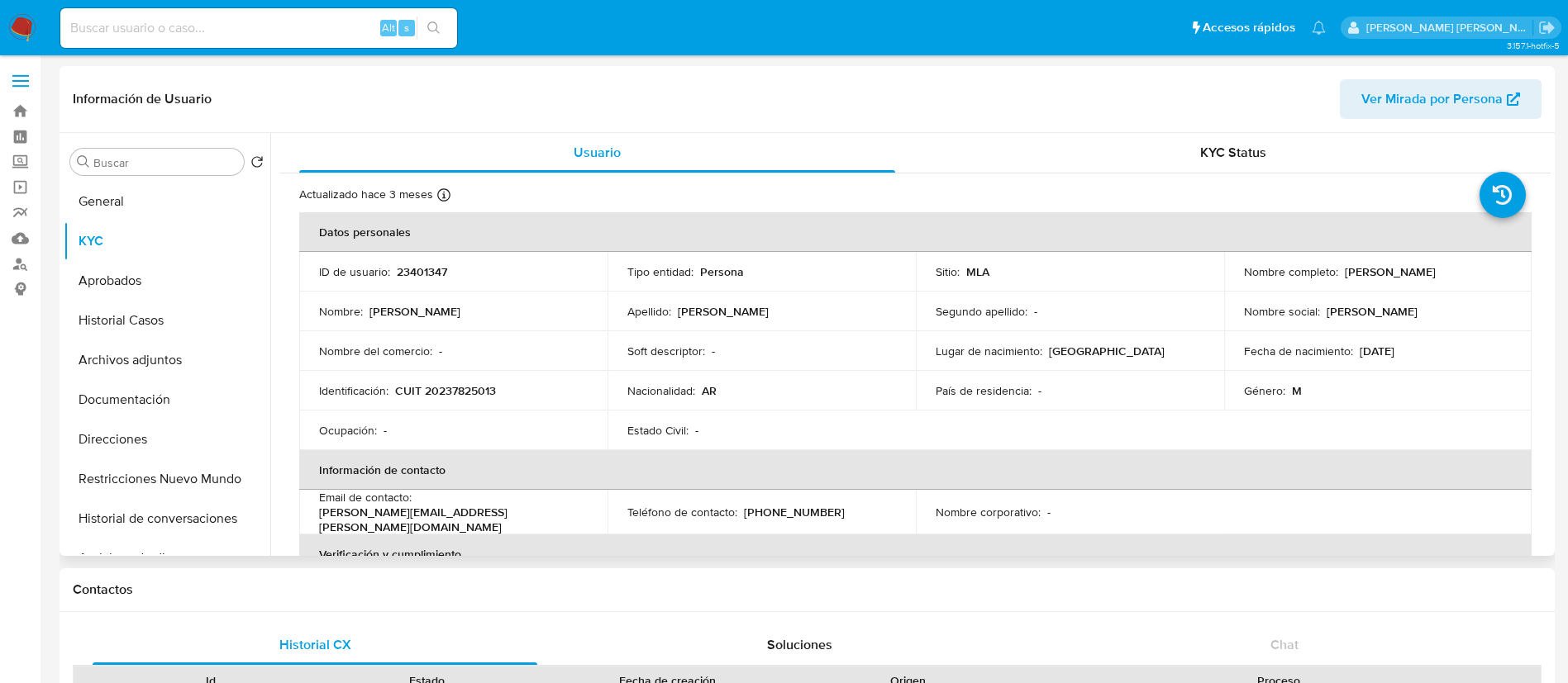
drag, startPoint x: 1338, startPoint y: 271, endPoint x: 1469, endPoint y: 273, distance: 131.0
click at [1469, 273] on div "Nombre completo : Federico Jose Aranguren" at bounding box center [1378, 272] width 269 height 15
copy p "Federico Jose Aranguren"
drag, startPoint x: 395, startPoint y: 391, endPoint x: 503, endPoint y: 385, distance: 108.2
click at [503, 385] on div "Identificación : CUIT 20237825013" at bounding box center [453, 391] width 269 height 15
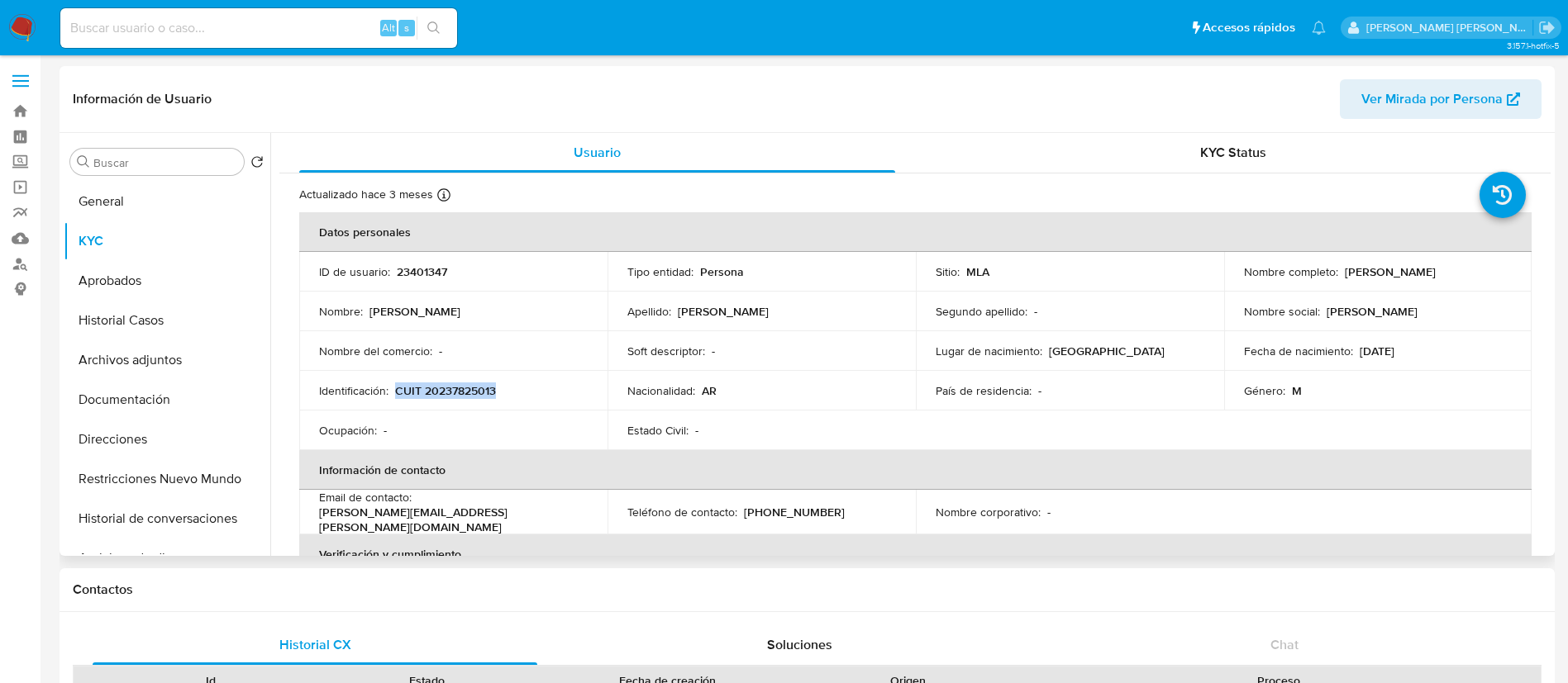
copy p "CUIT 20237825013"
drag, startPoint x: 1337, startPoint y: 270, endPoint x: 1467, endPoint y: 270, distance: 130.0
click at [1467, 270] on div "Nombre completo : Federico Jose Aranguren" at bounding box center [1378, 272] width 269 height 15
copy div "Federico Jose Aranguren"
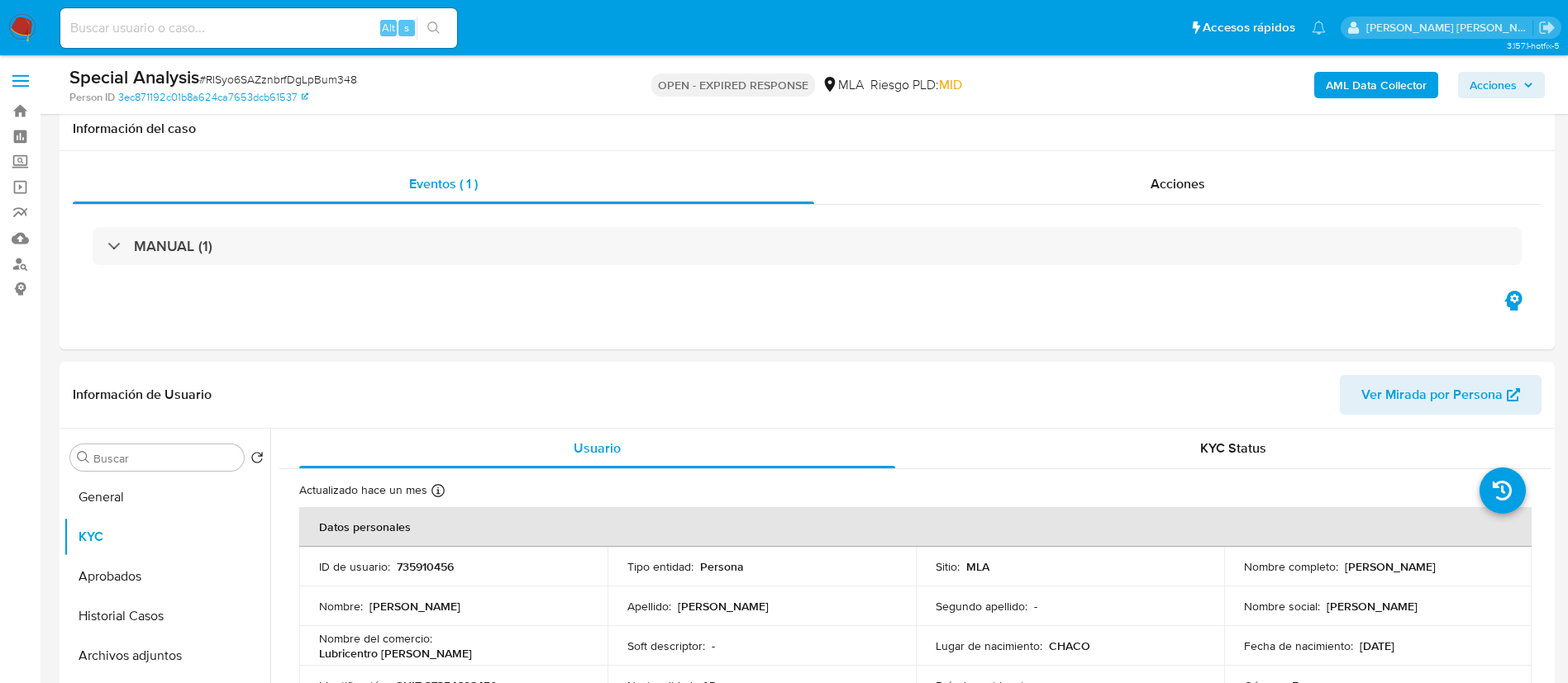
select select "10"
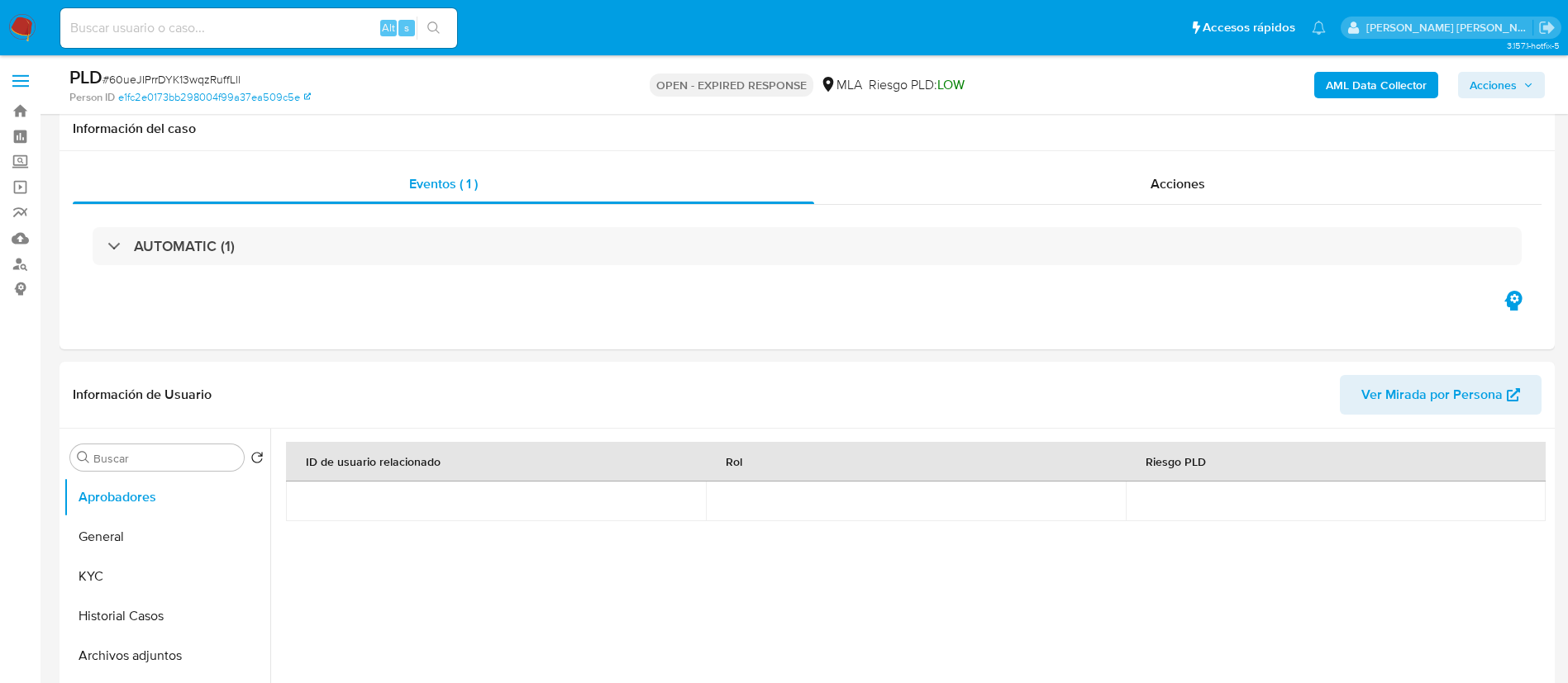
select select "10"
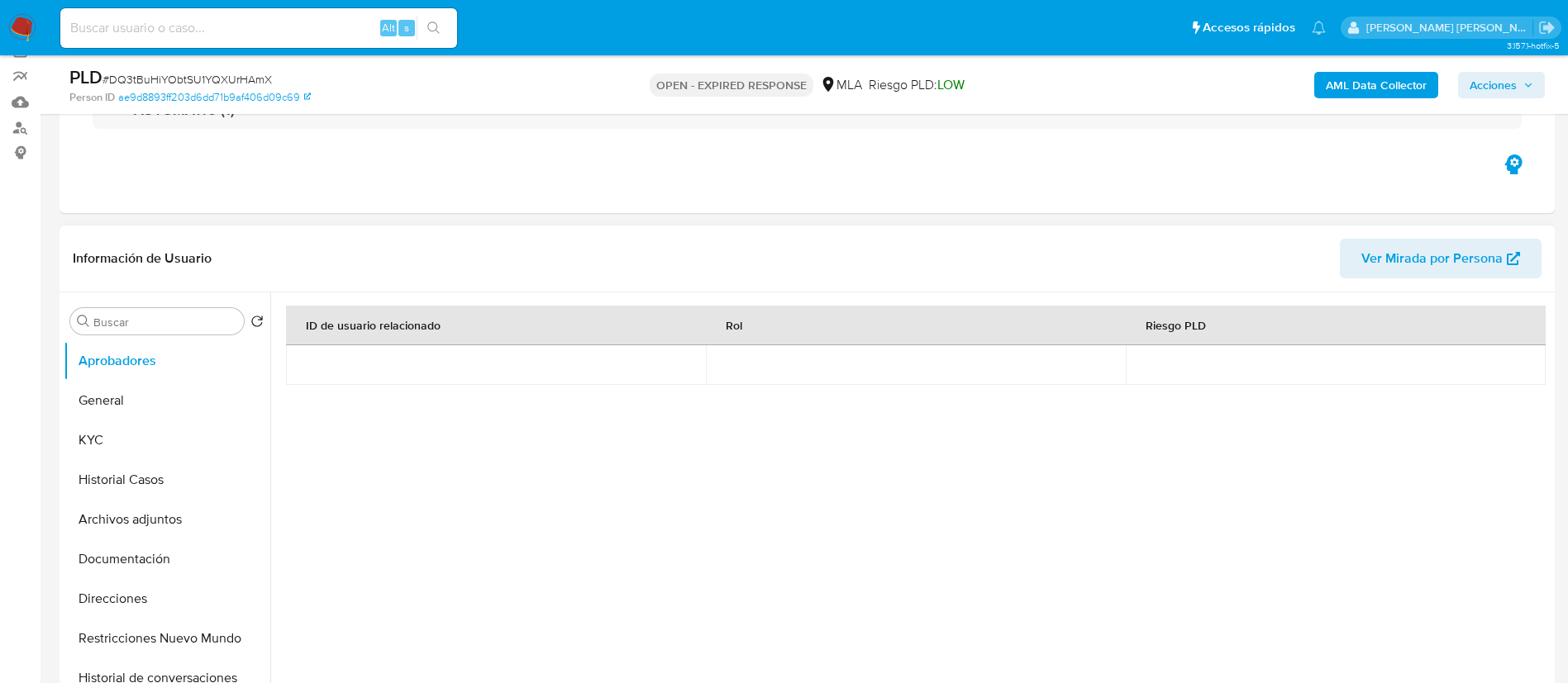
scroll to position [136, 0]
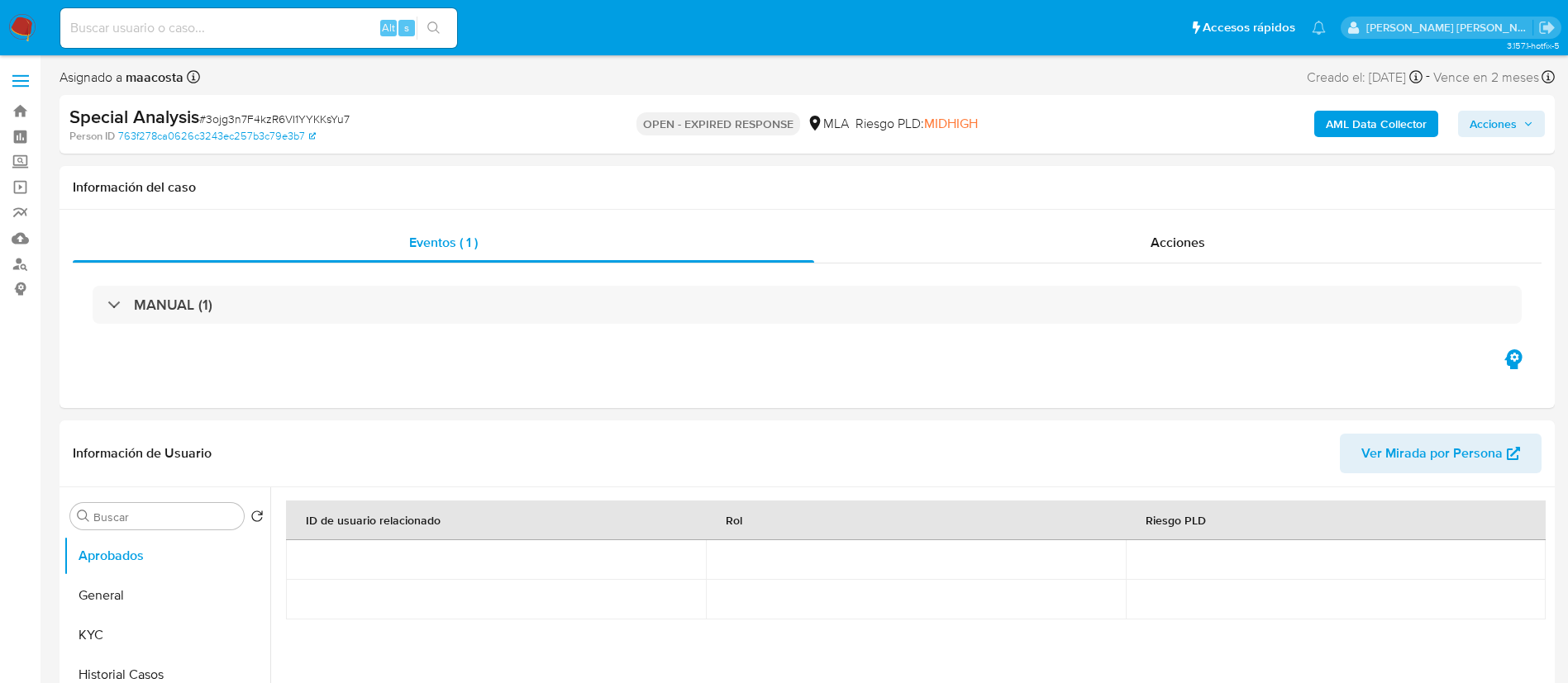
select select "10"
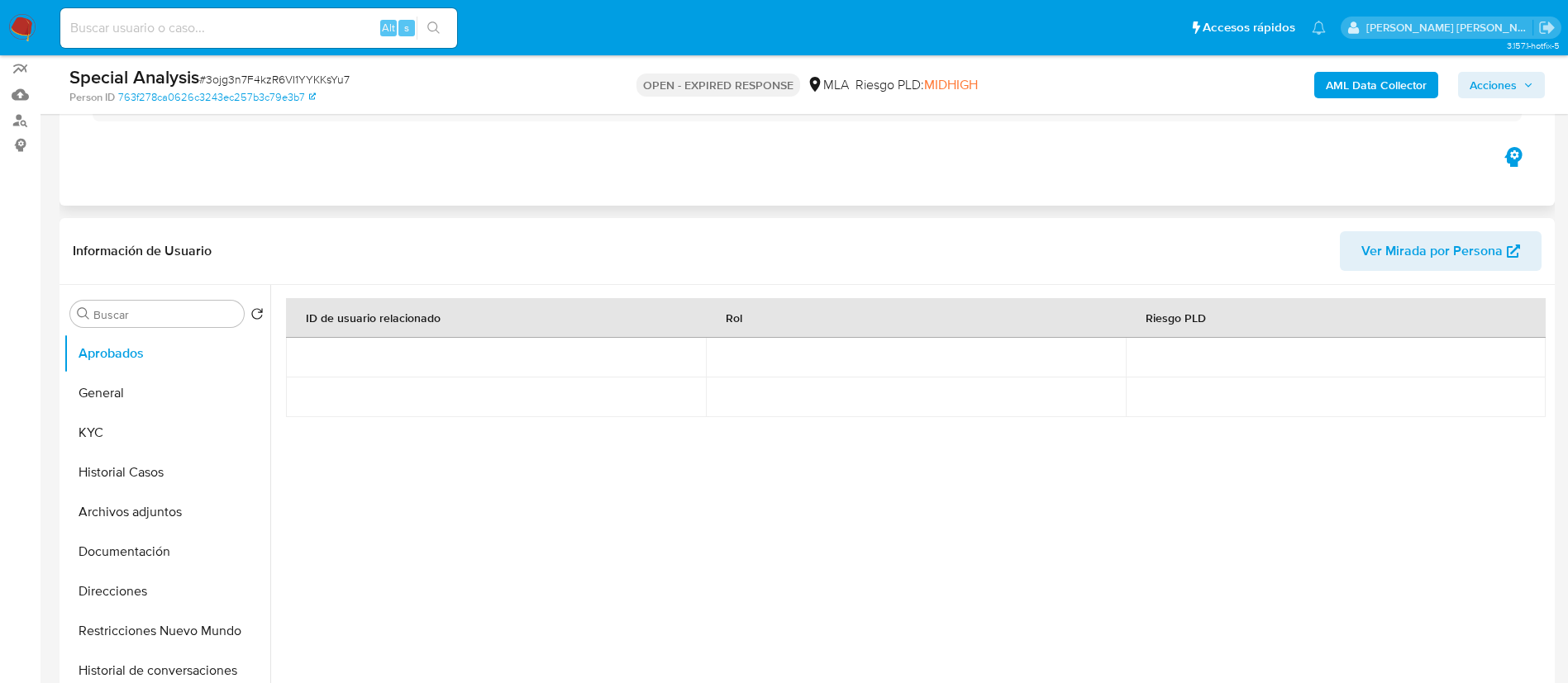
scroll to position [146, 0]
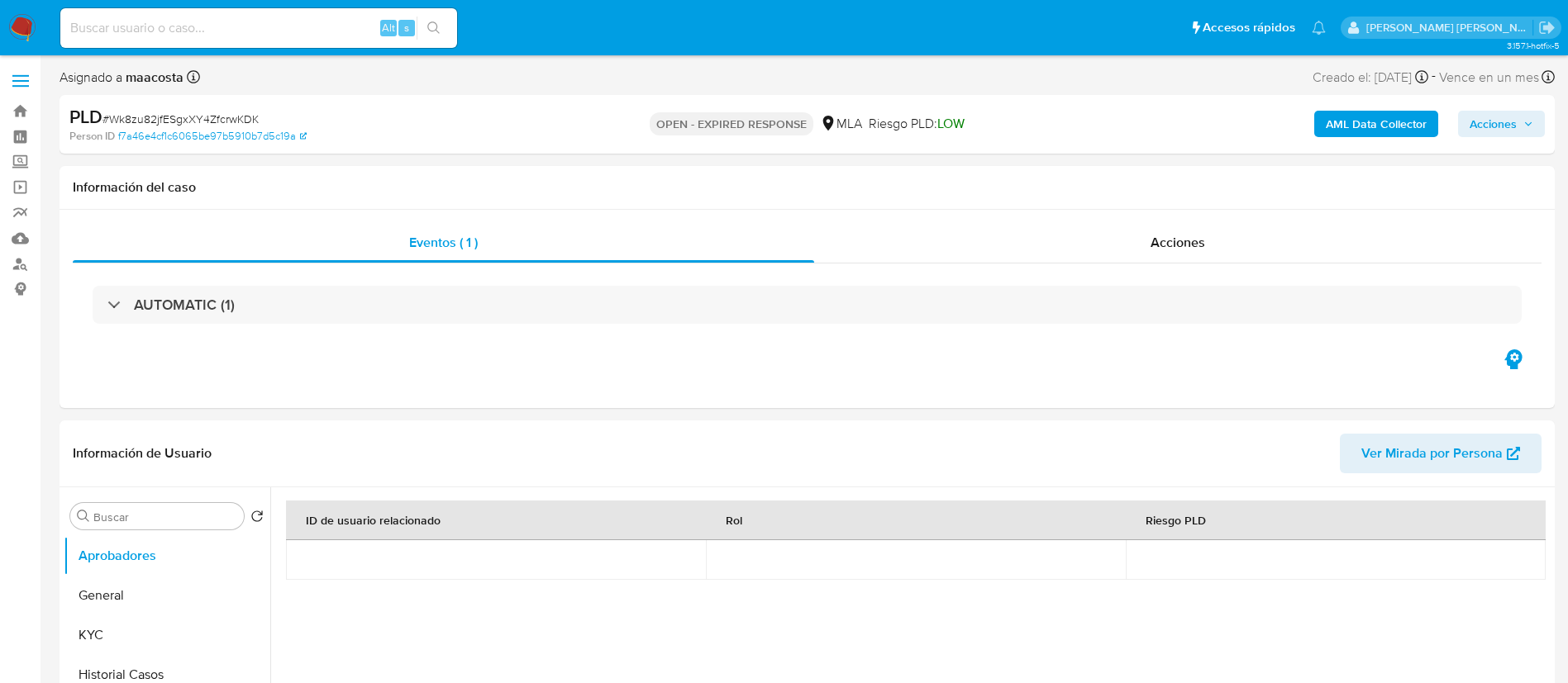
select select "10"
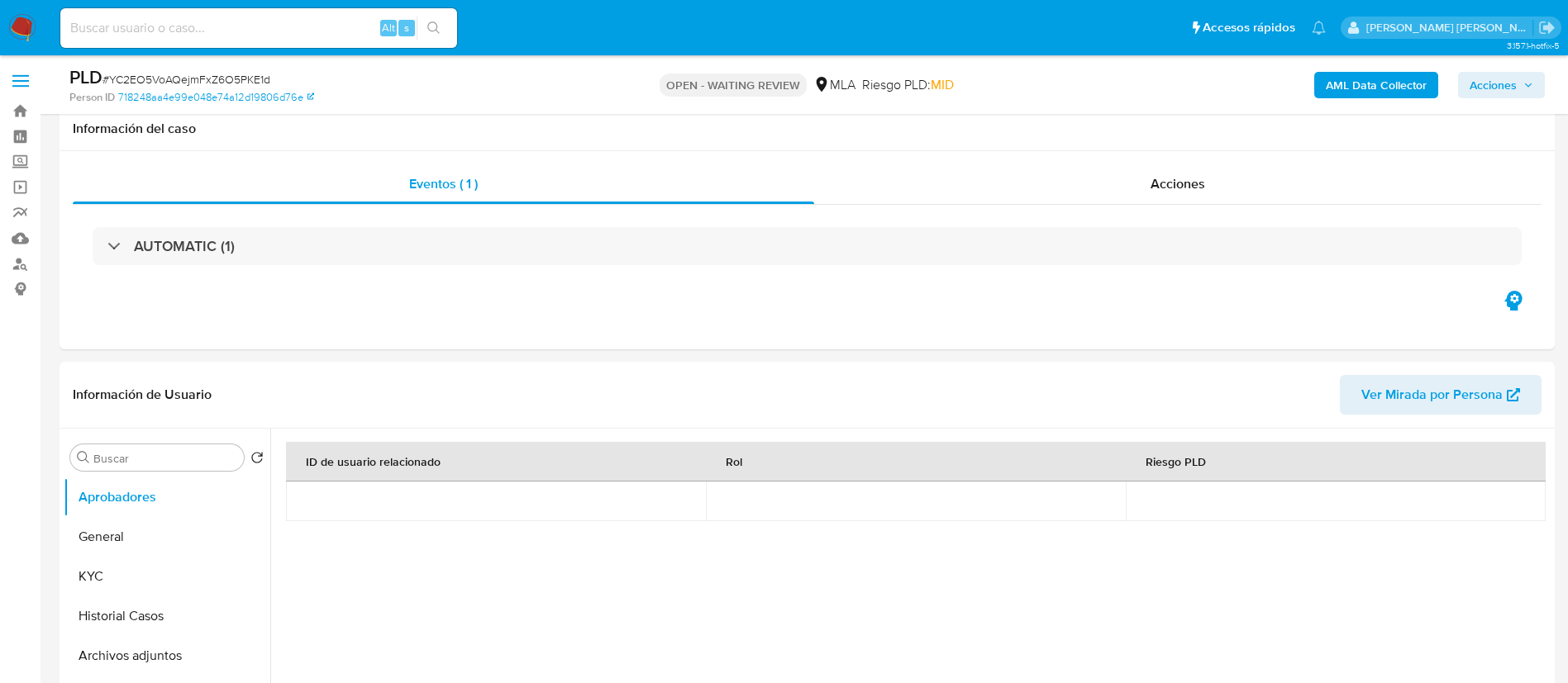
select select "10"
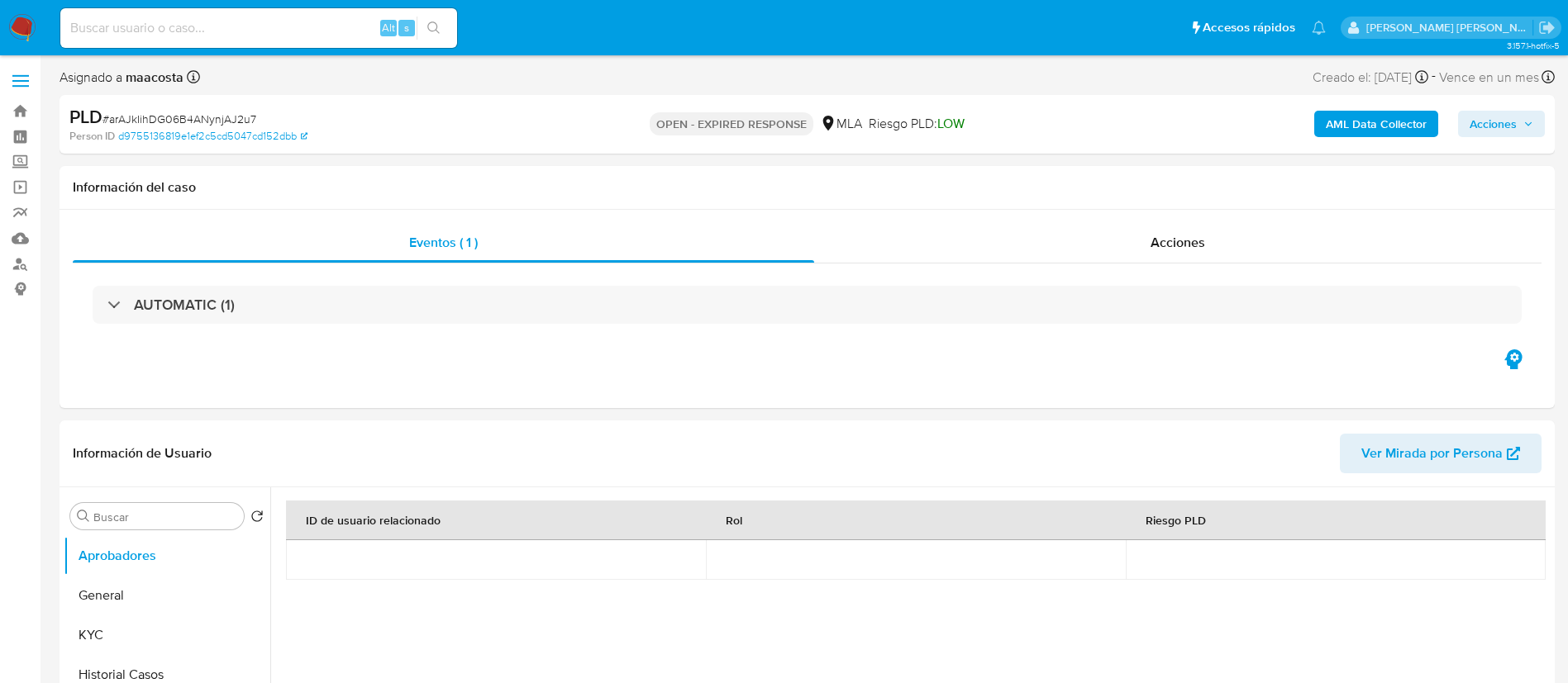
select select "10"
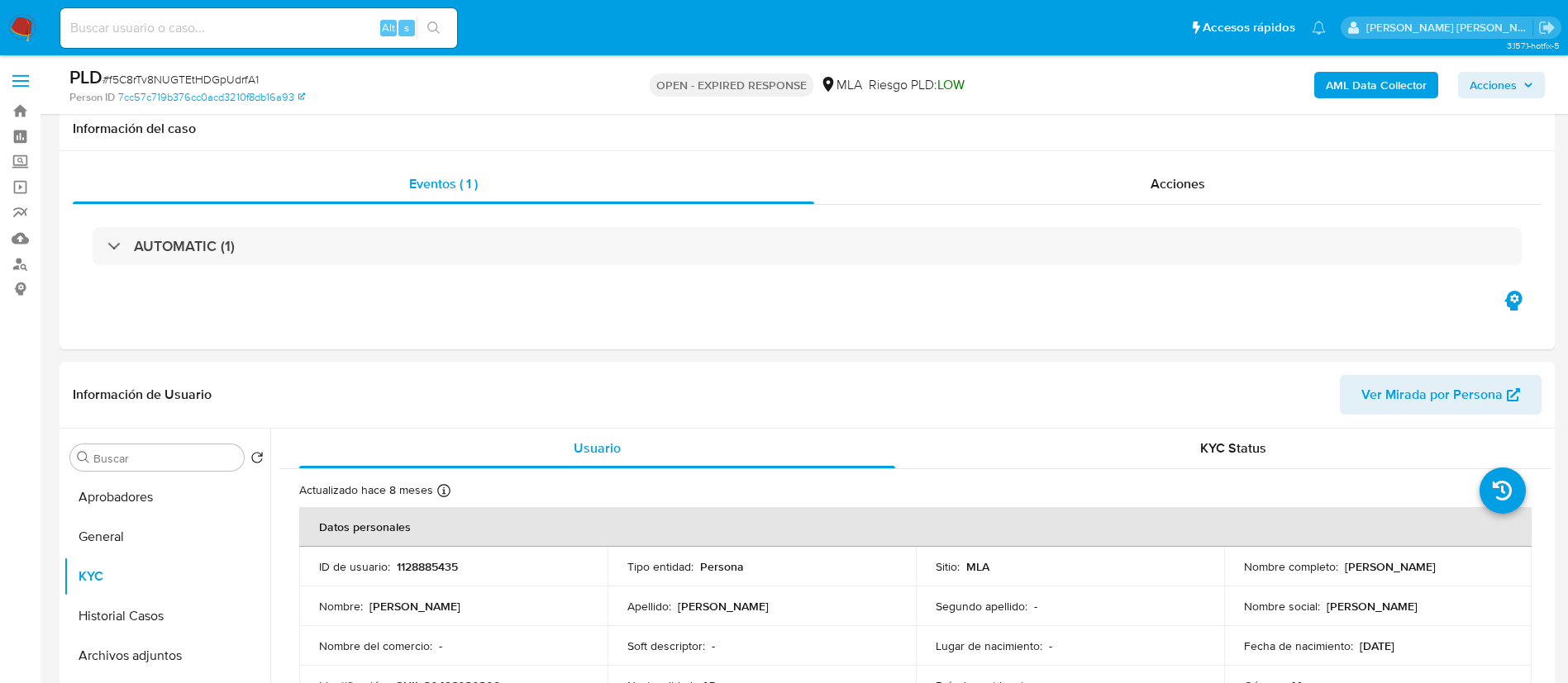
select select "10"
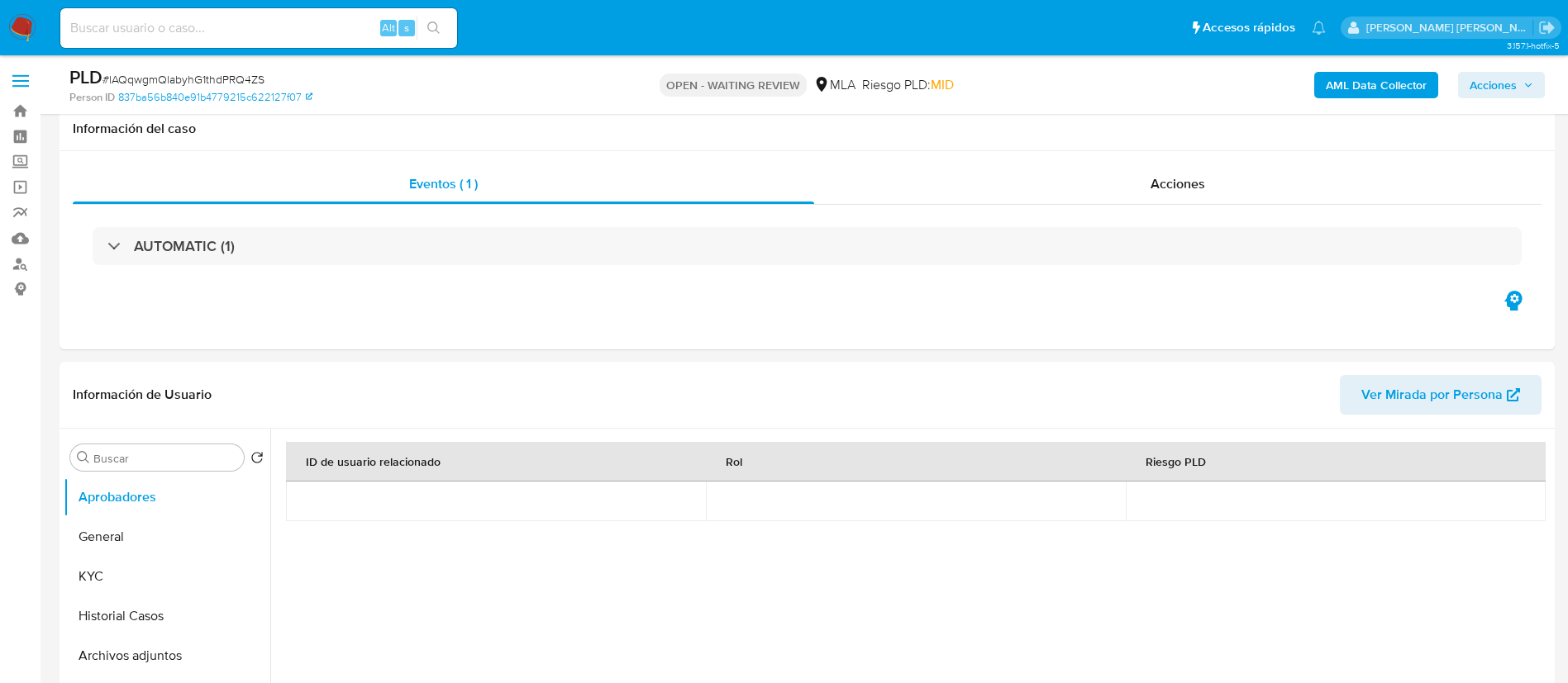
select select "10"
